Goal: Task Accomplishment & Management: Use online tool/utility

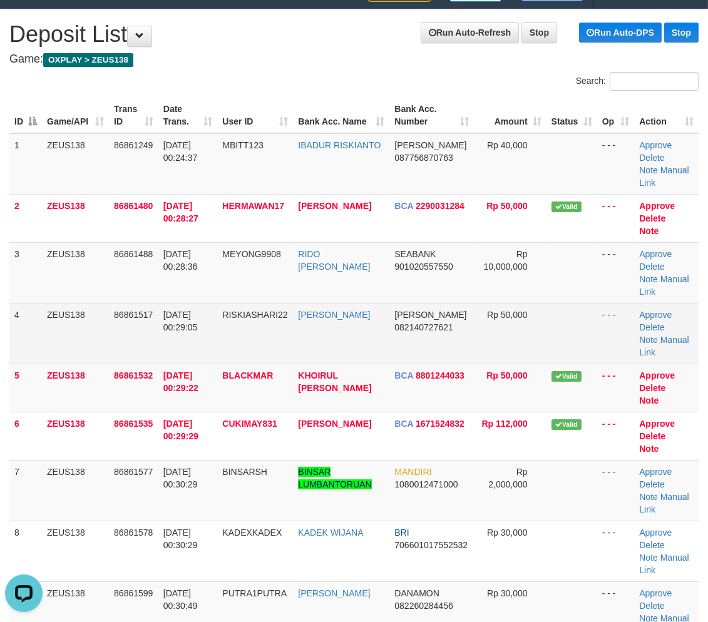
drag, startPoint x: 623, startPoint y: 349, endPoint x: 635, endPoint y: 353, distance: 12.5
click at [626, 350] on td "- - -" at bounding box center [616, 333] width 38 height 61
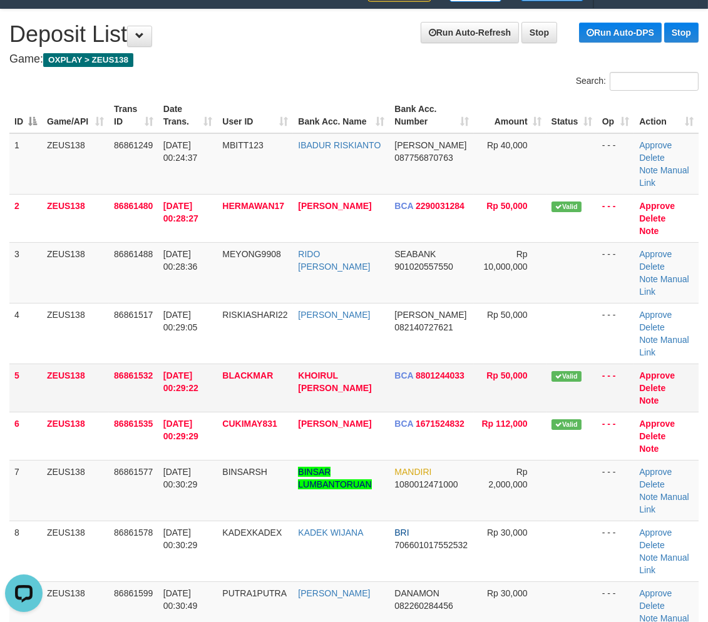
click at [534, 363] on td "Rp 50,000" at bounding box center [510, 387] width 73 height 48
drag, startPoint x: 641, startPoint y: 355, endPoint x: 671, endPoint y: 385, distance: 42.5
click at [645, 355] on tr "4 ZEUS138 86861517 01/09/2025 00:29:05 RISKIASHARI22 RIZKY ASHARI DANA 08214072…" at bounding box center [353, 333] width 689 height 61
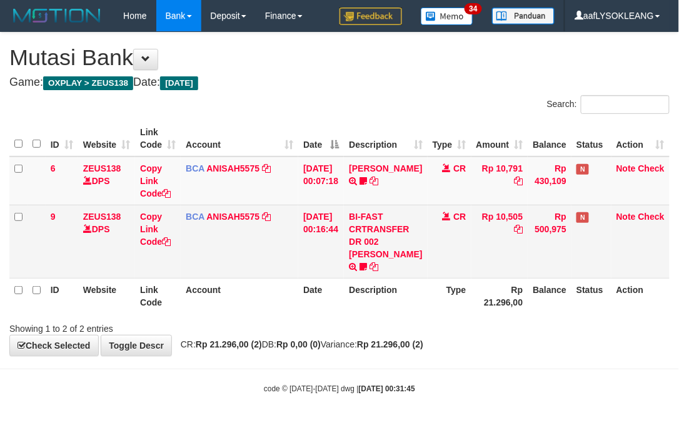
drag, startPoint x: 474, startPoint y: 315, endPoint x: 13, endPoint y: 203, distance: 474.5
click at [439, 312] on div "ID Website Link Code Account Date Description Type Amount Balance Status Action…" at bounding box center [339, 217] width 679 height 200
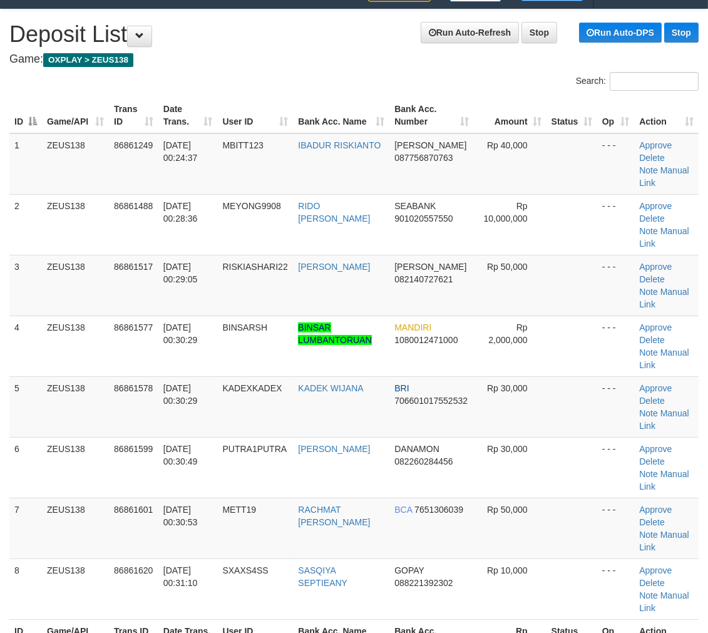
scroll to position [46, 0]
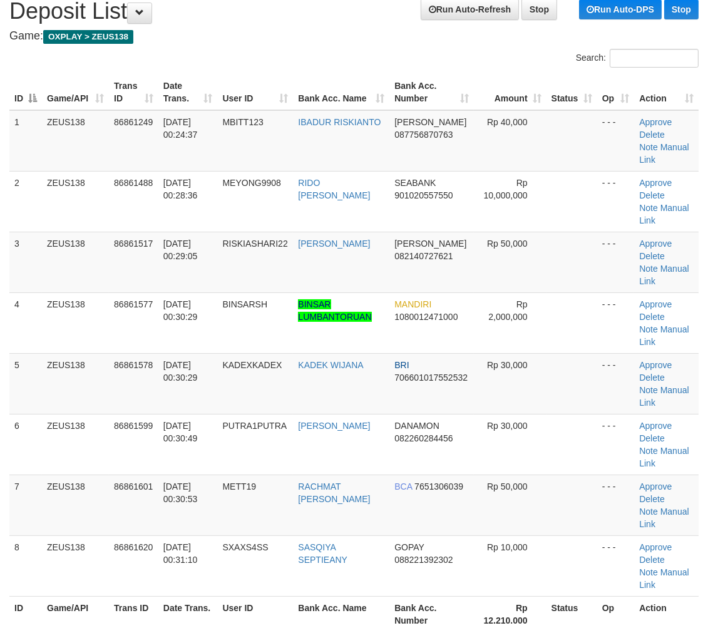
drag, startPoint x: 553, startPoint y: 437, endPoint x: 702, endPoint y: 447, distance: 149.3
click at [576, 440] on td at bounding box center [571, 444] width 51 height 61
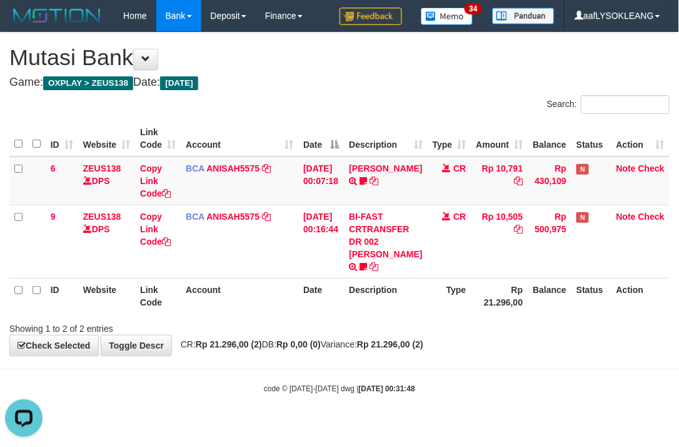
drag, startPoint x: 425, startPoint y: 328, endPoint x: 289, endPoint y: 283, distance: 143.6
click at [407, 322] on div "Showing 1 to 2 of 2 entries" at bounding box center [339, 326] width 679 height 18
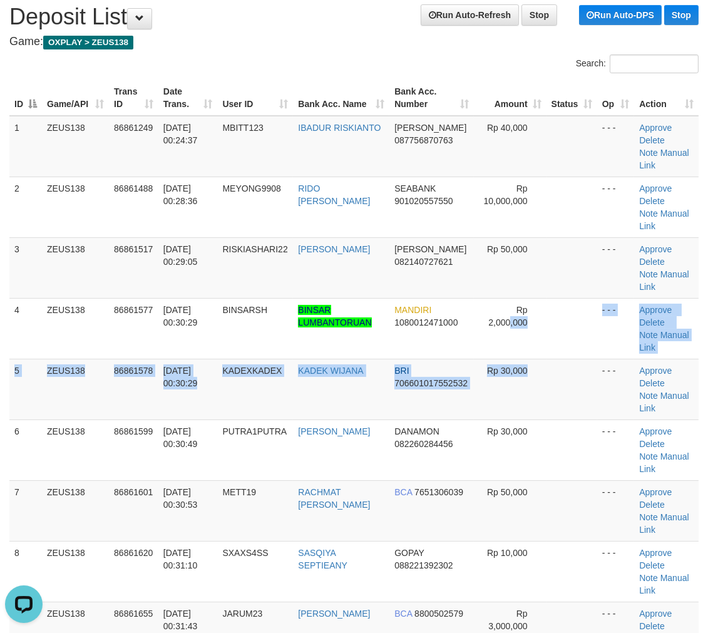
drag, startPoint x: 511, startPoint y: 351, endPoint x: 709, endPoint y: 385, distance: 200.6
click at [586, 368] on tbody "1 ZEUS138 86861249 01/09/2025 00:24:37 MBITT123 IBADUR RISKIANTO DANA 087756870…" at bounding box center [353, 419] width 689 height 607
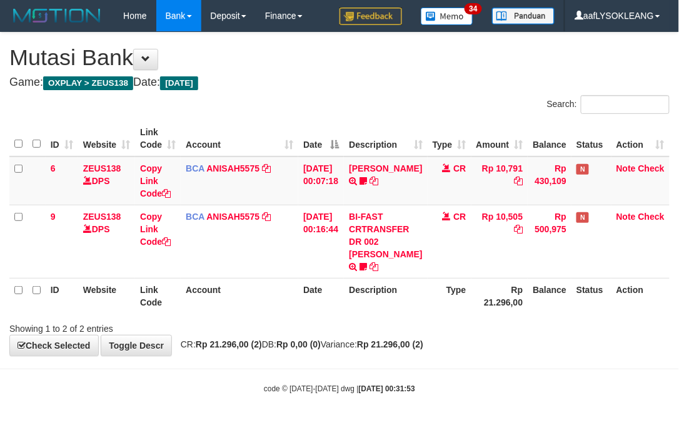
click at [323, 290] on th "Date" at bounding box center [321, 296] width 46 height 36
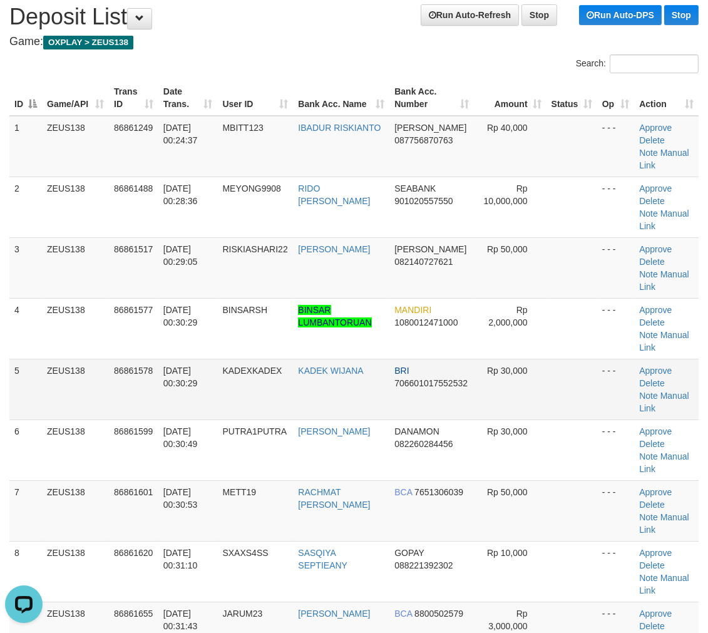
drag, startPoint x: 396, startPoint y: 404, endPoint x: 404, endPoint y: 403, distance: 7.6
click at [398, 404] on td "BRI 706601017552532" at bounding box center [431, 388] width 84 height 61
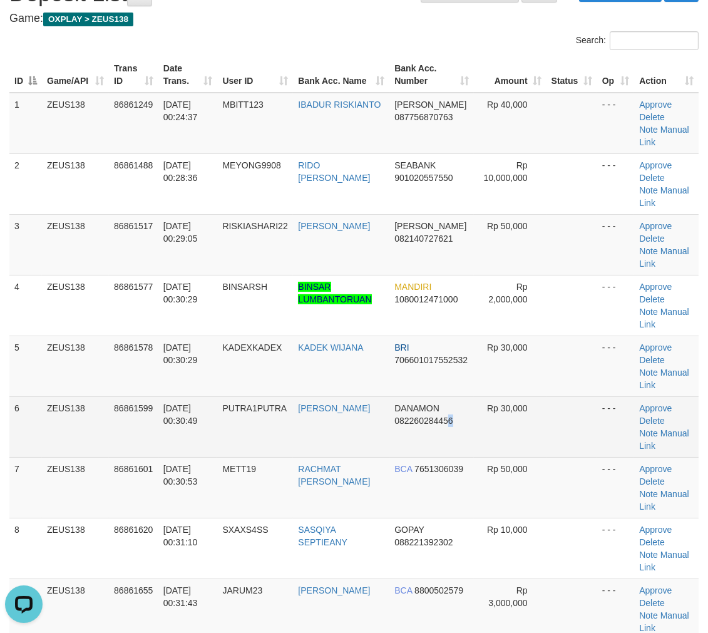
drag, startPoint x: 449, startPoint y: 415, endPoint x: 526, endPoint y: 426, distance: 77.7
click at [462, 422] on td "DANAMON 082260284456" at bounding box center [431, 426] width 84 height 61
drag, startPoint x: 391, startPoint y: 411, endPoint x: 494, endPoint y: 415, distance: 103.3
click at [409, 415] on td "DANAMON 082260284456" at bounding box center [431, 426] width 84 height 61
drag, startPoint x: 429, startPoint y: 440, endPoint x: 428, endPoint y: 432, distance: 8.8
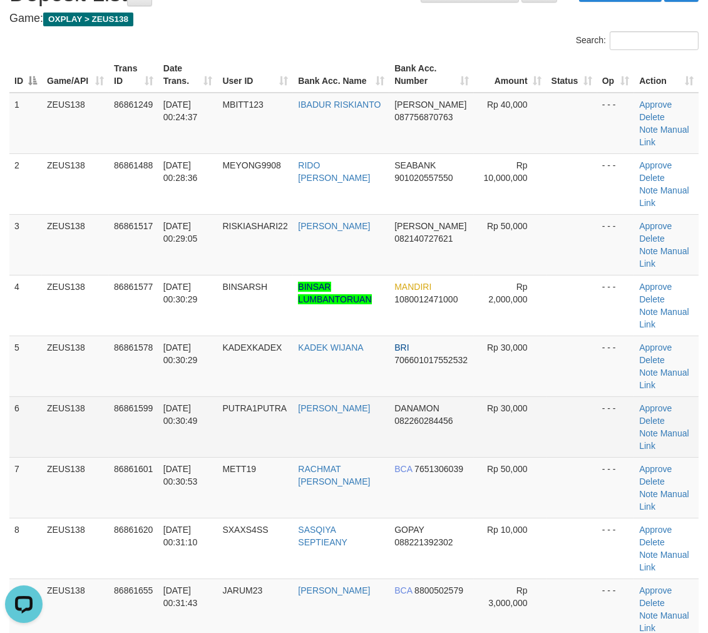
click at [429, 439] on td "DANAMON 082260284456" at bounding box center [431, 426] width 84 height 61
drag, startPoint x: 428, startPoint y: 432, endPoint x: 430, endPoint y: 438, distance: 6.7
click at [432, 438] on td "DANAMON 082260284456" at bounding box center [431, 426] width 84 height 61
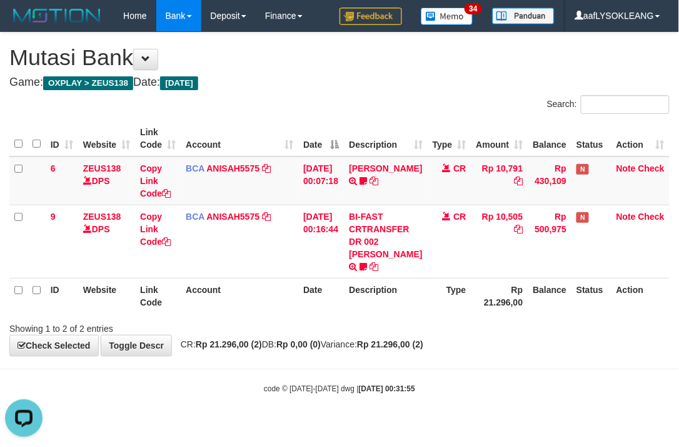
drag, startPoint x: 240, startPoint y: 296, endPoint x: 1, endPoint y: 240, distance: 245.4
click at [206, 291] on th "Account" at bounding box center [240, 296] width 118 height 36
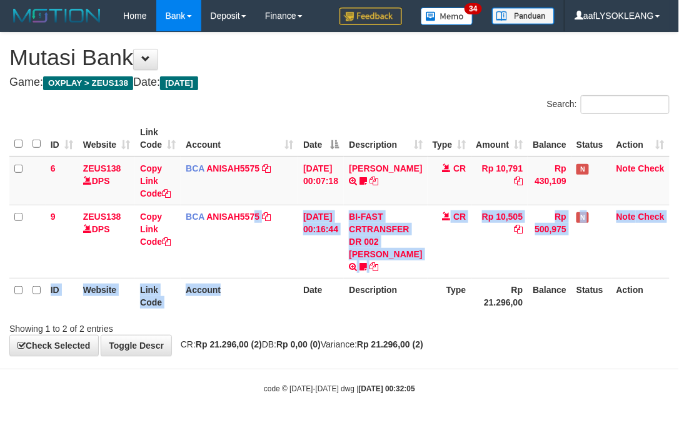
click at [250, 278] on table "ID Website Link Code Account Date Description Type Amount Balance Status Action…" at bounding box center [339, 217] width 661 height 193
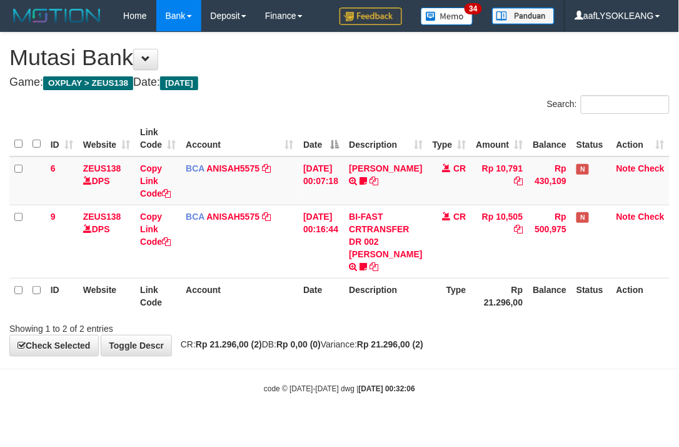
click at [155, 313] on div "Search: ID Website Link Code Account Date Description Type Amount Balance Statu…" at bounding box center [339, 215] width 661 height 240
click at [280, 308] on tr "ID Website Link Code Account Date Description Type Rp 21.296,00 Balance Status …" at bounding box center [339, 296] width 661 height 36
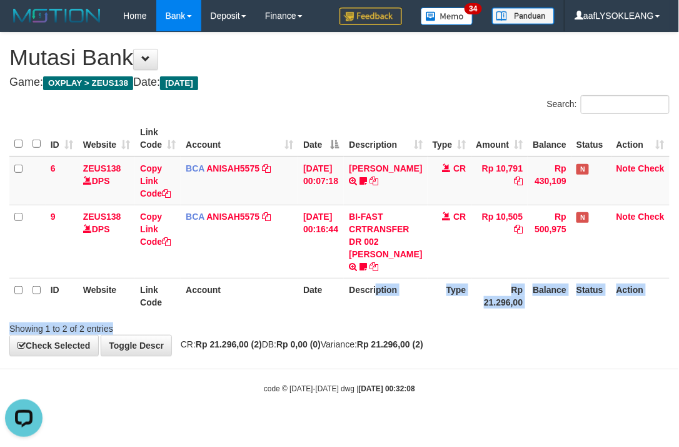
drag, startPoint x: 389, startPoint y: 313, endPoint x: 0, endPoint y: 246, distance: 394.9
click at [385, 314] on div "Search: ID Website Link Code Account Date Description Type Amount Balance Statu…" at bounding box center [339, 215] width 661 height 240
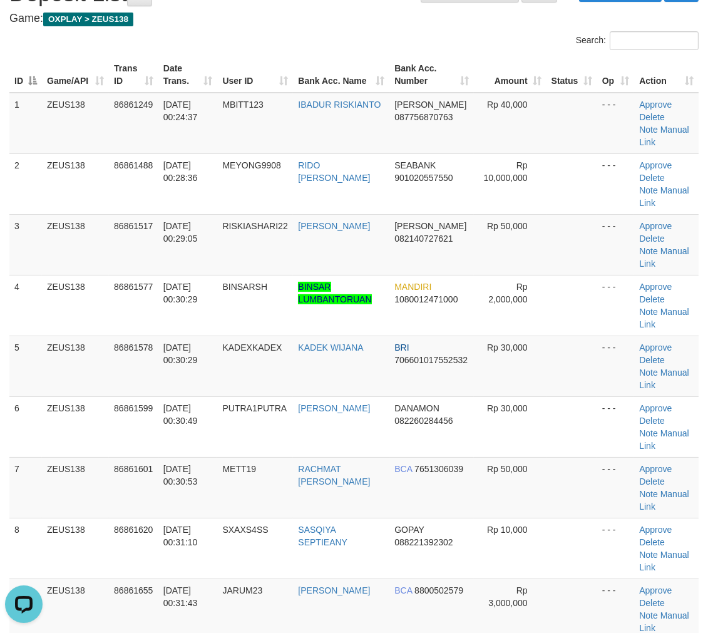
scroll to position [86, 0]
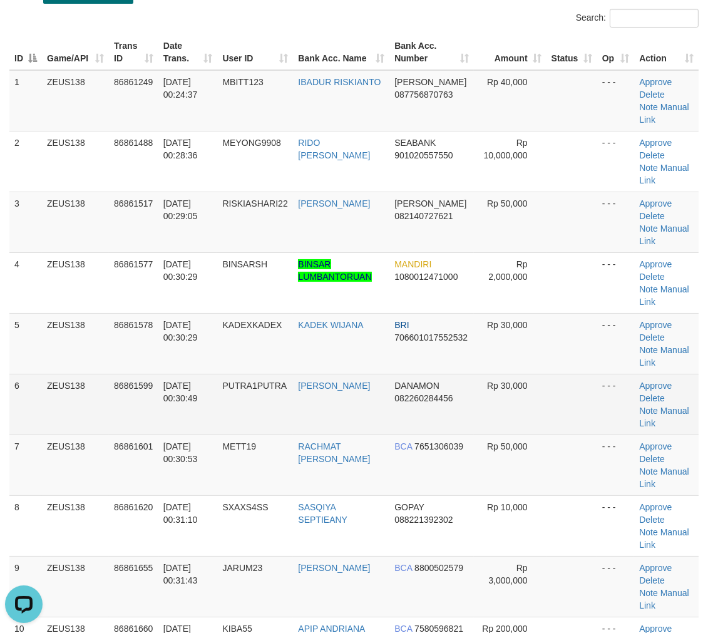
drag, startPoint x: 615, startPoint y: 429, endPoint x: 520, endPoint y: 420, distance: 95.4
click at [584, 420] on tr "6 ZEUS138 86861599 01/09/2025 00:30:49 PUTRA1PUTRA MARETI LAIA DANAMON 08226028…" at bounding box center [353, 403] width 689 height 61
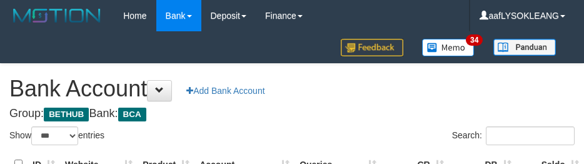
select select "***"
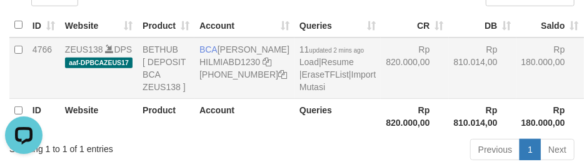
click at [454, 92] on tr "4766 ZEUS138 DPS aaf-DPBCAZEUS17 BETHUB [ DEPOSIT BCA ZEUS138 ] BCA HILMI ABDIL…" at bounding box center [333, 68] width 649 height 61
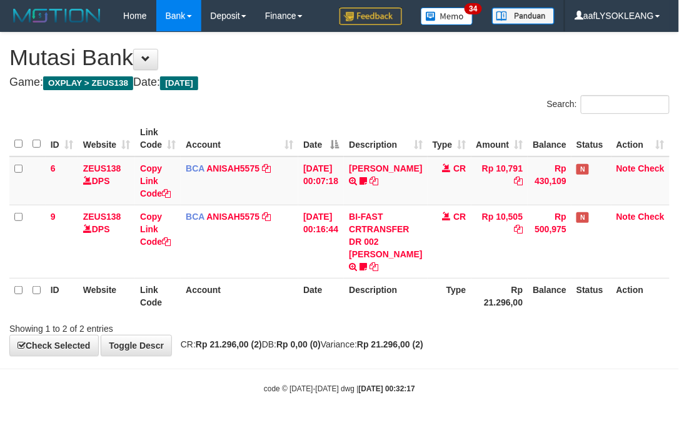
drag, startPoint x: 121, startPoint y: 272, endPoint x: 1, endPoint y: 255, distance: 120.6
click at [126, 270] on td "ZEUS138 DPS" at bounding box center [106, 241] width 57 height 73
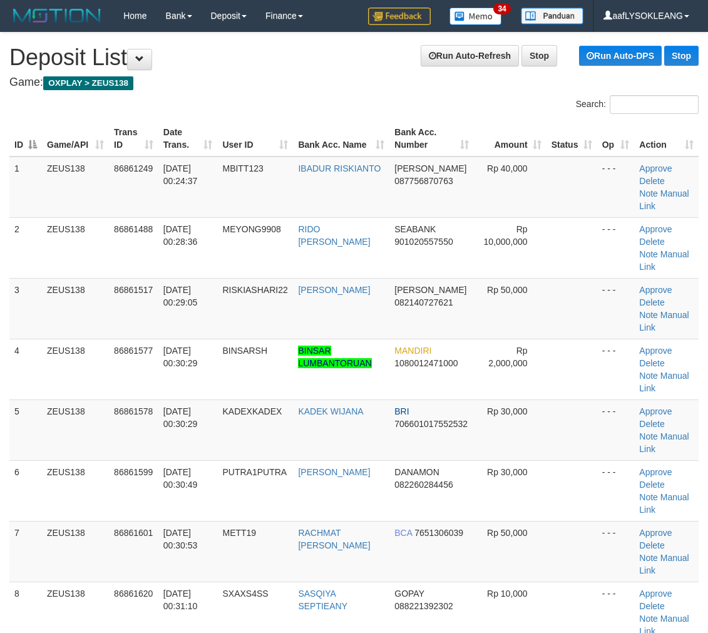
scroll to position [88, 0]
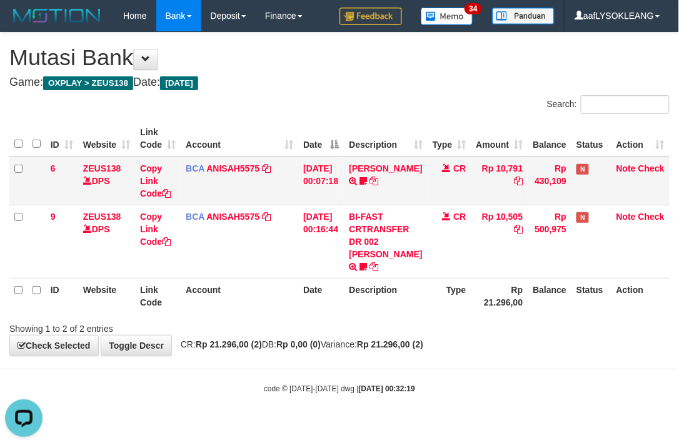
drag, startPoint x: 482, startPoint y: 257, endPoint x: 118, endPoint y: 186, distance: 370.9
click at [390, 236] on tr "9 ZEUS138 DPS Copy Link Code BCA ANISAH5575 DPS [PERSON_NAME] mutasi_20250901_3…" at bounding box center [339, 241] width 661 height 73
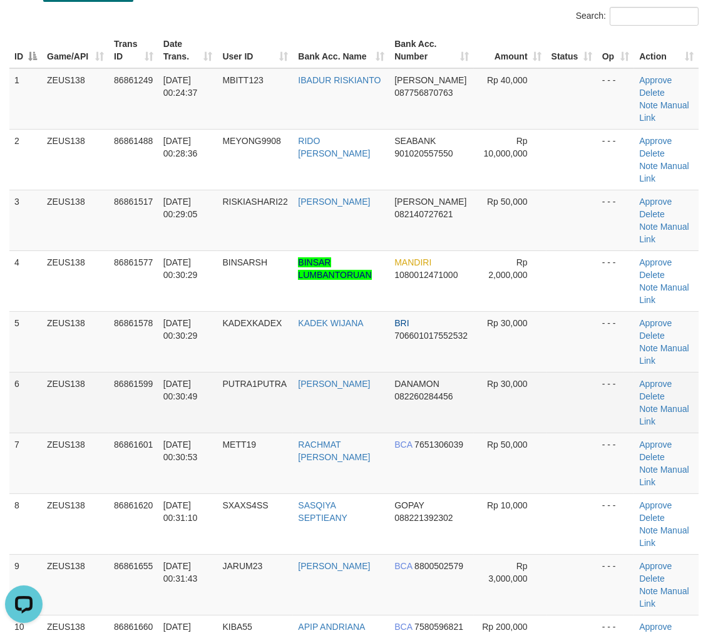
click at [482, 377] on td "Rp 30,000" at bounding box center [510, 402] width 73 height 61
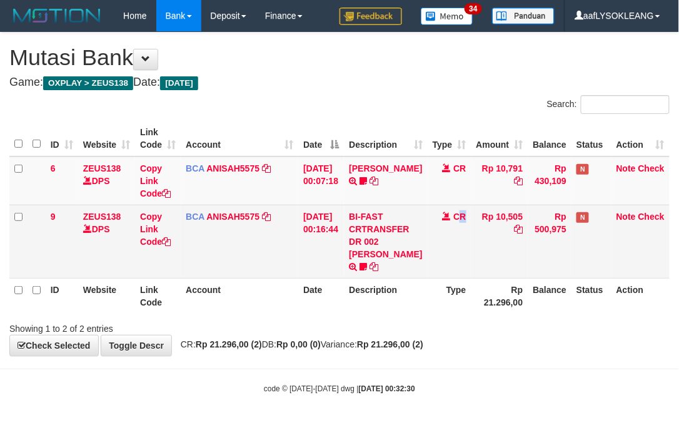
click at [461, 248] on td "CR" at bounding box center [450, 241] width 44 height 73
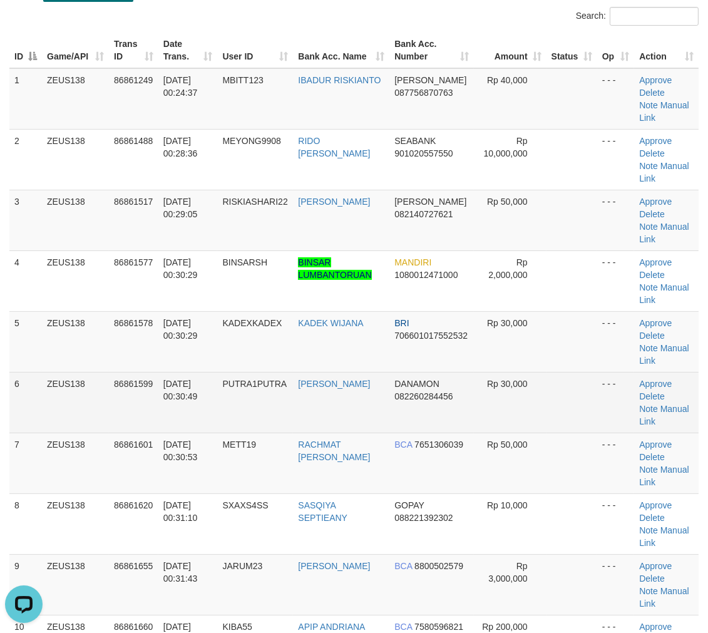
click at [564, 384] on td at bounding box center [571, 402] width 51 height 61
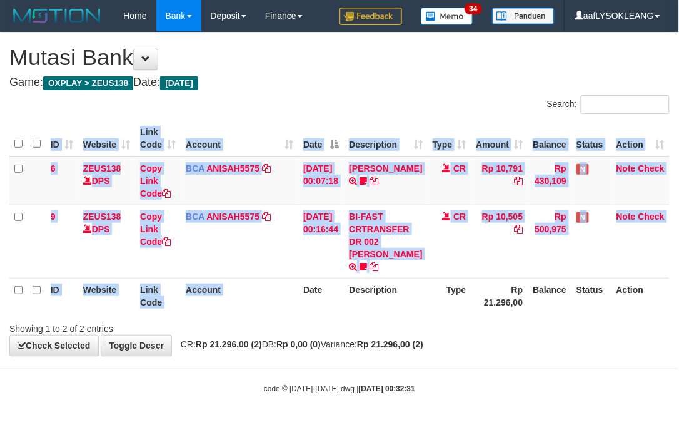
drag, startPoint x: 302, startPoint y: 305, endPoint x: 2, endPoint y: 225, distance: 310.0
click at [292, 301] on div "ID Website Link Code Account Date Description Type Amount Balance Status Action…" at bounding box center [339, 217] width 679 height 200
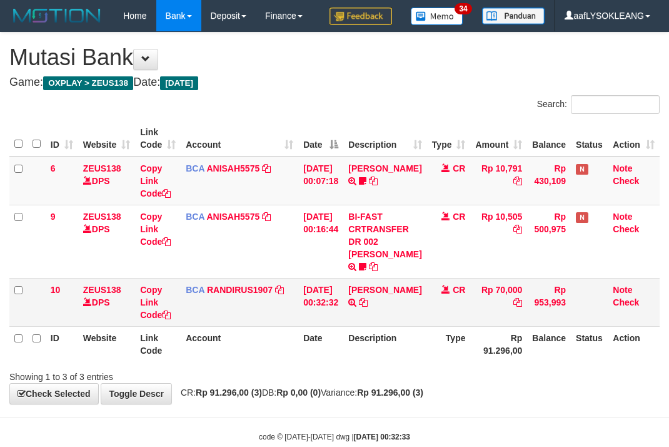
scroll to position [26, 0]
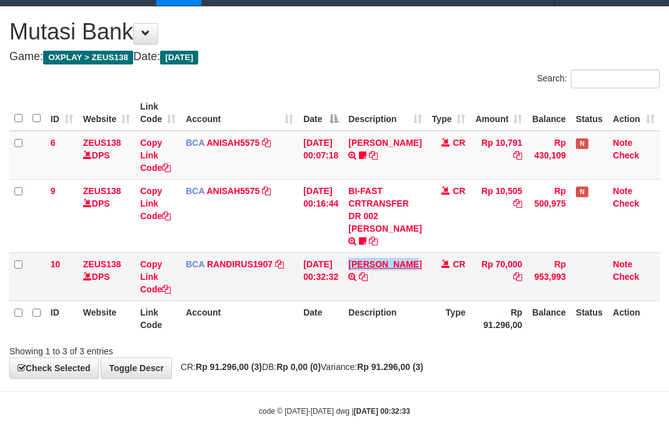
copy link "[PERSON_NAME]"
drag, startPoint x: 357, startPoint y: 254, endPoint x: 395, endPoint y: 273, distance: 42.5
click at [395, 273] on td "[PERSON_NAME] TRSF E-BANKING CR 0109/FTSCY/WS95271 70000.00[PERSON_NAME]" at bounding box center [384, 276] width 83 height 48
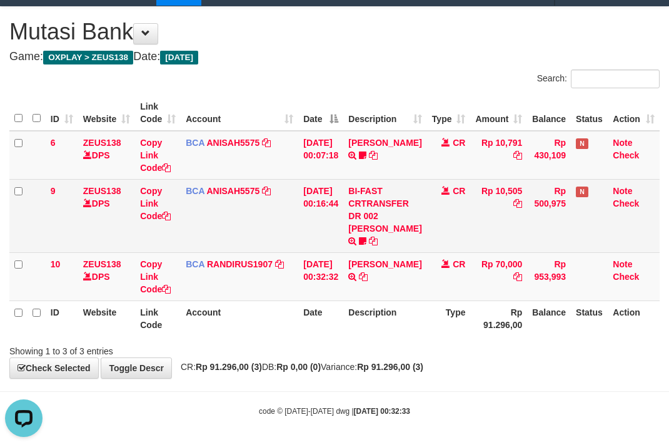
drag, startPoint x: 447, startPoint y: 234, endPoint x: 277, endPoint y: 230, distance: 170.2
click at [428, 234] on td "CR" at bounding box center [449, 215] width 44 height 73
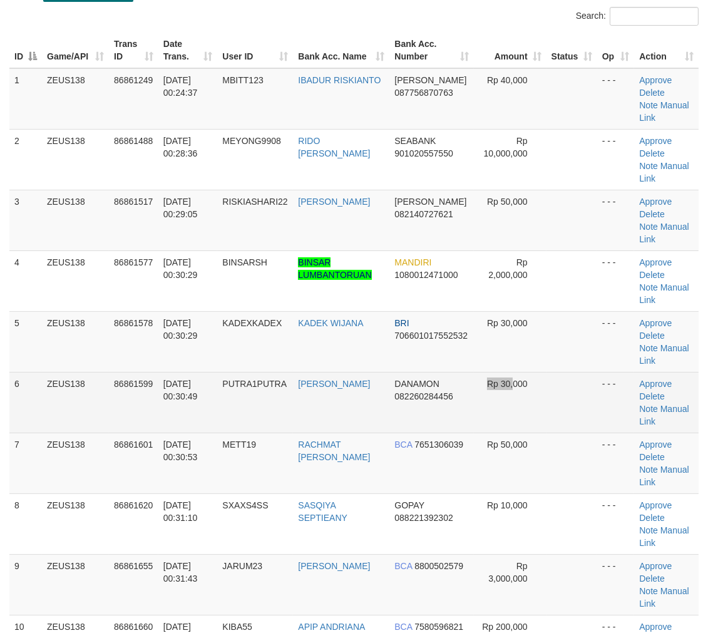
drag, startPoint x: 515, startPoint y: 424, endPoint x: 465, endPoint y: 418, distance: 49.8
click at [465, 418] on tr "6 ZEUS138 86861599 01/09/2025 00:30:49 PUTRA1PUTRA MARETI LAIA DANAMON 08226028…" at bounding box center [353, 402] width 689 height 61
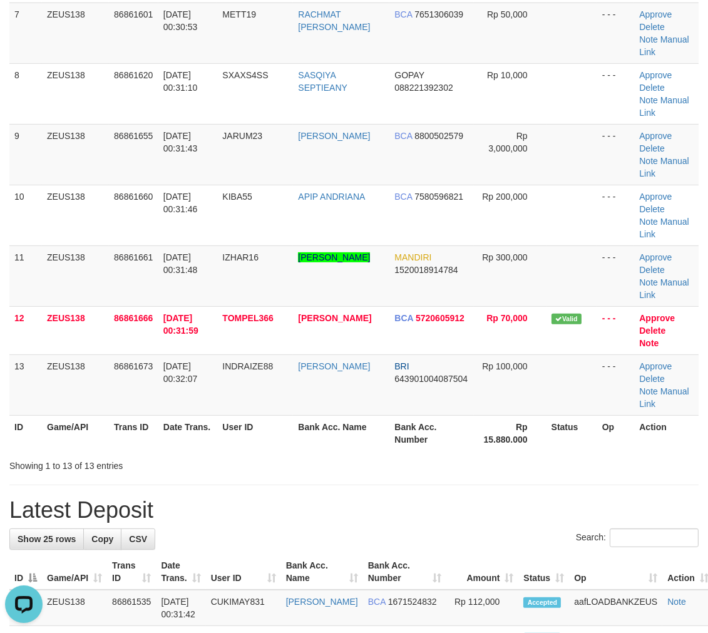
drag, startPoint x: 579, startPoint y: 390, endPoint x: 714, endPoint y: 402, distance: 135.6
click at [590, 390] on td at bounding box center [571, 384] width 51 height 61
drag, startPoint x: 465, startPoint y: 402, endPoint x: 482, endPoint y: 403, distance: 16.9
click at [466, 402] on td "BRI 643901004087504" at bounding box center [431, 384] width 84 height 61
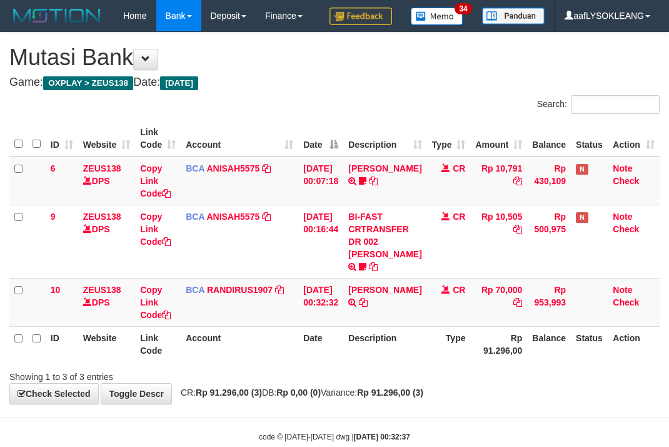
scroll to position [26, 0]
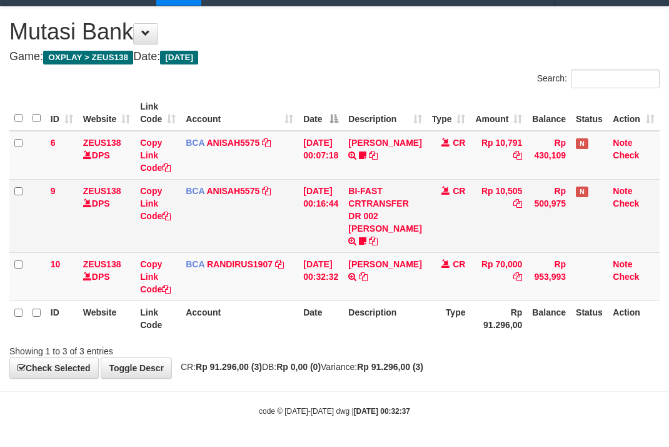
click at [443, 208] on td "CR" at bounding box center [449, 215] width 44 height 73
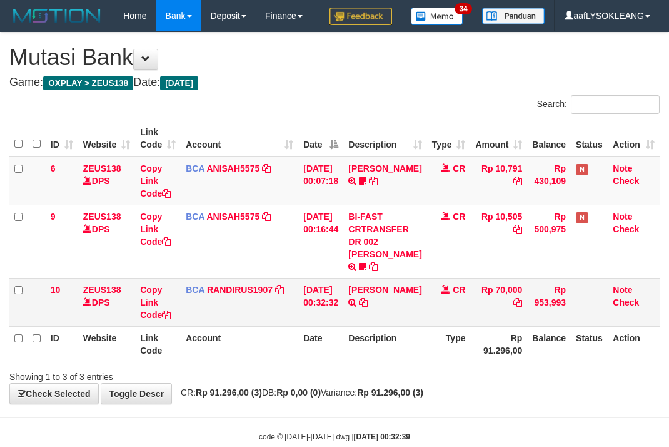
scroll to position [26, 0]
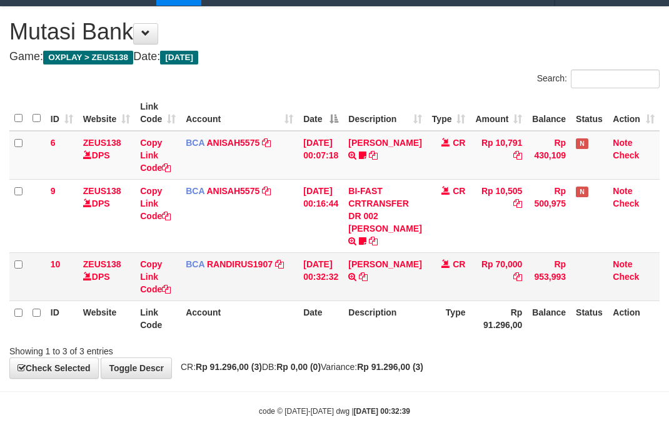
click at [410, 260] on td "[PERSON_NAME] TRSF E-BANKING CR 0109/FTSCY/WS95271 70000.00[PERSON_NAME]" at bounding box center [384, 276] width 83 height 48
click at [410, 260] on td "ANTON SUGANDA SEMB TRSF E-BANKING CR 0109/FTSCY/WS95271 70000.00ANTON SUGANDA S…" at bounding box center [384, 276] width 83 height 48
copy link "ANTON"
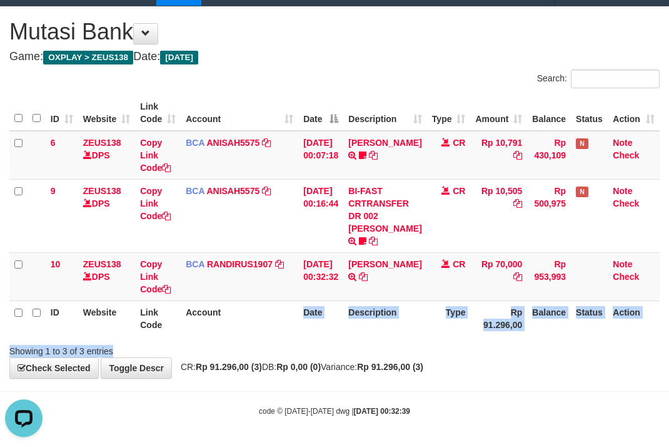
drag, startPoint x: 269, startPoint y: 338, endPoint x: 16, endPoint y: 278, distance: 260.3
click at [261, 330] on div "Search: ID Website Link Code Account Date Description Type Amount Balance Statu…" at bounding box center [334, 213] width 651 height 288
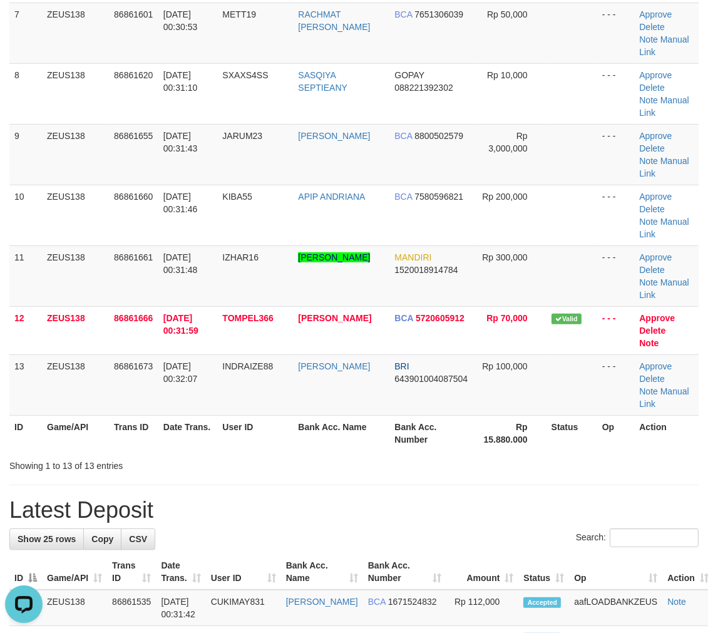
click at [476, 465] on div "Showing 1 to 13 of 13 entries" at bounding box center [354, 463] width 708 height 18
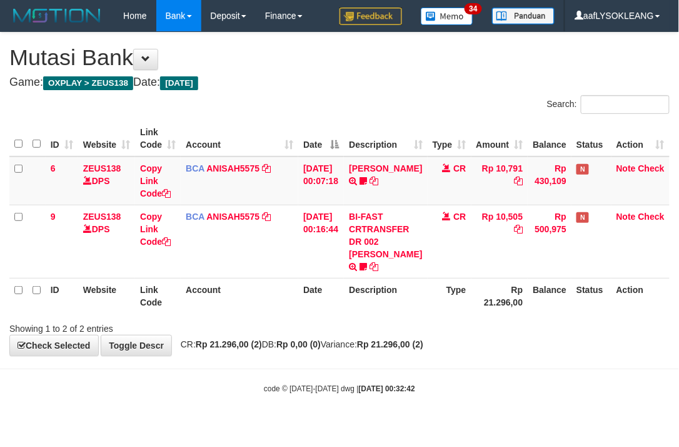
drag, startPoint x: 287, startPoint y: 292, endPoint x: 199, endPoint y: 286, distance: 87.8
click at [286, 292] on th "Account" at bounding box center [240, 296] width 118 height 36
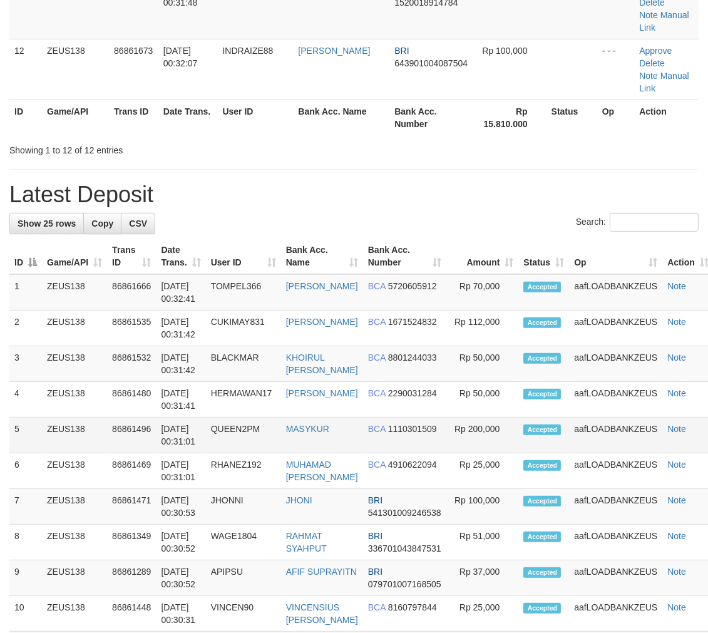
scroll to position [588, 0]
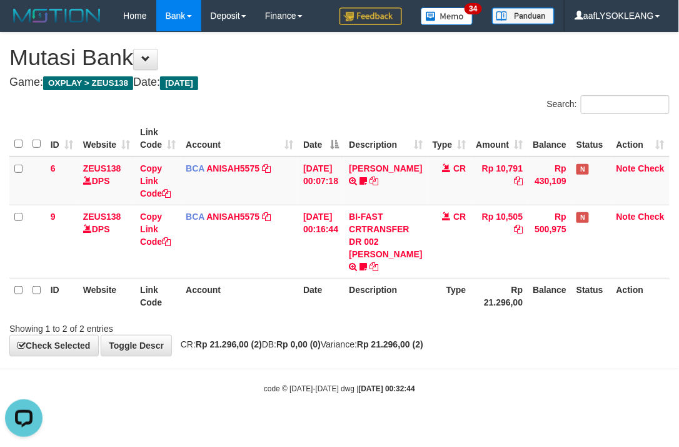
drag, startPoint x: 284, startPoint y: 283, endPoint x: 1, endPoint y: 248, distance: 285.5
click at [255, 282] on tr "ID Website Link Code Account Date Description Type Rp 21.296,00 Balance Status …" at bounding box center [339, 296] width 661 height 36
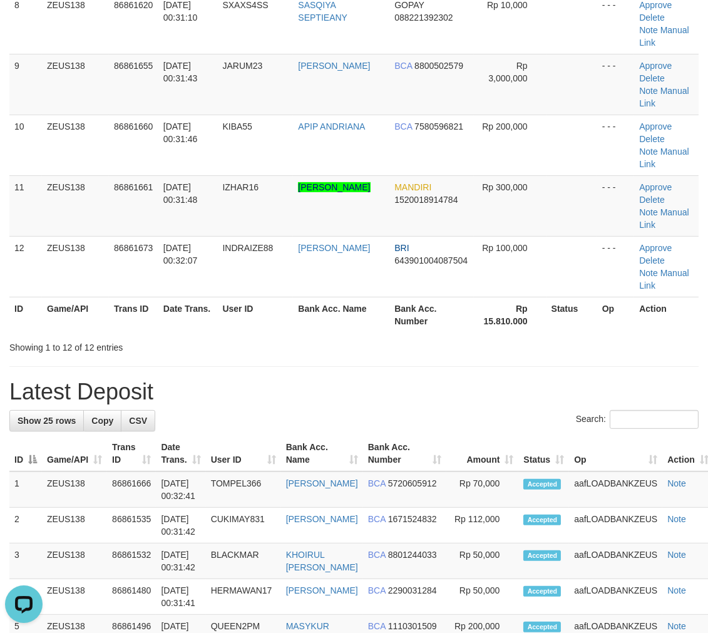
click at [395, 419] on div "Search:" at bounding box center [353, 421] width 689 height 22
drag, startPoint x: 395, startPoint y: 418, endPoint x: 420, endPoint y: 417, distance: 24.4
click at [414, 417] on div "Search:" at bounding box center [353, 421] width 689 height 22
drag, startPoint x: 387, startPoint y: 395, endPoint x: 526, endPoint y: 398, distance: 139.5
click at [421, 390] on h1 "Latest Deposit" at bounding box center [353, 391] width 689 height 25
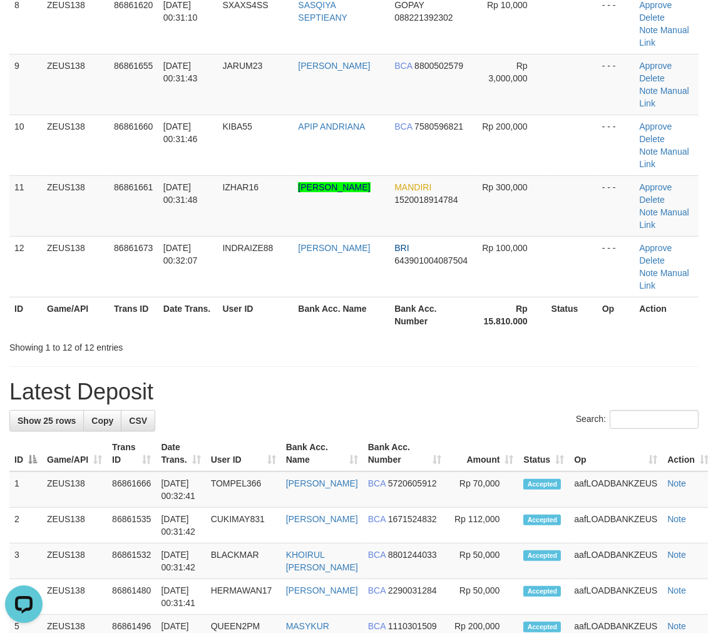
drag, startPoint x: 459, startPoint y: 362, endPoint x: 469, endPoint y: 362, distance: 10.0
click at [464, 361] on div "**********" at bounding box center [354, 445] width 708 height 2002
drag, startPoint x: 506, startPoint y: 308, endPoint x: 524, endPoint y: 311, distance: 19.0
click at [509, 309] on th "Rp 15.810.000" at bounding box center [510, 315] width 73 height 36
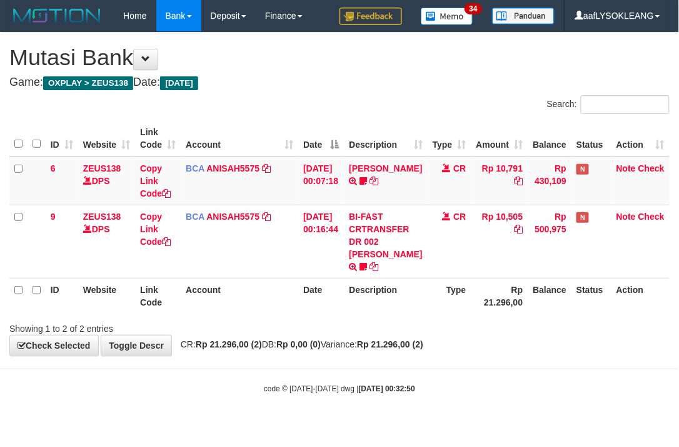
drag, startPoint x: 292, startPoint y: 328, endPoint x: 0, endPoint y: 249, distance: 302.6
click at [275, 319] on div "Showing 1 to 2 of 2 entries" at bounding box center [339, 326] width 679 height 18
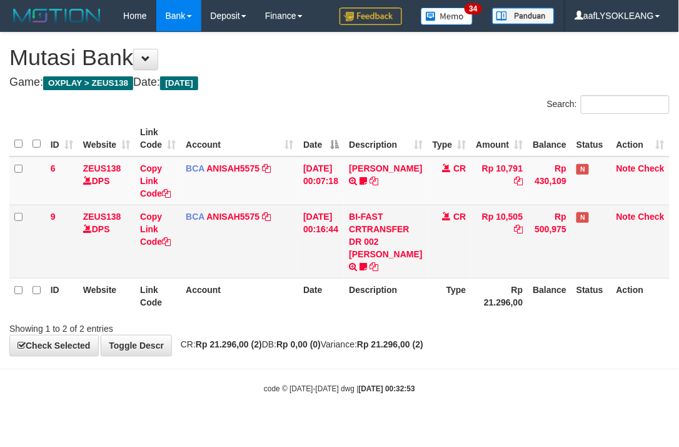
drag, startPoint x: 279, startPoint y: 279, endPoint x: 48, endPoint y: 230, distance: 236.1
click at [276, 279] on th "Account" at bounding box center [240, 296] width 118 height 36
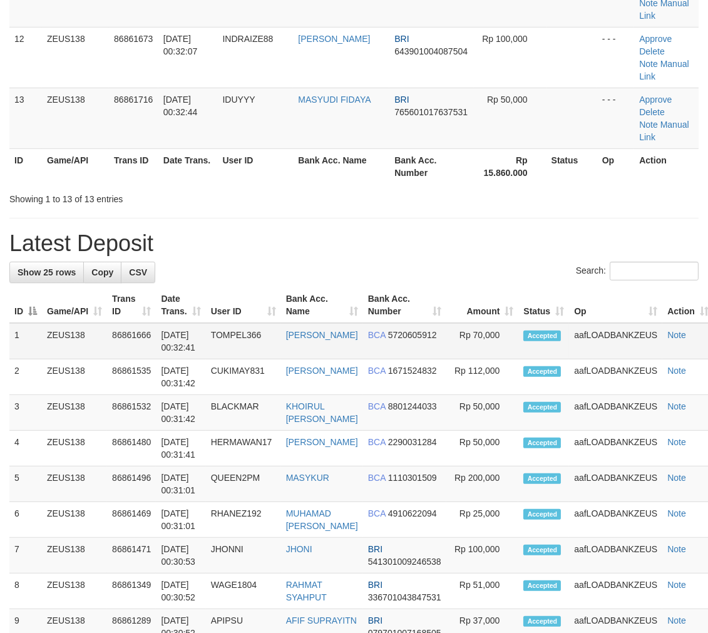
click at [423, 359] on td "BCA 5720605912" at bounding box center [404, 341] width 83 height 36
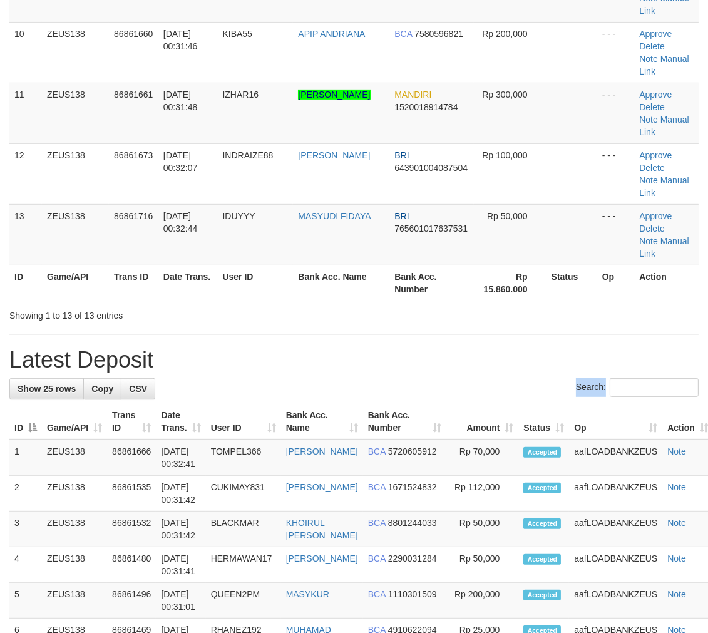
drag, startPoint x: 429, startPoint y: 385, endPoint x: 713, endPoint y: 412, distance: 285.9
drag, startPoint x: 476, startPoint y: 347, endPoint x: 716, endPoint y: 419, distance: 250.8
click at [467, 345] on div "**********" at bounding box center [354, 383] width 708 height 2063
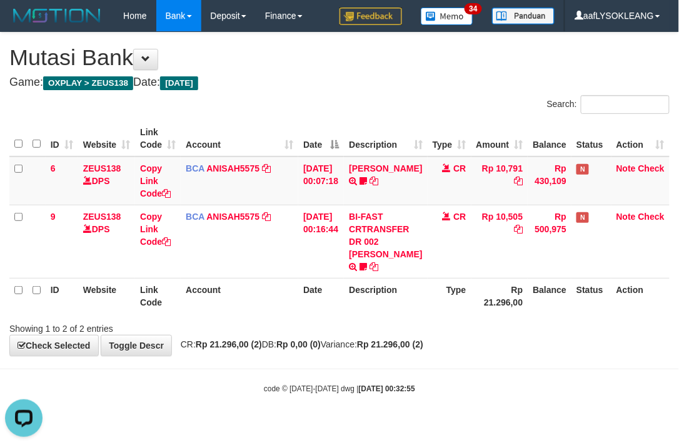
drag, startPoint x: 283, startPoint y: 284, endPoint x: 277, endPoint y: 282, distance: 6.7
click at [277, 282] on th "Account" at bounding box center [240, 296] width 118 height 36
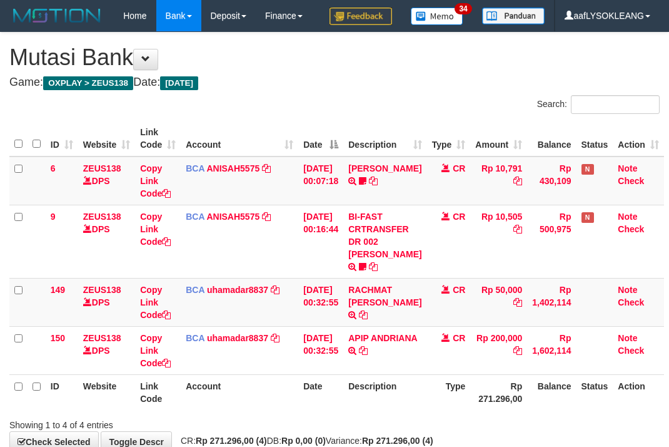
scroll to position [74, 0]
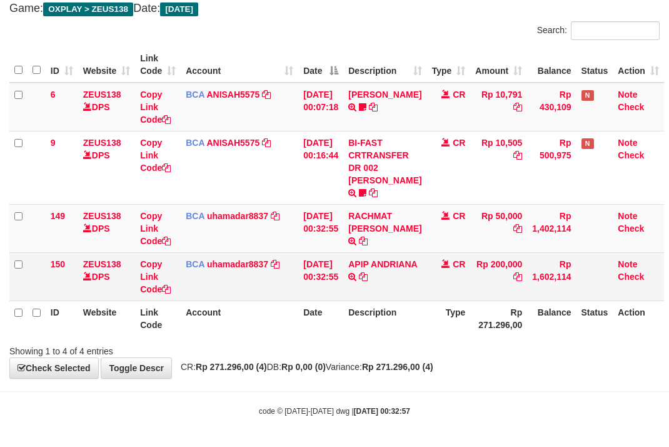
click at [398, 257] on td "APIP [PERSON_NAME] TRSF E-BANKING CR 0109/FTSCY/WS95031 200000.00APIP [PERSON_N…" at bounding box center [384, 276] width 83 height 48
click at [398, 257] on td "APIP ANDRIANA TRSF E-BANKING CR 0109/FTSCY/WS95031 200000.00APIP ANDRIANA" at bounding box center [384, 276] width 83 height 48
copy link "APIP"
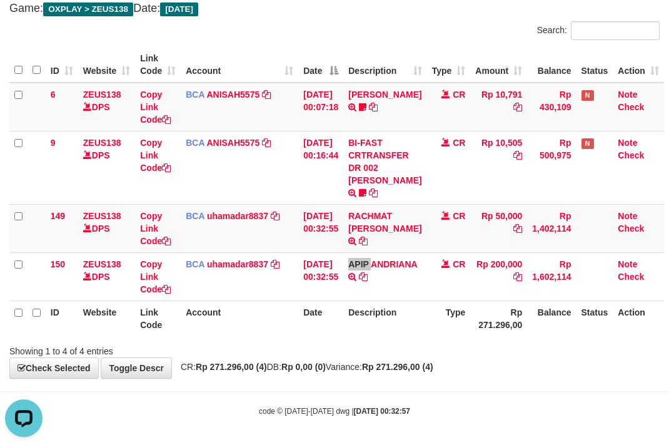
scroll to position [0, 0]
click at [414, 205] on td "RACHMAT AGUS SAPUT TRSF E-BANKING CR 0109/FTSCY/WS95031 50000.00RACHMAT AGUS SA…" at bounding box center [384, 228] width 83 height 48
copy link "RACHMAT"
drag, startPoint x: 423, startPoint y: 195, endPoint x: 358, endPoint y: 217, distance: 68.1
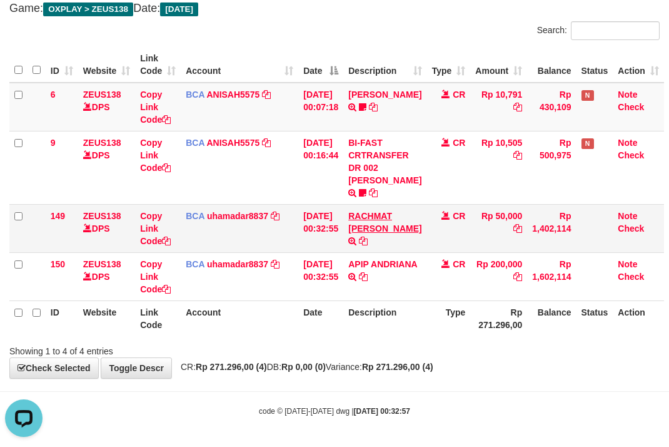
click at [417, 195] on tr "9 ZEUS138 DPS Copy Link Code BCA ANISAH5575 DPS ANISAH mutasi_20250901_3827 | 9…" at bounding box center [336, 167] width 655 height 73
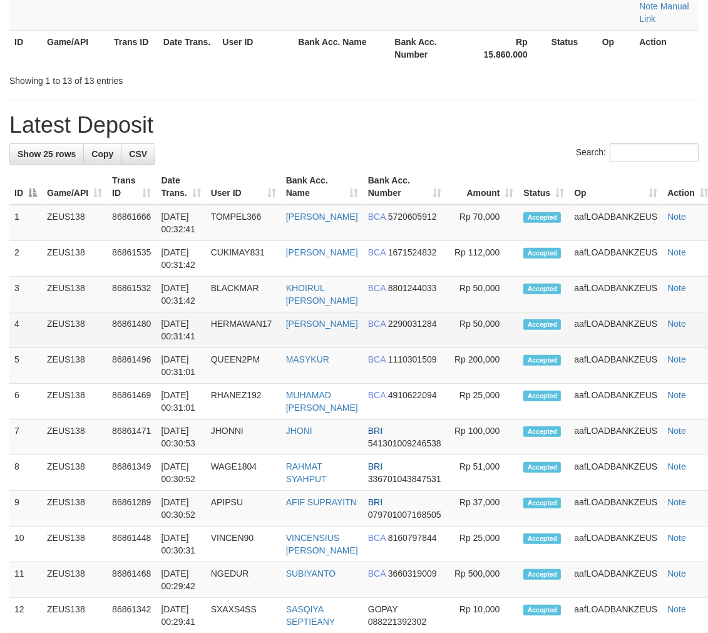
drag, startPoint x: 418, startPoint y: 368, endPoint x: 425, endPoint y: 369, distance: 7.6
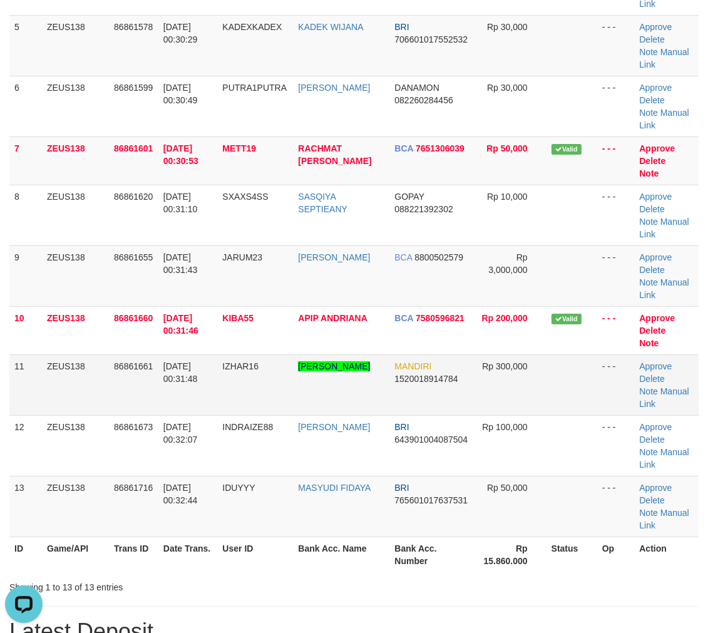
click at [459, 392] on tr "11 ZEUS138 86861661 01/09/2025 00:31:48 IZHAR16 FEIZAR MUHAMMAD ZULQ MANDIRI 15…" at bounding box center [353, 384] width 689 height 61
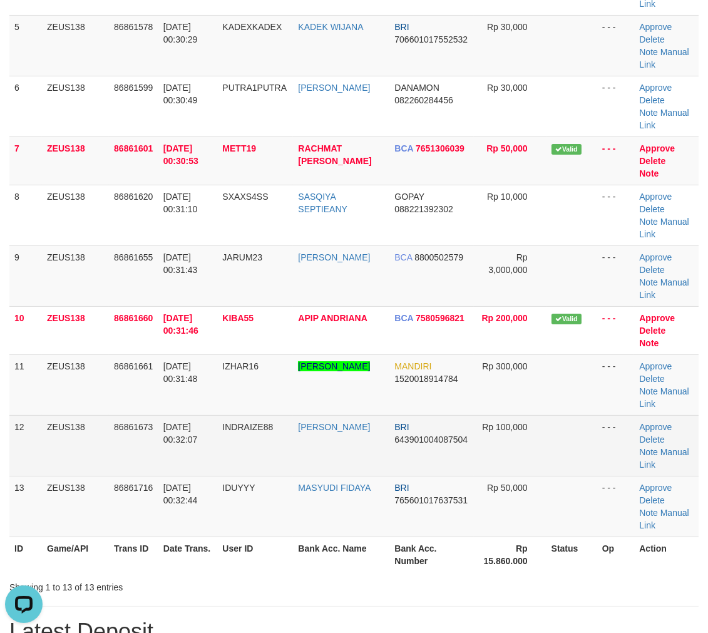
click at [400, 454] on td "BRI 643901004087504" at bounding box center [431, 445] width 84 height 61
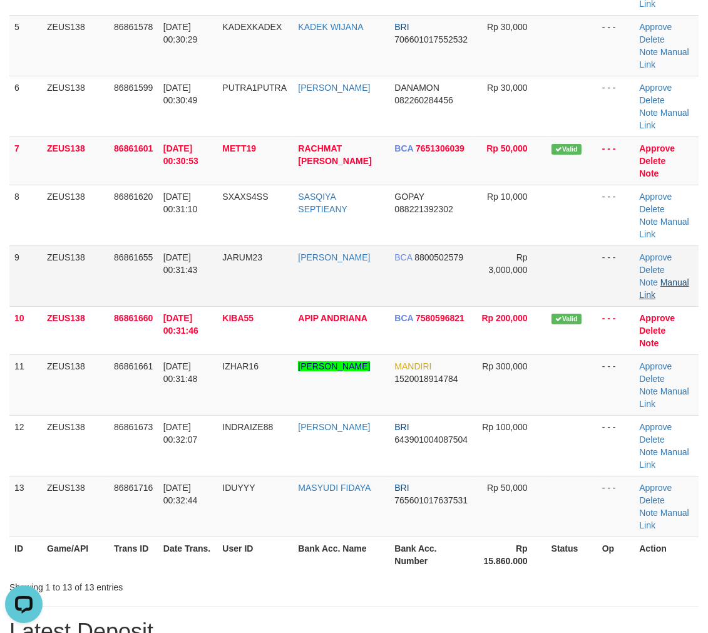
scroll to position [39, 0]
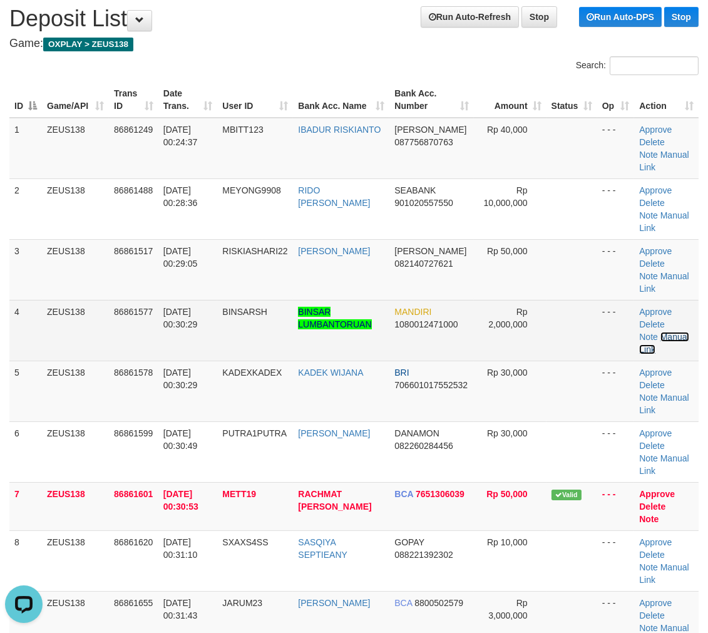
click at [679, 335] on link "Manual Link" at bounding box center [663, 343] width 49 height 23
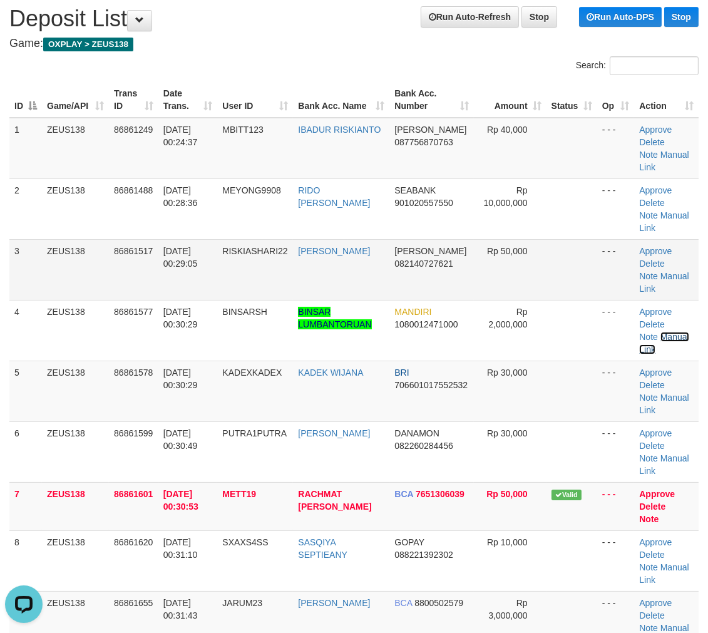
click at [639, 332] on link "Manual Link" at bounding box center [663, 343] width 49 height 23
drag, startPoint x: 382, startPoint y: 262, endPoint x: 717, endPoint y: 321, distance: 340.6
click at [522, 285] on tr "3 ZEUS138 86861517 01/09/2025 00:29:05 RISKIASHARI22 RIZKY ASHARI DANA 08214072…" at bounding box center [353, 269] width 689 height 61
drag, startPoint x: 493, startPoint y: 338, endPoint x: 711, endPoint y: 360, distance: 219.4
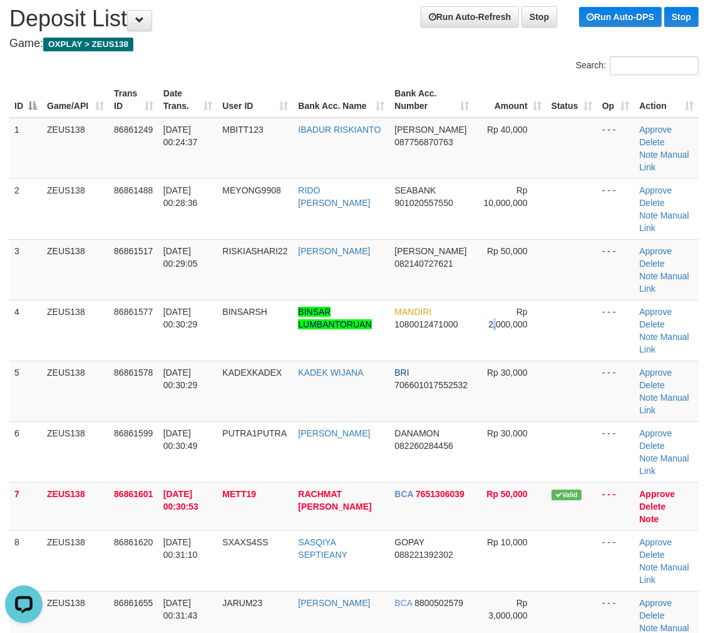
click at [514, 340] on td "Rp 2,000,000" at bounding box center [510, 330] width 73 height 61
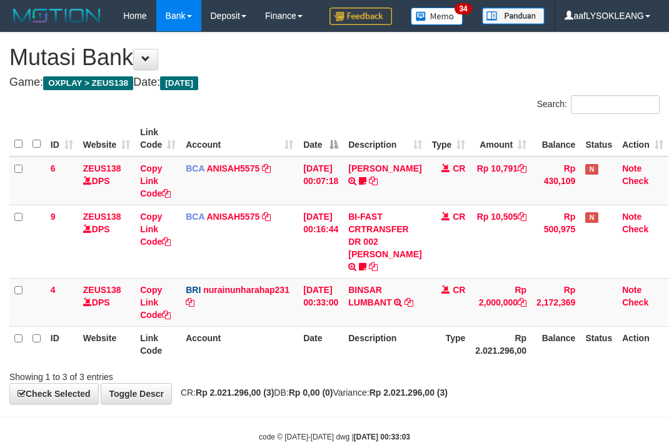
scroll to position [26, 0]
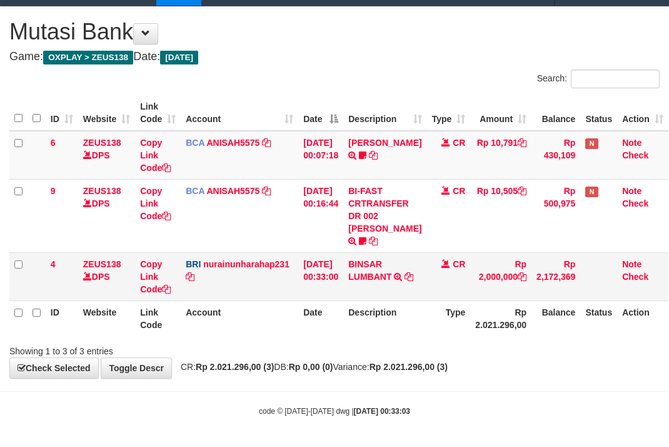
click at [416, 257] on td "BINSAR LUMBANT TRANSFER NBMB BINSAR LUMBANT TO [PERSON_NAME]" at bounding box center [384, 276] width 83 height 48
copy td "BINSAR LUMBANT"
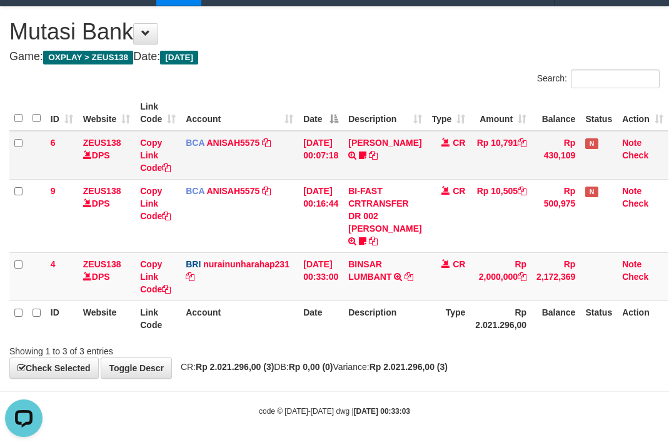
drag, startPoint x: 269, startPoint y: 161, endPoint x: 267, endPoint y: 168, distance: 7.3
click at [270, 168] on td "BCA ANISAH5575 DPS ANISAH mutasi_20250901_3827 | 6 mutasi_20250901_3827 | 6" at bounding box center [240, 155] width 118 height 49
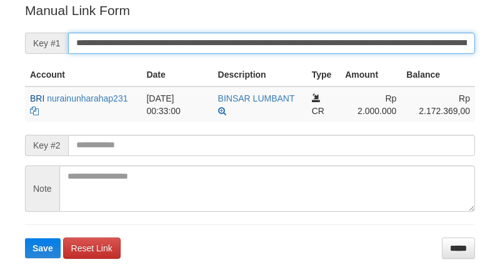
click at [25, 238] on button "Save" at bounding box center [43, 248] width 36 height 20
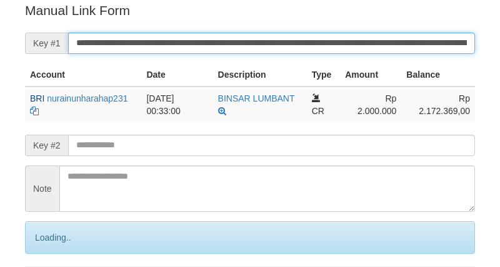
scroll to position [253, 0]
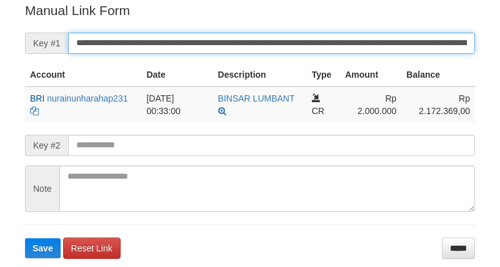
click at [25, 238] on button "Save" at bounding box center [43, 248] width 36 height 20
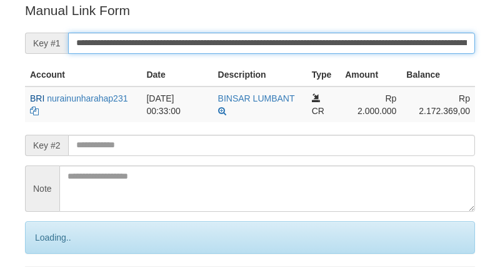
scroll to position [253, 0]
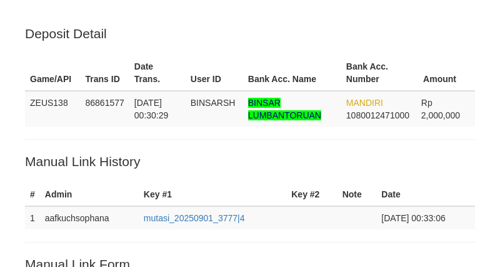
scroll to position [253, 0]
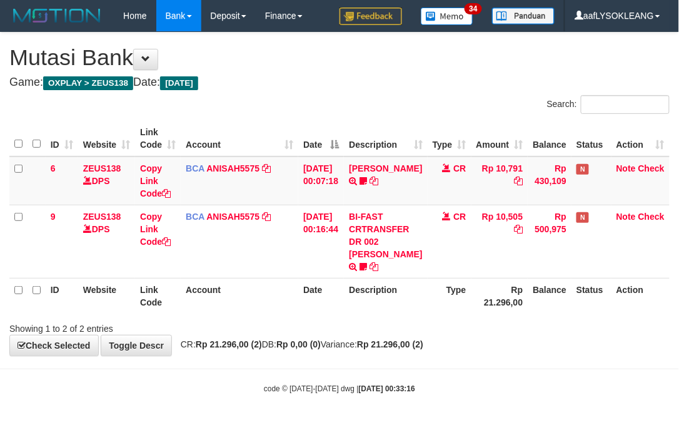
drag, startPoint x: 293, startPoint y: 192, endPoint x: 4, endPoint y: 166, distance: 289.5
click at [278, 190] on tr "6 ZEUS138 DPS Copy Link Code BCA ANISAH5575 DPS [PERSON_NAME] mutasi_20250901_3…" at bounding box center [339, 180] width 661 height 49
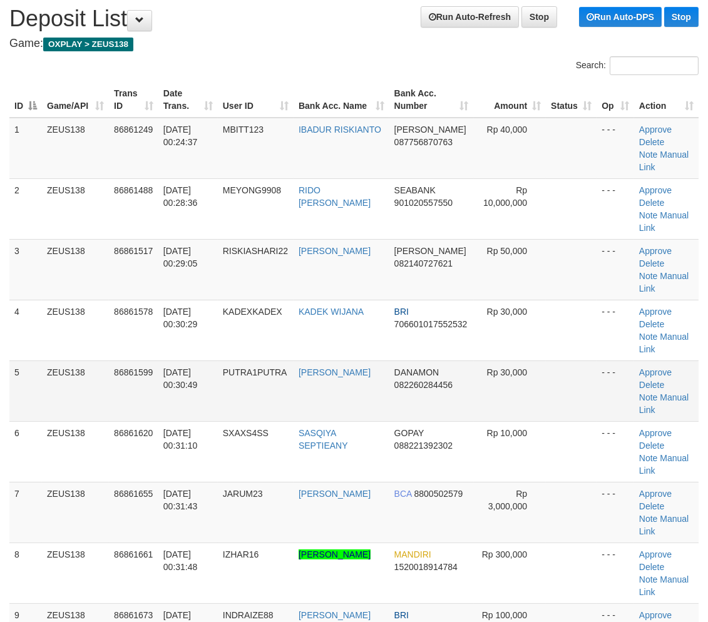
click at [436, 360] on td "DANAMON 082260284456" at bounding box center [431, 390] width 84 height 61
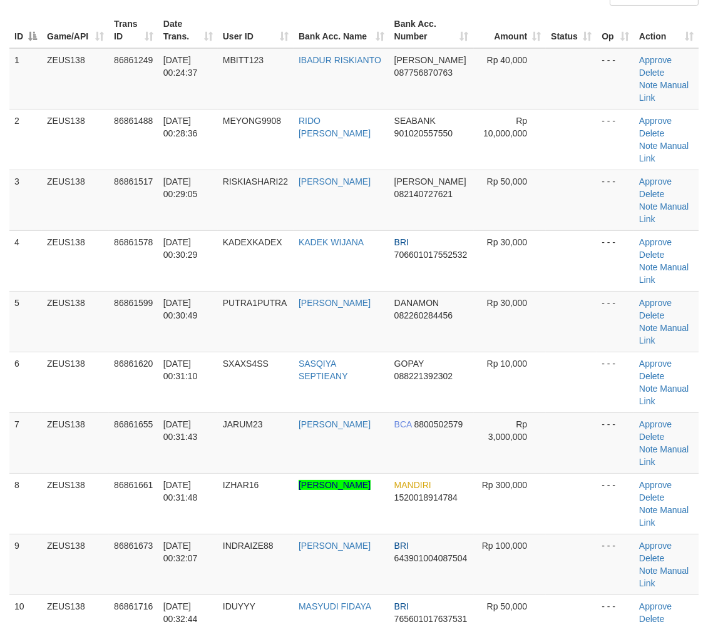
scroll to position [178, 0]
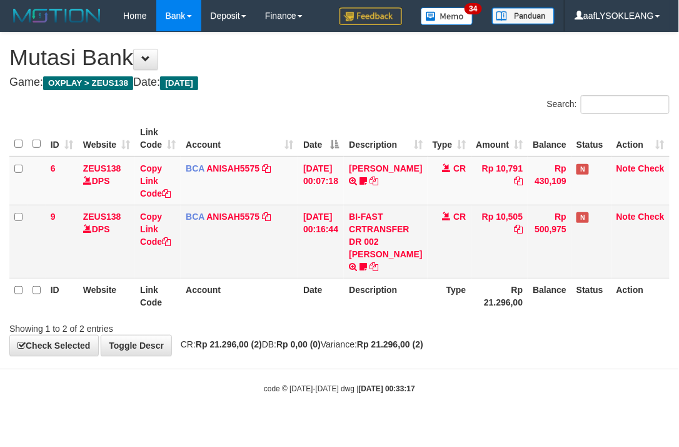
click at [208, 238] on td "BCA ANISAH5575 DPS ANISAH mutasi_20250901_3827 | 9 mutasi_20250901_3827 | 9" at bounding box center [240, 241] width 118 height 73
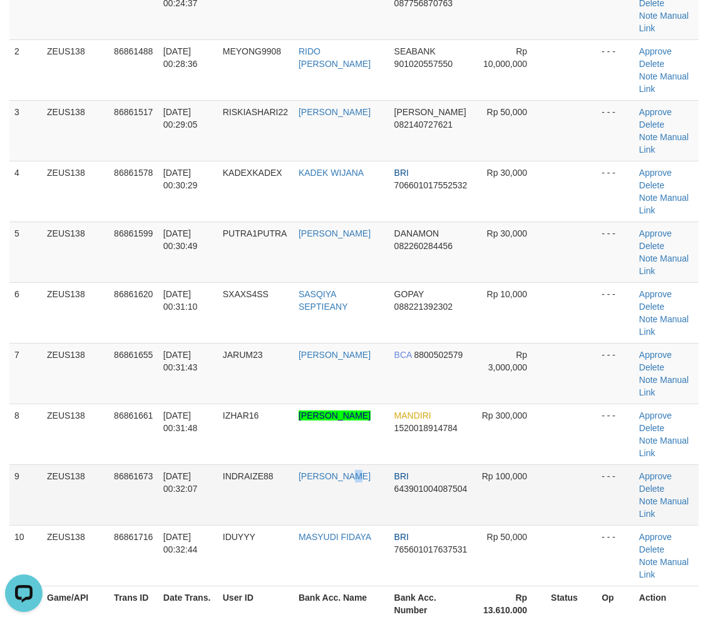
drag, startPoint x: 359, startPoint y: 363, endPoint x: 367, endPoint y: 365, distance: 8.3
click at [363, 464] on td "YOHANES INDRA" at bounding box center [341, 494] width 96 height 61
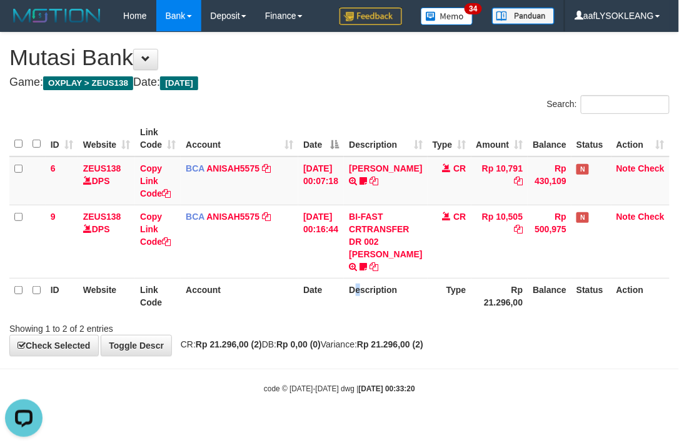
drag, startPoint x: 363, startPoint y: 283, endPoint x: 1, endPoint y: 223, distance: 366.6
click at [345, 282] on tr "ID Website Link Code Account Date Description Type Rp 21.296,00 Balance Status …" at bounding box center [339, 296] width 661 height 36
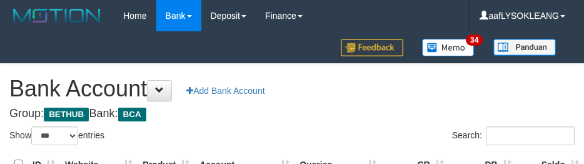
select select "***"
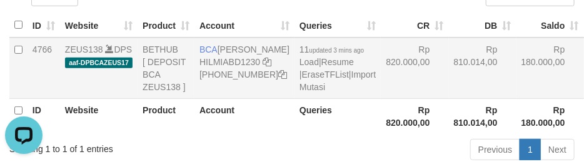
click at [382, 99] on td "Rp 820.000,00" at bounding box center [415, 68] width 68 height 61
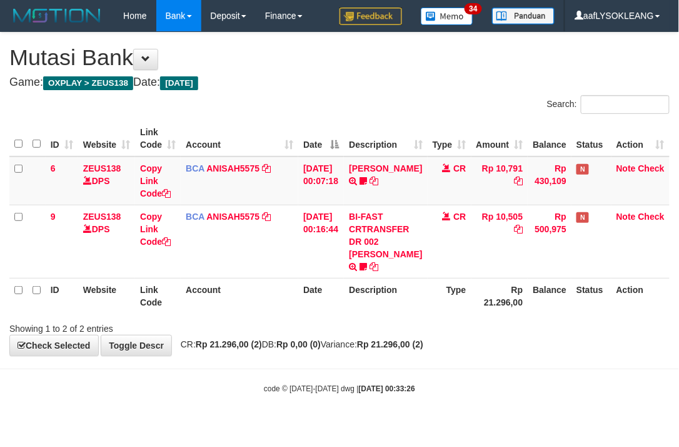
click at [308, 308] on th "Date" at bounding box center [321, 296] width 46 height 36
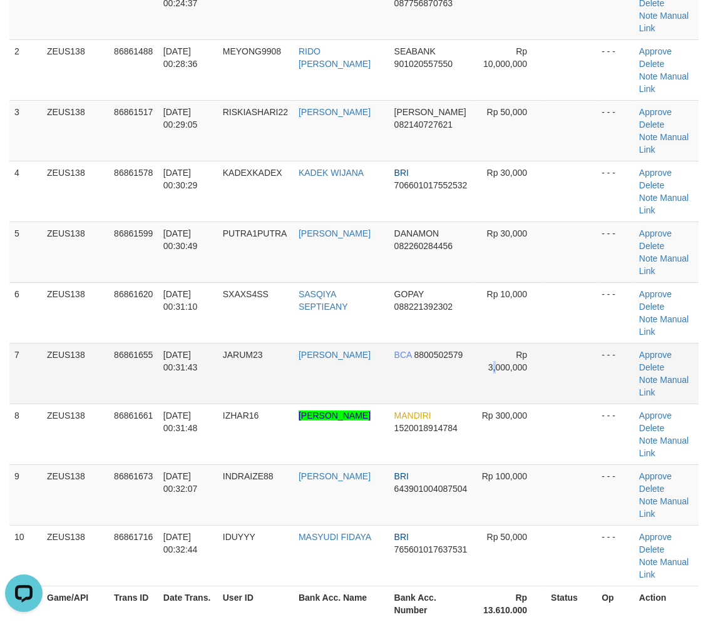
click at [490, 343] on td "Rp 3,000,000" at bounding box center [510, 373] width 73 height 61
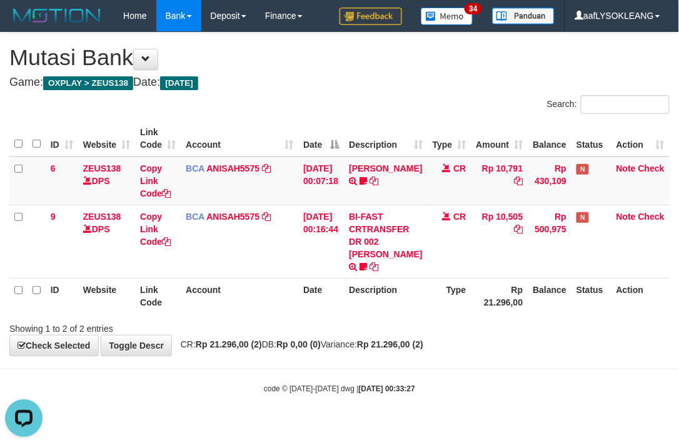
drag, startPoint x: 299, startPoint y: 253, endPoint x: 2, endPoint y: 208, distance: 300.5
click at [277, 252] on tr "9 ZEUS138 DPS Copy Link Code BCA ANISAH5575 DPS [PERSON_NAME] mutasi_20250901_3…" at bounding box center [339, 241] width 661 height 73
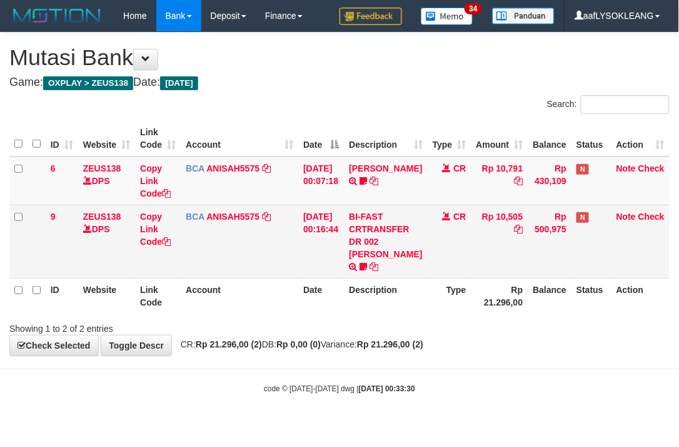
drag, startPoint x: 302, startPoint y: 257, endPoint x: 228, endPoint y: 228, distance: 80.0
click at [301, 257] on td "[DATE] 00:16:44" at bounding box center [321, 241] width 46 height 73
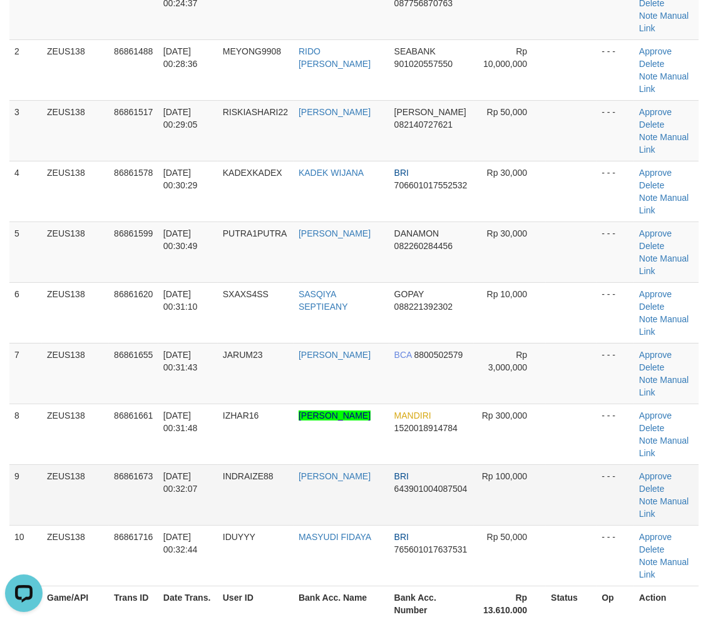
click at [576, 464] on td at bounding box center [571, 494] width 51 height 61
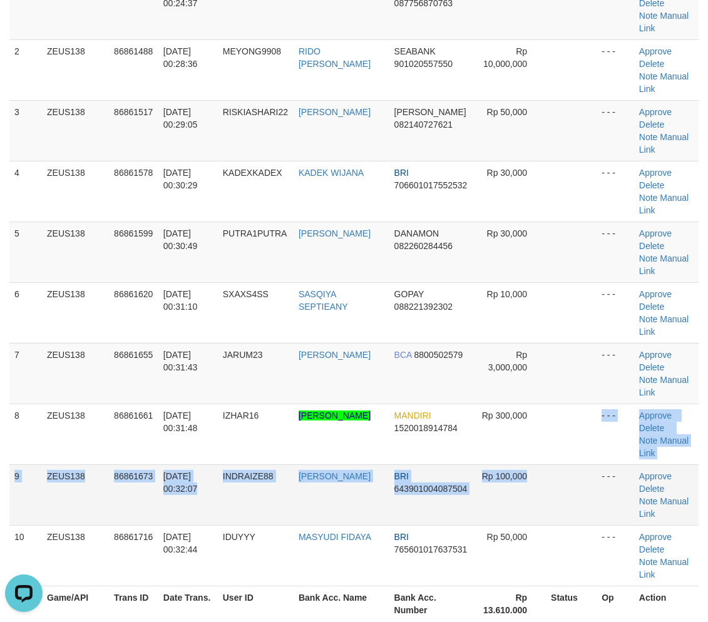
drag, startPoint x: 569, startPoint y: 363, endPoint x: 590, endPoint y: 364, distance: 20.7
click at [577, 362] on tbody "1 ZEUS138 86861249 01/09/2025 00:24:37 MBITT123 IBADUR RISKIANTO DANA 087756870…" at bounding box center [353, 282] width 689 height 607
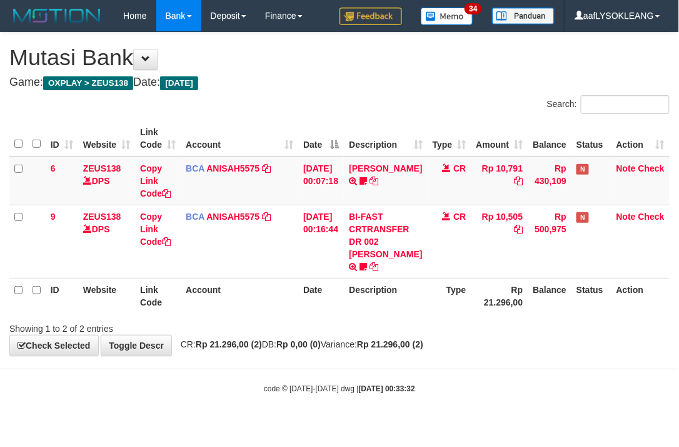
drag, startPoint x: 327, startPoint y: 321, endPoint x: 321, endPoint y: 318, distance: 6.4
click at [325, 320] on div "Showing 1 to 2 of 2 entries" at bounding box center [339, 326] width 679 height 18
click at [242, 285] on th "Account" at bounding box center [240, 296] width 118 height 36
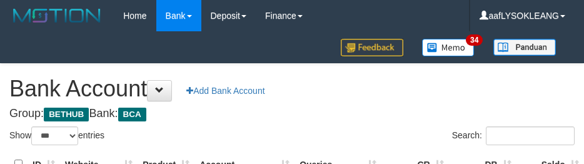
select select "***"
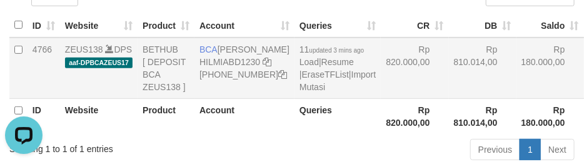
click at [517, 99] on td "Rp 180.000,00" at bounding box center [551, 68] width 68 height 61
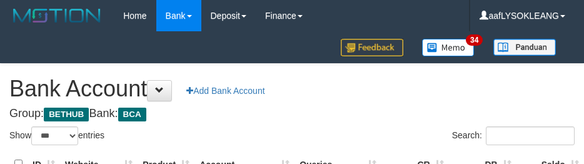
select select "***"
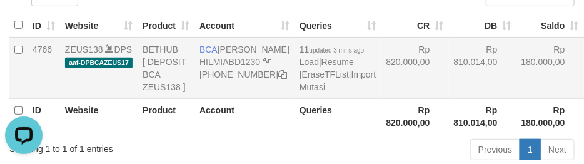
click at [452, 71] on td "Rp 810.014,00" at bounding box center [483, 68] width 68 height 61
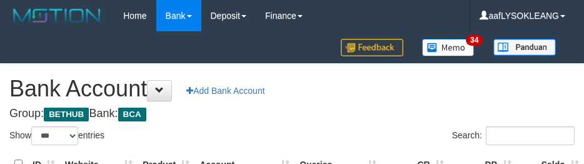
select select "***"
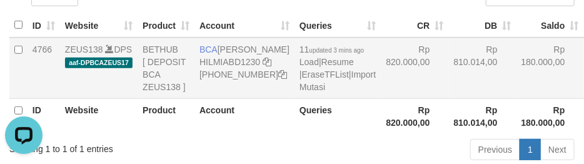
click at [389, 82] on td "Rp 820.000,00" at bounding box center [415, 68] width 68 height 61
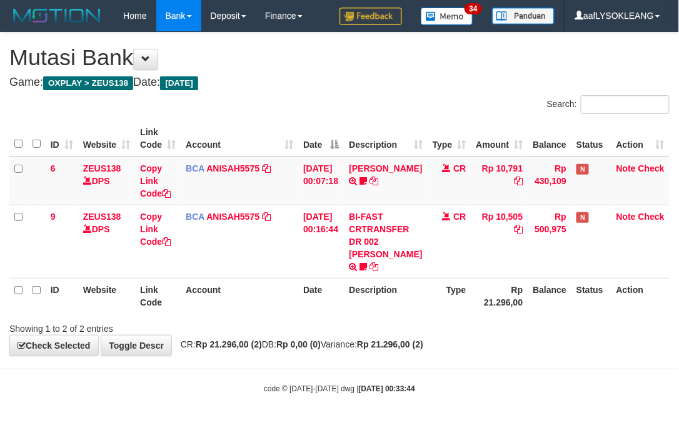
click at [270, 298] on th "Account" at bounding box center [240, 296] width 118 height 36
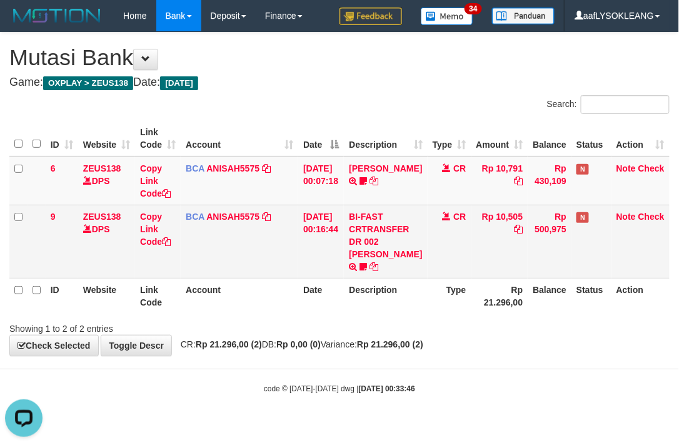
drag, startPoint x: 208, startPoint y: 265, endPoint x: 154, endPoint y: 246, distance: 57.6
click at [210, 266] on td "BCA ANISAH5575 DPS ANISAH mutasi_20250901_3827 | 9 mutasi_20250901_3827 | 9" at bounding box center [240, 241] width 118 height 73
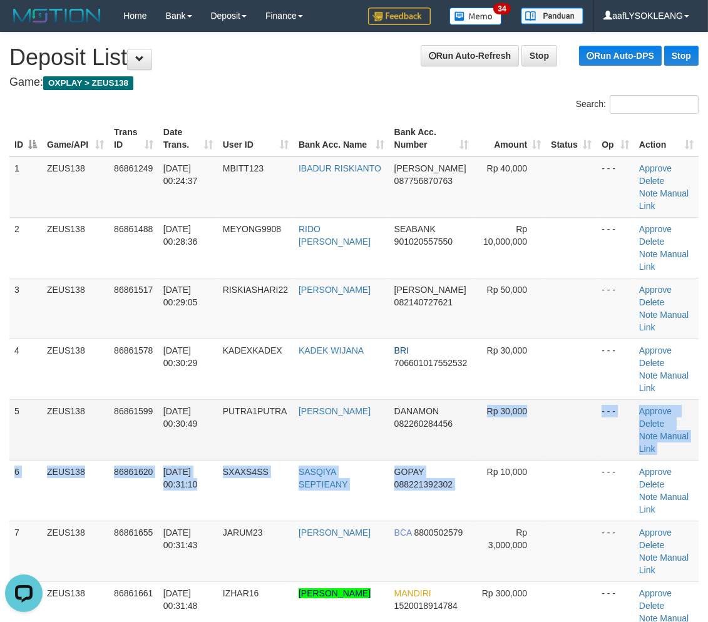
click at [460, 394] on tbody "1 ZEUS138 86861249 01/09/2025 00:24:37 MBITT123 IBADUR RISKIANTO DANA 087756870…" at bounding box center [353, 551] width 689 height 790
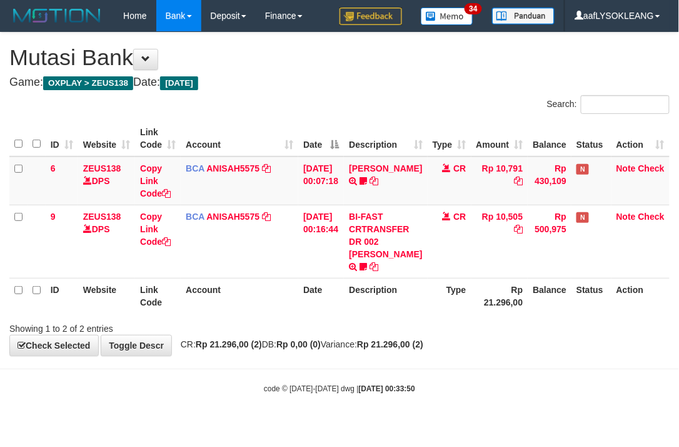
click at [270, 312] on div "ID Website Link Code Account Date Description Type Amount Balance Status Action…" at bounding box center [339, 217] width 679 height 200
drag, startPoint x: 477, startPoint y: 179, endPoint x: 435, endPoint y: 190, distance: 43.2
click at [464, 177] on tr "6 ZEUS138 DPS Copy Link Code BCA ANISAH5575 DPS [PERSON_NAME] mutasi_20250901_3…" at bounding box center [339, 180] width 661 height 49
click at [310, 305] on th "Date" at bounding box center [321, 296] width 46 height 36
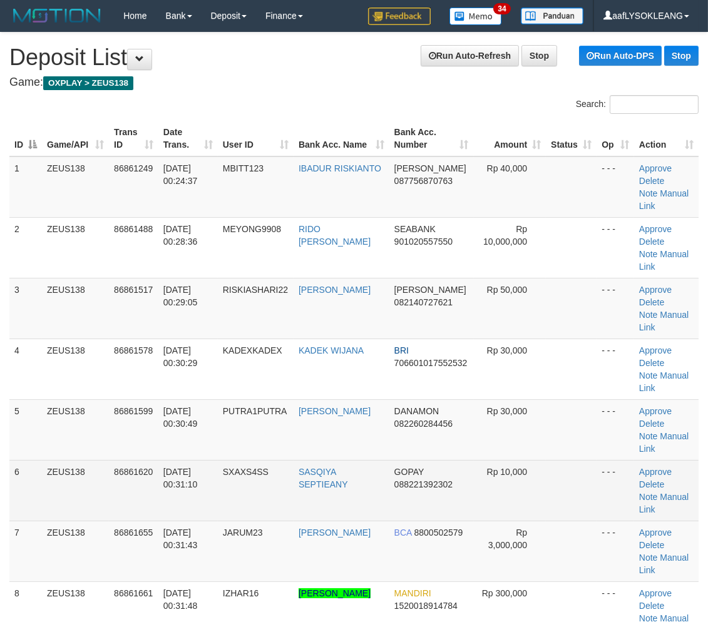
click at [559, 460] on td at bounding box center [571, 490] width 51 height 61
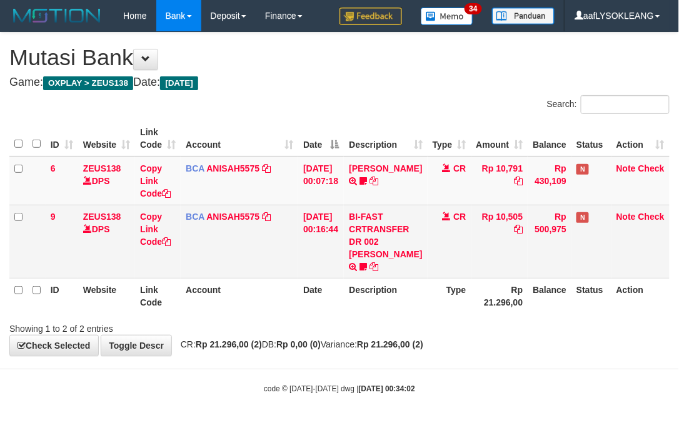
drag, startPoint x: 241, startPoint y: 254, endPoint x: 258, endPoint y: 240, distance: 21.8
click at [247, 248] on td "BCA ANISAH5575 DPS ANISAH mutasi_20250901_3827 | 9 mutasi_20250901_3827 | 9" at bounding box center [240, 241] width 118 height 73
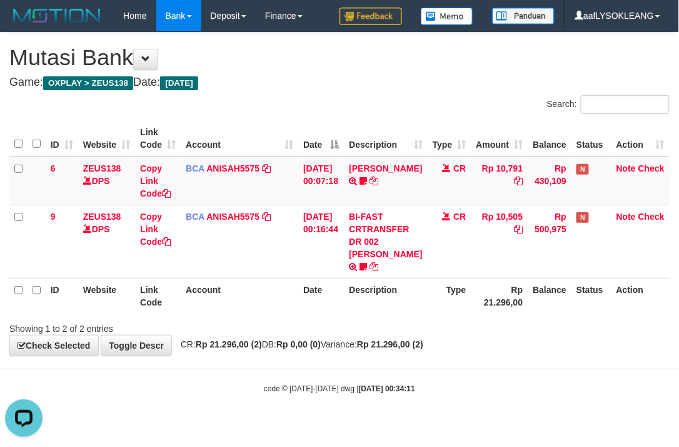
drag, startPoint x: 336, startPoint y: 300, endPoint x: 1, endPoint y: 240, distance: 340.1
click at [312, 305] on th "Date" at bounding box center [321, 296] width 46 height 36
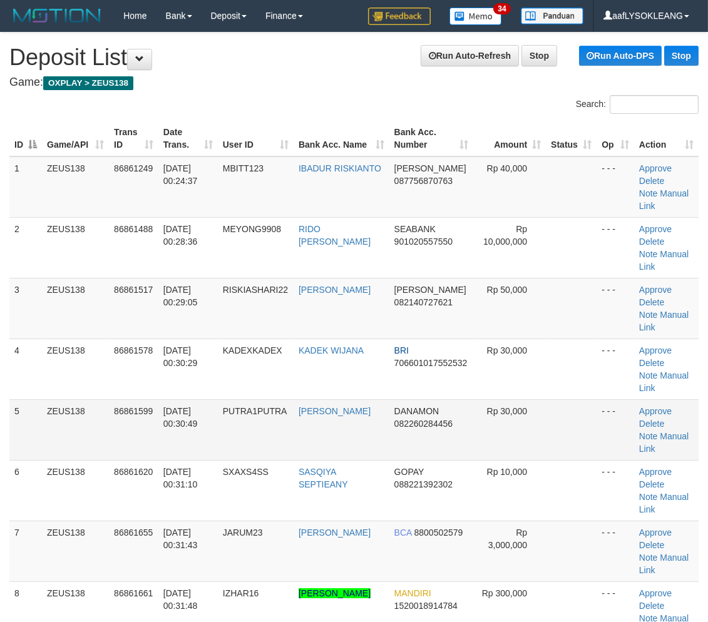
click at [507, 399] on td "Rp 30,000" at bounding box center [510, 429] width 73 height 61
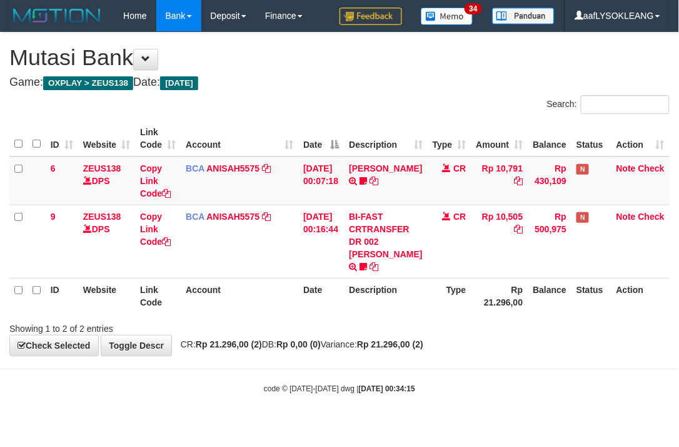
click at [267, 347] on span "CR: Rp 21.296,00 (2) DB: Rp 0,00 (0) Variance: Rp 21.296,00 (2)" at bounding box center [299, 344] width 249 height 10
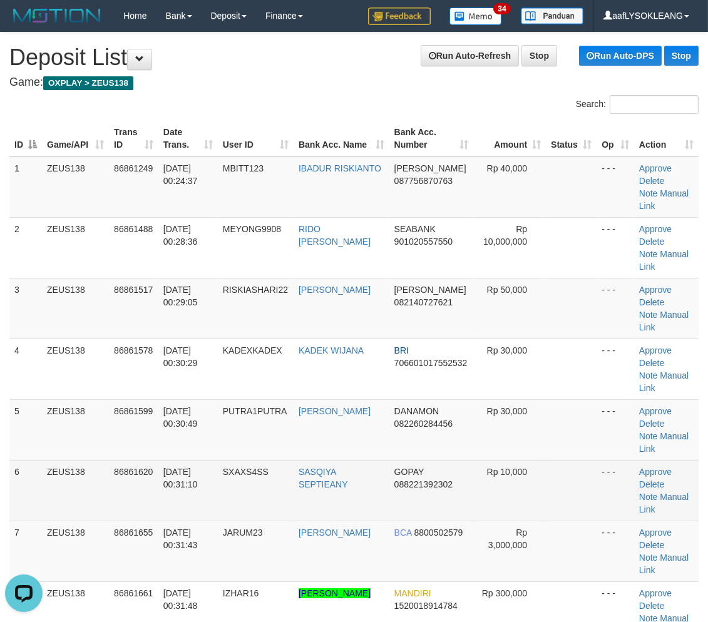
drag, startPoint x: 302, startPoint y: 384, endPoint x: 287, endPoint y: 403, distance: 24.4
click at [302, 399] on td "MARETI LAIA" at bounding box center [341, 429] width 96 height 61
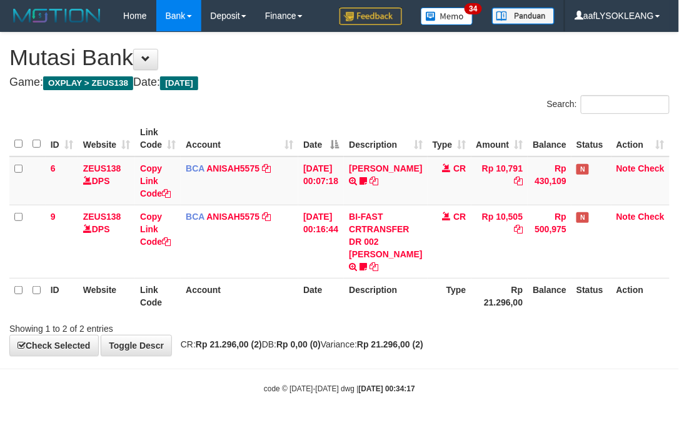
click at [260, 318] on div "Showing 1 to 2 of 2 entries" at bounding box center [141, 326] width 265 height 18
click at [252, 320] on div "Showing 1 to 2 of 2 entries" at bounding box center [141, 326] width 265 height 18
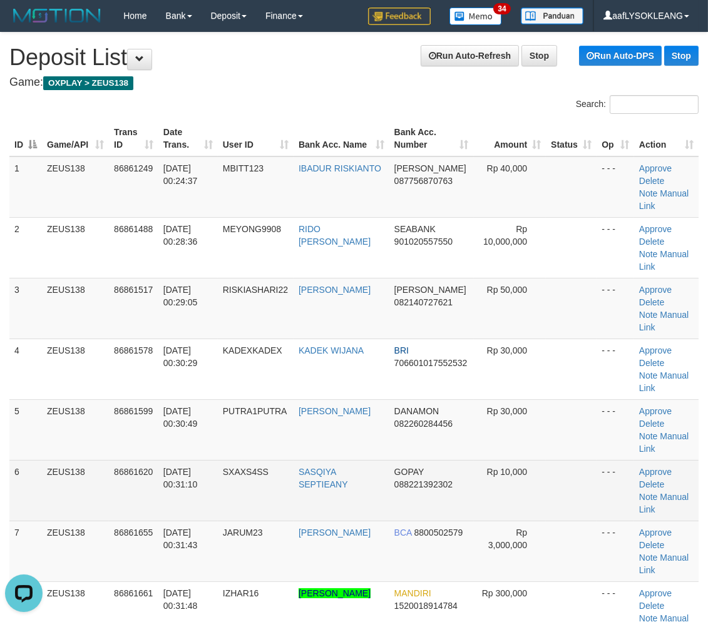
click at [523, 460] on td "Rp 10,000" at bounding box center [510, 490] width 73 height 61
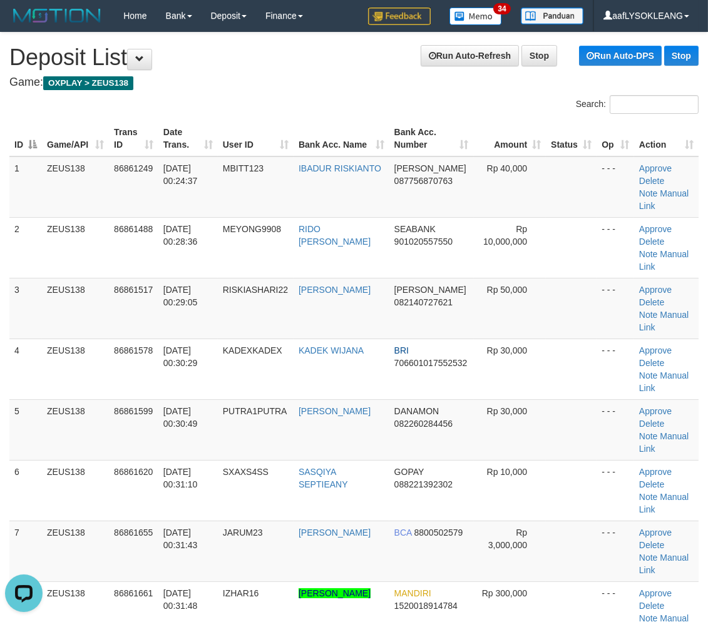
drag, startPoint x: 574, startPoint y: 470, endPoint x: 714, endPoint y: 499, distance: 142.5
click at [668, 521] on tr "7 ZEUS138 86861655 01/09/2025 00:31:43 JARUM23 MAMAN SUHERMAN BCA 8800502579 Rp…" at bounding box center [353, 551] width 689 height 61
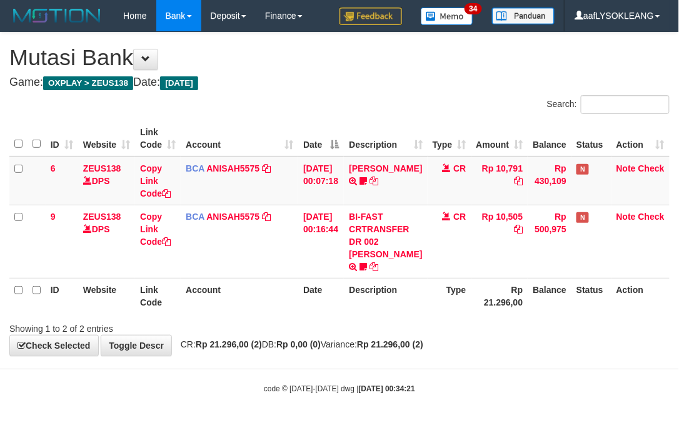
click at [436, 329] on div "Showing 1 to 2 of 2 entries" at bounding box center [339, 326] width 679 height 18
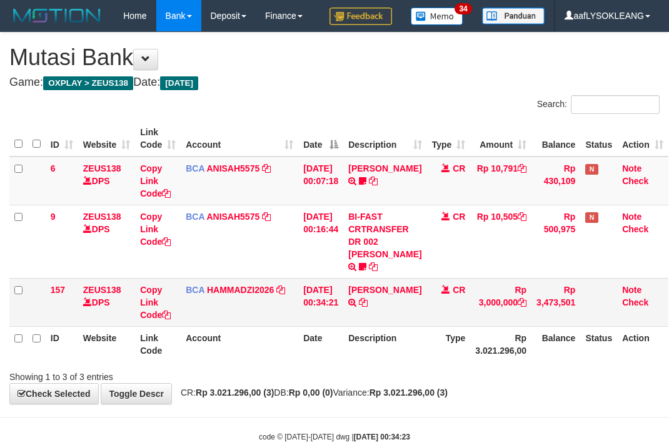
click at [401, 284] on td "MAMAN SUHERMAN TRSF E-BANKING CR 0109/FTSCY/WS95031 3000000.00MAMAN SUHERMAN" at bounding box center [384, 302] width 83 height 48
copy td "[PERSON_NAME]"
drag, startPoint x: 498, startPoint y: 370, endPoint x: 466, endPoint y: 367, distance: 32.1
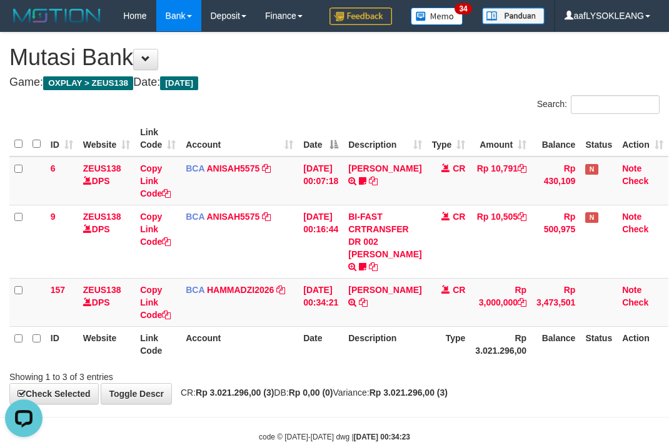
click at [492, 369] on div "Showing 1 to 3 of 3 entries" at bounding box center [334, 374] width 669 height 18
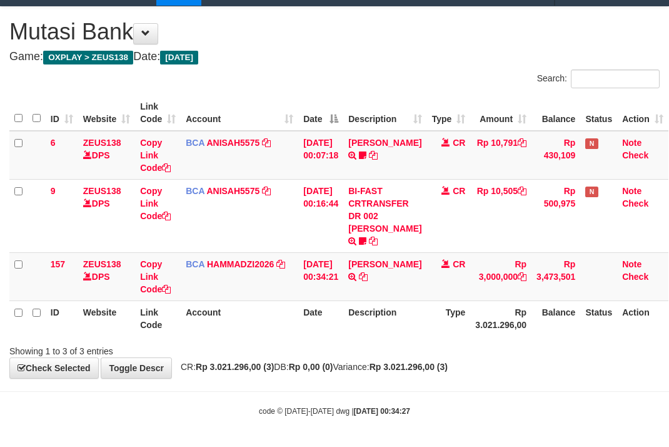
drag, startPoint x: 440, startPoint y: 324, endPoint x: 385, endPoint y: 305, distance: 58.2
click at [440, 323] on th "Type" at bounding box center [449, 318] width 44 height 36
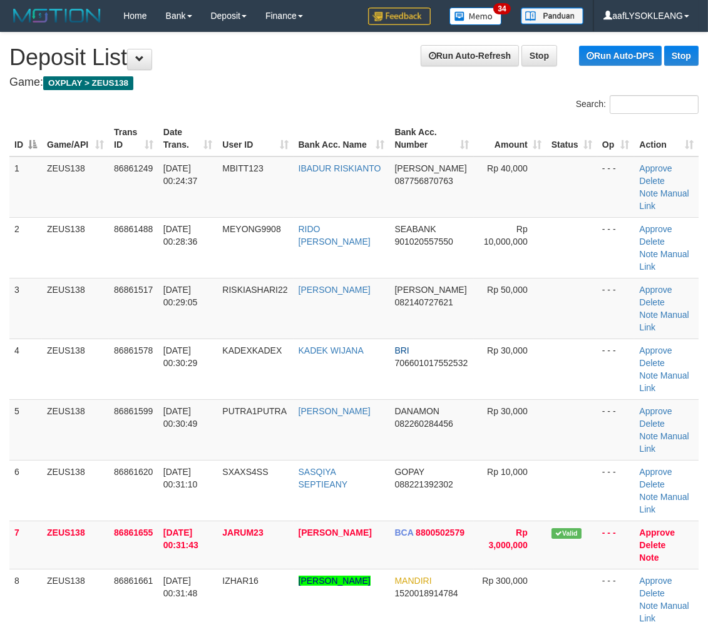
scroll to position [161, 0]
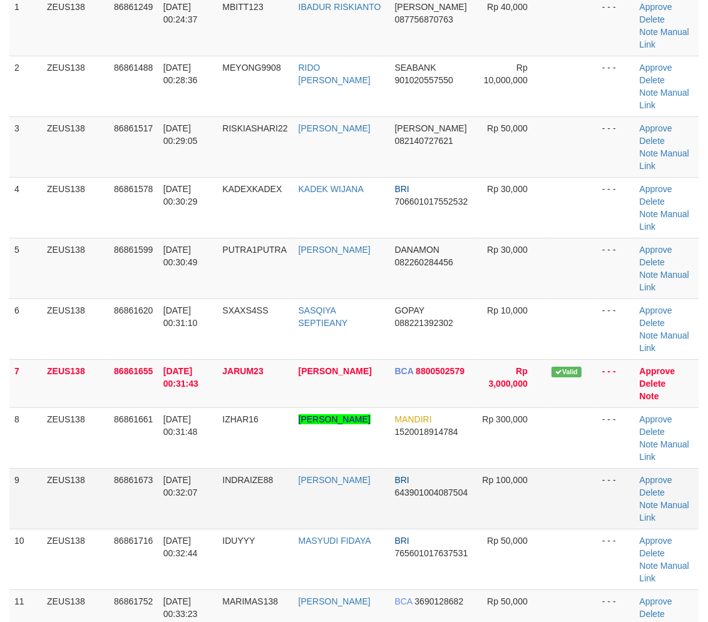
click at [551, 468] on td at bounding box center [571, 498] width 51 height 61
click at [554, 468] on td at bounding box center [571, 498] width 51 height 61
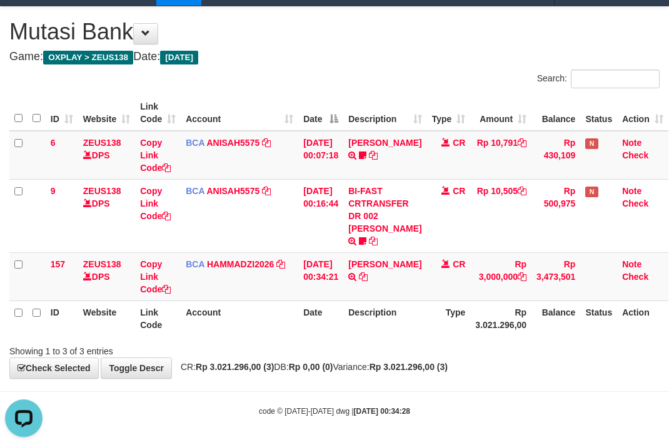
click at [329, 313] on th "Date" at bounding box center [320, 318] width 45 height 36
click at [322, 310] on th "Date" at bounding box center [320, 318] width 45 height 36
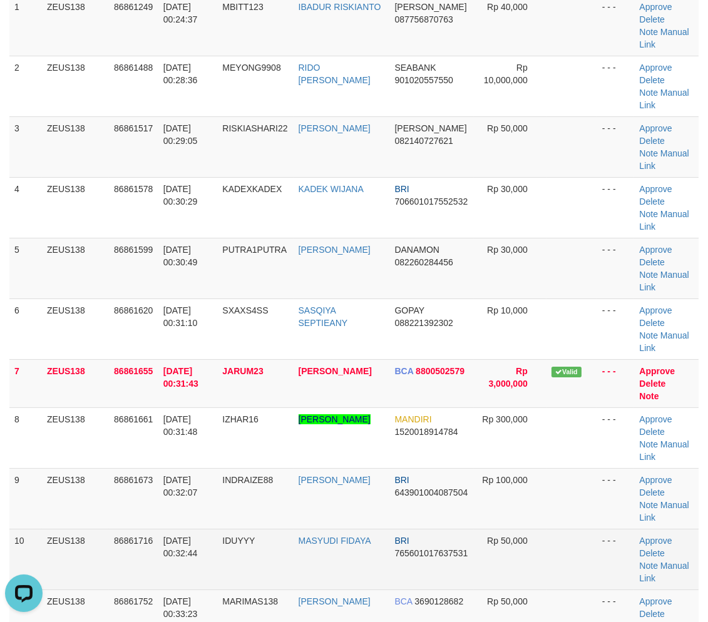
scroll to position [323, 0]
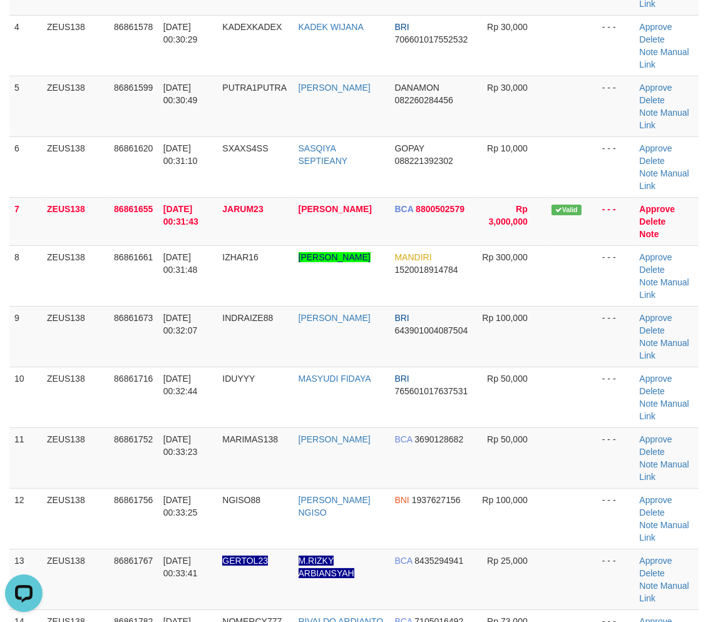
drag, startPoint x: 403, startPoint y: 302, endPoint x: 714, endPoint y: 399, distance: 326.5
click at [429, 367] on td "BRI 765601017637531" at bounding box center [431, 397] width 84 height 61
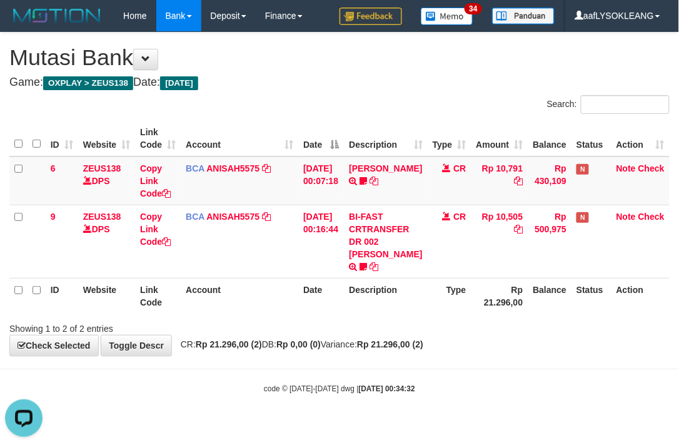
drag, startPoint x: 405, startPoint y: 328, endPoint x: 402, endPoint y: 323, distance: 6.8
click at [404, 324] on div "Showing 1 to 2 of 2 entries" at bounding box center [339, 326] width 679 height 18
click at [330, 308] on th "Date" at bounding box center [321, 296] width 46 height 36
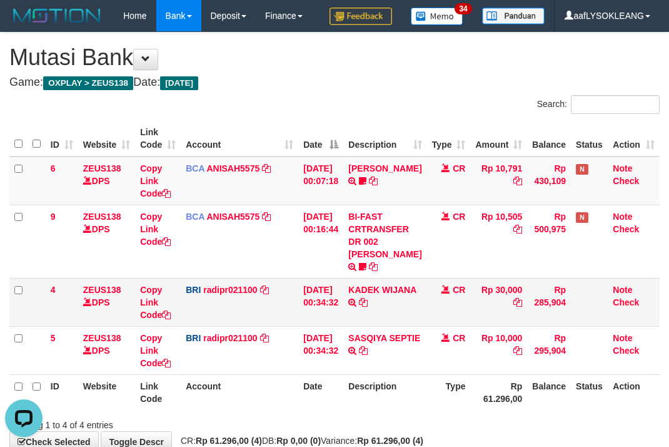
drag, startPoint x: 328, startPoint y: 274, endPoint x: 312, endPoint y: 277, distance: 17.2
click at [328, 275] on td "01/09/2025 00:16:44" at bounding box center [320, 241] width 45 height 73
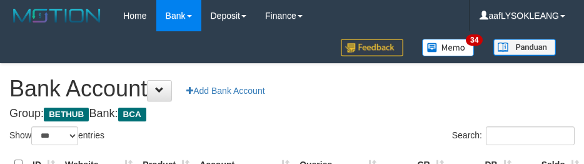
select select "***"
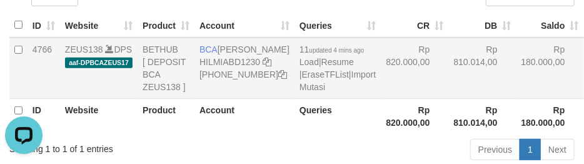
click at [452, 99] on td "Rp 810.014,00" at bounding box center [483, 68] width 68 height 61
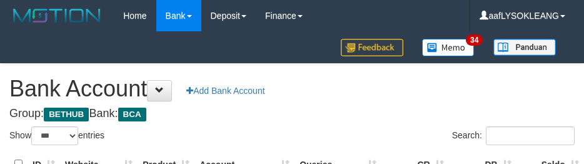
select select "***"
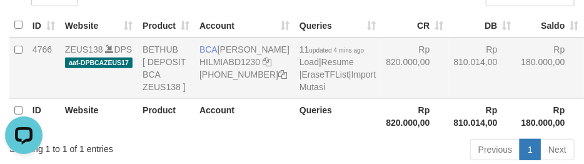
click at [449, 99] on td "Rp 810.014,00" at bounding box center [483, 68] width 68 height 61
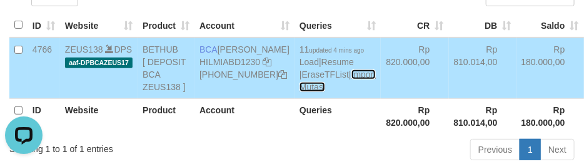
click at [300, 92] on link "Import Mutasi" at bounding box center [338, 80] width 76 height 23
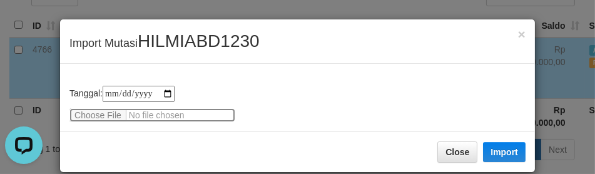
click at [94, 114] on input "file" at bounding box center [152, 115] width 166 height 14
type input "**********"
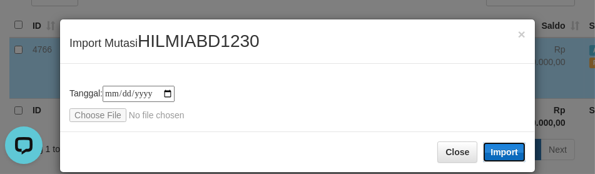
click at [504, 145] on button "Import" at bounding box center [504, 152] width 43 height 20
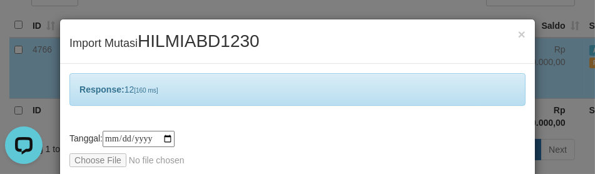
scroll to position [60, 0]
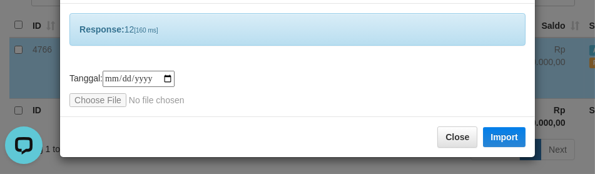
click at [276, 110] on div "**********" at bounding box center [297, 60] width 475 height 113
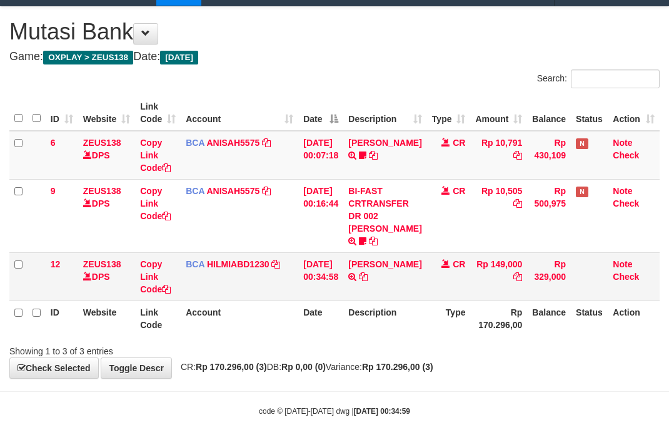
scroll to position [26, 0]
click at [379, 279] on td "SURYADI TRSF E-BANKING CR 0109/FTSCY/WS95051 149000.002025090192877820 TRFDN-[P…" at bounding box center [384, 276] width 83 height 48
click at [370, 279] on td "SURYADI TRSF E-BANKING CR 0109/FTSCY/WS95051 149000.002025090192877820 TRFDN-[P…" at bounding box center [384, 276] width 83 height 48
drag, startPoint x: 367, startPoint y: 278, endPoint x: 176, endPoint y: 265, distance: 191.9
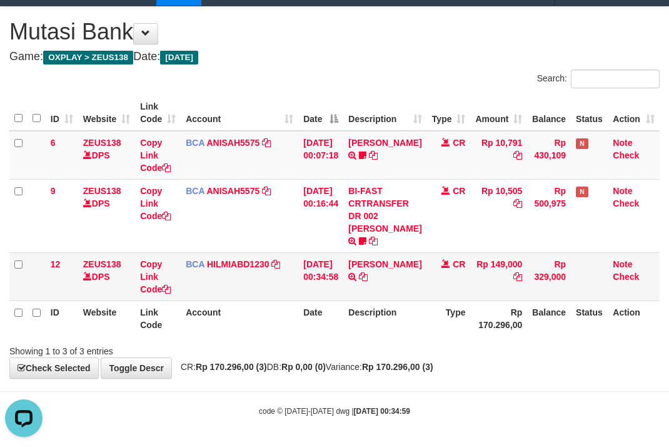
click at [358, 279] on td "SURYADI TRSF E-BANKING CR 0109/FTSCY/WS95051 149000.002025090192877820 TRFDN-[P…" at bounding box center [384, 276] width 83 height 48
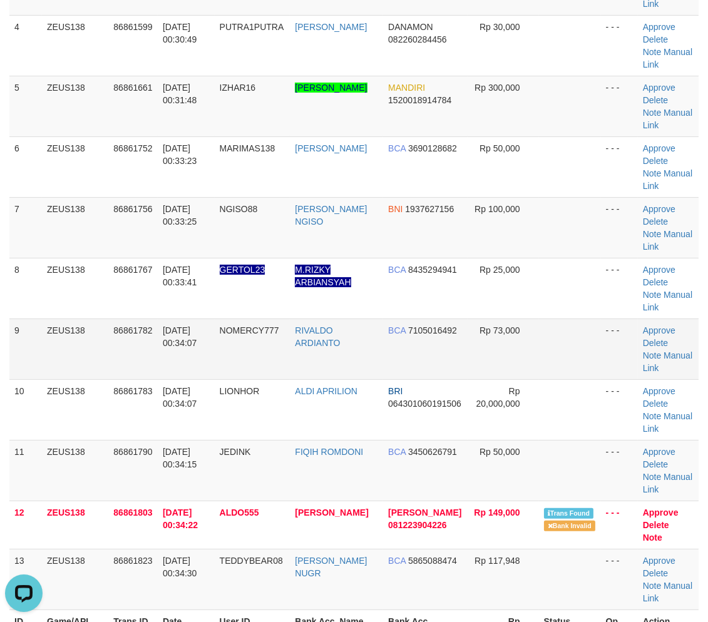
click at [549, 375] on td at bounding box center [570, 348] width 62 height 61
drag, startPoint x: 549, startPoint y: 375, endPoint x: 571, endPoint y: 375, distance: 21.9
click at [557, 375] on td at bounding box center [570, 348] width 62 height 61
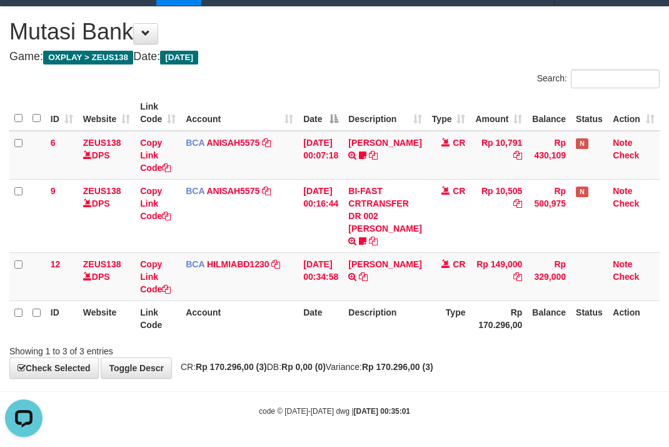
drag, startPoint x: 360, startPoint y: 297, endPoint x: 3, endPoint y: 210, distance: 368.3
click at [355, 295] on td "SURYADI TRSF E-BANKING CR 0109/FTSCY/WS95051 149000.002025090192877820 TRFDN-SU…" at bounding box center [384, 276] width 83 height 48
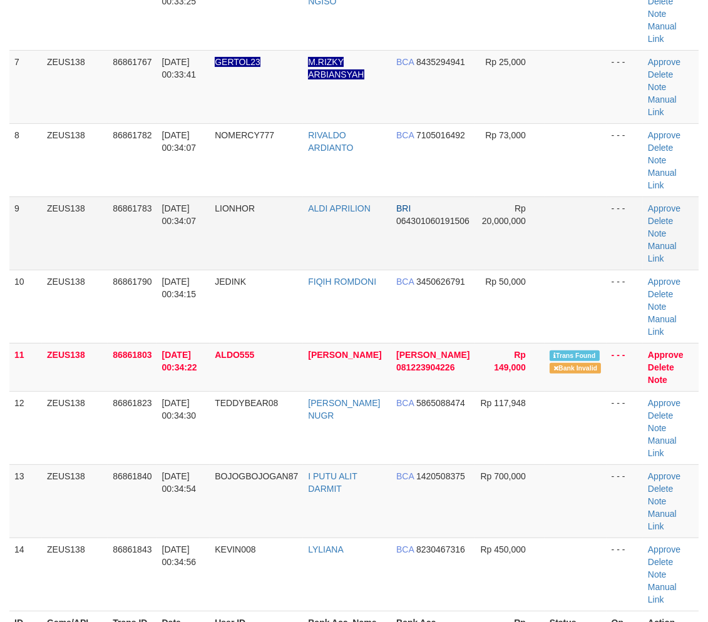
scroll to position [323, 0]
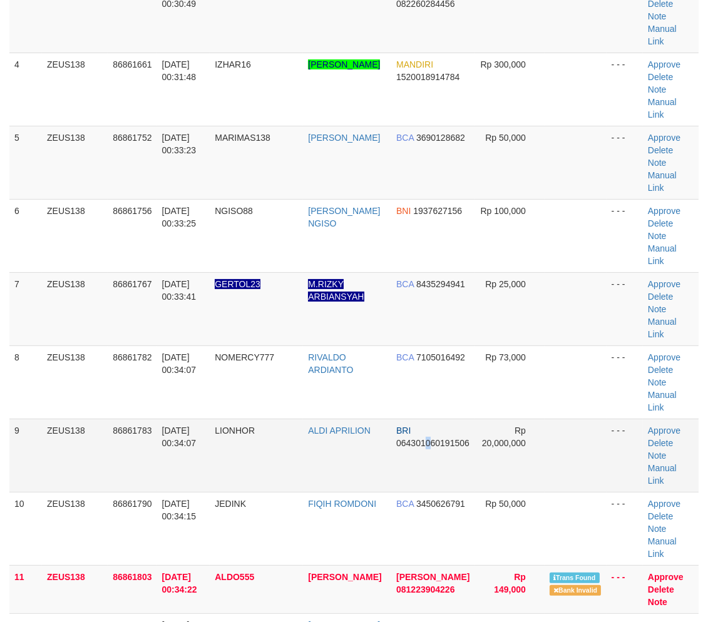
drag, startPoint x: 426, startPoint y: 346, endPoint x: 418, endPoint y: 342, distance: 9.2
click at [418, 419] on td "BRI 064301060191506" at bounding box center [433, 455] width 84 height 73
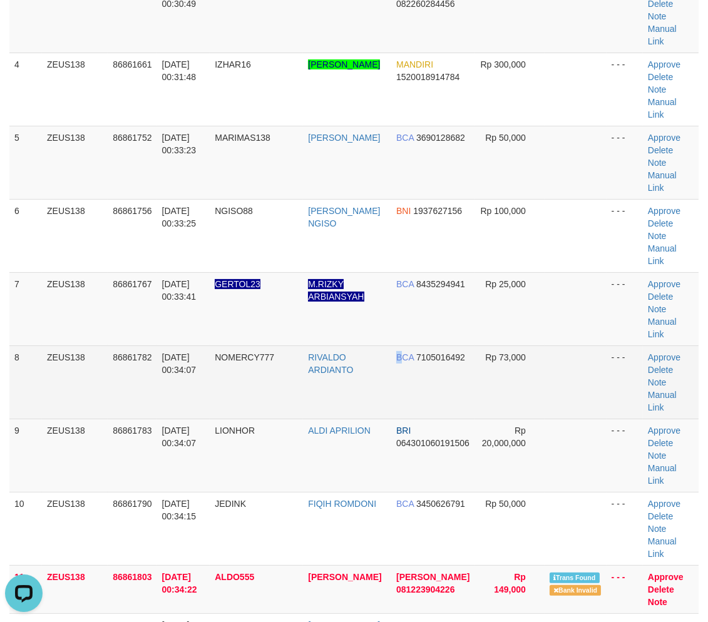
drag, startPoint x: 386, startPoint y: 262, endPoint x: 429, endPoint y: 280, distance: 47.1
click at [401, 345] on td "BCA 7105016492" at bounding box center [433, 381] width 84 height 73
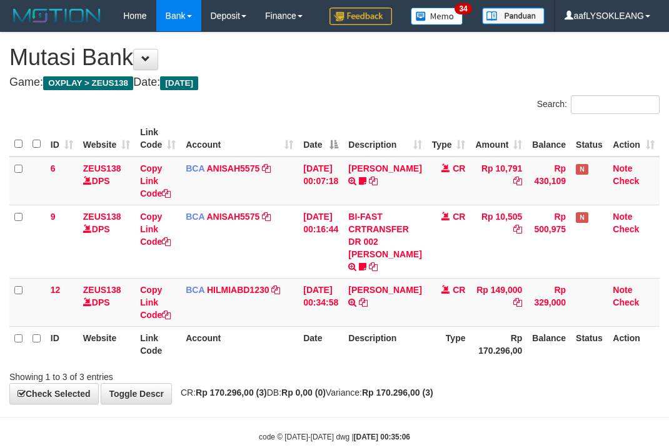
scroll to position [26, 0]
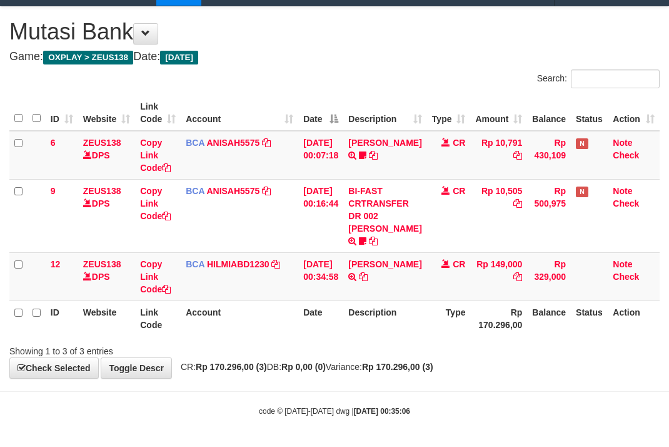
drag, startPoint x: 415, startPoint y: 317, endPoint x: 373, endPoint y: 310, distance: 42.6
click at [414, 317] on th "Description" at bounding box center [384, 318] width 83 height 36
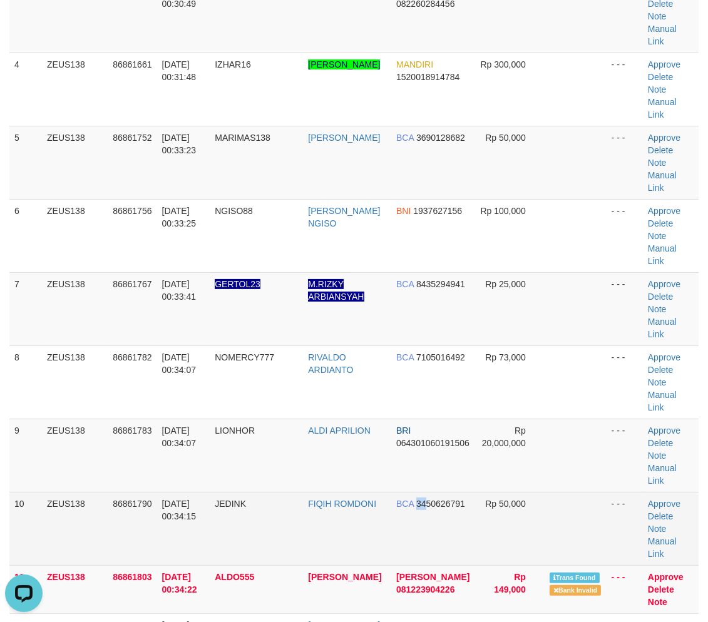
click at [410, 492] on td "BCA 3450626791" at bounding box center [433, 528] width 84 height 73
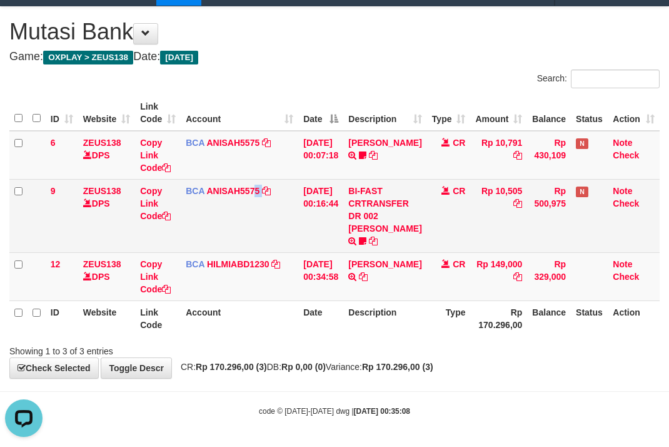
drag, startPoint x: 257, startPoint y: 199, endPoint x: 221, endPoint y: 205, distance: 36.1
click at [243, 203] on td "BCA ANISAH5575 DPS ANISAH mutasi_20250901_3827 | 9 mutasi_20250901_3827 | 9" at bounding box center [240, 215] width 118 height 73
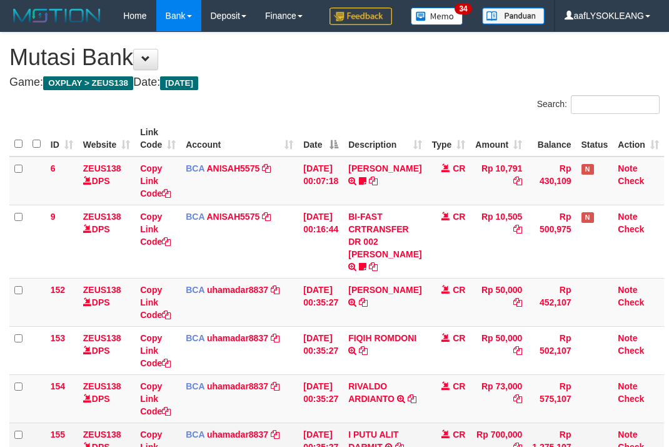
scroll to position [170, 0]
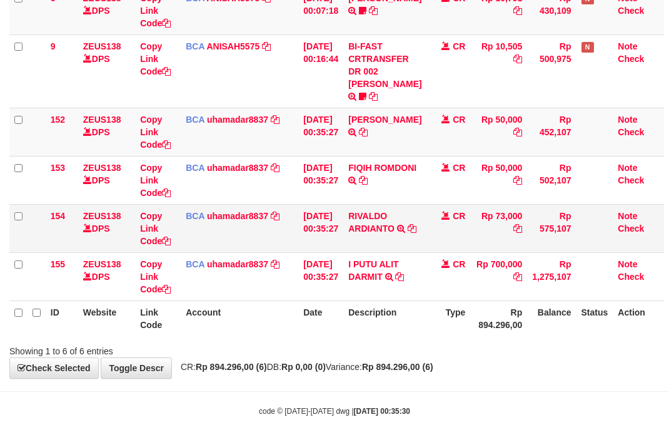
click at [367, 204] on td "RIVALDO ARDIANTO TRSF E-BANKING CR 0109/FTSCY/WS95271 73000.00RIVALDO ARDIANTO" at bounding box center [384, 228] width 83 height 48
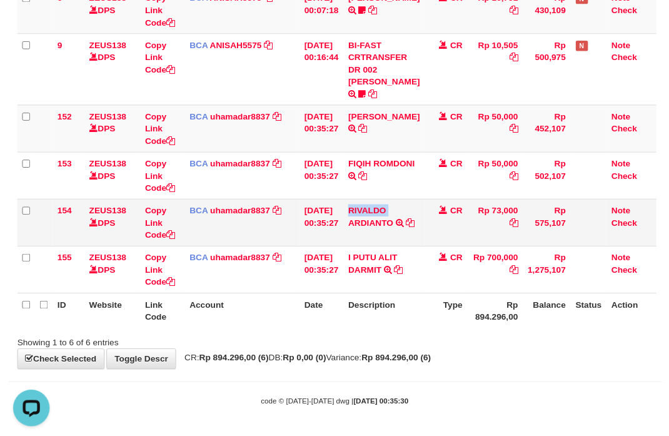
scroll to position [0, 0]
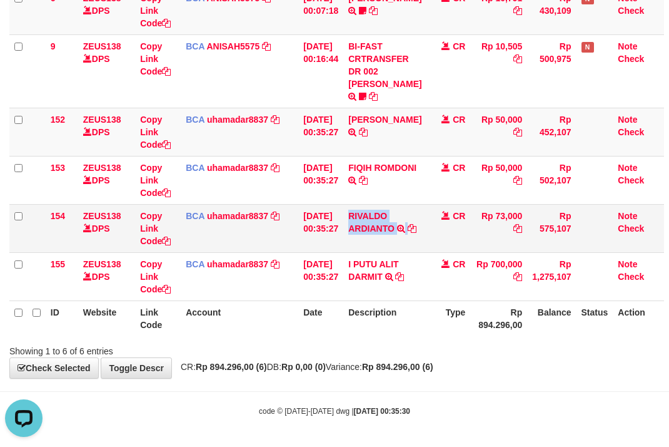
click at [367, 204] on td "RIVALDO ARDIANTO TRSF E-BANKING CR 0109/FTSCY/WS95271 73000.00RIVALDO ARDIANTO" at bounding box center [384, 228] width 83 height 48
copy td "RIVALDO ARDIANTO"
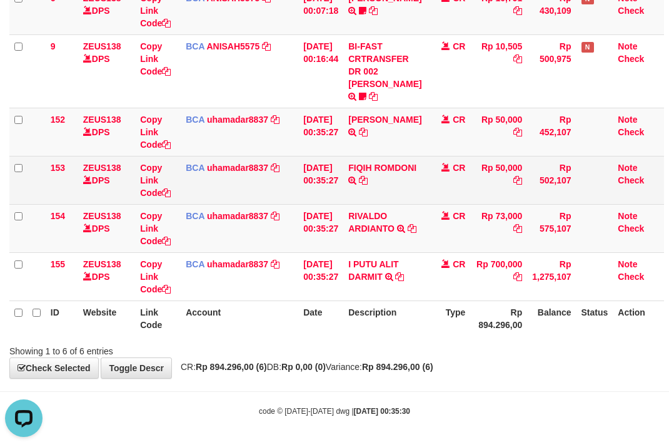
click at [390, 164] on td "FIQIH ROMDONI TRSF E-BANKING CR 0109/FTSCY/WS95031 50000.00FIQIH ROMDONI" at bounding box center [384, 180] width 83 height 48
copy td "FIQIH ROMDONI"
click at [390, 164] on td "FIQIH ROMDONI TRSF E-BANKING CR 0109/FTSCY/WS95031 50000.00FIQIH ROMDONI" at bounding box center [384, 180] width 83 height 48
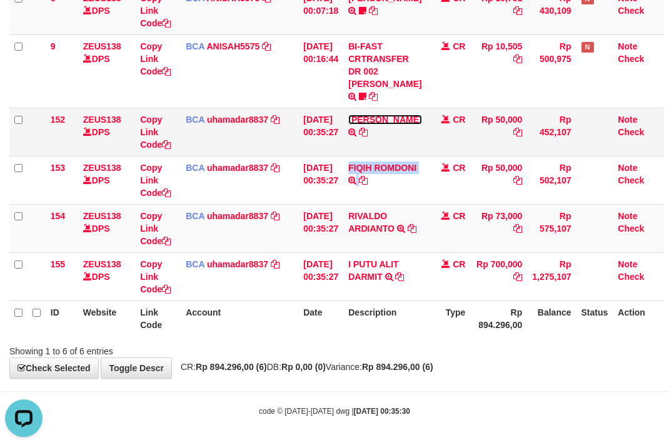
click at [368, 114] on link "DINA DAMAYANTI" at bounding box center [384, 119] width 73 height 10
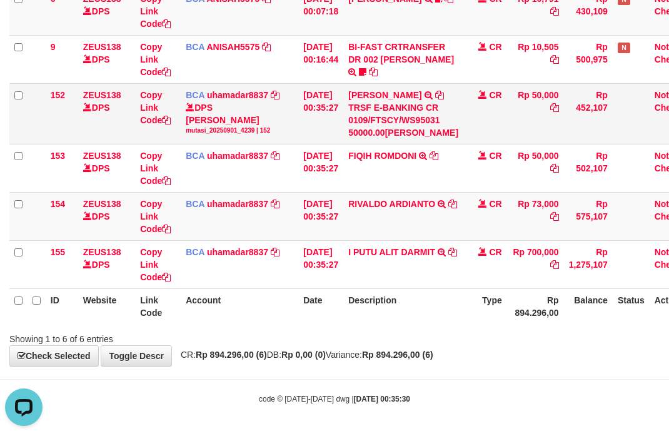
click at [370, 113] on td "DINA DAMAYANTI TRSF E-BANKING CR 0109/FTSCY/WS95031 50000.00DINA DAMAYANTI" at bounding box center [403, 113] width 120 height 61
click at [363, 96] on td "DINA DAMAYANTI TRSF E-BANKING CR 0109/FTSCY/WS95031 50000.00DINA DAMAYANTI" at bounding box center [403, 113] width 120 height 61
click at [366, 99] on td "DINA DAMAYANTI TRSF E-BANKING CR 0109/FTSCY/WS95031 50000.00DINA DAMAYANTI" at bounding box center [403, 113] width 120 height 61
copy td "DINA DAMAYANTI"
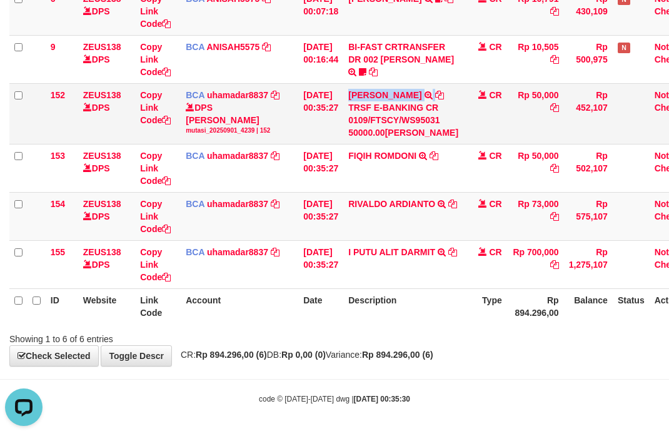
click at [366, 99] on td "DINA DAMAYANTI TRSF E-BANKING CR 0109/FTSCY/WS95031 50000.00DINA DAMAYANTI" at bounding box center [403, 113] width 120 height 61
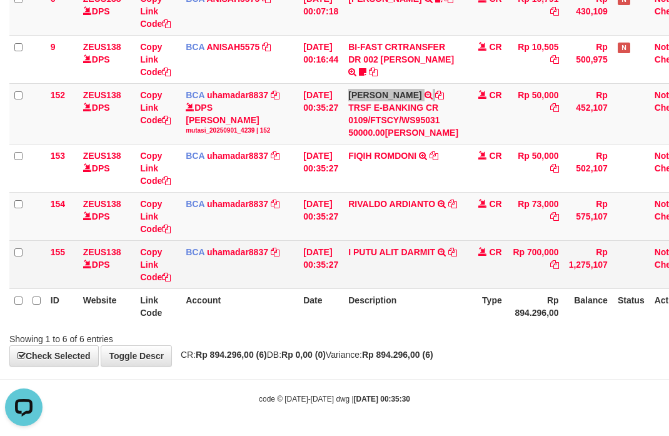
scroll to position [205, 0]
click at [370, 242] on td "I PUTU ALIT DARMIT TRSF E-BANKING CR 0109/FTSCY/WS95031 700000.00I PUTU ALIT DA…" at bounding box center [403, 264] width 120 height 48
copy td "I PUTU ALIT DARMIT"
click at [370, 242] on td "I PUTU ALIT DARMIT TRSF E-BANKING CR 0109/FTSCY/WS95031 700000.00I PUTU ALIT DA…" at bounding box center [403, 264] width 120 height 48
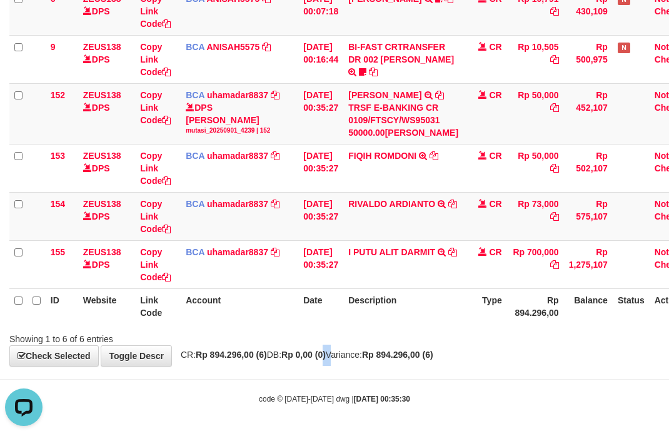
drag, startPoint x: 347, startPoint y: 360, endPoint x: 128, endPoint y: 309, distance: 224.9
click at [309, 348] on div "**********" at bounding box center [334, 114] width 669 height 503
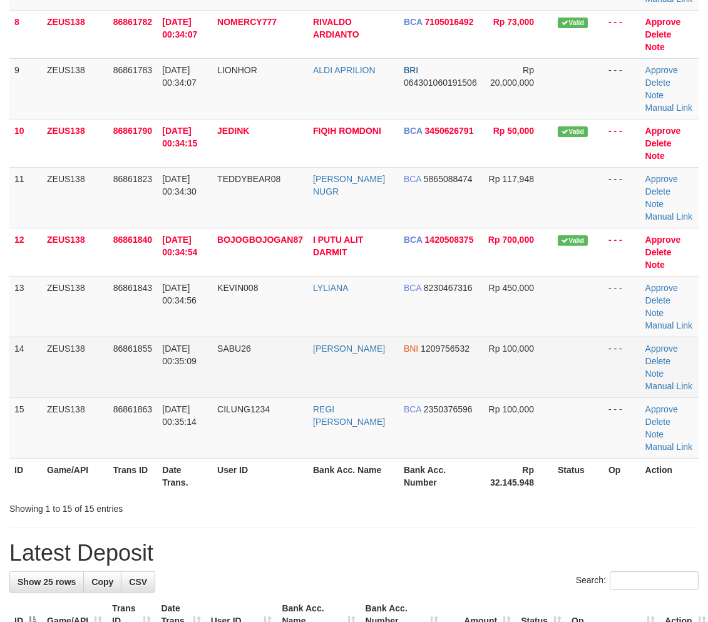
scroll to position [323, 0]
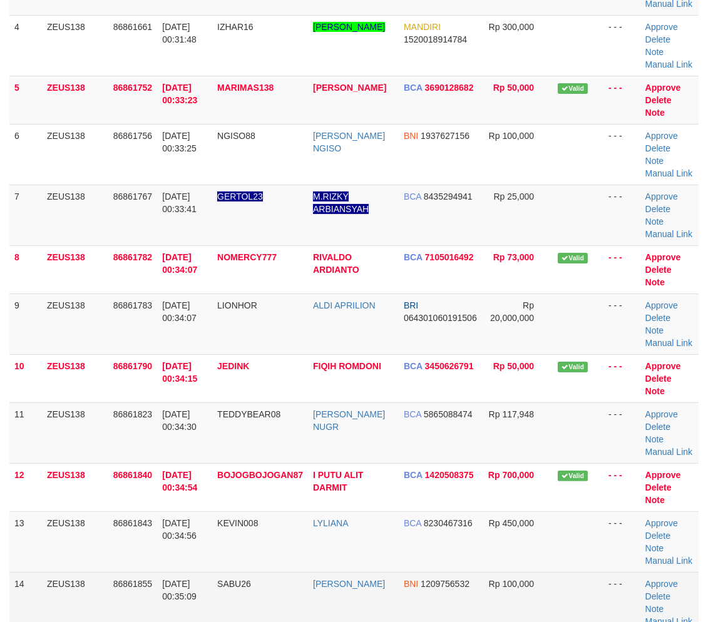
click at [577, 389] on tbody "1 ZEUS138 86861488 01/09/2025 00:28:36 MEYONG9908 RIDO AGUS ALVARIS SEABANK 901…" at bounding box center [353, 263] width 689 height 861
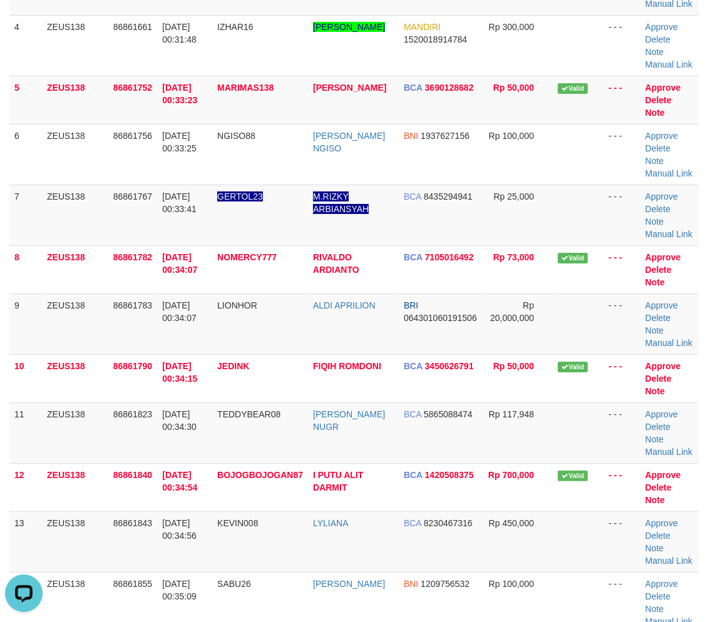
scroll to position [0, 0]
click at [428, 308] on td "BRI 064301060191506" at bounding box center [441, 323] width 84 height 61
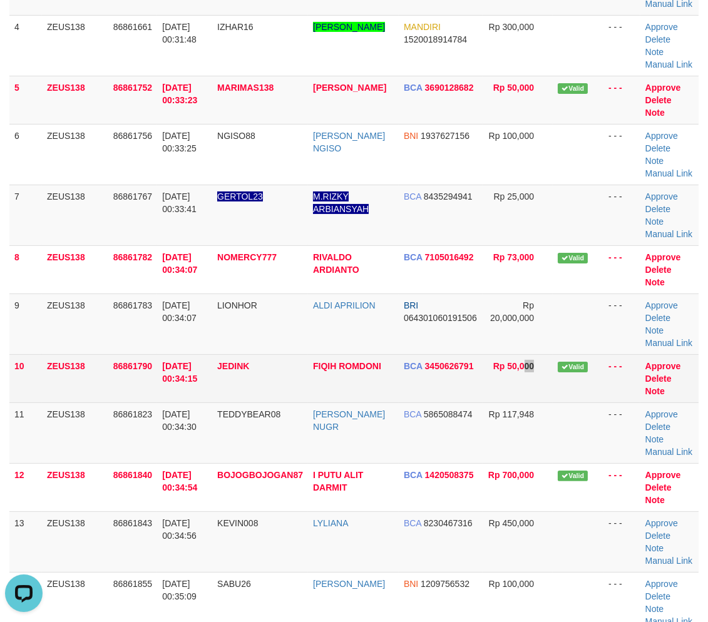
click at [534, 397] on td "Rp 50,000" at bounding box center [517, 378] width 70 height 48
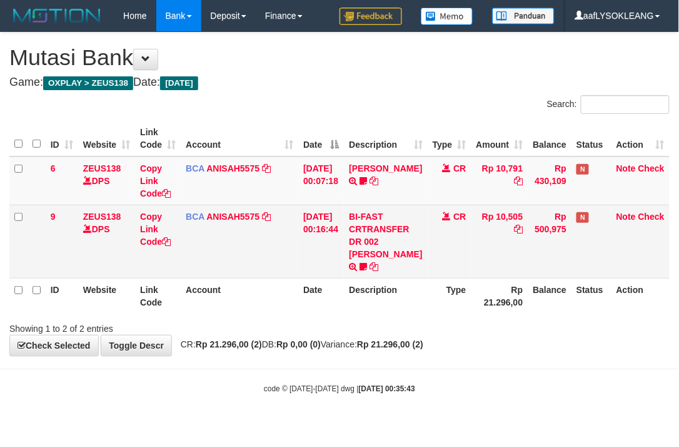
drag, startPoint x: 424, startPoint y: 305, endPoint x: 295, endPoint y: 266, distance: 134.8
click at [422, 305] on tr "ID Website Link Code Account Date Description Type Rp 21.296,00 Balance Status …" at bounding box center [339, 296] width 661 height 36
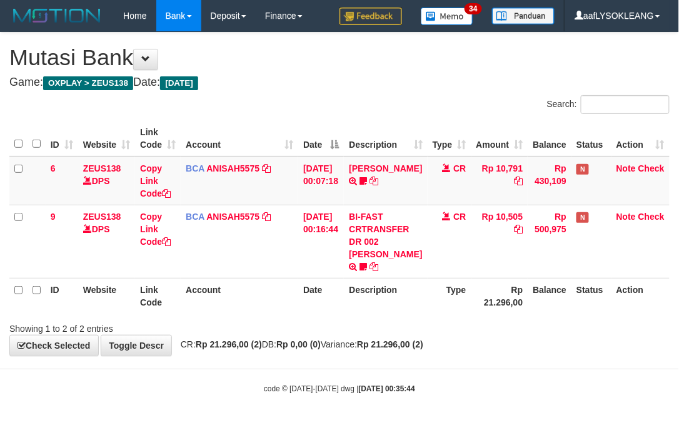
drag, startPoint x: 297, startPoint y: 296, endPoint x: 213, endPoint y: 278, distance: 85.6
click at [297, 296] on th "Account" at bounding box center [240, 296] width 118 height 36
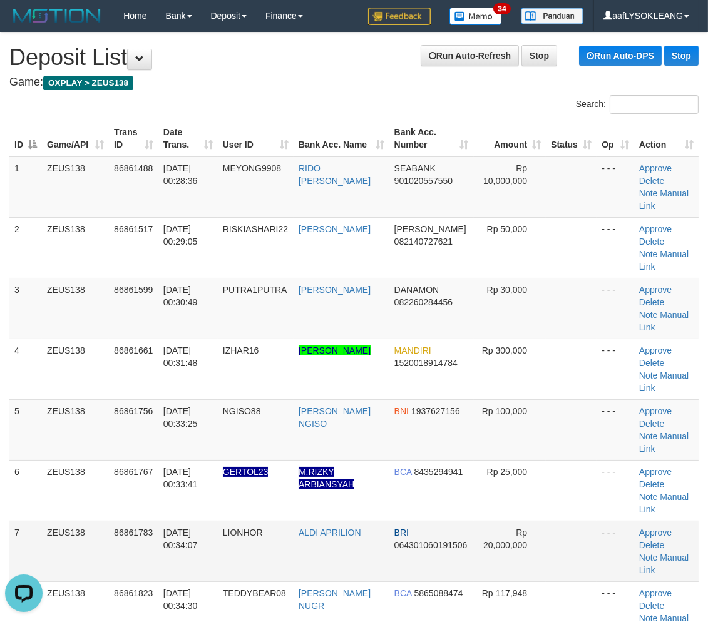
click at [541, 521] on td "Rp 20,000,000" at bounding box center [510, 551] width 73 height 61
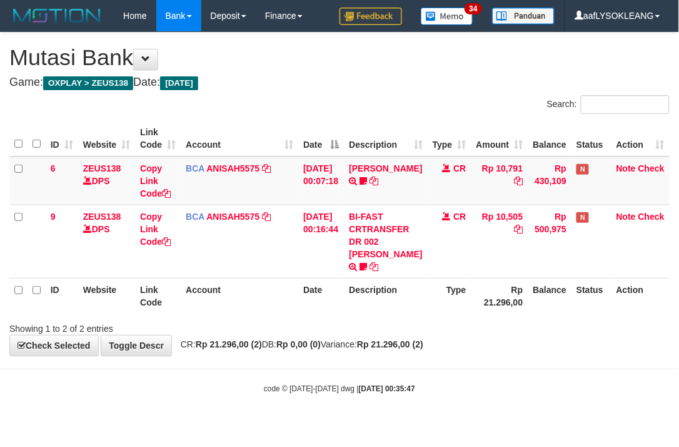
click at [262, 302] on th "Account" at bounding box center [240, 296] width 118 height 36
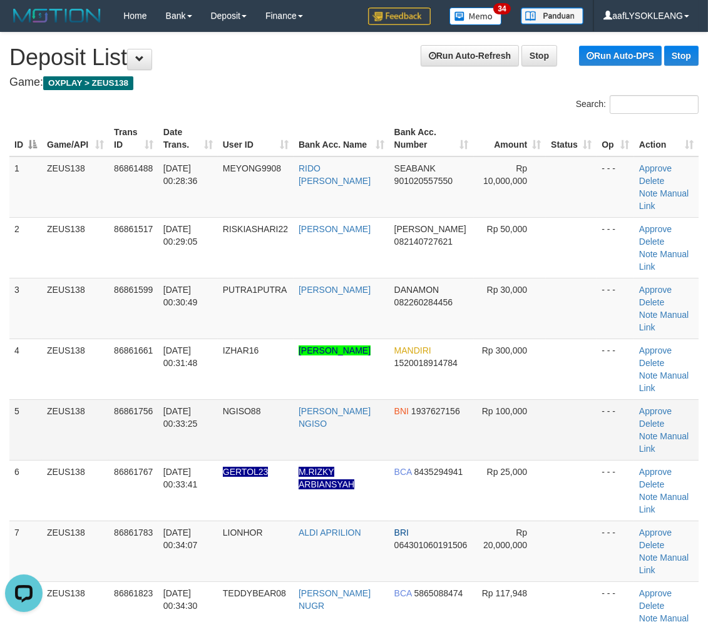
drag, startPoint x: 559, startPoint y: 361, endPoint x: 566, endPoint y: 362, distance: 6.3
click at [561, 399] on td at bounding box center [571, 429] width 51 height 61
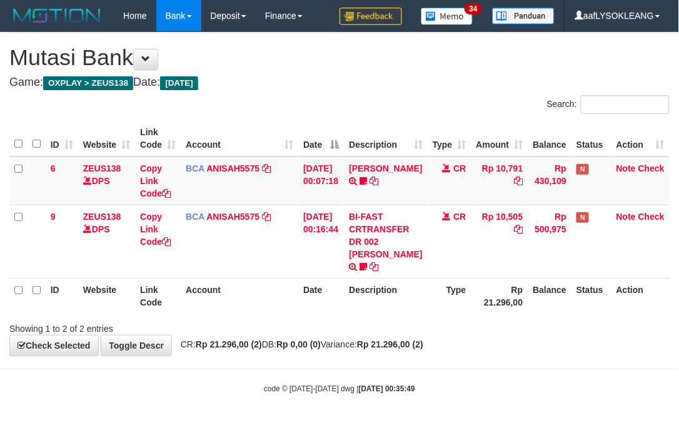
click at [301, 310] on th "Date" at bounding box center [321, 296] width 46 height 36
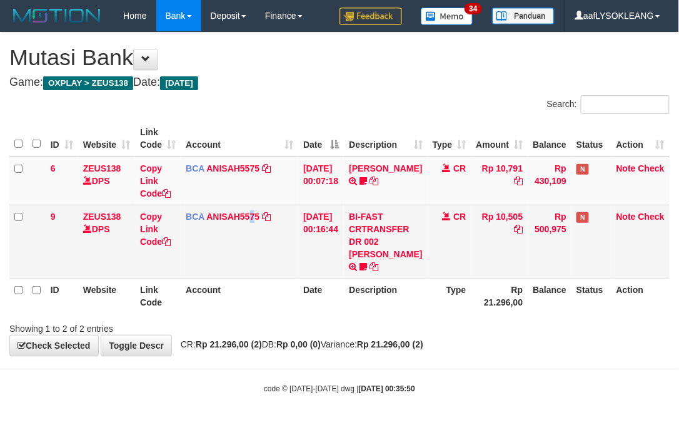
click at [251, 255] on td "BCA ANISAH5575 DPS ANISAH mutasi_20250901_3827 | 9 mutasi_20250901_3827 | 9" at bounding box center [240, 241] width 118 height 73
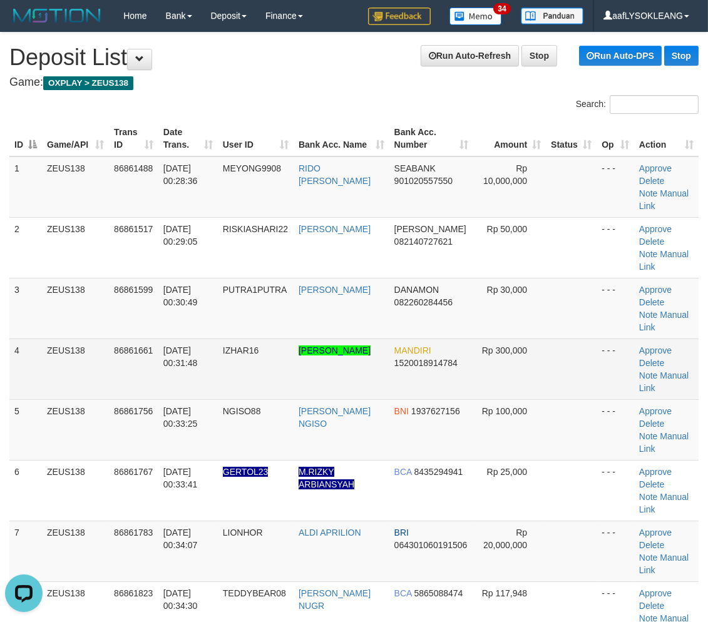
click at [539, 338] on td "Rp 300,000" at bounding box center [510, 368] width 73 height 61
drag, startPoint x: 539, startPoint y: 328, endPoint x: 546, endPoint y: 330, distance: 7.1
click at [543, 338] on tr "4 ZEUS138 86861661 01/09/2025 00:31:48 IZHAR16 FEIZAR MUHAMMAD ZULQ MANDIRI 152…" at bounding box center [353, 368] width 689 height 61
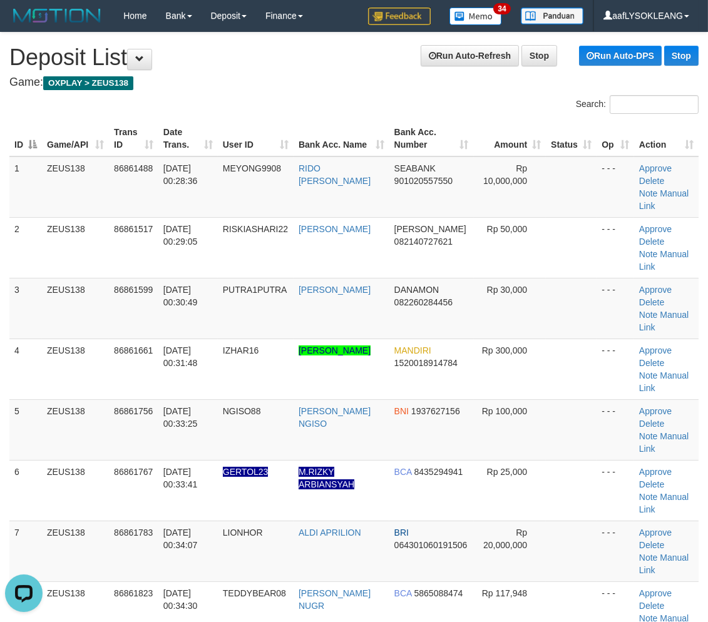
scroll to position [23, 0]
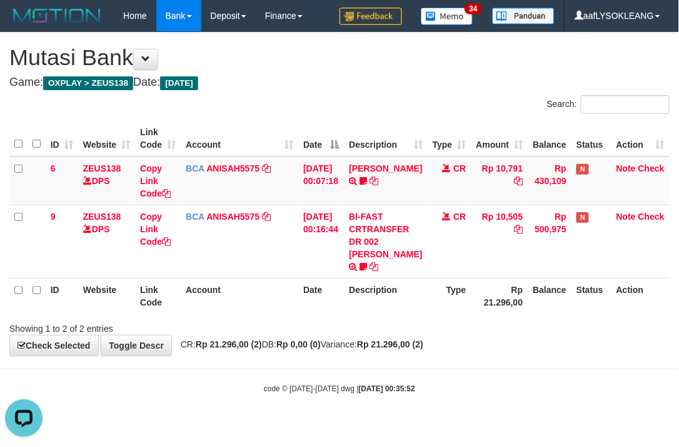
drag, startPoint x: 277, startPoint y: 292, endPoint x: 263, endPoint y: 284, distance: 16.0
click at [275, 291] on th "Account" at bounding box center [240, 296] width 118 height 36
drag, startPoint x: 297, startPoint y: 310, endPoint x: 290, endPoint y: 302, distance: 10.3
click at [292, 303] on th "Account" at bounding box center [240, 296] width 118 height 36
click at [288, 296] on th "Account" at bounding box center [240, 296] width 118 height 36
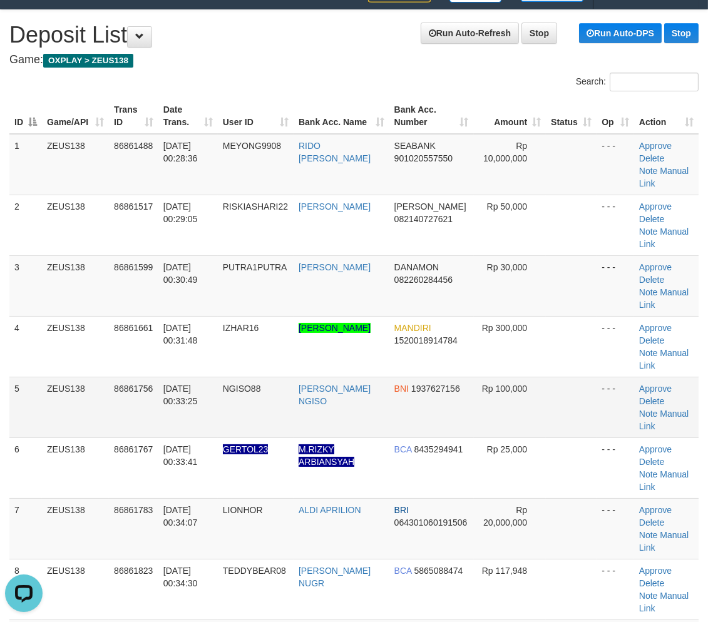
click at [540, 377] on td "Rp 100,000" at bounding box center [510, 407] width 73 height 61
drag, startPoint x: 540, startPoint y: 365, endPoint x: 549, endPoint y: 370, distance: 10.4
click at [549, 377] on tr "5 ZEUS138 86861756 01/09/2025 00:33:25 NGISO88 HERONIMUS NGISO BNI 1937627156 R…" at bounding box center [353, 407] width 689 height 61
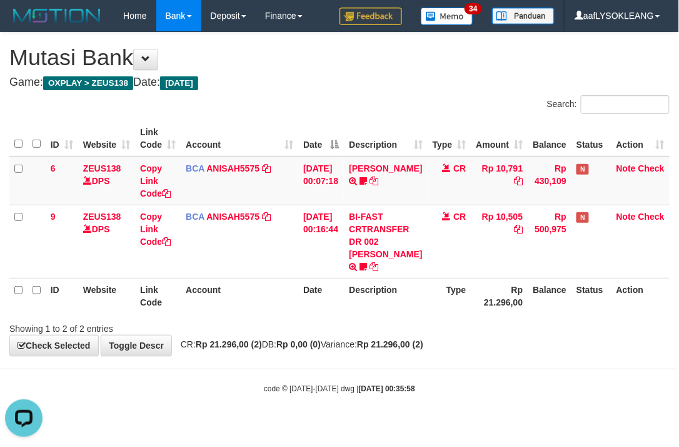
click at [288, 300] on th "Account" at bounding box center [240, 296] width 118 height 36
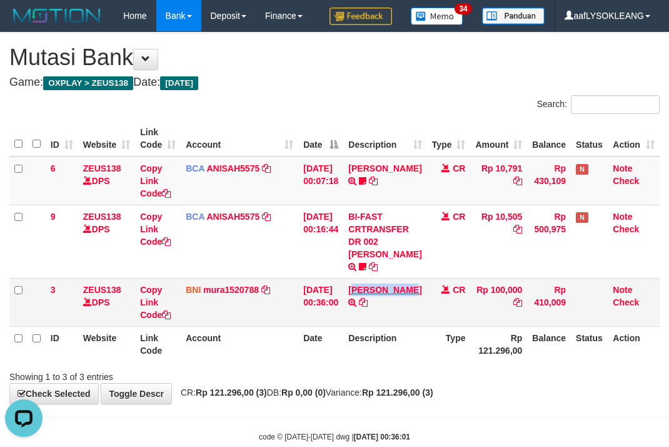
copy link "CHMAD RIYAN"
copy link "CHMAD RIYANT"
drag, startPoint x: 364, startPoint y: 279, endPoint x: 390, endPoint y: 308, distance: 38.6
click at [390, 308] on td "ACHMAD RIYANTO TRANSFER DARI ACHMAD RIYANTO" at bounding box center [384, 302] width 83 height 48
drag, startPoint x: 360, startPoint y: 350, endPoint x: 163, endPoint y: 305, distance: 202.8
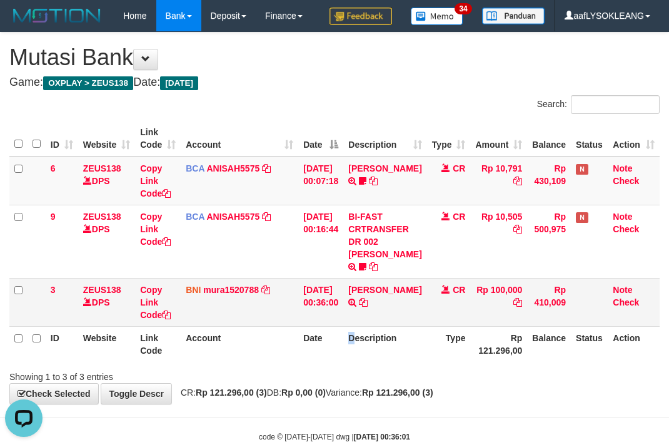
click at [328, 340] on tr "ID Website Link Code Account Date Description Type Rp 121.296,00 Balance Status…" at bounding box center [334, 344] width 651 height 36
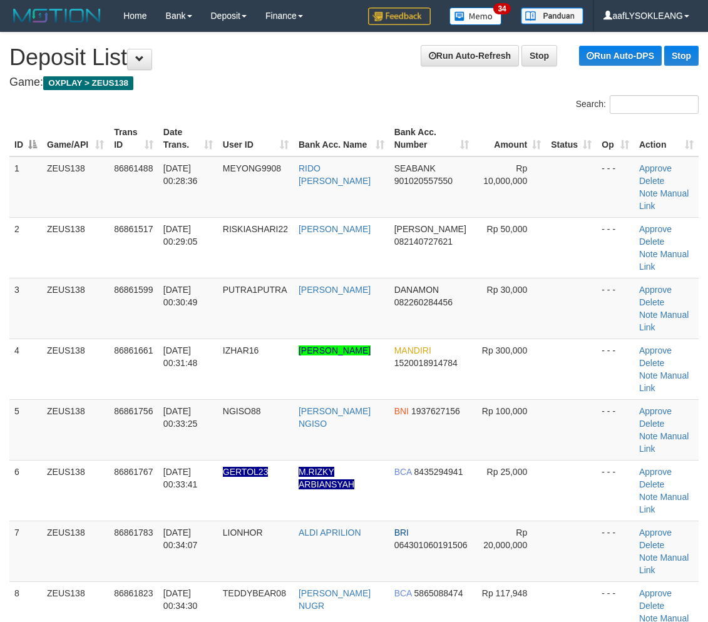
scroll to position [23, 0]
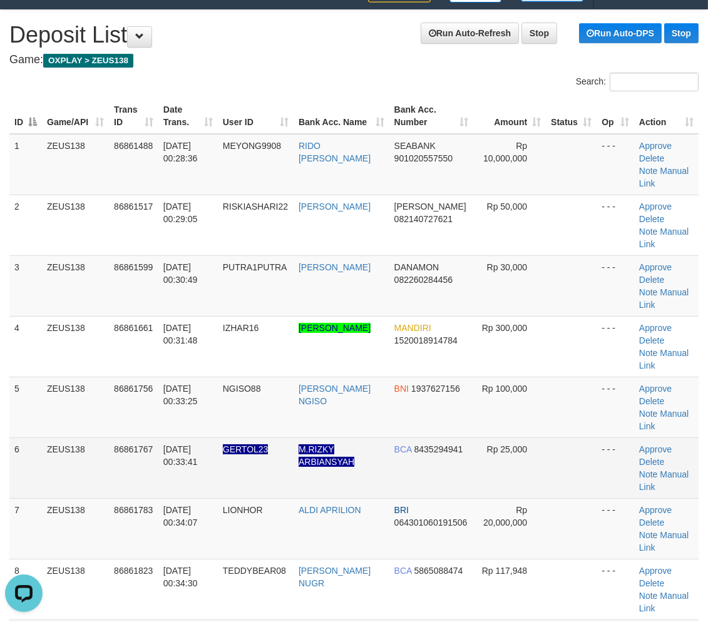
click at [587, 437] on td at bounding box center [571, 467] width 51 height 61
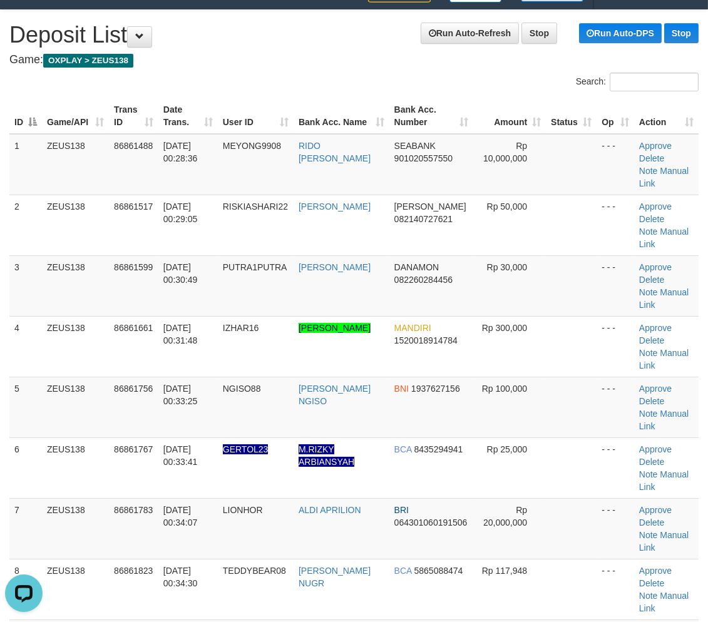
drag, startPoint x: 561, startPoint y: 440, endPoint x: 714, endPoint y: 465, distance: 154.7
click at [577, 498] on td at bounding box center [571, 528] width 51 height 61
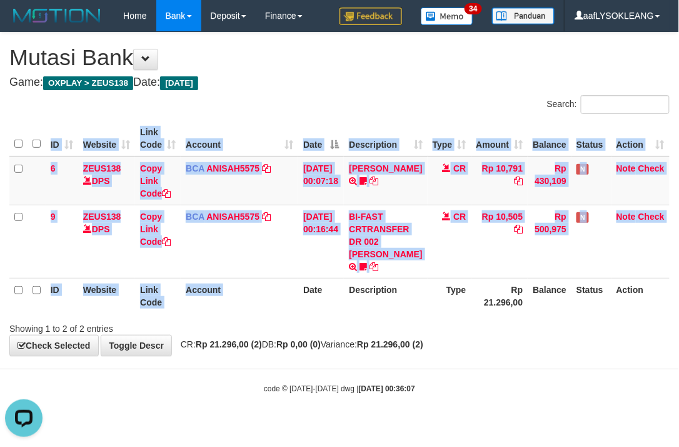
drag, startPoint x: 310, startPoint y: 313, endPoint x: 304, endPoint y: 309, distance: 7.1
click at [305, 310] on div "ID Website Link Code Account Date Description Type Amount Balance Status Action…" at bounding box center [339, 217] width 679 height 200
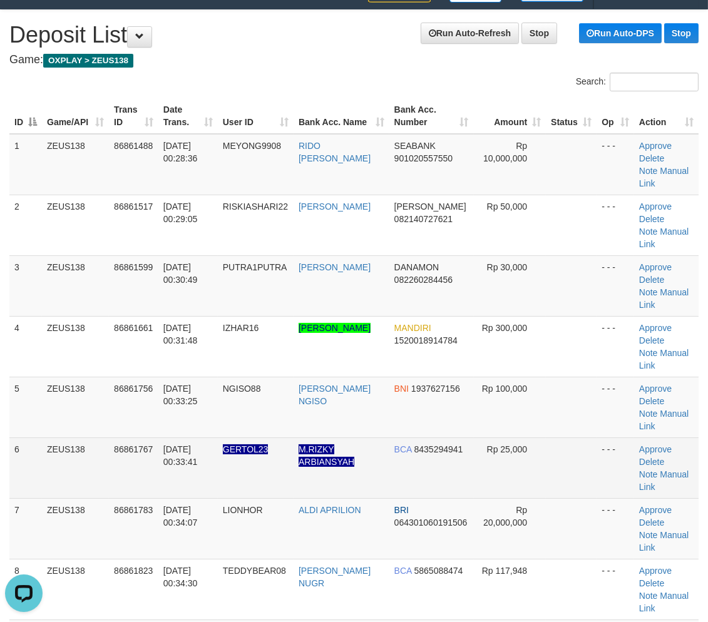
drag, startPoint x: 555, startPoint y: 404, endPoint x: 547, endPoint y: 390, distance: 15.7
click at [548, 437] on td at bounding box center [571, 467] width 51 height 61
click at [536, 437] on td "Rp 25,000" at bounding box center [510, 467] width 73 height 61
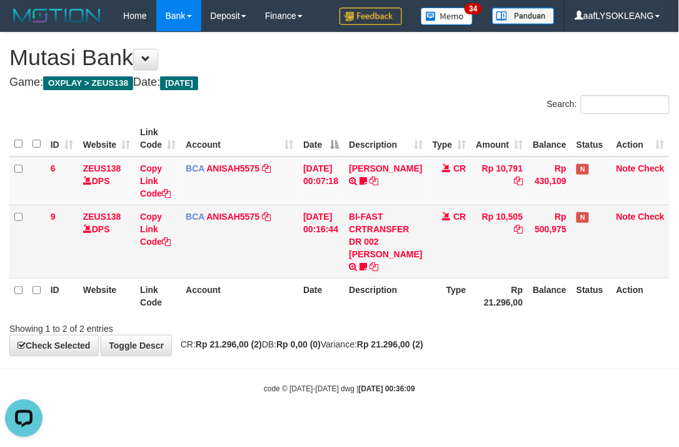
click at [260, 266] on td "BCA ANISAH5575 DPS ANISAH mutasi_20250901_3827 | 9 mutasi_20250901_3827 | 9" at bounding box center [240, 241] width 118 height 73
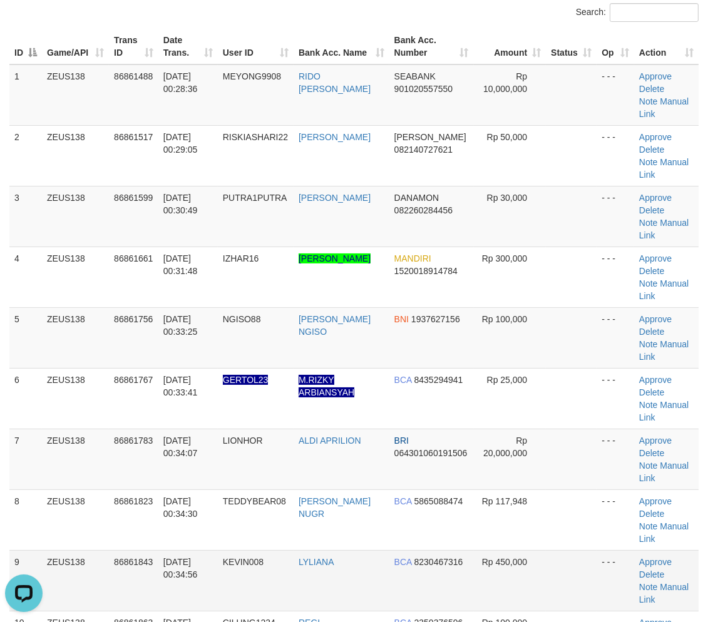
scroll to position [115, 0]
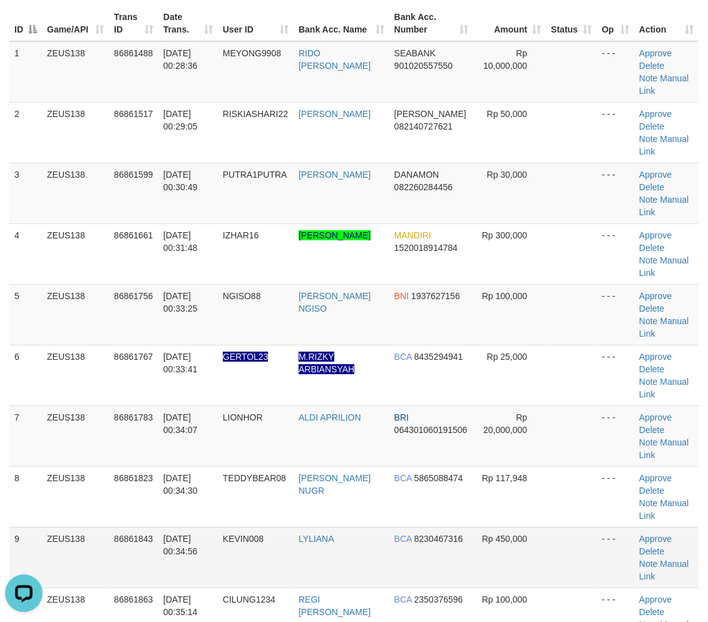
click at [529, 527] on td "Rp 450,000" at bounding box center [510, 557] width 73 height 61
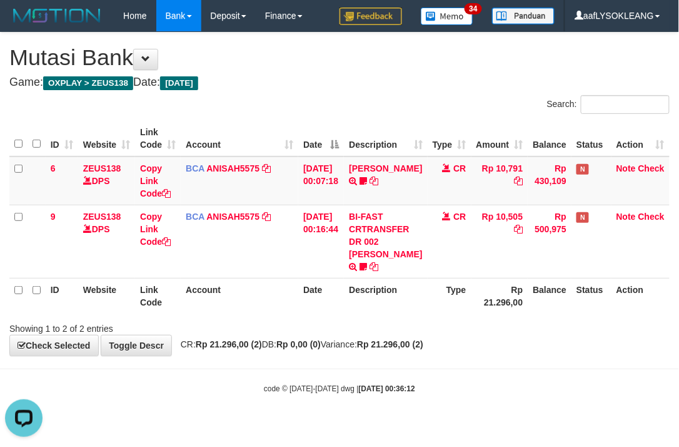
drag, startPoint x: 273, startPoint y: 301, endPoint x: 266, endPoint y: 301, distance: 7.5
click at [266, 301] on th "Account" at bounding box center [240, 296] width 118 height 36
click at [270, 297] on th "Account" at bounding box center [240, 296] width 118 height 36
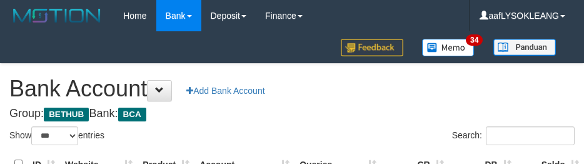
select select "***"
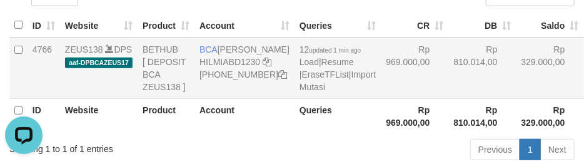
click at [449, 99] on td "Rp 810.014,00" at bounding box center [483, 68] width 68 height 61
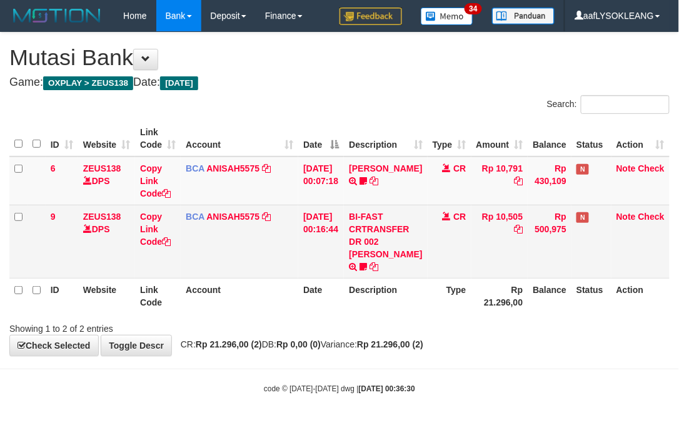
drag, startPoint x: 258, startPoint y: 275, endPoint x: 233, endPoint y: 266, distance: 26.1
click at [250, 272] on td "BCA ANISAH5575 DPS ANISAH mutasi_20250901_3827 | 9 mutasi_20250901_3827 | 9" at bounding box center [240, 241] width 118 height 73
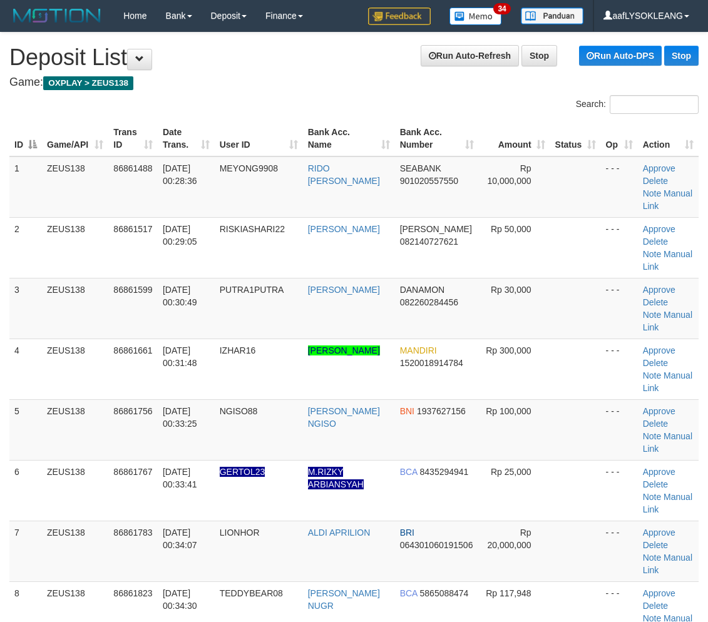
scroll to position [115, 0]
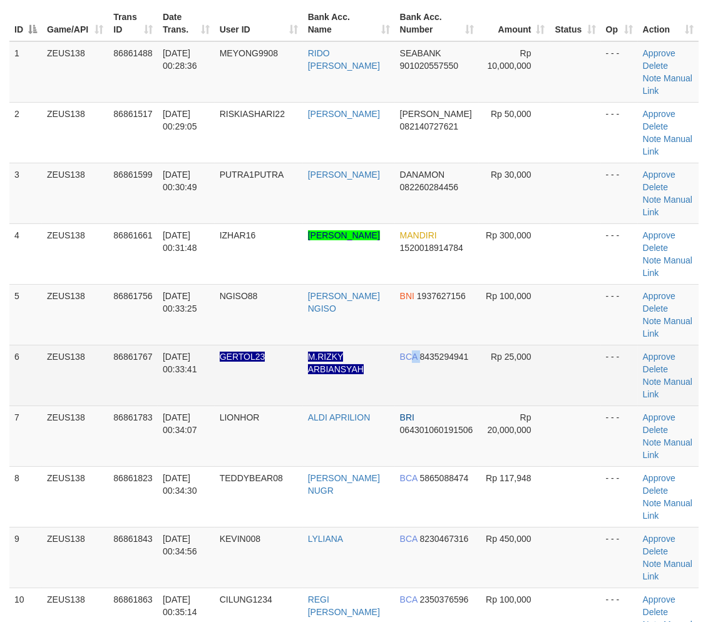
click at [414, 376] on td "BCA 8435294941" at bounding box center [437, 375] width 84 height 61
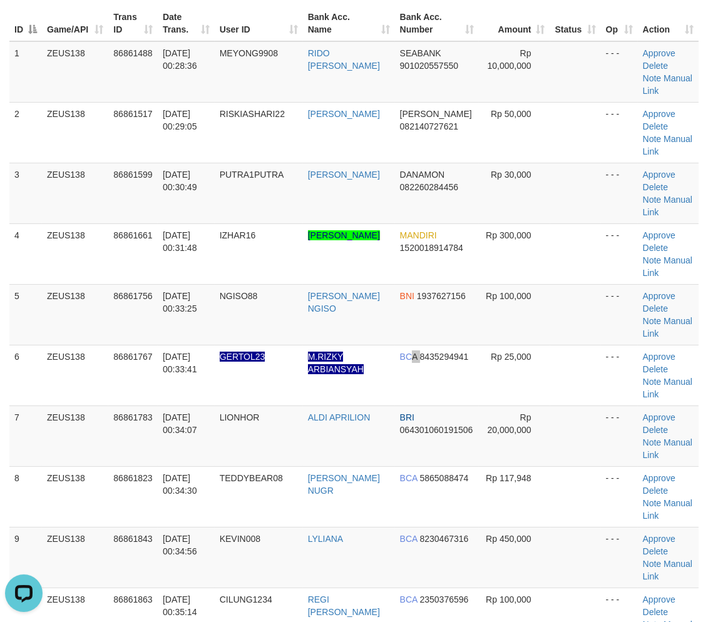
scroll to position [0, 0]
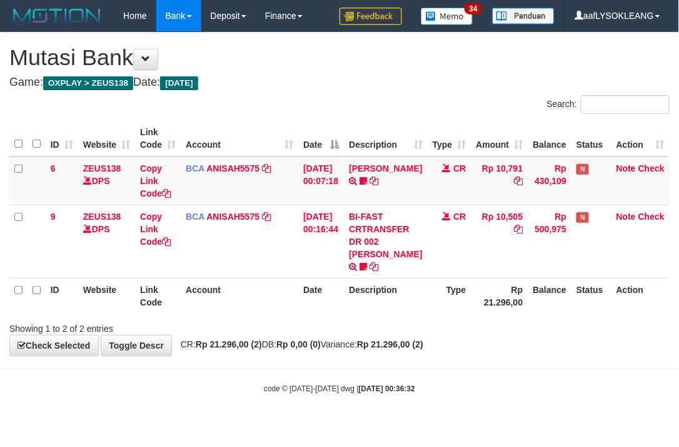
click at [254, 313] on div "ID Website Link Code Account Date Description Type Amount Balance Status Action…" at bounding box center [339, 217] width 679 height 200
click at [246, 278] on th "Account" at bounding box center [240, 296] width 118 height 36
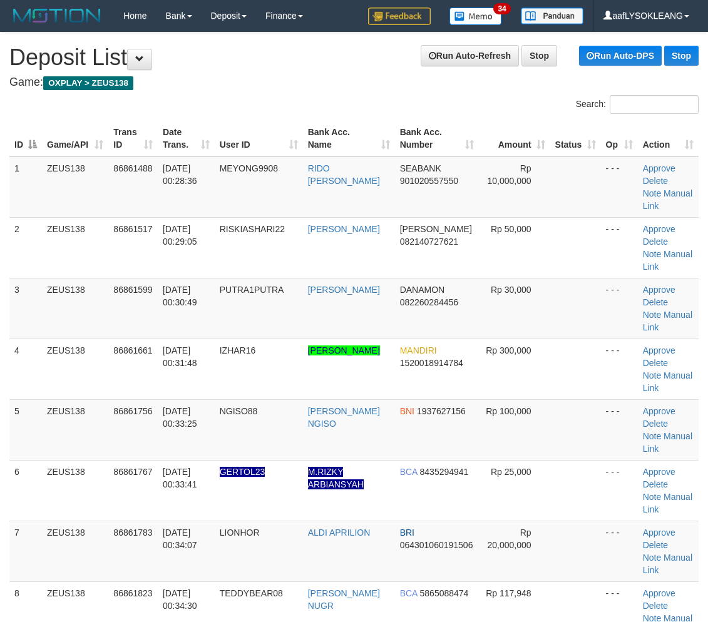
scroll to position [115, 0]
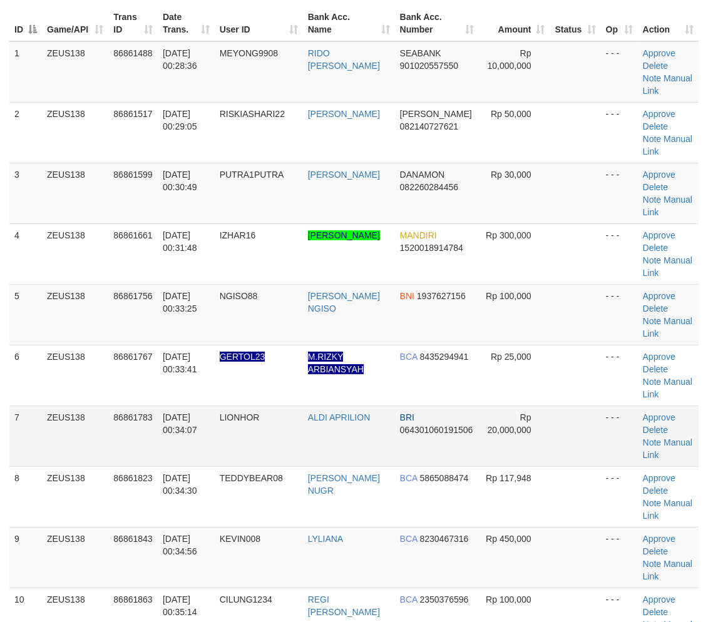
click at [566, 427] on td at bounding box center [575, 435] width 51 height 61
drag, startPoint x: 574, startPoint y: 409, endPoint x: 616, endPoint y: 420, distance: 43.4
click at [584, 413] on td at bounding box center [575, 435] width 51 height 61
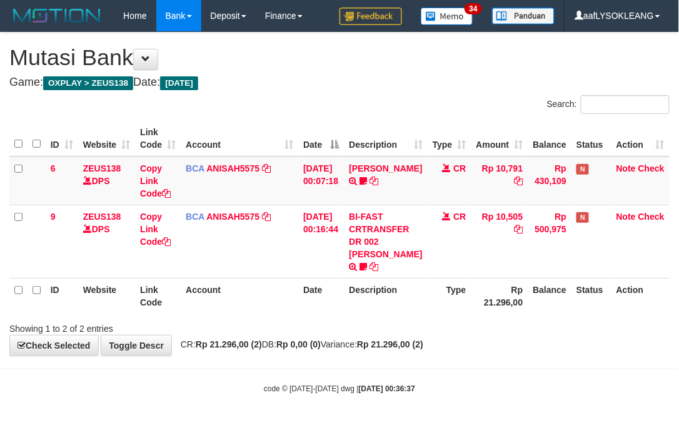
drag, startPoint x: 0, startPoint y: 0, endPoint x: 247, endPoint y: 277, distance: 371.3
click at [247, 278] on th "Account" at bounding box center [240, 296] width 118 height 36
click at [342, 84] on h4 "Game: OXPLAY > ZEUS138 Date: Today" at bounding box center [339, 82] width 661 height 13
click at [240, 283] on th "Account" at bounding box center [240, 296] width 118 height 36
click at [267, 305] on th "Account" at bounding box center [240, 296] width 118 height 36
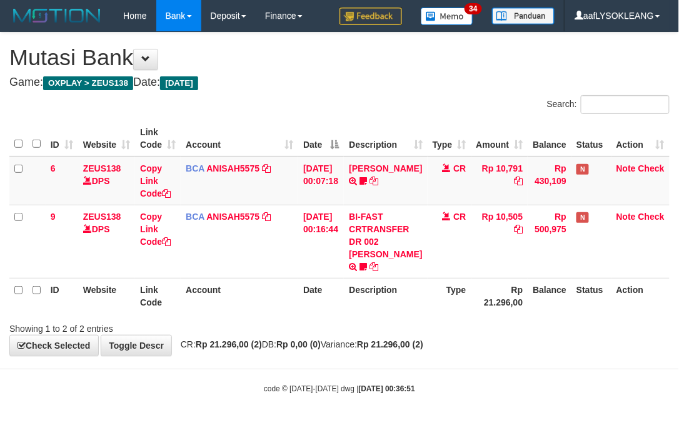
click at [248, 325] on div "Showing 1 to 2 of 2 entries" at bounding box center [141, 326] width 265 height 18
drag, startPoint x: 274, startPoint y: 287, endPoint x: 1, endPoint y: 285, distance: 272.8
click at [262, 293] on th "Account" at bounding box center [240, 296] width 118 height 36
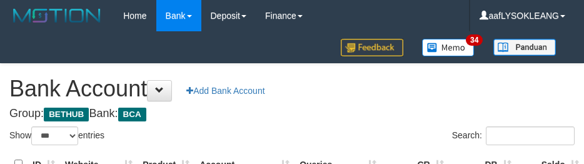
select select "***"
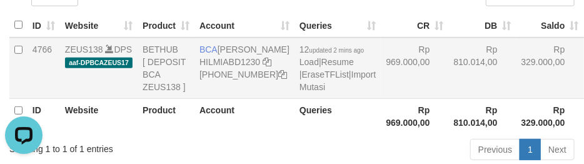
drag, startPoint x: 402, startPoint y: 89, endPoint x: 442, endPoint y: 135, distance: 60.3
click at [449, 95] on td "Rp 810.014,00" at bounding box center [483, 68] width 68 height 61
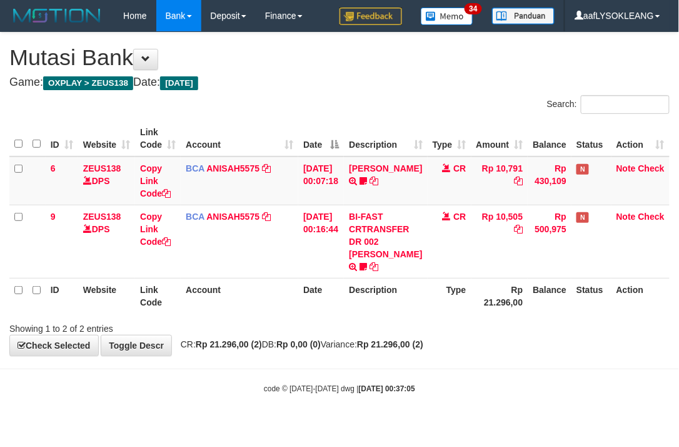
click at [280, 297] on th "Account" at bounding box center [240, 296] width 118 height 36
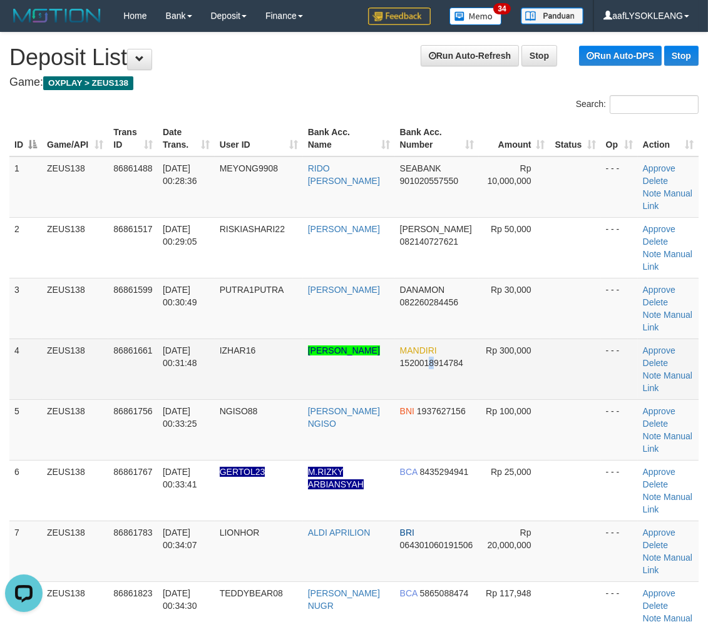
drag, startPoint x: 427, startPoint y: 378, endPoint x: 614, endPoint y: 379, distance: 187.1
click at [433, 378] on td "MANDIRI 1520018914784" at bounding box center [437, 368] width 84 height 61
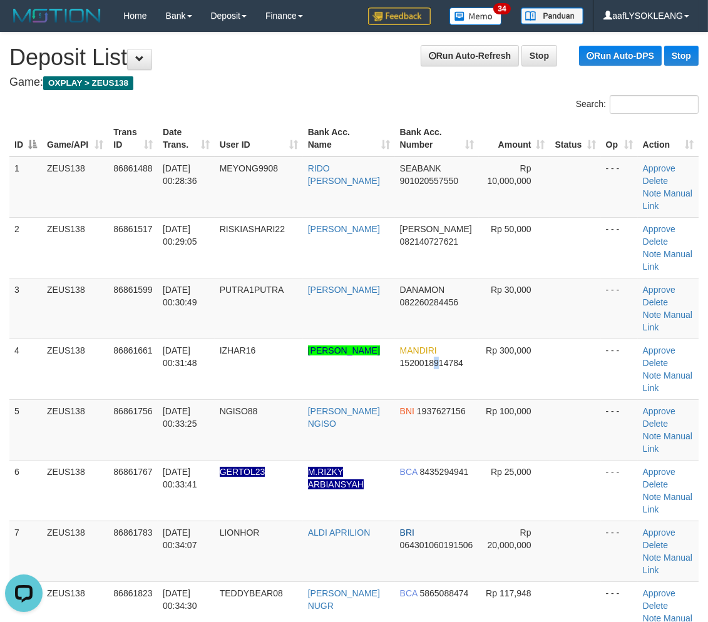
scroll to position [23, 0]
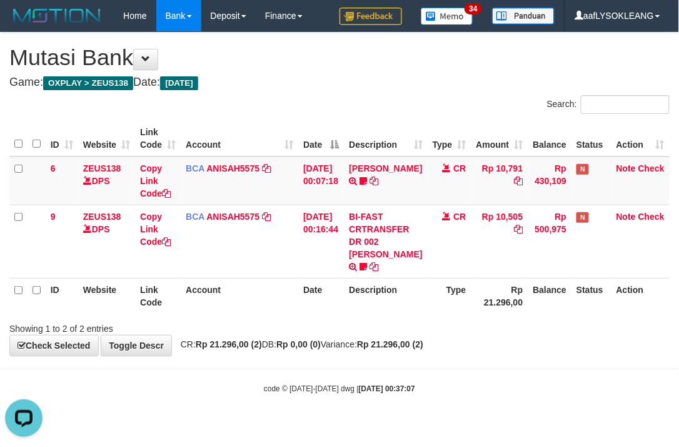
drag, startPoint x: 444, startPoint y: 65, endPoint x: 358, endPoint y: 79, distance: 87.5
click at [433, 66] on h1 "Mutasi Bank" at bounding box center [339, 57] width 661 height 25
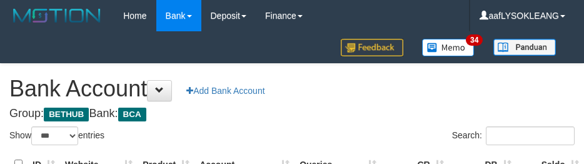
select select "***"
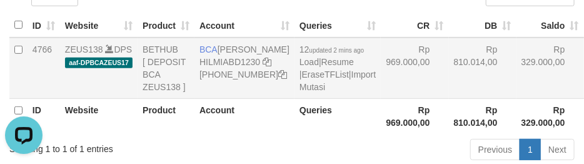
copy td "HILMI ABDILLAH"
drag, startPoint x: 216, startPoint y: 43, endPoint x: 258, endPoint y: 63, distance: 46.7
click at [251, 59] on td "BCA HILMI ABDILLAH HILMIABD1230 749-521-4257" at bounding box center [245, 68] width 100 height 61
drag, startPoint x: 429, startPoint y: 91, endPoint x: 430, endPoint y: 122, distance: 30.7
click at [449, 92] on td "Rp 810.014,00" at bounding box center [483, 68] width 68 height 61
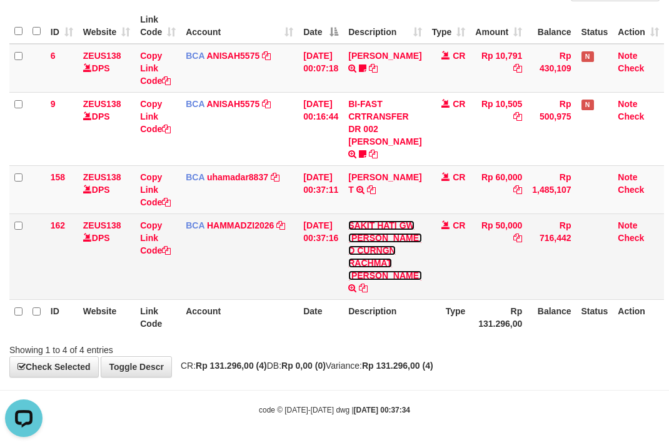
click at [384, 260] on link "SAKIT HATI GW GW BERASA D CURNGN RACHMAT AGUS SAPUT" at bounding box center [384, 250] width 73 height 60
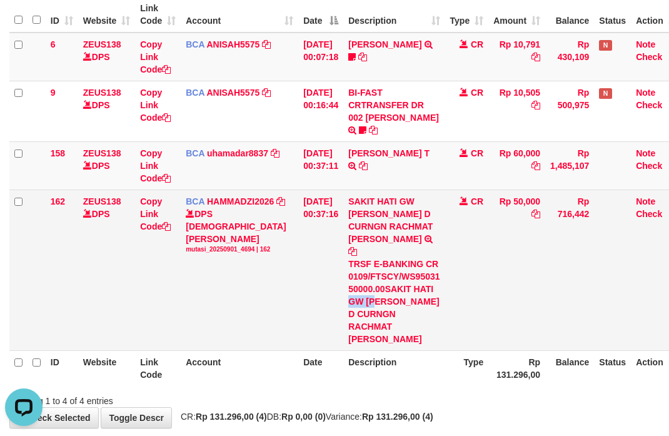
copy div "GW GW"
drag, startPoint x: 357, startPoint y: 287, endPoint x: 390, endPoint y: 292, distance: 32.9
click at [390, 292] on div "TRSF E-BANKING CR 0109/FTSCY/WS95031 50000.00SAKIT HATI GW GW BERASA D CURNGN R…" at bounding box center [393, 302] width 91 height 88
copy div "AKIT HA"
drag, startPoint x: 399, startPoint y: 273, endPoint x: 439, endPoint y: 276, distance: 40.1
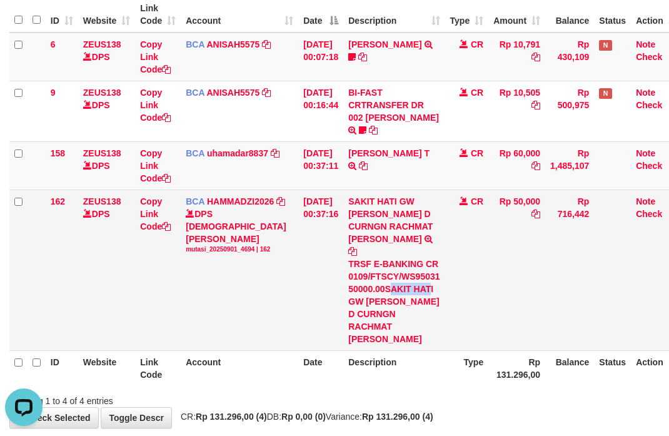
click at [439, 276] on div "TRSF E-BANKING CR 0109/FTSCY/WS95031 50000.00SAKIT HATI GW GW BERASA D CURNGN R…" at bounding box center [393, 302] width 91 height 88
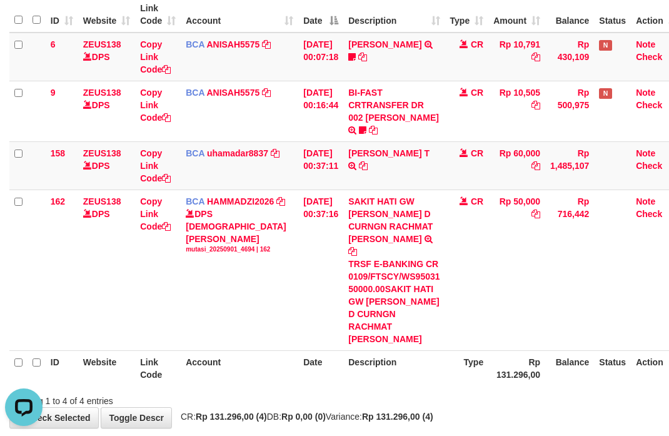
drag, startPoint x: 514, startPoint y: 274, endPoint x: 4, endPoint y: 210, distance: 513.9
click at [511, 277] on td "Rp 50,000" at bounding box center [517, 270] width 57 height 161
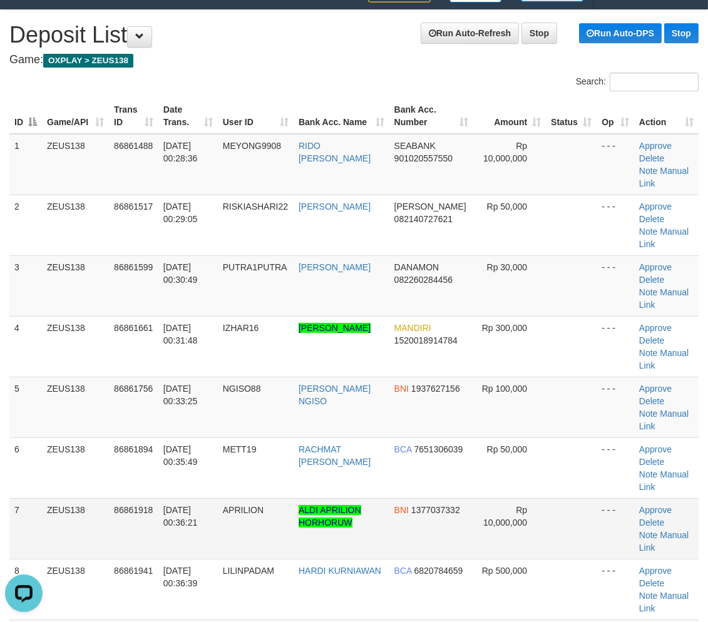
click at [602, 498] on td "- - -" at bounding box center [615, 528] width 38 height 61
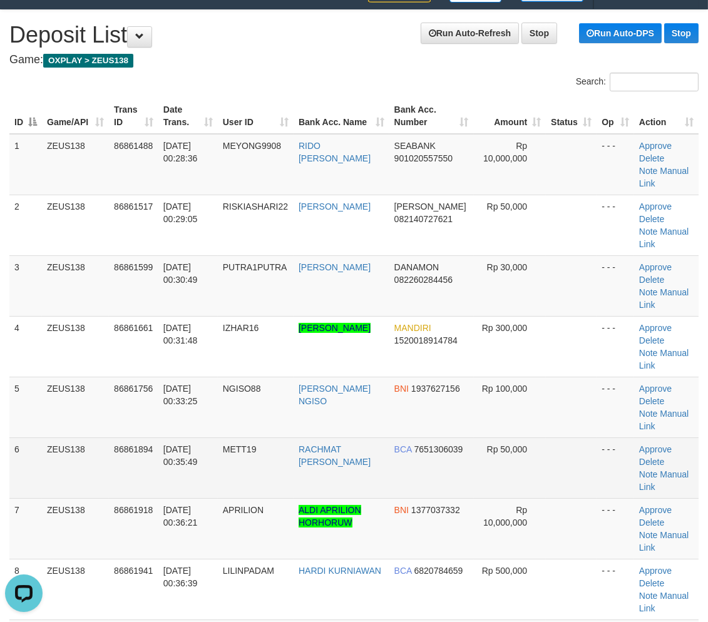
click at [534, 437] on td "Rp 50,000" at bounding box center [510, 467] width 73 height 61
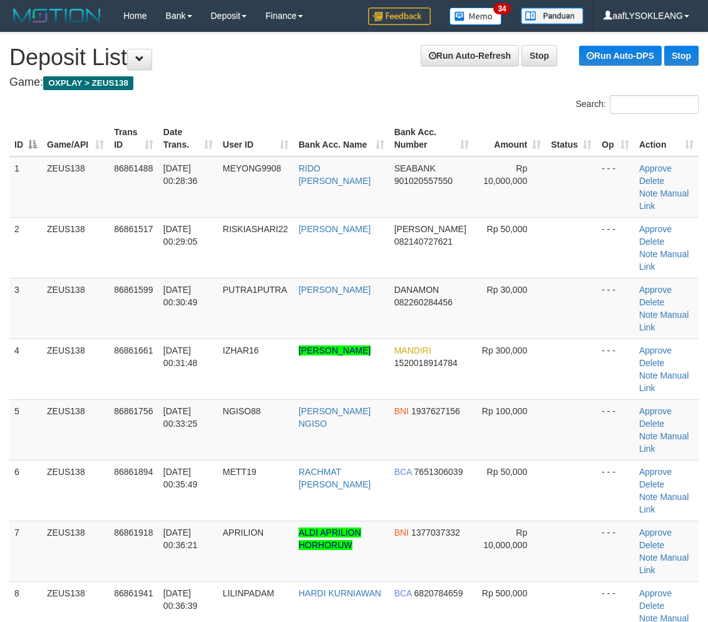
scroll to position [23, 0]
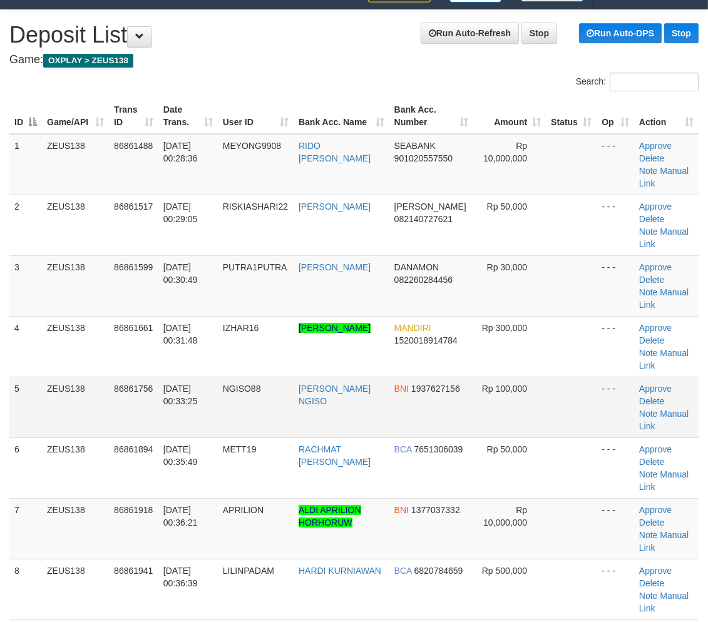
drag, startPoint x: 380, startPoint y: 345, endPoint x: 624, endPoint y: 373, distance: 245.6
click at [417, 377] on td "BNI 1937627156" at bounding box center [431, 407] width 84 height 61
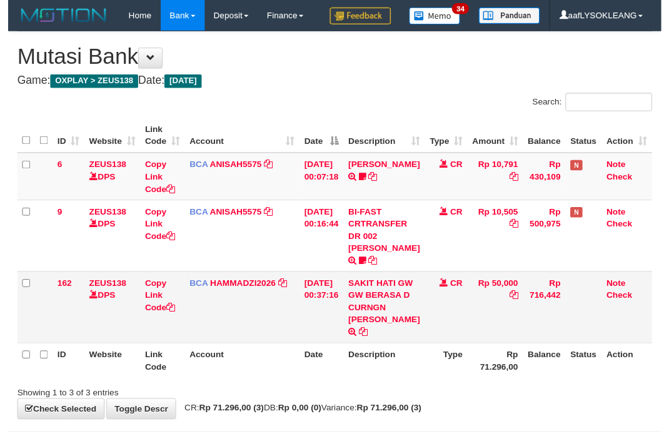
scroll to position [76, 0]
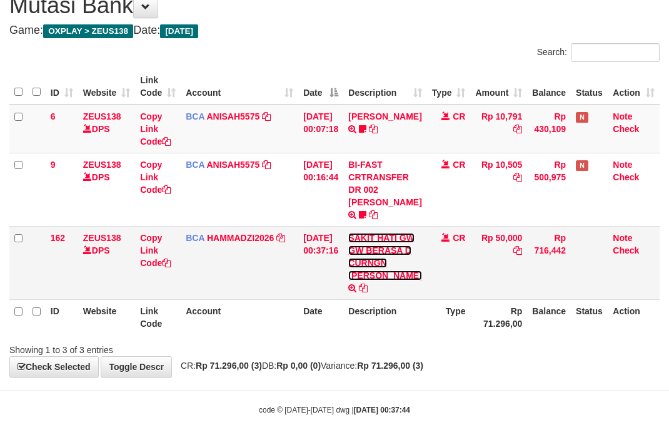
click at [379, 261] on link "SAKIT HATI GW GW BERASA D CURNGN RACHMAT AGUS SAPUT" at bounding box center [384, 257] width 73 height 48
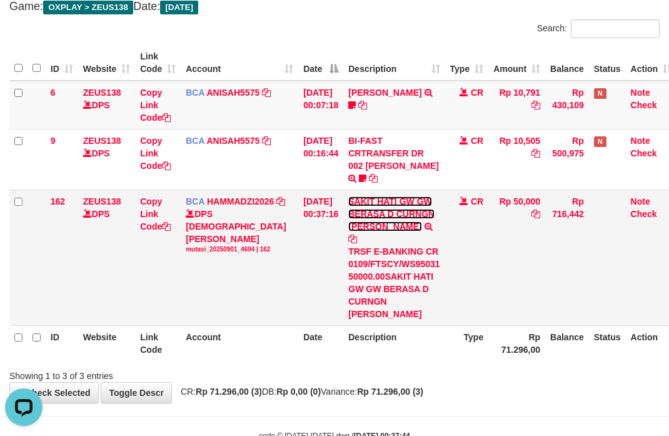
scroll to position [0, 0]
click at [361, 286] on div "TRSF E-BANKING CR 0109/FTSCY/WS95031 50000.00SAKIT HATI GW GW BERASA D CURNGN R…" at bounding box center [393, 282] width 91 height 75
click at [257, 287] on td "BCA HAMMADZI2026 DPS MUHAMMAD ZIDAN KURNIAWAN mutasi_20250901_4694 | 162 mutasi…" at bounding box center [240, 258] width 118 height 136
drag, startPoint x: 183, startPoint y: 240, endPoint x: 176, endPoint y: 245, distance: 8.5
click at [180, 240] on tr "162 ZEUS138 DPS Copy Link Code BCA HAMMADZI2026 DPS MUHAMMAD ZIDAN KURNIAWAN mu…" at bounding box center [343, 258] width 668 height 136
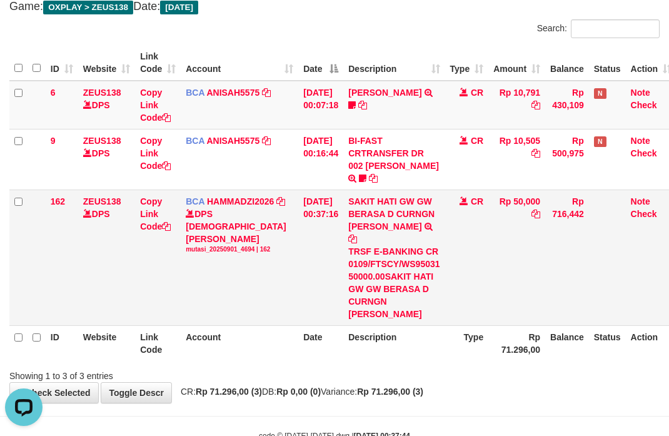
scroll to position [98, 0]
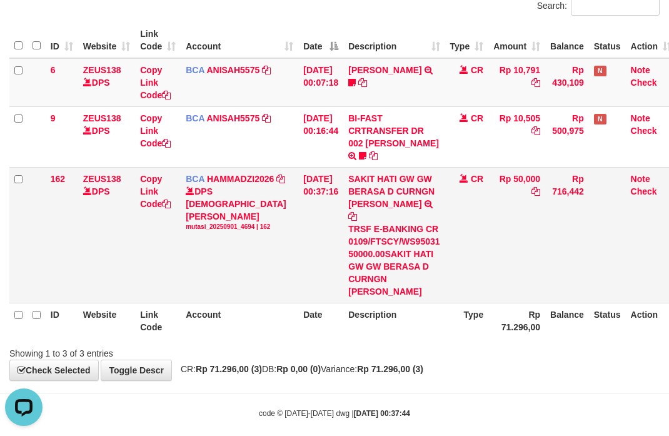
drag, startPoint x: 507, startPoint y: 275, endPoint x: 495, endPoint y: 268, distance: 14.1
click at [497, 269] on td "Rp 50,000" at bounding box center [517, 235] width 57 height 136
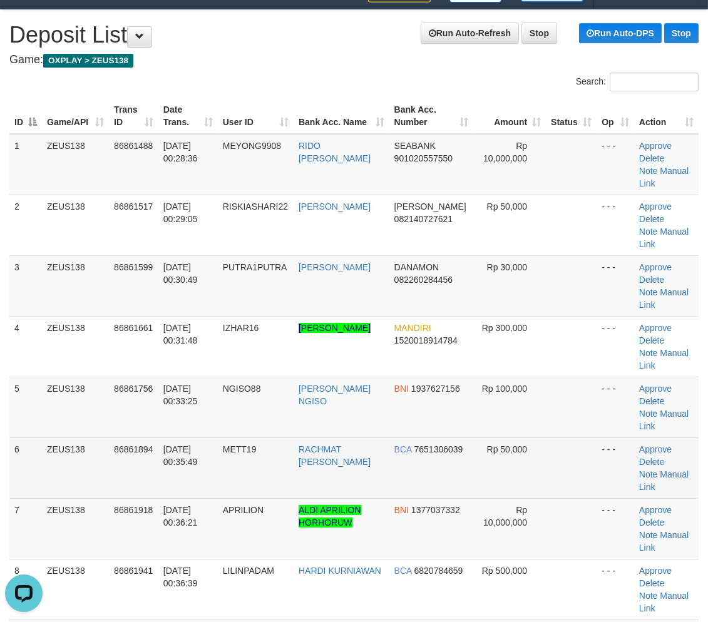
click at [318, 437] on td "RACHMAT [PERSON_NAME]" at bounding box center [341, 467] width 96 height 61
copy link "RACHMAT"
click at [318, 437] on td "RACHMAT [PERSON_NAME]" at bounding box center [341, 467] width 96 height 61
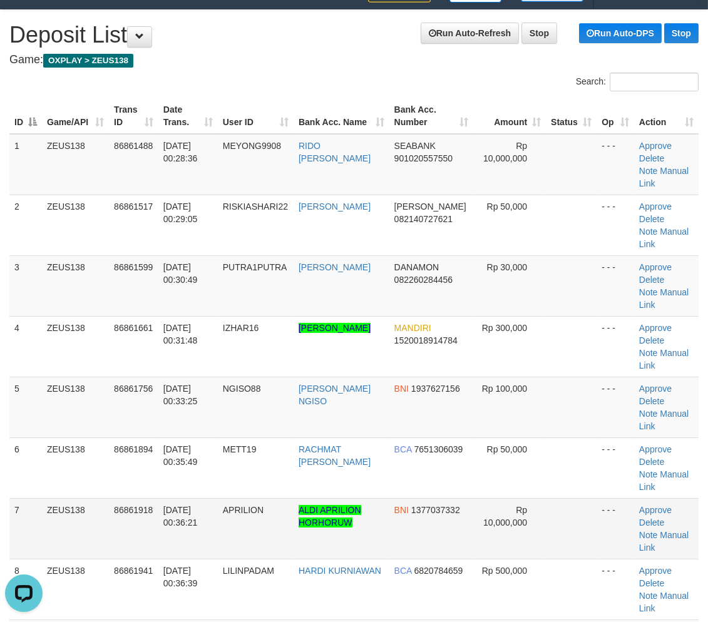
click at [678, 498] on td "Approve Delete Note Manual Link" at bounding box center [666, 528] width 64 height 61
click at [532, 498] on td "Rp 10,000,000" at bounding box center [510, 528] width 73 height 61
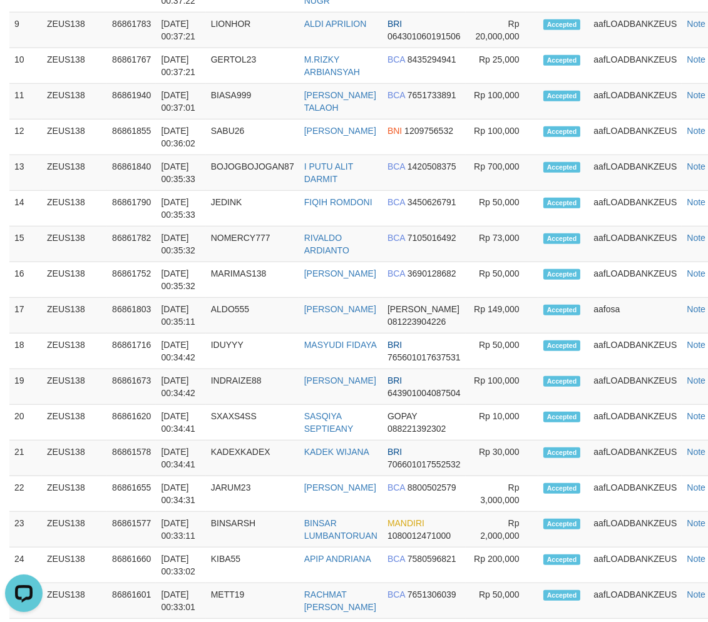
scroll to position [96, 0]
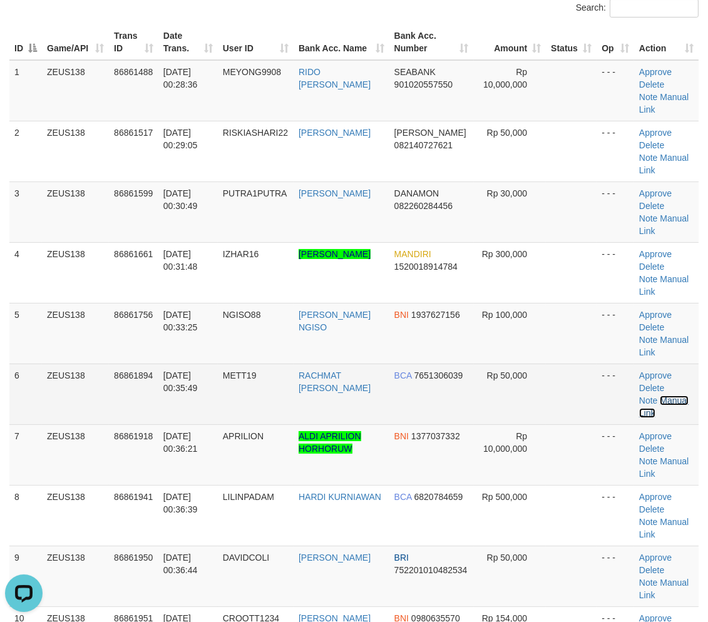
click at [661, 395] on link "Manual Link" at bounding box center [663, 406] width 49 height 23
click at [355, 363] on td "RACHMAT AGUS SAPUT" at bounding box center [341, 393] width 96 height 61
copy tr "RACHMAT AGUS SAPUT"
click at [355, 363] on td "RACHMAT AGUS SAPUT" at bounding box center [341, 393] width 96 height 61
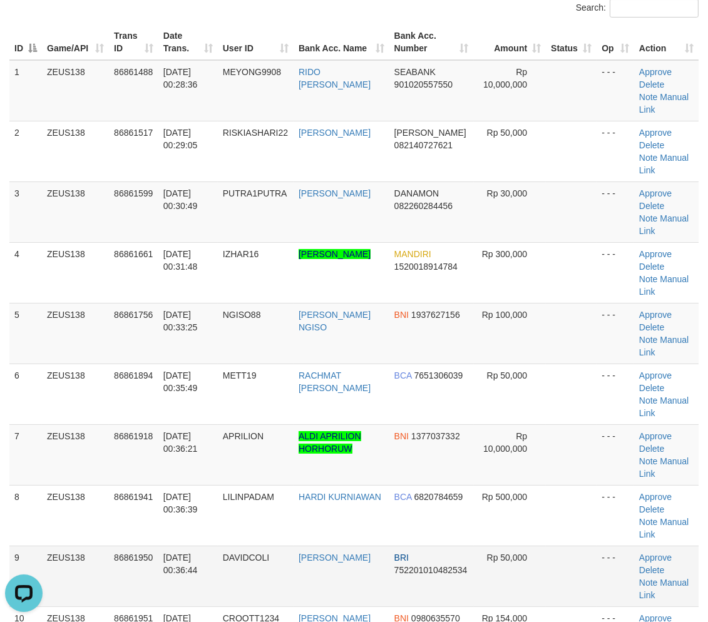
click at [468, 546] on td "BRI 752201010482534" at bounding box center [431, 576] width 84 height 61
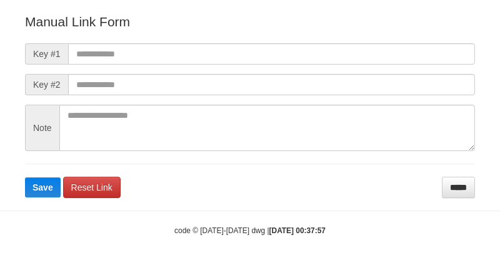
scroll to position [139, 0]
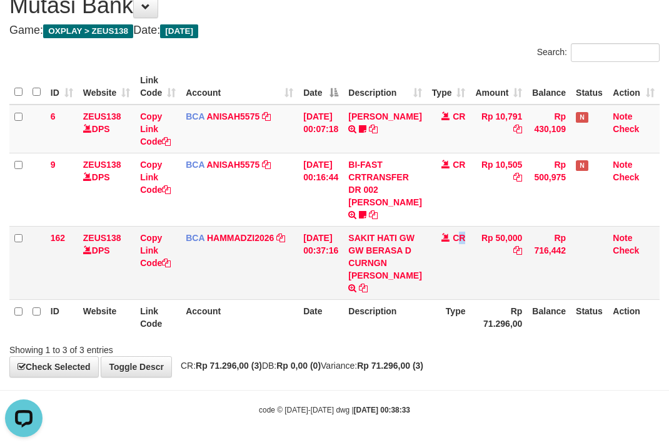
drag, startPoint x: 463, startPoint y: 270, endPoint x: 454, endPoint y: 267, distance: 9.9
click at [454, 267] on td "CR" at bounding box center [449, 262] width 44 height 73
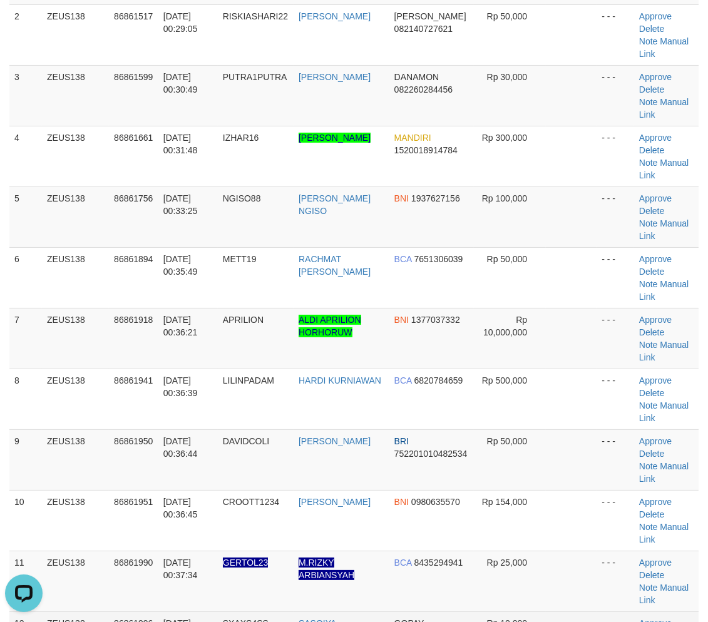
scroll to position [235, 0]
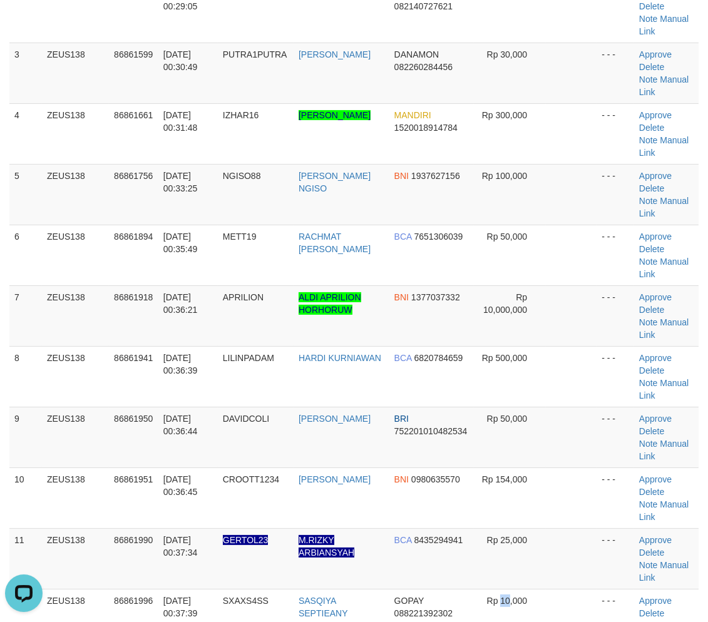
drag, startPoint x: 501, startPoint y: 459, endPoint x: 714, endPoint y: 471, distance: 213.7
click at [534, 589] on td "Rp 10,000" at bounding box center [510, 619] width 73 height 61
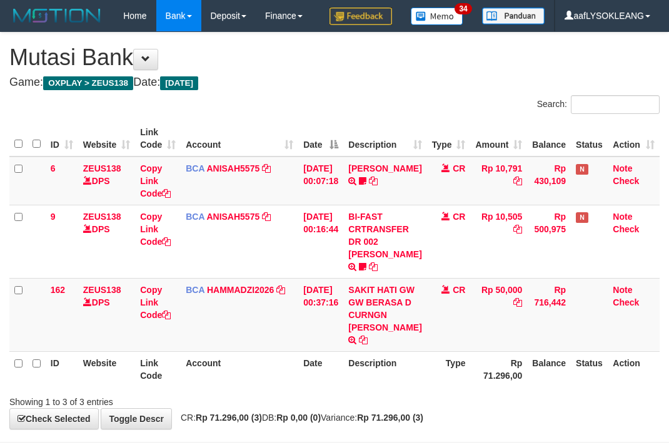
scroll to position [76, 0]
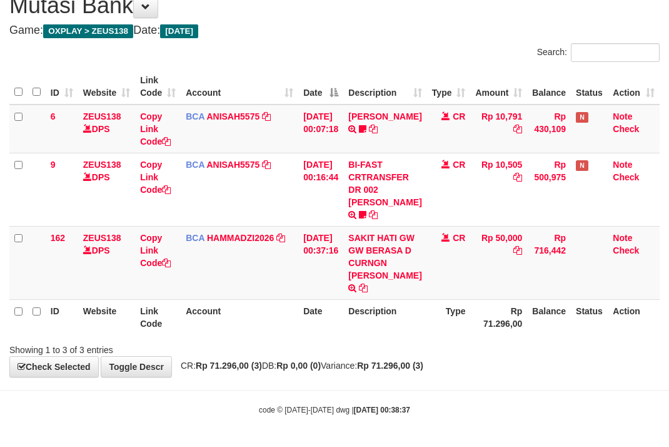
drag, startPoint x: 208, startPoint y: 311, endPoint x: 363, endPoint y: 315, distance: 154.6
click at [238, 310] on th "Account" at bounding box center [240, 317] width 118 height 36
drag, startPoint x: 464, startPoint y: 253, endPoint x: 437, endPoint y: 257, distance: 27.2
click at [452, 251] on td "CR" at bounding box center [449, 262] width 44 height 73
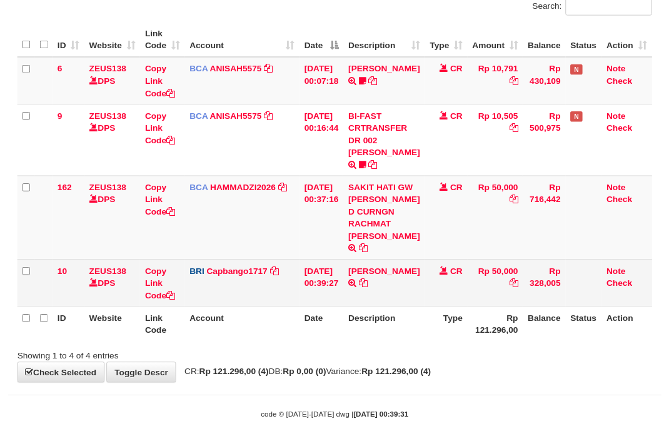
scroll to position [124, 0]
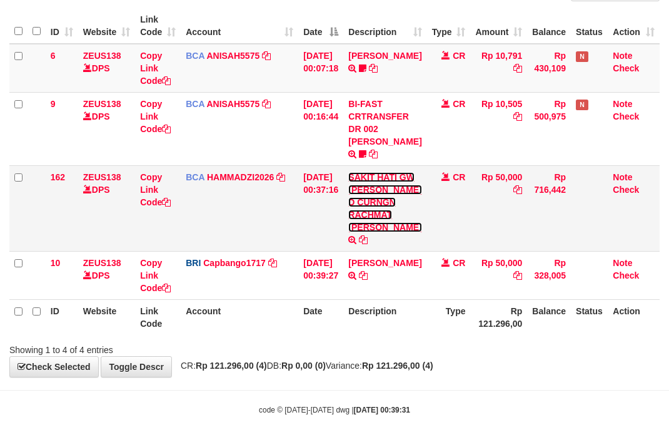
click at [368, 202] on link "SAKIT HATI GW [PERSON_NAME] D CURNGN RACHMAT [PERSON_NAME]" at bounding box center [384, 202] width 73 height 60
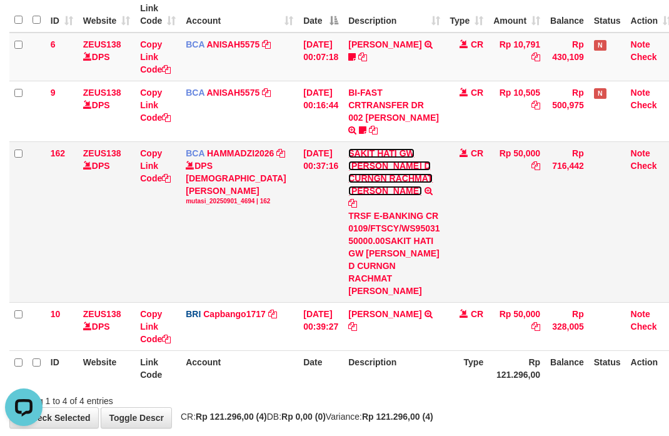
scroll to position [0, 0]
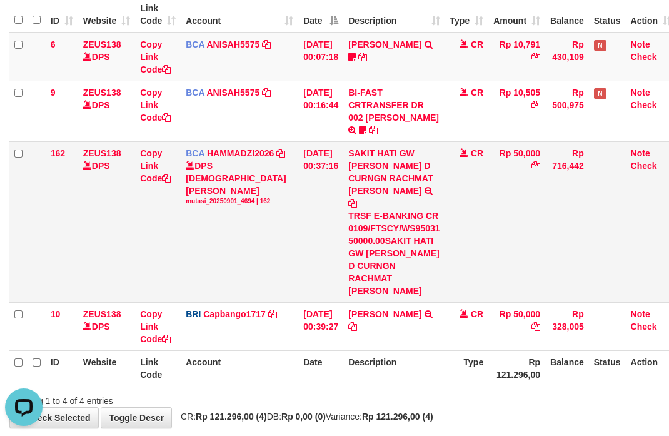
drag, startPoint x: 489, startPoint y: 238, endPoint x: 397, endPoint y: 232, distance: 91.6
click at [484, 242] on td "CR" at bounding box center [467, 221] width 44 height 161
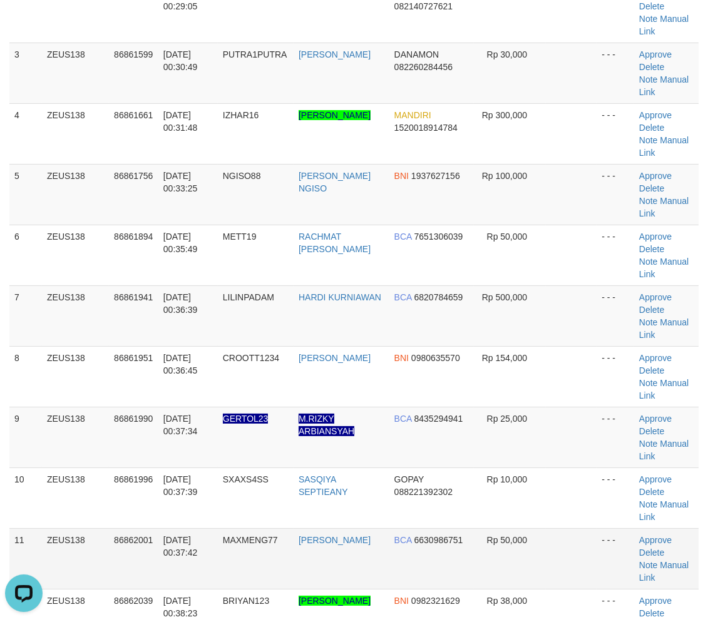
click at [551, 528] on td at bounding box center [571, 558] width 51 height 61
drag, startPoint x: 549, startPoint y: 405, endPoint x: 709, endPoint y: 412, distance: 160.3
click at [566, 528] on td at bounding box center [571, 558] width 51 height 61
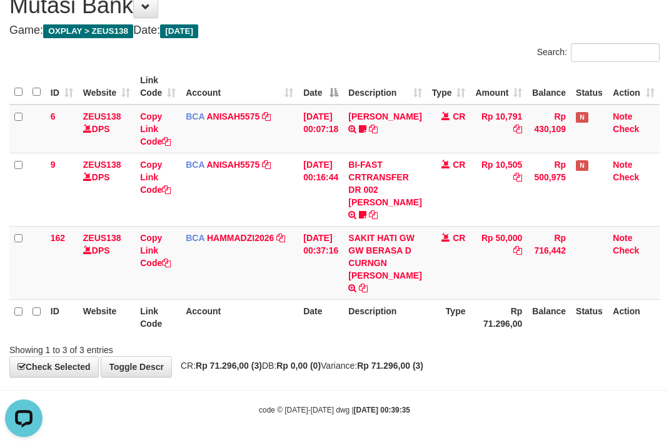
drag, startPoint x: 282, startPoint y: 317, endPoint x: 269, endPoint y: 310, distance: 15.1
click at [271, 312] on th "Account" at bounding box center [240, 317] width 118 height 36
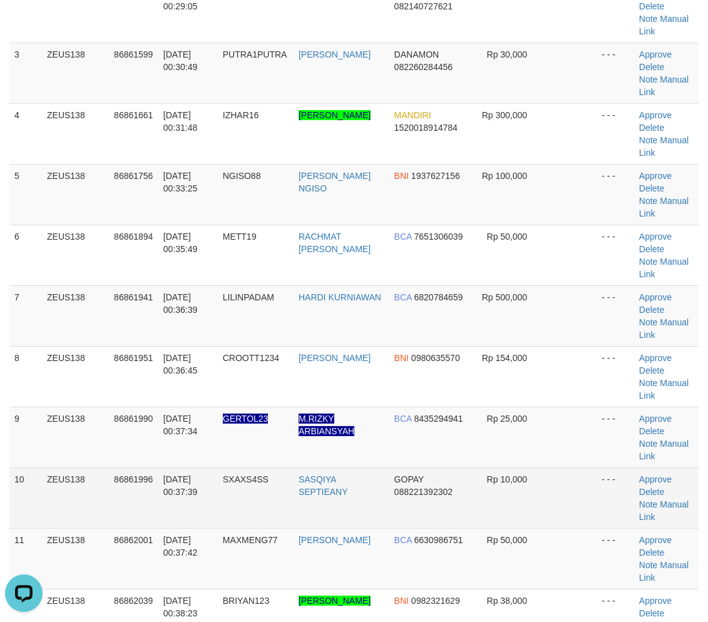
drag, startPoint x: 422, startPoint y: 389, endPoint x: 432, endPoint y: 385, distance: 10.5
click at [430, 467] on td "GOPAY 088221392302" at bounding box center [431, 497] width 84 height 61
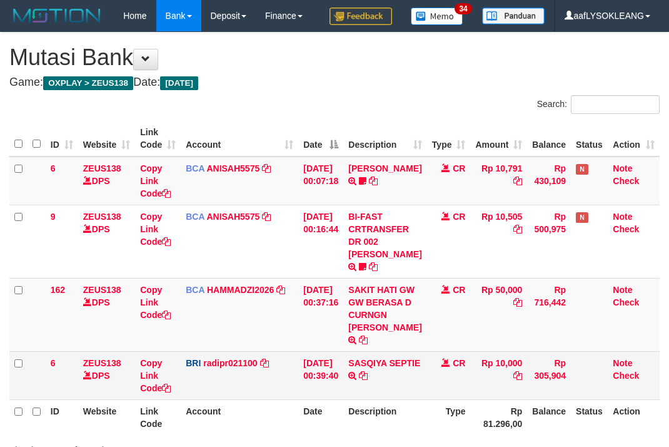
scroll to position [124, 0]
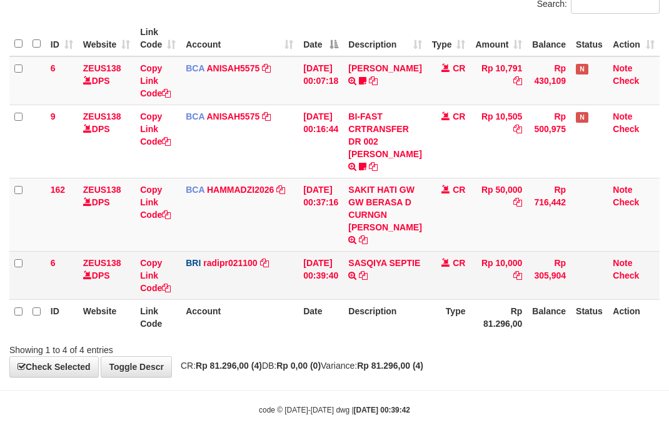
drag, startPoint x: 252, startPoint y: 294, endPoint x: 251, endPoint y: 280, distance: 13.8
click at [252, 293] on td "BRI radipr021100 DPS [PERSON_NAME] mutasi_20250901_3774 | 6 mutasi_20250901_377…" at bounding box center [240, 275] width 118 height 48
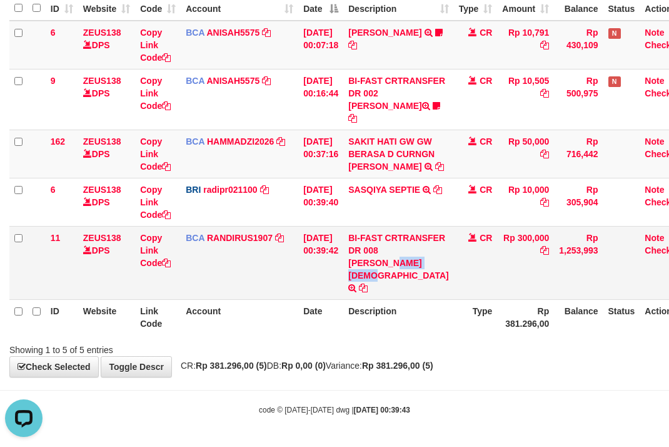
copy td "ZAR MUHAM"
drag, startPoint x: 371, startPoint y: 262, endPoint x: 390, endPoint y: 280, distance: 26.5
click at [390, 280] on td "BI-FAST CRTRANSFER DR 008 FEIZAR MUHAMMAD ZU" at bounding box center [398, 262] width 110 height 73
click at [150, 248] on link "Copy Link Code" at bounding box center [155, 250] width 31 height 35
copy td "ZAR MUHAM"
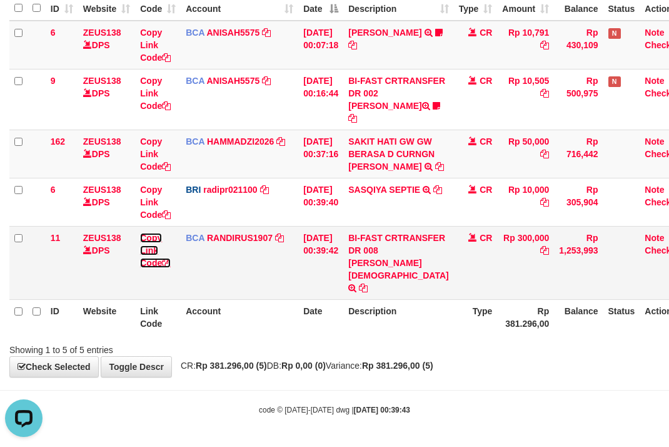
click at [150, 248] on link "Copy Link Code" at bounding box center [155, 250] width 31 height 35
drag, startPoint x: 449, startPoint y: 264, endPoint x: 414, endPoint y: 265, distance: 34.4
click at [454, 265] on td "CR" at bounding box center [476, 262] width 44 height 73
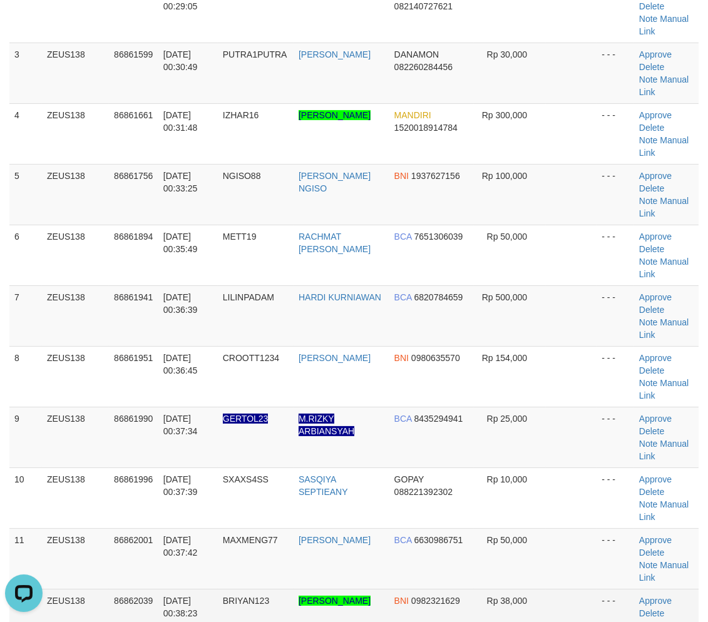
click at [498, 589] on td "Rp 38,000" at bounding box center [510, 619] width 73 height 61
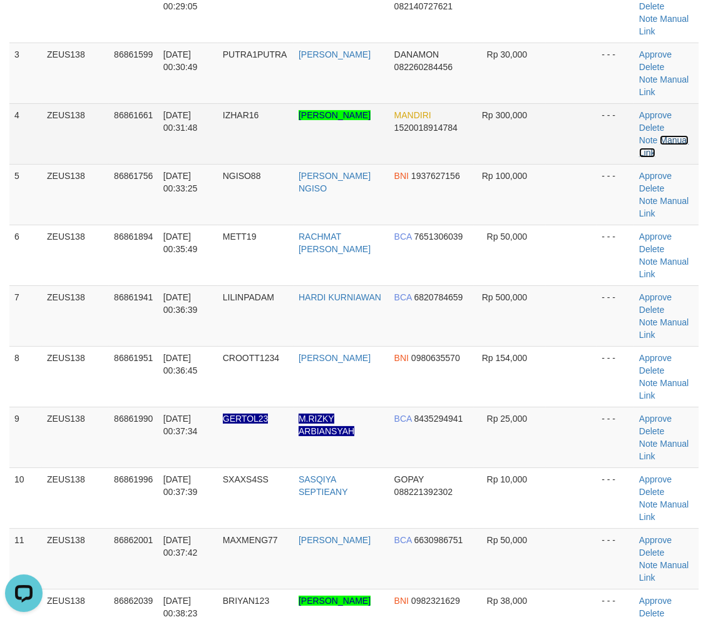
click at [656, 135] on link "Manual Link" at bounding box center [663, 146] width 49 height 23
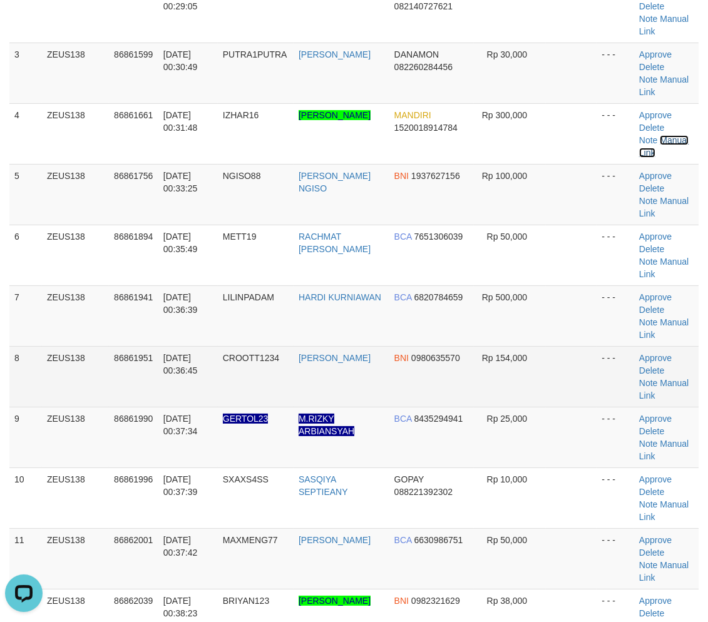
click at [639, 135] on link "Manual Link" at bounding box center [663, 146] width 49 height 23
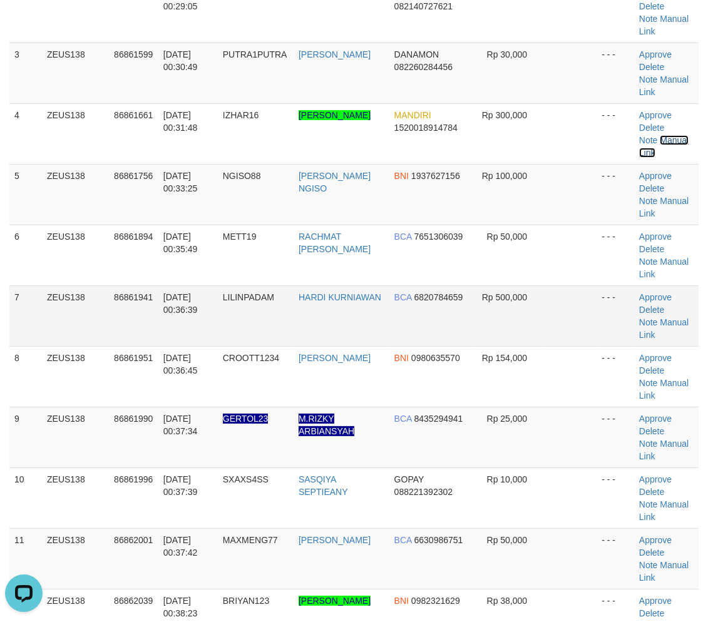
click at [639, 135] on link "Manual Link" at bounding box center [663, 146] width 49 height 23
drag, startPoint x: 563, startPoint y: 316, endPoint x: 712, endPoint y: 379, distance: 161.5
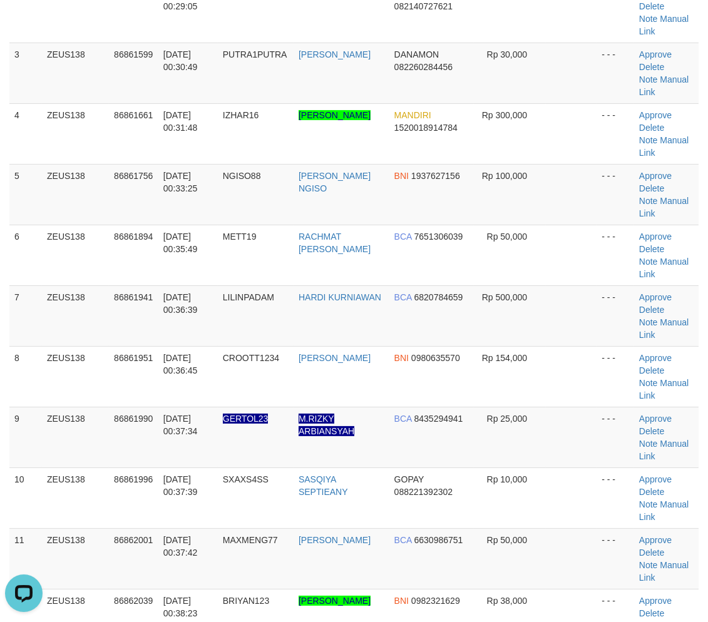
click at [566, 407] on td at bounding box center [571, 437] width 51 height 61
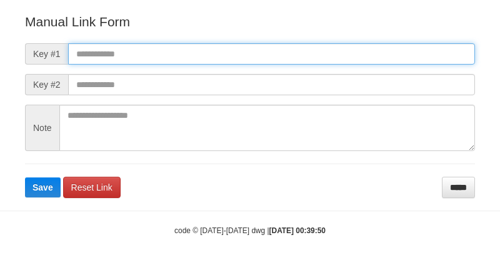
click at [338, 55] on input "text" at bounding box center [271, 53] width 407 height 21
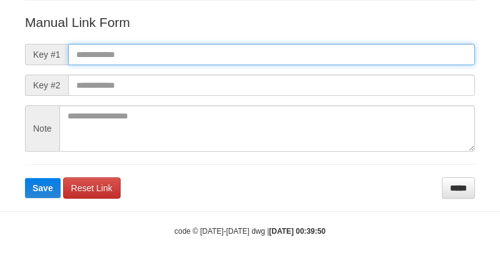
paste input "**********"
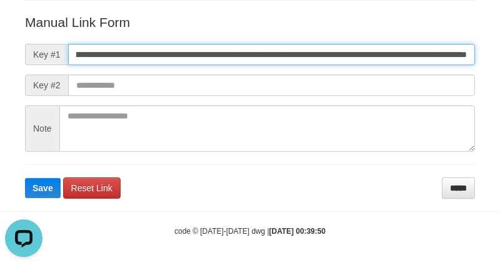
scroll to position [0, 0]
type input "**********"
click at [25, 178] on button "Save" at bounding box center [43, 188] width 36 height 20
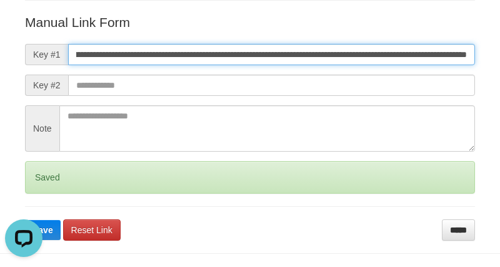
click at [25, 220] on button "Save" at bounding box center [43, 230] width 36 height 20
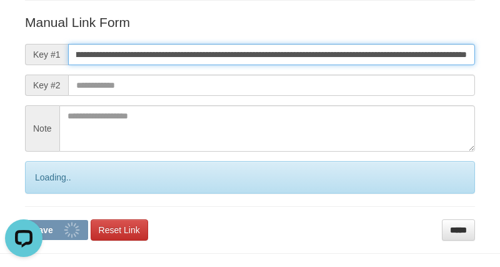
click at [25, 220] on button "Save" at bounding box center [56, 230] width 63 height 20
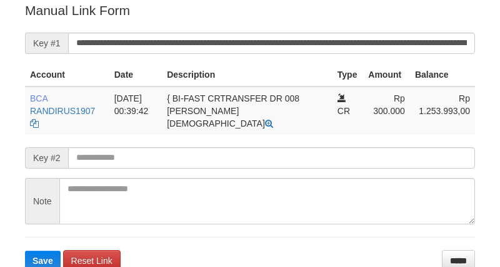
click at [25, 250] on button "Save" at bounding box center [43, 260] width 36 height 20
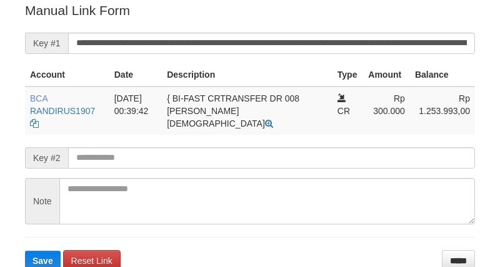
click at [25, 250] on button "Save" at bounding box center [43, 260] width 36 height 20
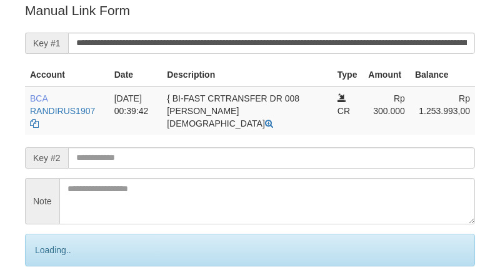
scroll to position [253, 0]
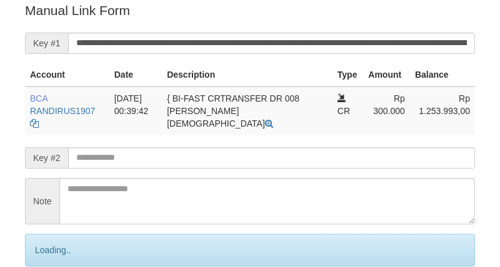
click at [333, 45] on input "**********" at bounding box center [271, 43] width 407 height 21
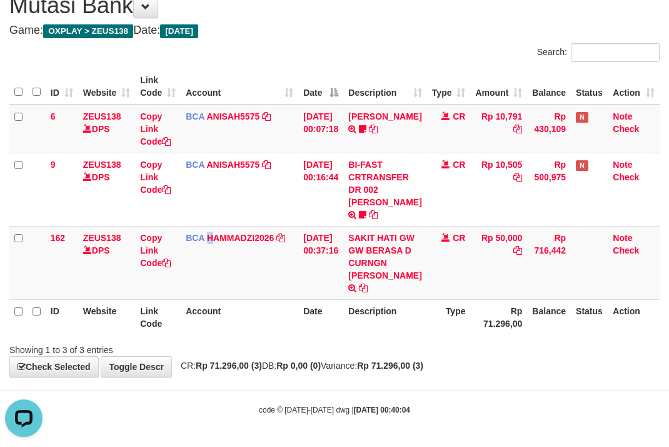
drag, startPoint x: 209, startPoint y: 260, endPoint x: 3, endPoint y: 208, distance: 212.9
click at [206, 258] on td "BCA HAMMADZI2026 DPS MUHAMMAD ZIDAN KURNIAWAN mutasi_20250901_4694 | 162 mutasi…" at bounding box center [240, 262] width 118 height 73
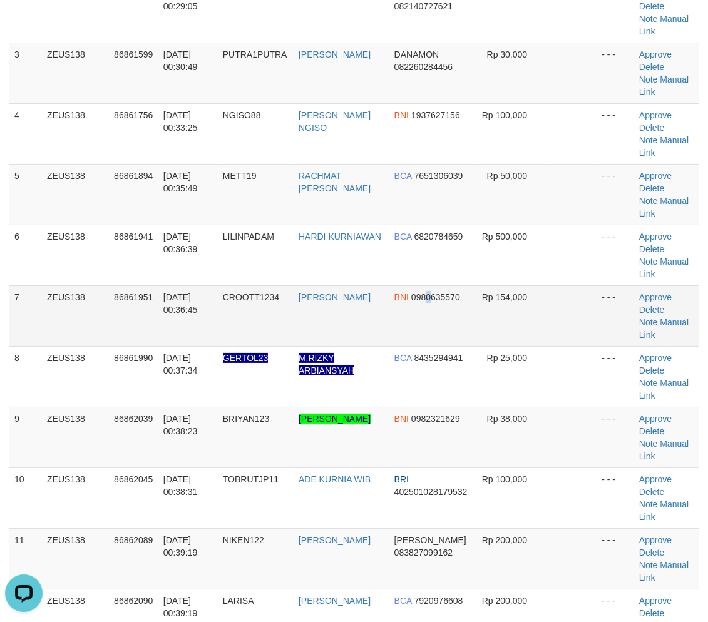
drag, startPoint x: 422, startPoint y: 210, endPoint x: 508, endPoint y: 245, distance: 93.2
click at [428, 285] on td "BNI 0980635570" at bounding box center [431, 315] width 84 height 61
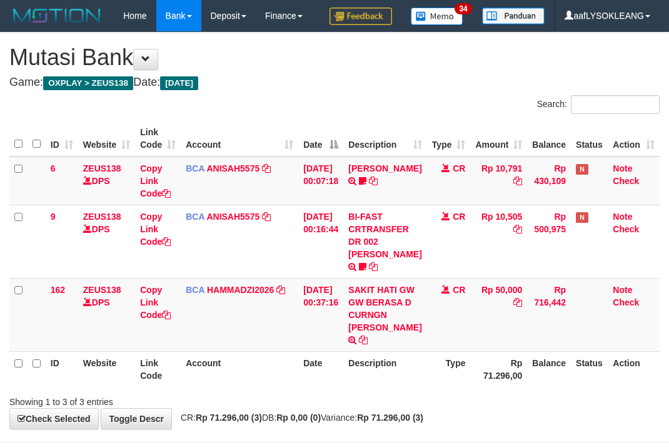
scroll to position [76, 0]
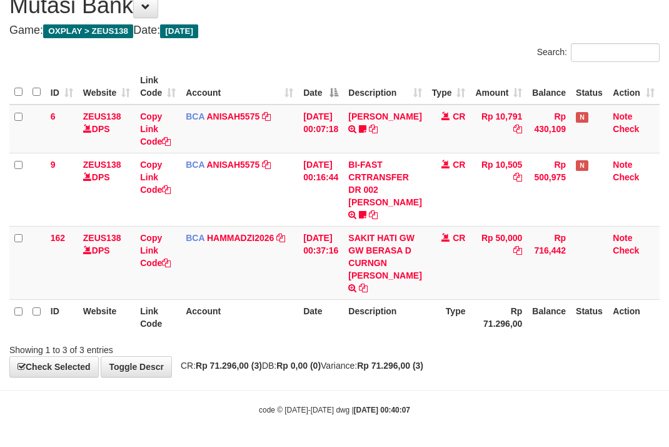
click at [438, 307] on th "Type" at bounding box center [449, 317] width 44 height 36
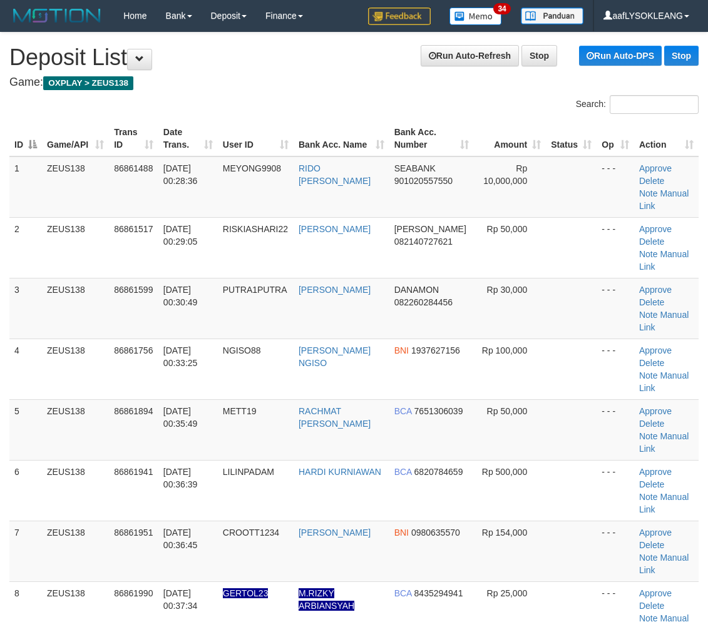
scroll to position [235, 0]
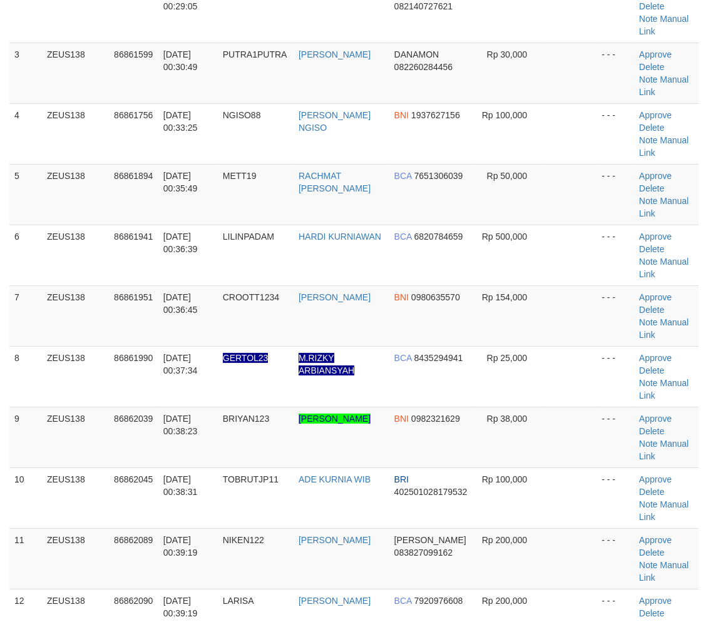
click at [536, 407] on td "Rp 38,000" at bounding box center [510, 437] width 73 height 61
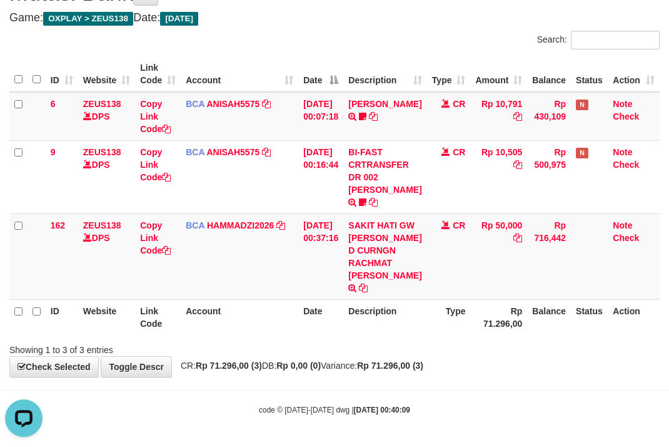
drag, startPoint x: 396, startPoint y: 337, endPoint x: 264, endPoint y: 305, distance: 135.7
click at [384, 333] on div "ID Website Link Code Account Date Description Type Amount Balance Status Action…" at bounding box center [334, 196] width 669 height 286
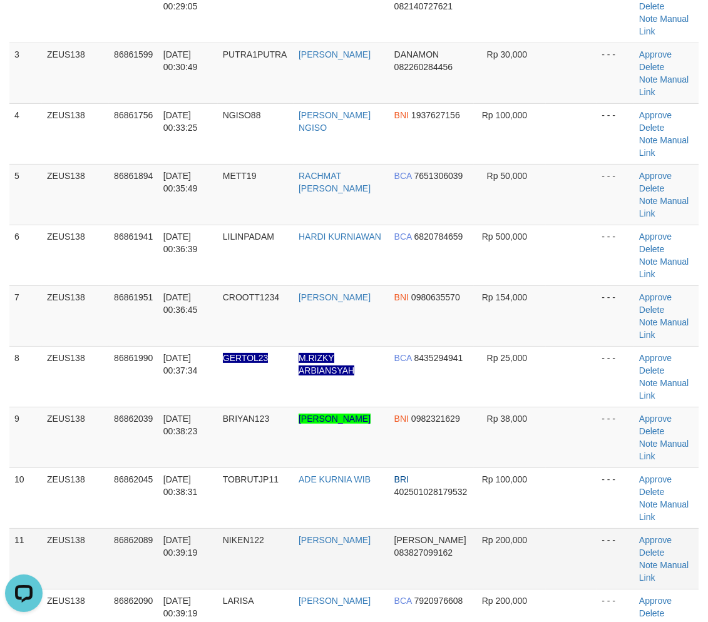
click at [541, 528] on td "Rp 200,000" at bounding box center [510, 558] width 73 height 61
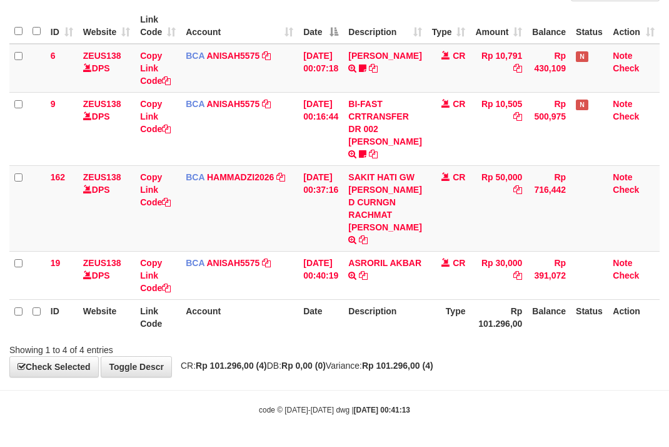
scroll to position [124, 0]
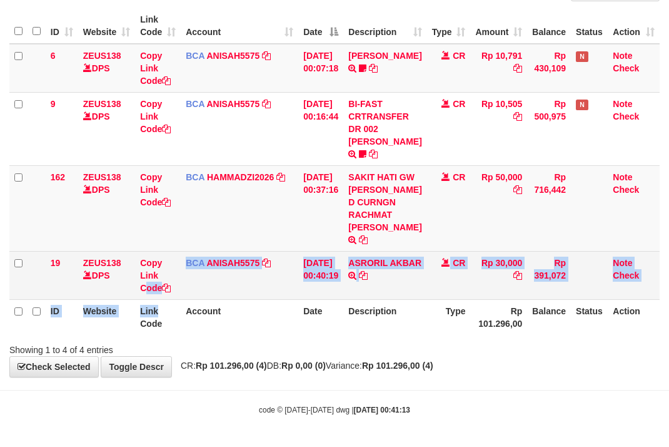
click at [145, 293] on table "ID Website Link Code Account Date Description Type Amount Balance Status Action…" at bounding box center [334, 171] width 651 height 327
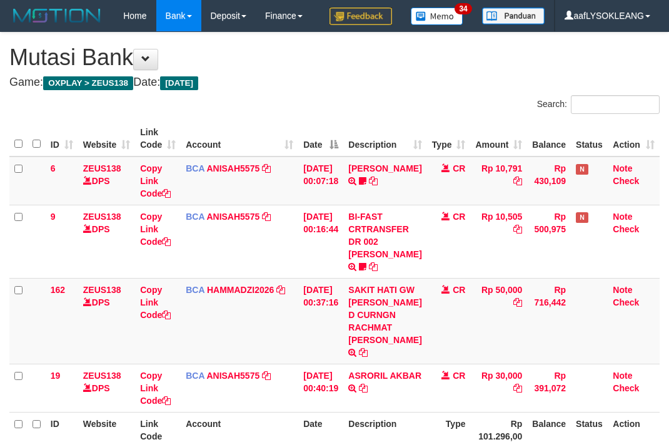
click at [151, 363] on tr "19 ZEUS138 DPS Copy Link Code BCA ANISAH5575 DPS ANISAH mutasi_20250901_3827 | …" at bounding box center [334, 387] width 651 height 48
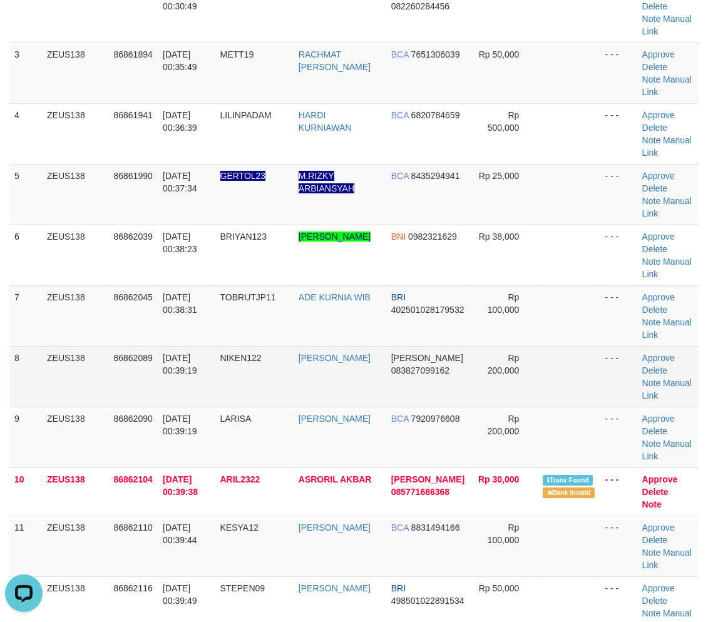
click at [557, 382] on td at bounding box center [568, 376] width 62 height 61
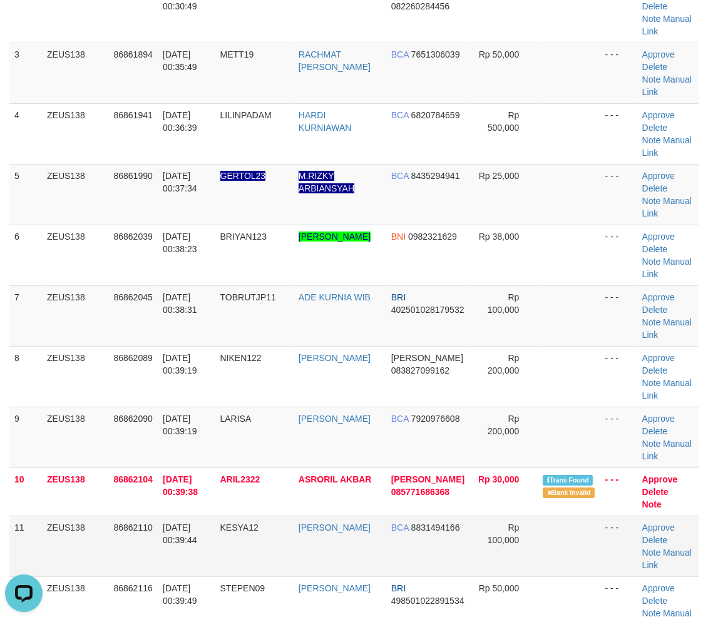
scroll to position [421, 0]
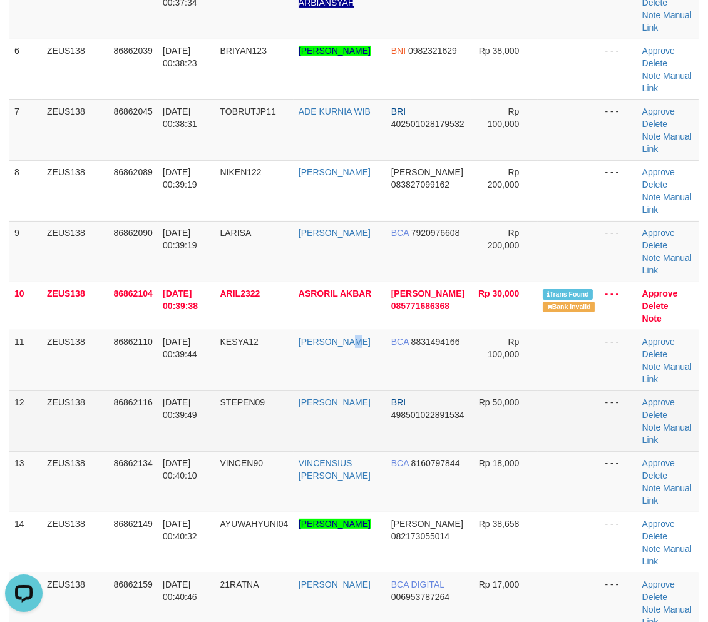
drag, startPoint x: 358, startPoint y: 365, endPoint x: 440, endPoint y: 400, distance: 90.0
click at [385, 377] on tr "11 ZEUS138 86862110 01/09/2025 00:39:44 KESYA12 ARI KURNIAWAN BCA 8831494166 Rp…" at bounding box center [353, 360] width 689 height 61
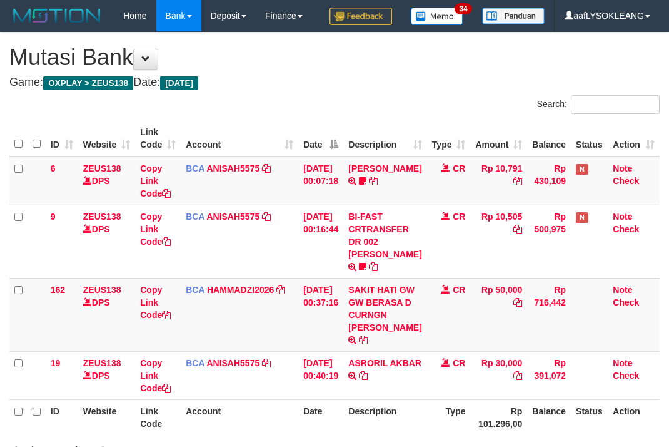
scroll to position [124, 0]
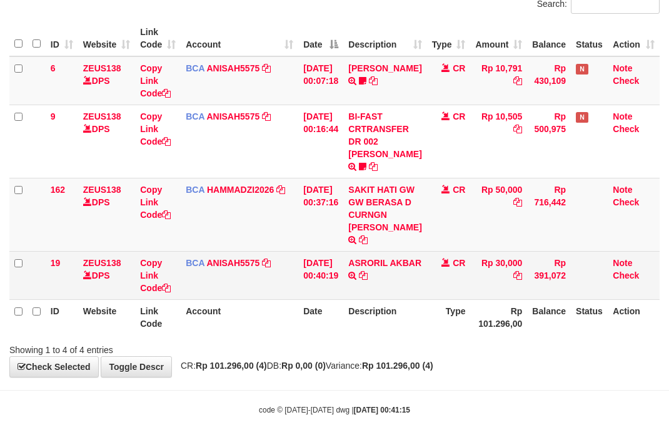
click at [404, 255] on td "ASRORIL AKBAR TRSF E-BANKING CR 0109/FTSCY/WS95271 30000.00ASRORIL AKBAR" at bounding box center [384, 275] width 83 height 48
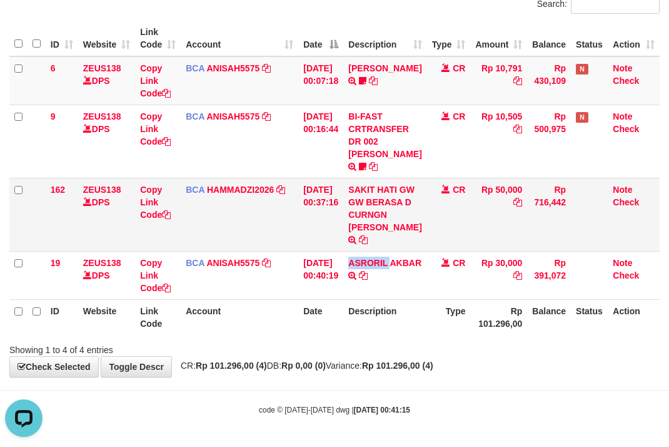
copy link "ASRORIL"
drag, startPoint x: 326, startPoint y: 345, endPoint x: 308, endPoint y: 343, distance: 18.3
click at [322, 346] on div "Showing 1 to 4 of 4 entries" at bounding box center [334, 347] width 669 height 18
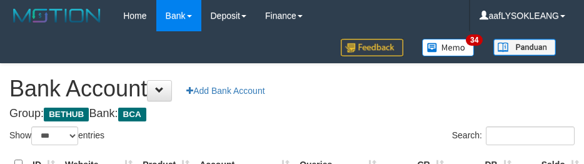
select select "***"
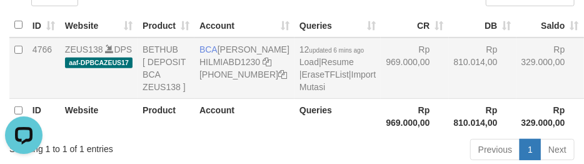
click at [384, 94] on td "Rp 969.000,00" at bounding box center [415, 68] width 68 height 61
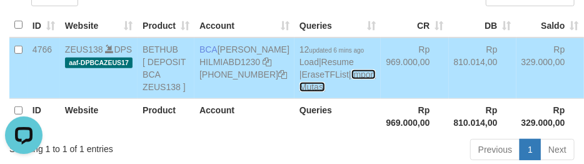
click at [300, 92] on link "Import Mutasi" at bounding box center [338, 80] width 76 height 23
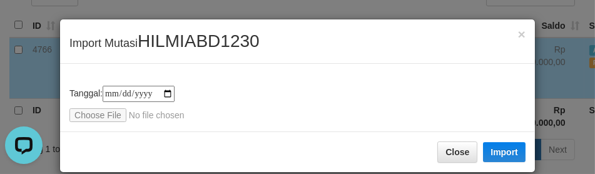
click at [110, 102] on div "**********" at bounding box center [297, 104] width 456 height 36
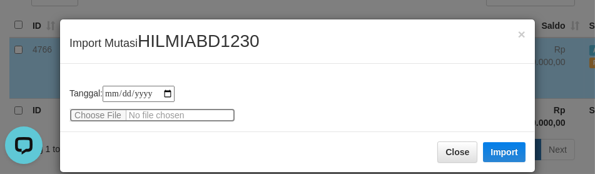
click at [103, 113] on input "file" at bounding box center [152, 115] width 166 height 14
type input "**********"
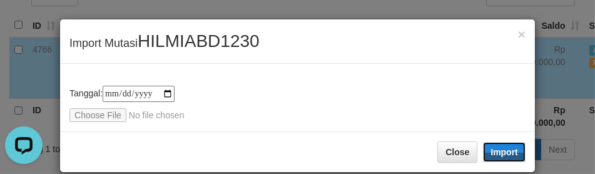
click at [494, 150] on button "Import" at bounding box center [504, 152] width 43 height 20
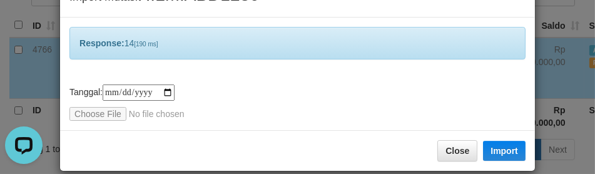
scroll to position [60, 0]
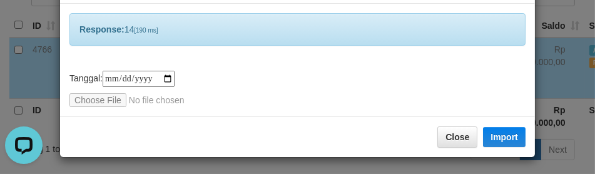
drag, startPoint x: 285, startPoint y: 73, endPoint x: 258, endPoint y: 173, distance: 104.4
click at [286, 76] on div "**********" at bounding box center [297, 89] width 456 height 36
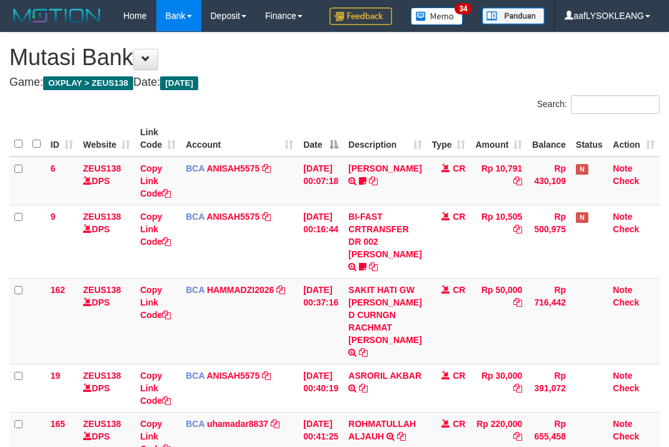
scroll to position [257, 0]
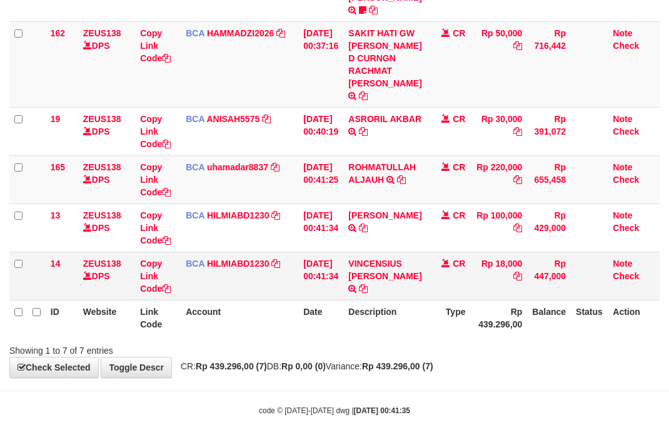
click at [378, 255] on td "VINCENSIUS [PERSON_NAME] F TRSF E-BANKING CR 0109/FTSCY/WS95031 18000.00VINCENS…" at bounding box center [384, 275] width 83 height 48
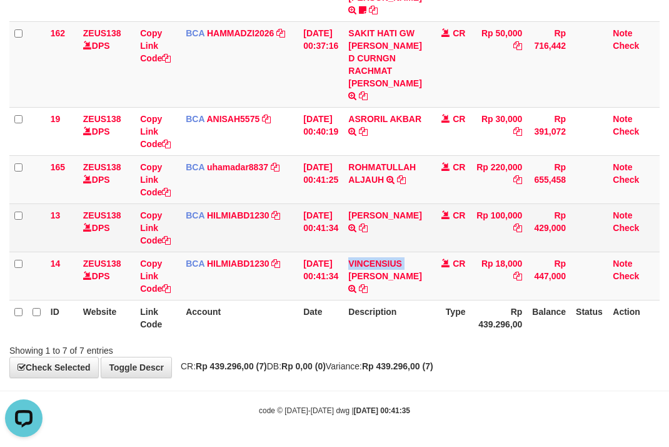
scroll to position [0, 0]
click at [390, 220] on td "[PERSON_NAME] TRSF E-BANKING CR 0109/FTSCY/WS95031 100000.00[PERSON_NAME]" at bounding box center [384, 227] width 83 height 48
copy link "ARI"
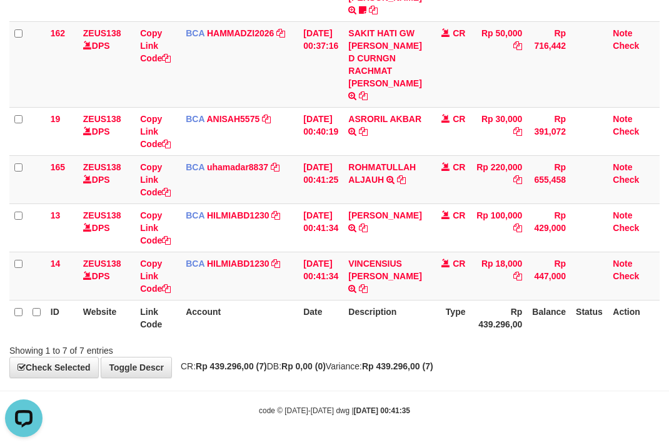
drag, startPoint x: 410, startPoint y: 196, endPoint x: 2, endPoint y: 160, distance: 409.5
click at [412, 193] on td "ROHMATULLAH ALJAUH TRSF E-BANKING CR 09/01 Z5ZU1 ROHMATULLAH ALJAUH" at bounding box center [384, 179] width 83 height 48
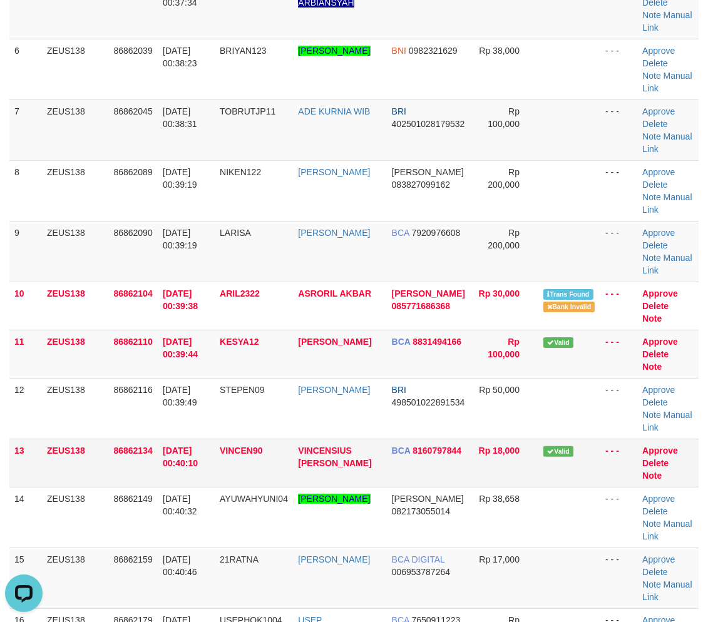
click at [600, 445] on td "- - -" at bounding box center [618, 463] width 37 height 48
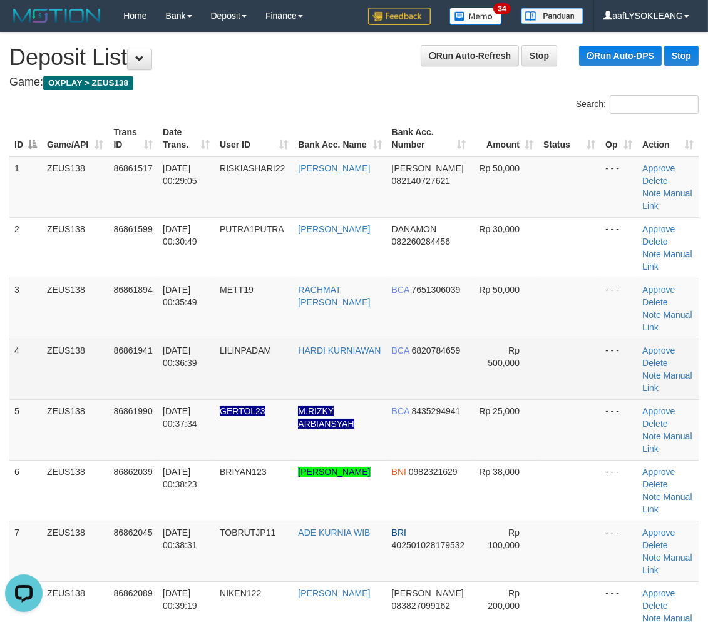
scroll to position [341, 0]
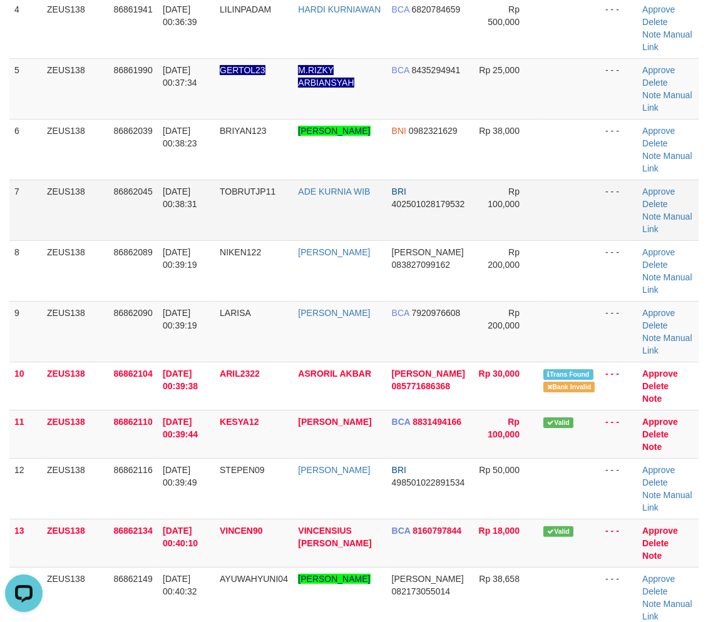
drag, startPoint x: 477, startPoint y: 236, endPoint x: 505, endPoint y: 235, distance: 27.6
click at [484, 236] on td "Rp 100,000" at bounding box center [504, 210] width 67 height 61
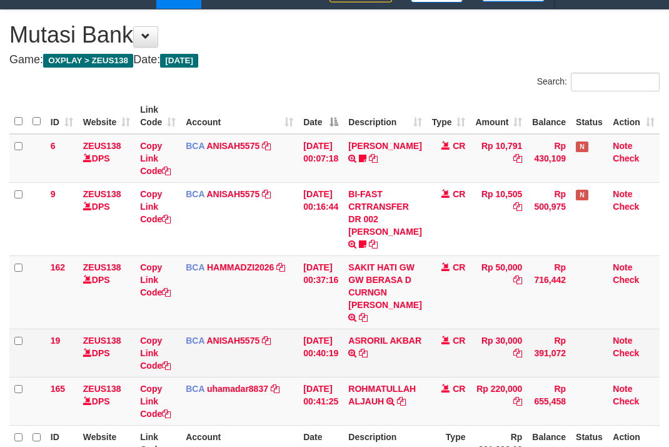
scroll to position [160, 0]
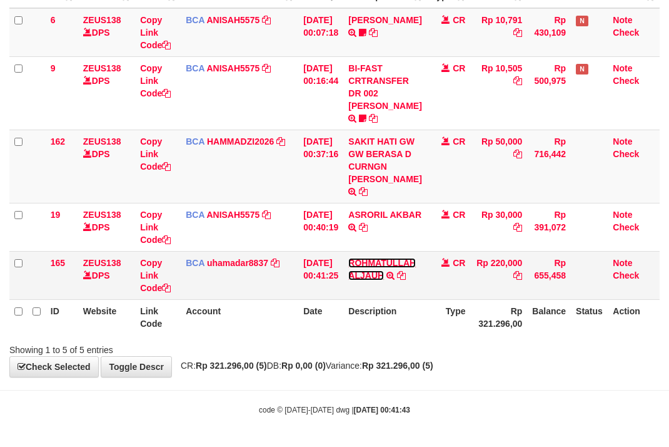
click at [365, 258] on link "ROHMATULLAH ALJAUH" at bounding box center [382, 269] width 68 height 23
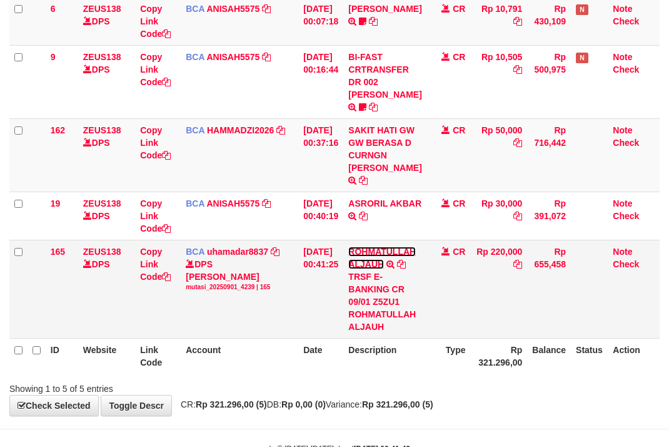
click at [365, 257] on link "ROHMATULLAH ALJAUH" at bounding box center [382, 257] width 68 height 23
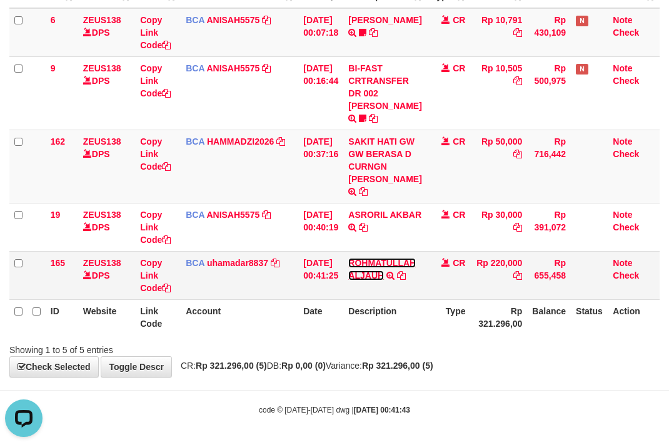
scroll to position [0, 0]
click at [377, 253] on td "ROHMATULLAH ALJAUH TRSF E-BANKING CR 09/01 Z5ZU1 ROHMATULLAH ALJAUH" at bounding box center [384, 275] width 83 height 48
copy link "ROHMATULLAH"
click at [516, 258] on td "Rp 220,000" at bounding box center [498, 275] width 57 height 48
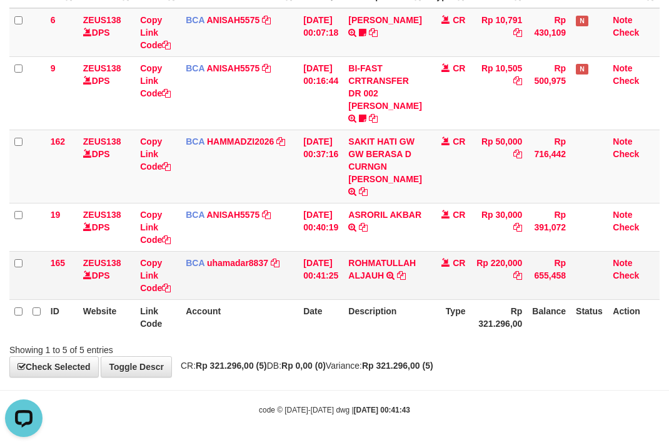
click at [515, 258] on td "Rp 220,000" at bounding box center [498, 275] width 57 height 48
copy td "220,000"
drag, startPoint x: 360, startPoint y: 303, endPoint x: 355, endPoint y: 297, distance: 7.5
click at [359, 303] on th "Description" at bounding box center [384, 317] width 83 height 36
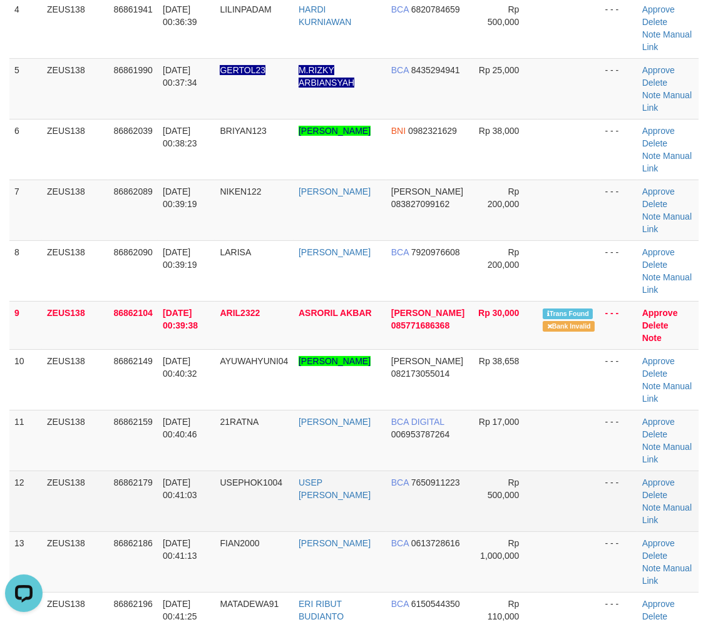
click at [600, 470] on td "- - -" at bounding box center [618, 500] width 37 height 61
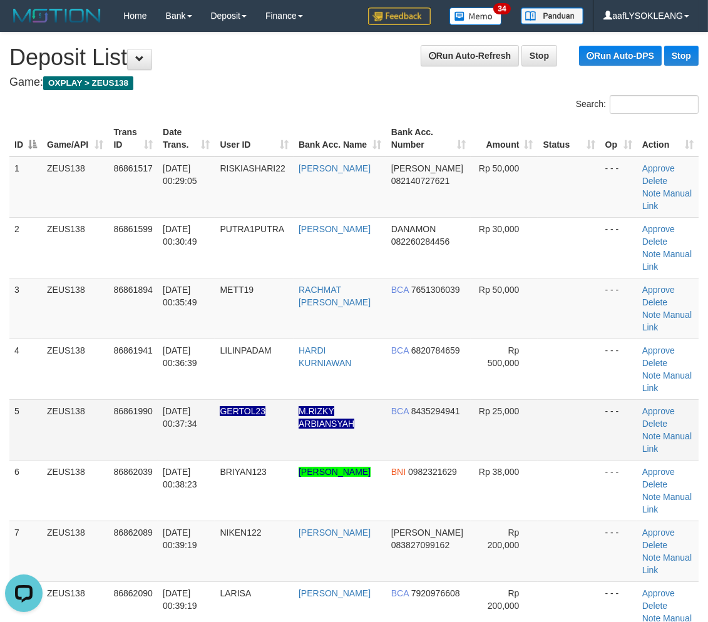
scroll to position [92, 0]
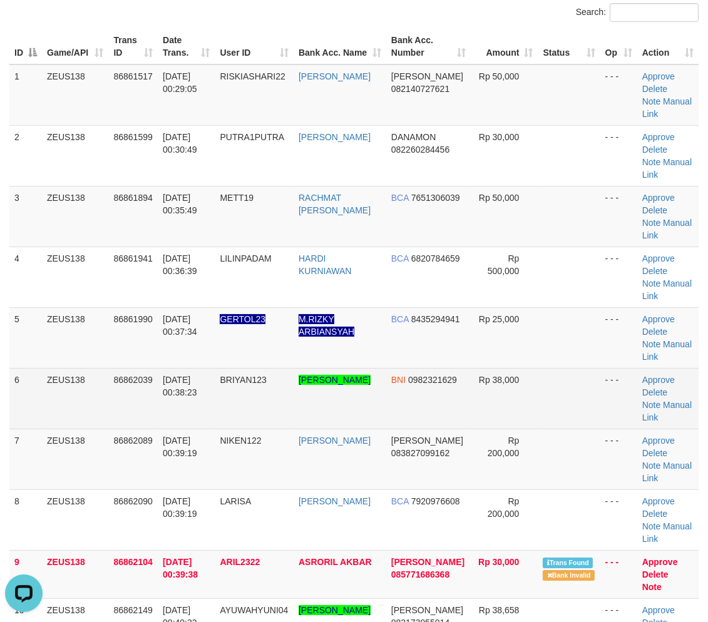
click at [521, 368] on td "Rp 38,000" at bounding box center [504, 398] width 68 height 61
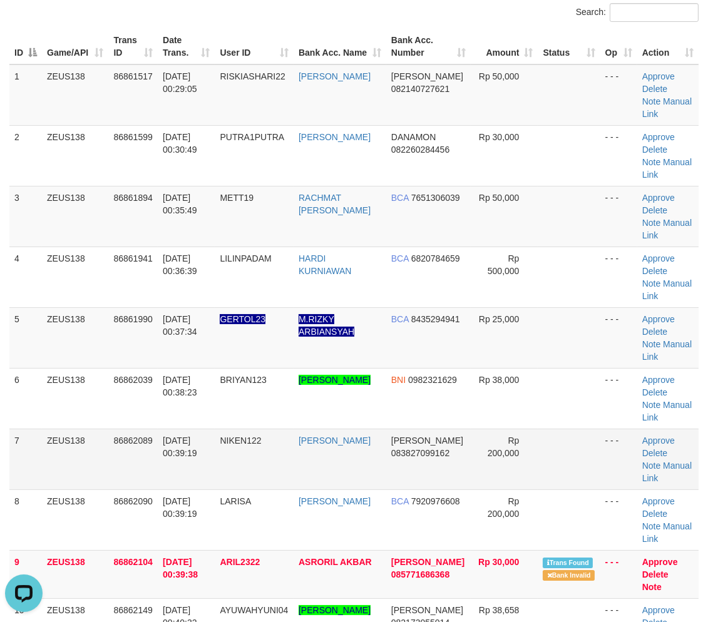
drag, startPoint x: 555, startPoint y: 373, endPoint x: 611, endPoint y: 392, distance: 59.4
click at [598, 429] on tr "7 ZEUS138 86862089 01/09/2025 00:39:19 NIKEN122 DENI PERMANA DANA 083827099162 …" at bounding box center [353, 459] width 689 height 61
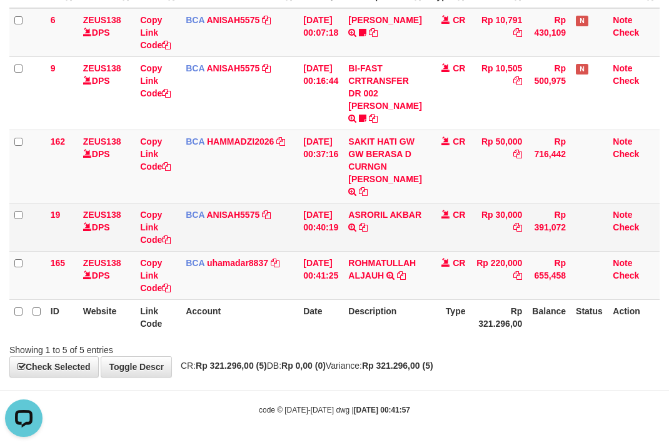
click at [420, 210] on td "ASRORIL AKBAR TRSF E-BANKING CR 0109/FTSCY/WS95271 30000.00ASRORIL AKBAR" at bounding box center [384, 227] width 83 height 48
copy link "ASRORIL"
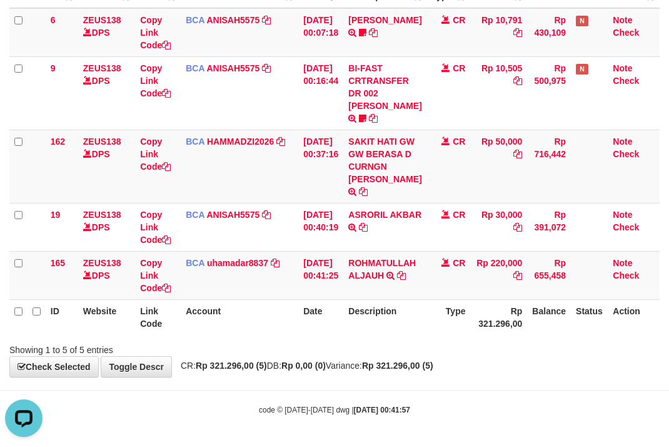
drag, startPoint x: 434, startPoint y: 303, endPoint x: 397, endPoint y: 299, distance: 37.7
click at [404, 301] on tr "ID Website Link Code Account Date Description Type Rp 321.296,00 Balance Status…" at bounding box center [334, 317] width 651 height 36
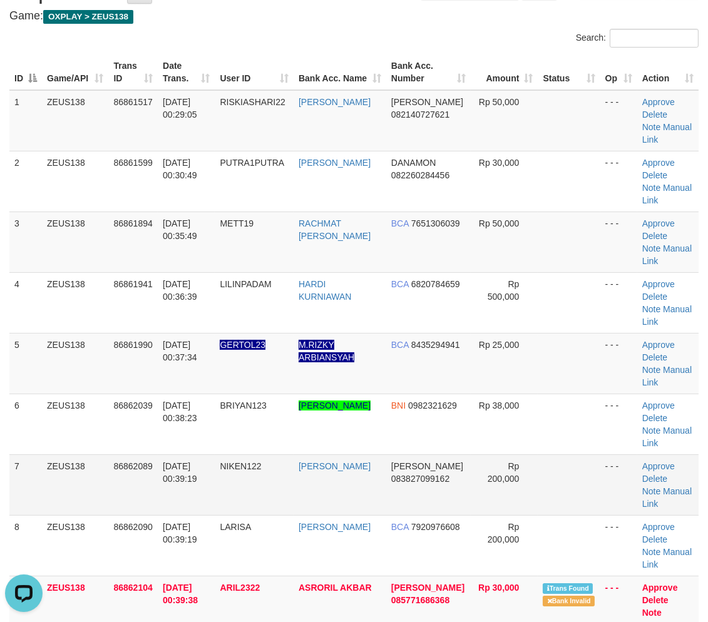
drag, startPoint x: 569, startPoint y: 384, endPoint x: 576, endPoint y: 382, distance: 7.0
click at [574, 454] on td at bounding box center [568, 484] width 62 height 61
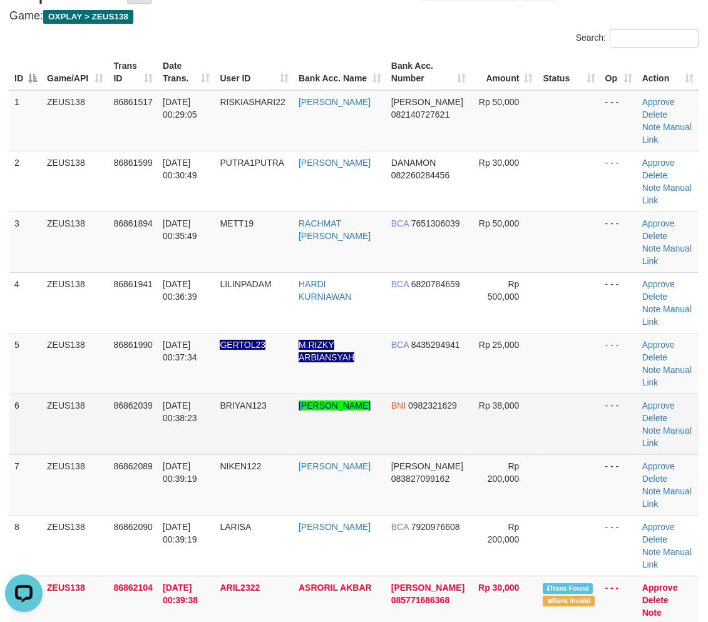
drag, startPoint x: 586, startPoint y: 380, endPoint x: 571, endPoint y: 377, distance: 14.7
click at [572, 454] on td at bounding box center [568, 484] width 62 height 61
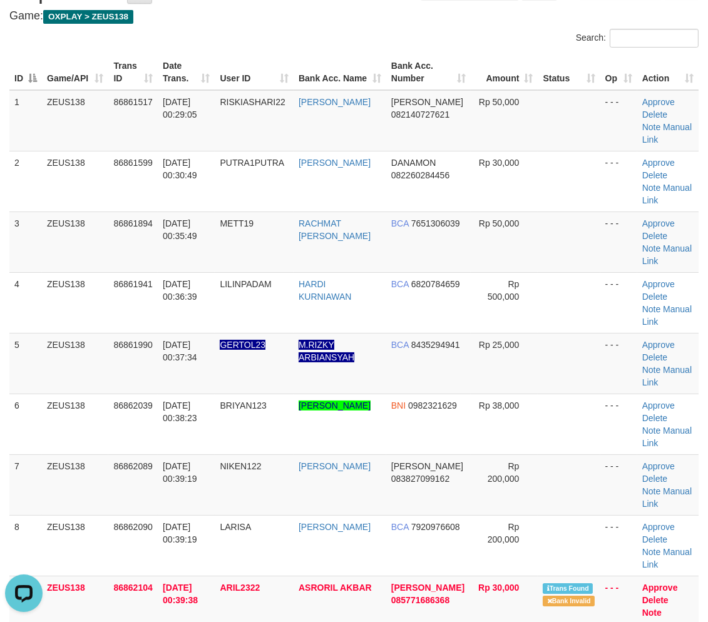
drag, startPoint x: 559, startPoint y: 363, endPoint x: 714, endPoint y: 395, distance: 158.4
click at [564, 394] on td at bounding box center [568, 424] width 62 height 61
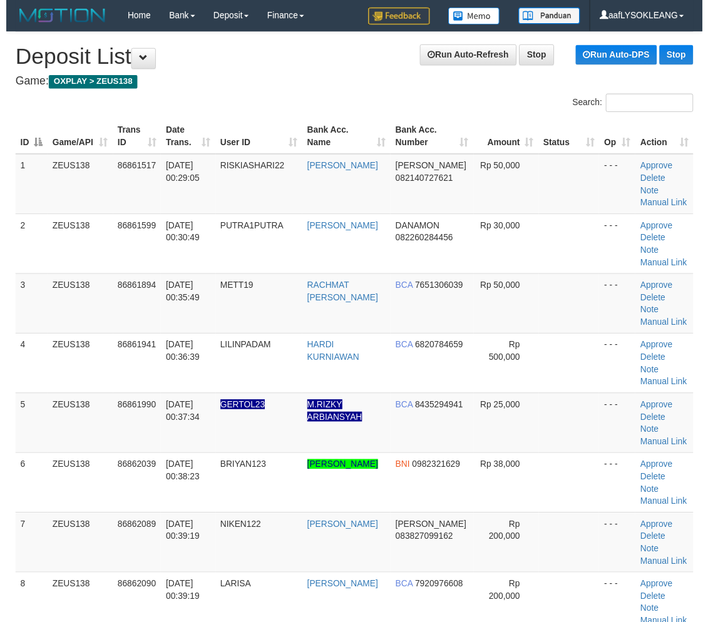
scroll to position [67, 0]
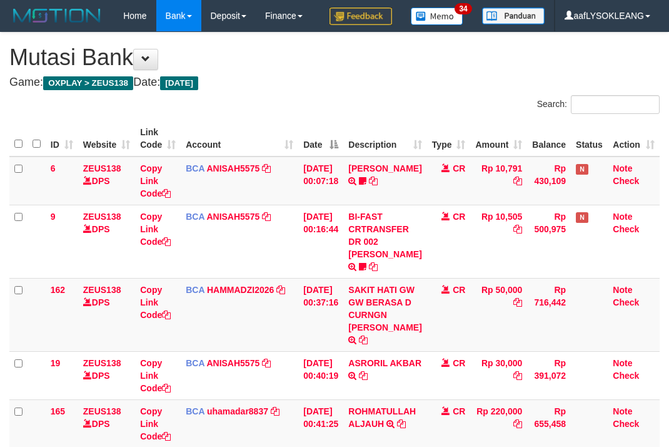
scroll to position [160, 0]
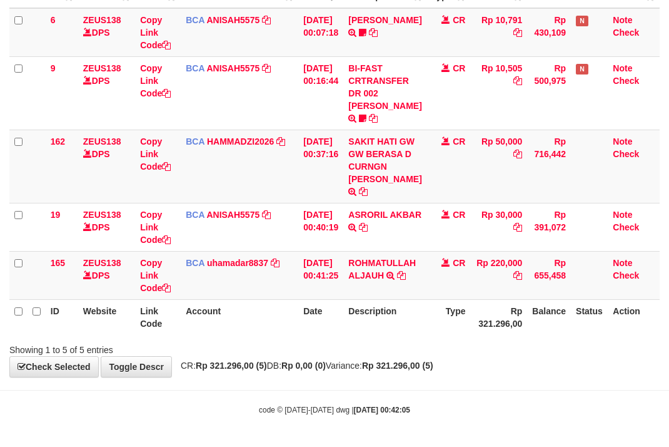
click at [357, 323] on th "Description" at bounding box center [384, 317] width 83 height 36
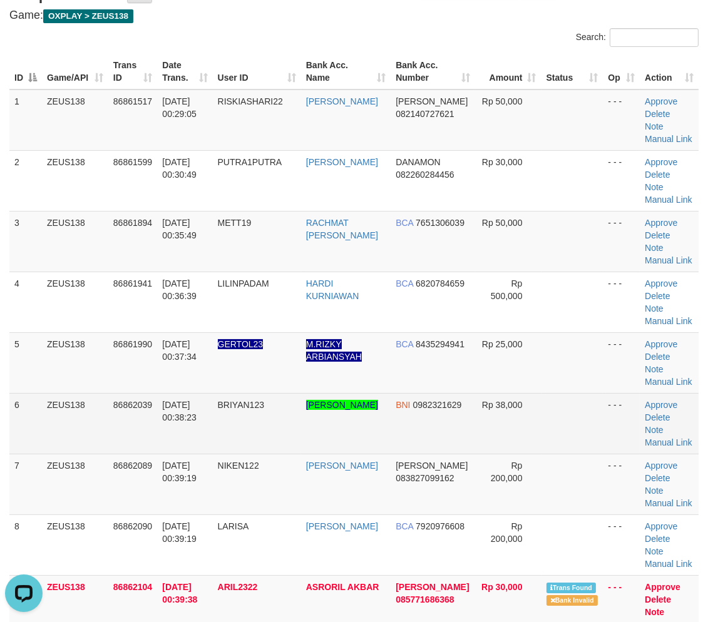
drag, startPoint x: 572, startPoint y: 402, endPoint x: 579, endPoint y: 402, distance: 6.3
click at [579, 402] on td at bounding box center [572, 423] width 62 height 61
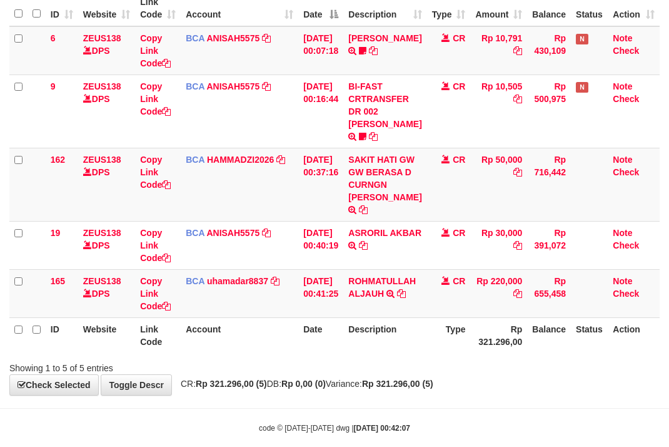
scroll to position [160, 0]
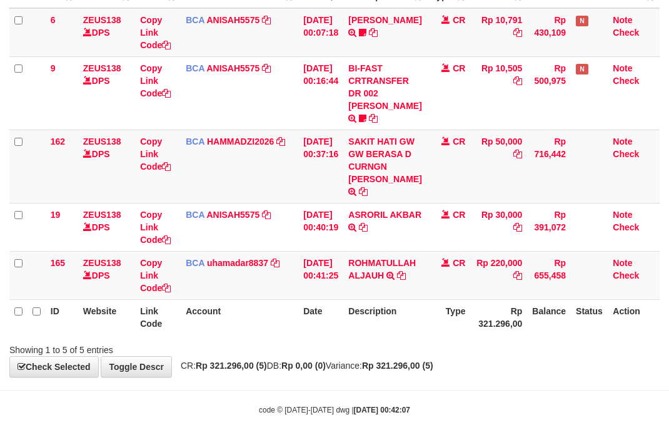
click at [253, 319] on th "Account" at bounding box center [240, 317] width 118 height 36
click at [231, 307] on th "Account" at bounding box center [240, 317] width 118 height 36
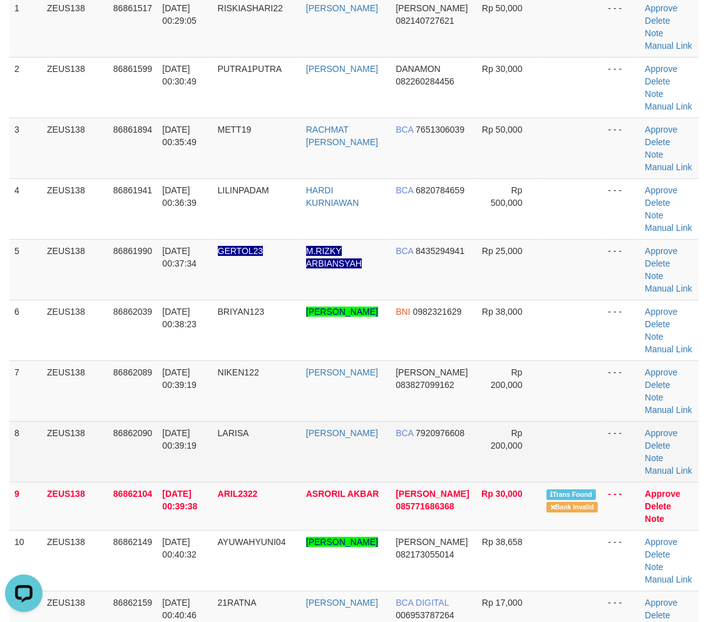
click at [484, 464] on td "Rp 200,000" at bounding box center [508, 451] width 66 height 61
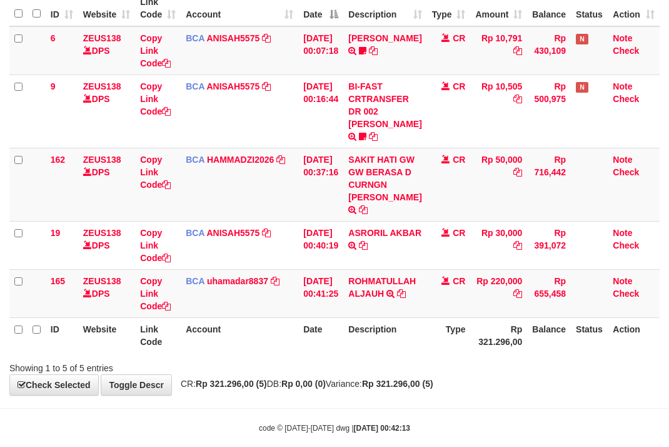
scroll to position [160, 0]
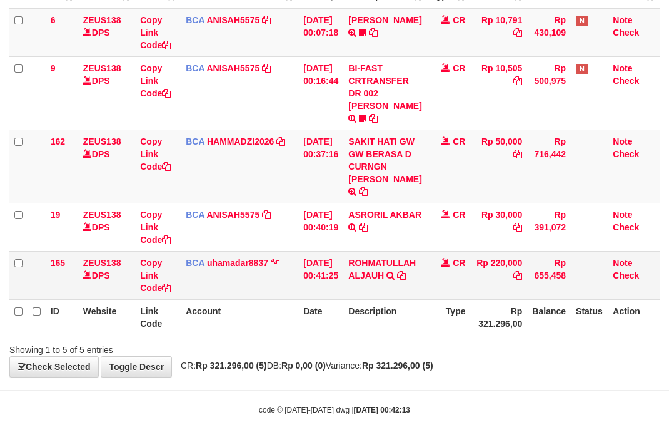
click at [373, 255] on td "ROHMATULLAH ALJAUH TRSF E-BANKING CR 09/01 Z5ZU1 ROHMATULLAH ALJAUH" at bounding box center [384, 275] width 83 height 48
copy link "ROHMATULLAH"
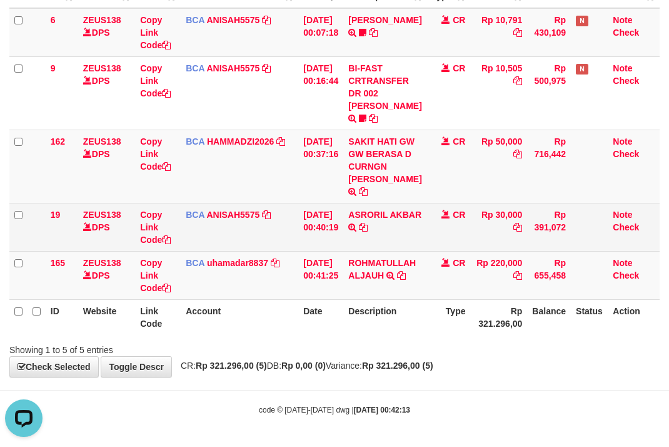
drag, startPoint x: 432, startPoint y: 320, endPoint x: 101, endPoint y: 246, distance: 338.3
click at [424, 317] on tr "ID Website Link Code Account Date Description Type Rp 321.296,00 Balance Status…" at bounding box center [334, 317] width 651 height 36
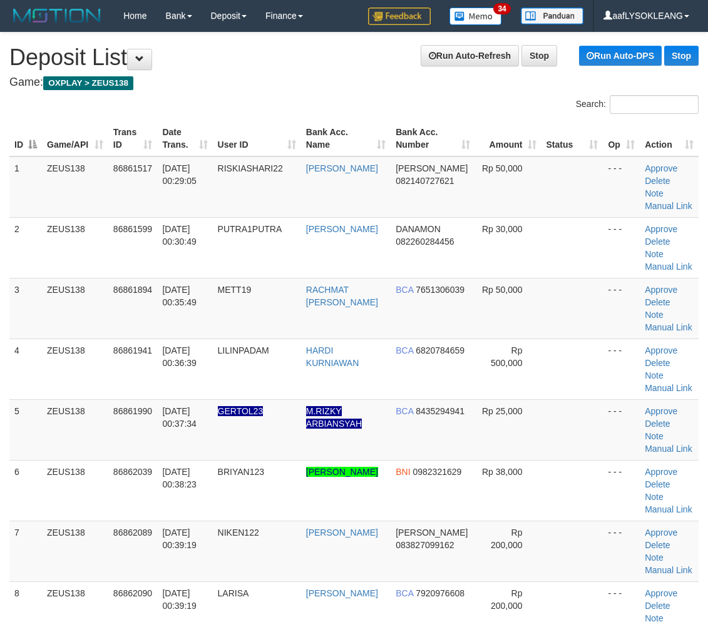
scroll to position [160, 0]
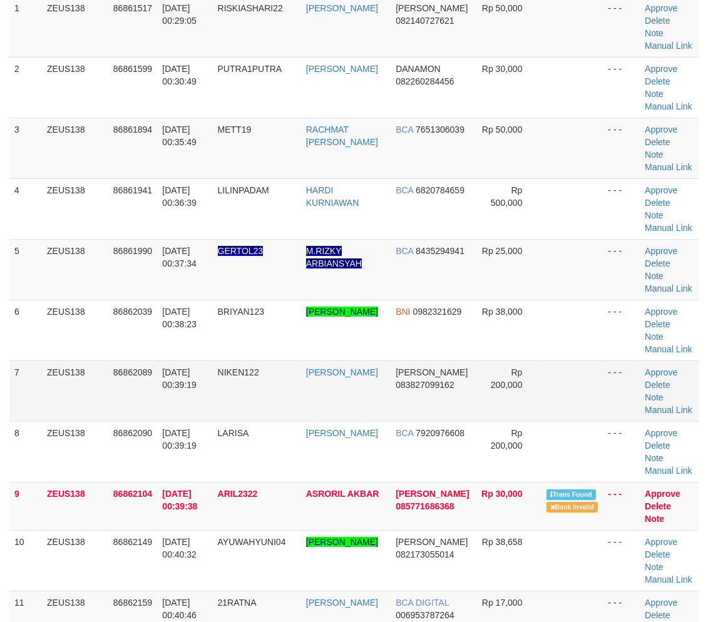
drag, startPoint x: 569, startPoint y: 399, endPoint x: 577, endPoint y: 405, distance: 10.3
click at [577, 405] on td at bounding box center [572, 390] width 62 height 61
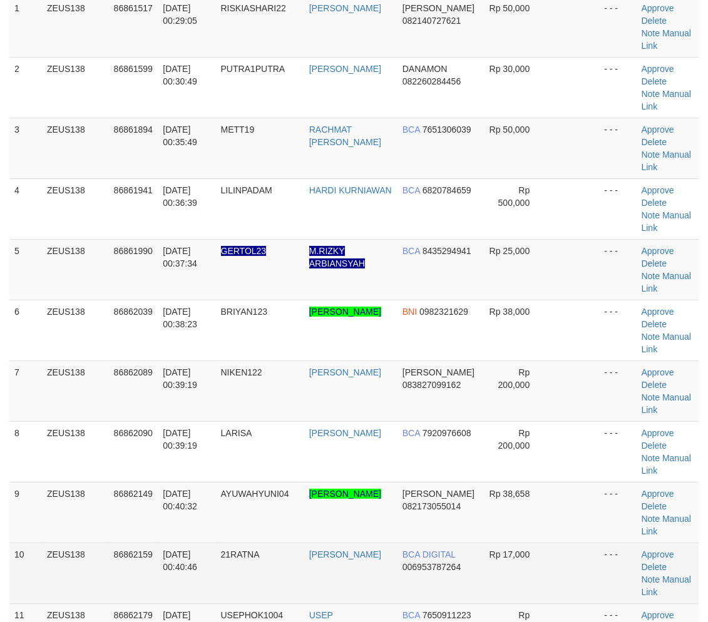
scroll to position [207, 0]
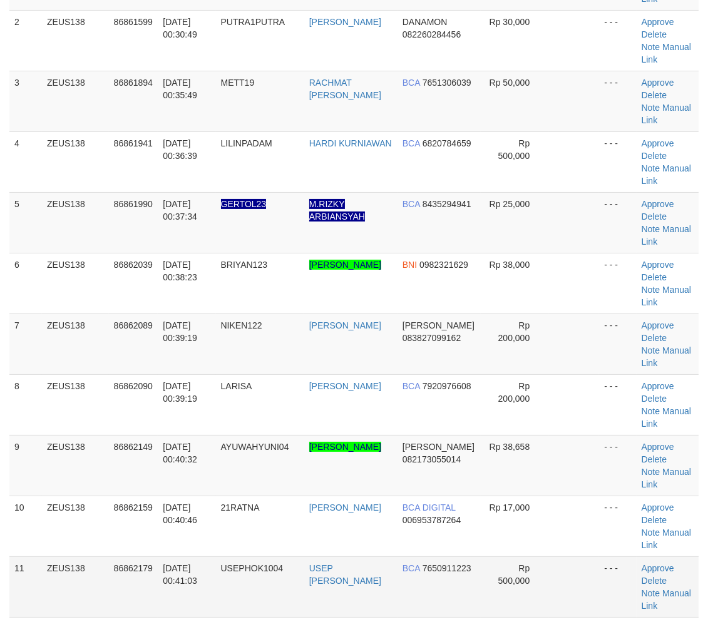
click at [561, 556] on td at bounding box center [573, 586] width 51 height 61
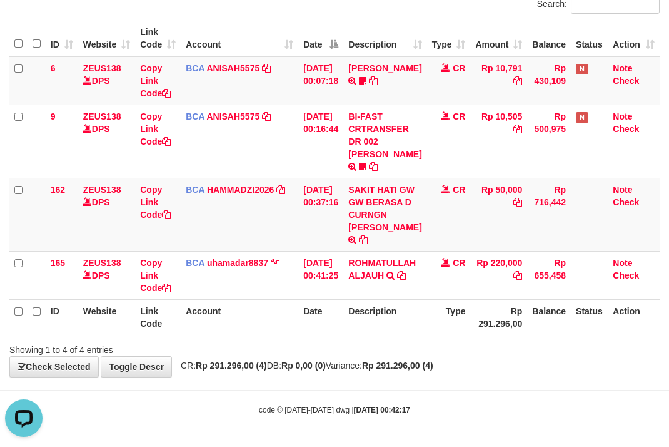
drag, startPoint x: 246, startPoint y: 316, endPoint x: 234, endPoint y: 312, distance: 12.7
click at [246, 311] on th "Account" at bounding box center [240, 317] width 118 height 36
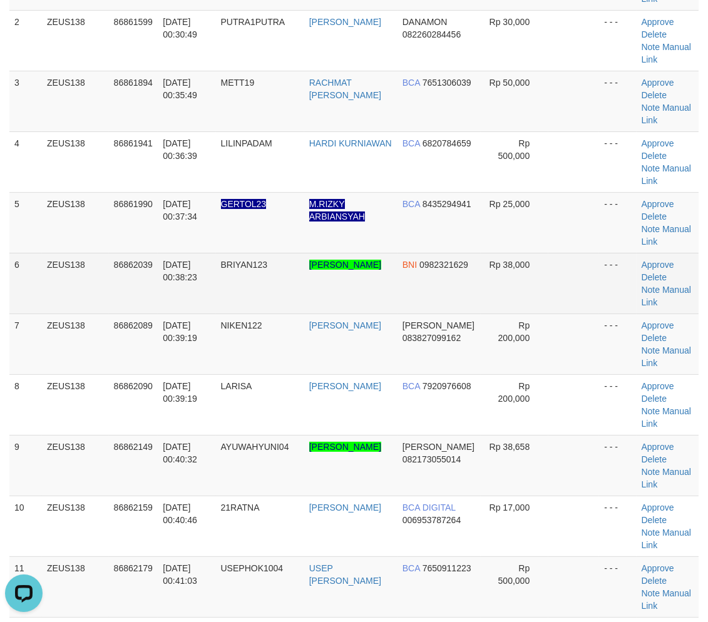
click at [599, 253] on td "- - -" at bounding box center [617, 283] width 37 height 61
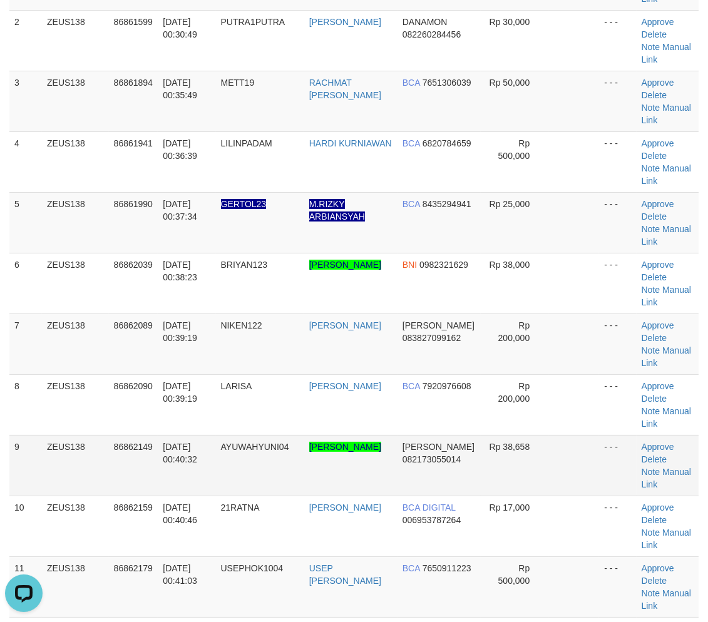
scroll to position [323, 0]
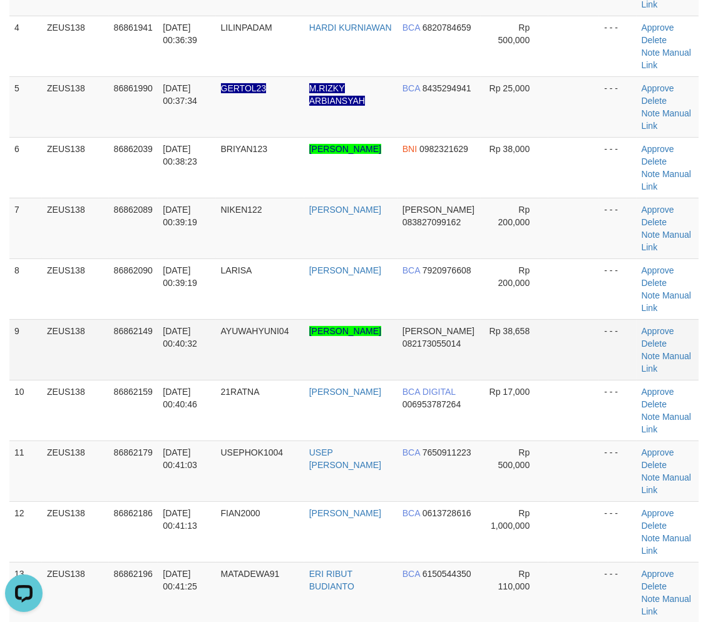
click at [599, 319] on td "- - -" at bounding box center [617, 349] width 37 height 61
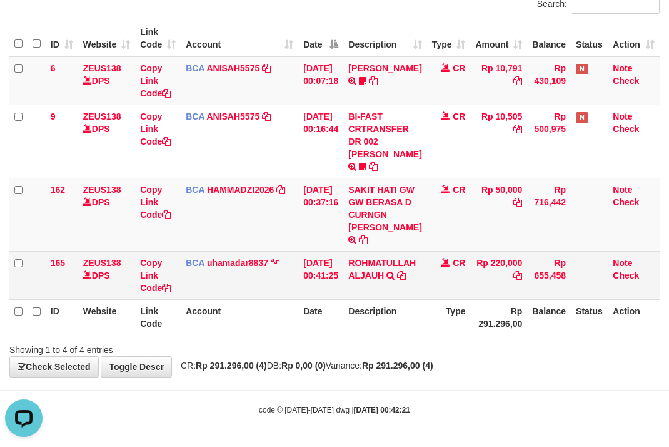
click at [436, 292] on td "CR" at bounding box center [449, 275] width 44 height 48
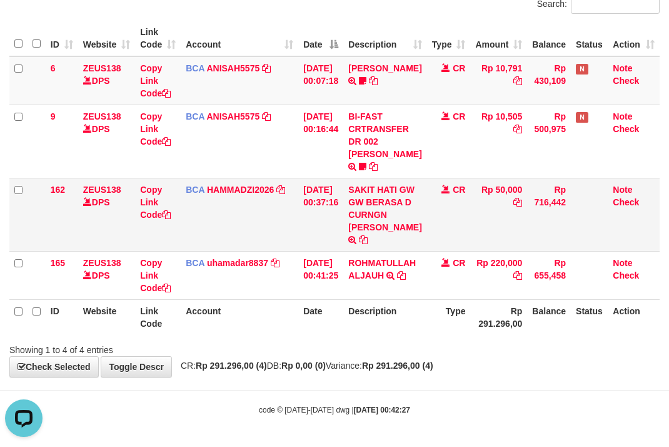
drag, startPoint x: 240, startPoint y: 226, endPoint x: 210, endPoint y: 222, distance: 30.3
click at [241, 225] on td "BCA HAMMADZI2026 DPS MUHAMMAD ZIDAN KURNIAWAN mutasi_20250901_4694 | 162 mutasi…" at bounding box center [240, 214] width 118 height 73
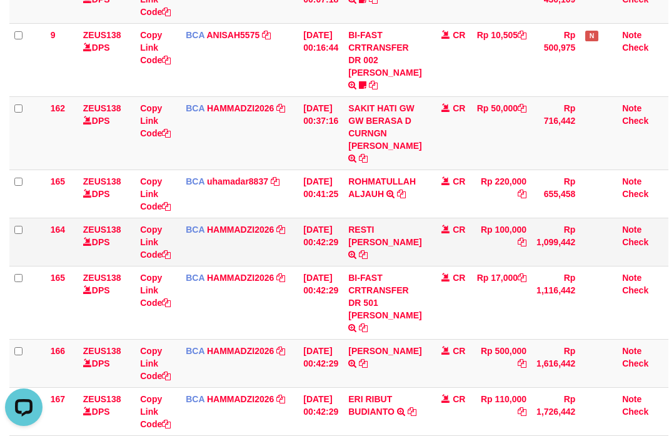
scroll to position [204, 0]
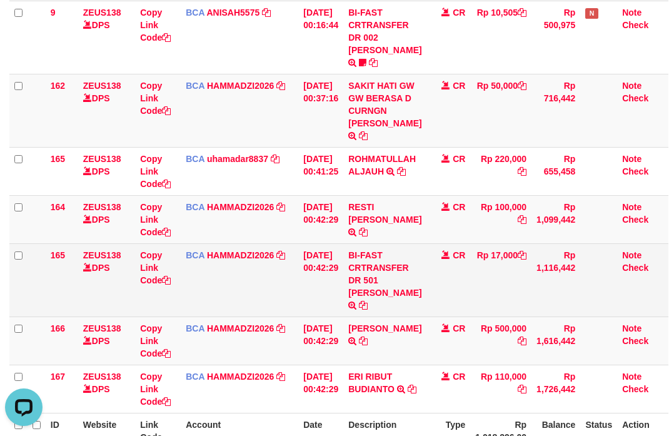
click at [402, 288] on td "BI-FAST CRTRANSFER DR 501 RATNA SUMINAR" at bounding box center [384, 279] width 83 height 73
copy td "RATNA"
click at [148, 285] on link "Copy Link Code" at bounding box center [155, 267] width 31 height 35
copy td "RATNA"
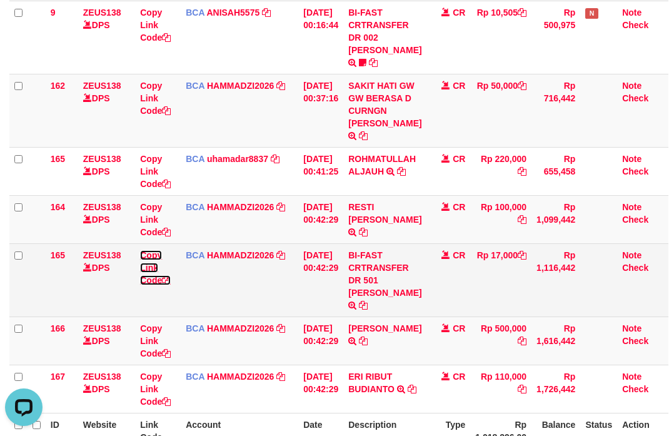
click at [148, 285] on link "Copy Link Code" at bounding box center [155, 267] width 31 height 35
drag, startPoint x: 148, startPoint y: 289, endPoint x: 130, endPoint y: 284, distance: 18.2
click at [146, 285] on link "Copy Link Code" at bounding box center [155, 267] width 31 height 35
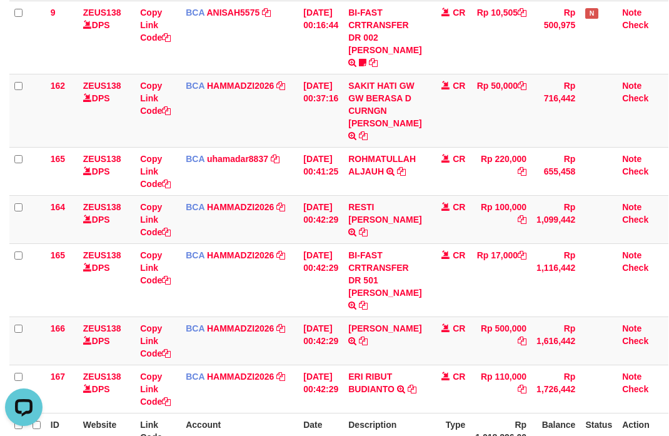
scroll to position [186, 0]
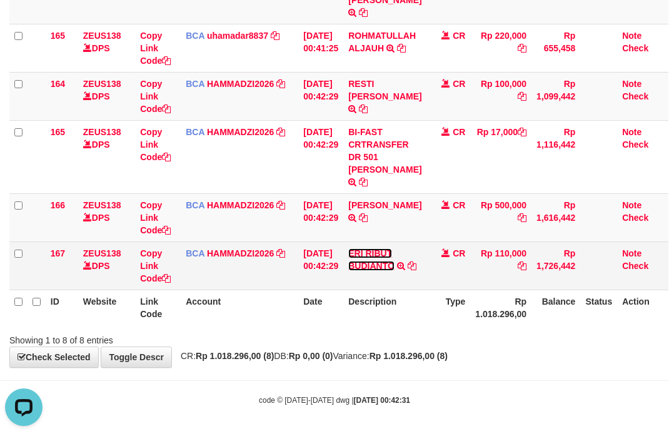
click at [389, 248] on link "ERI RIBUT BUDIANTO" at bounding box center [371, 259] width 46 height 23
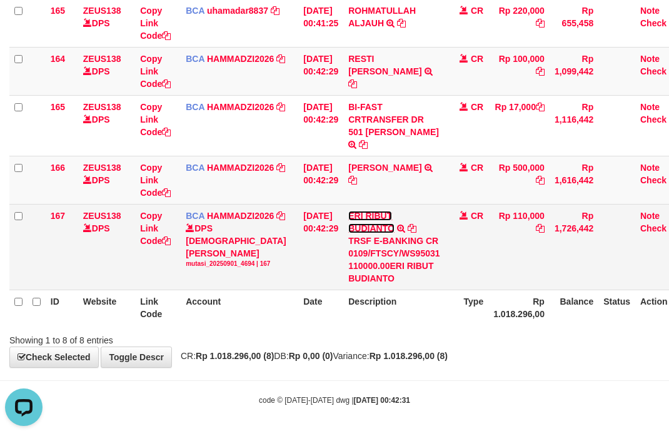
scroll to position [315, 0]
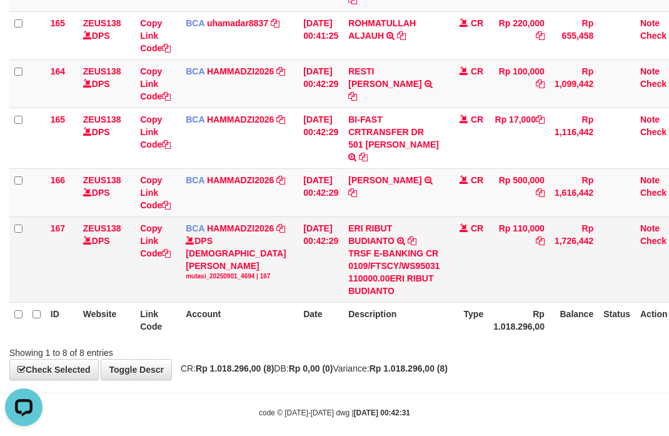
click at [368, 219] on td "ERI RIBUT BUDIANTO TRSF E-BANKING CR 0109/FTSCY/WS95031 110000.00ERI RIBUT BUDI…" at bounding box center [393, 259] width 101 height 86
copy link "ERI"
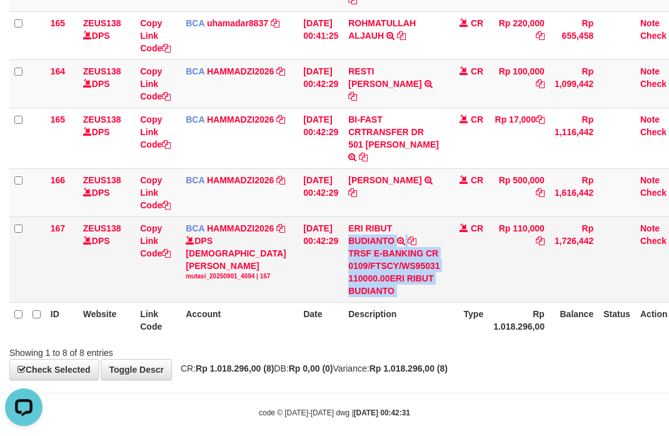
drag, startPoint x: 449, startPoint y: 216, endPoint x: 38, endPoint y: 160, distance: 414.9
click at [448, 216] on tr "167 ZEUS138 DPS Copy Link Code BCA HAMMADZI2026 DPS MUHAMMAD ZIDAN KURNIAWAN mu…" at bounding box center [348, 259] width 678 height 86
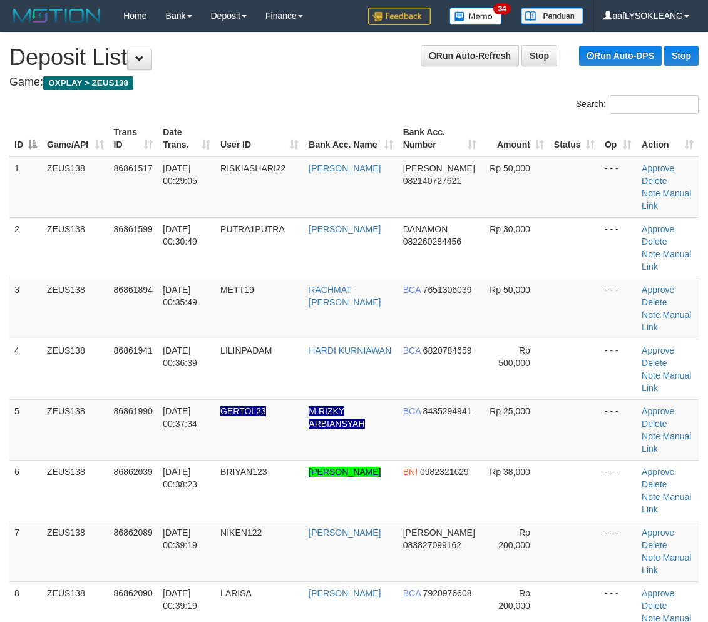
scroll to position [323, 0]
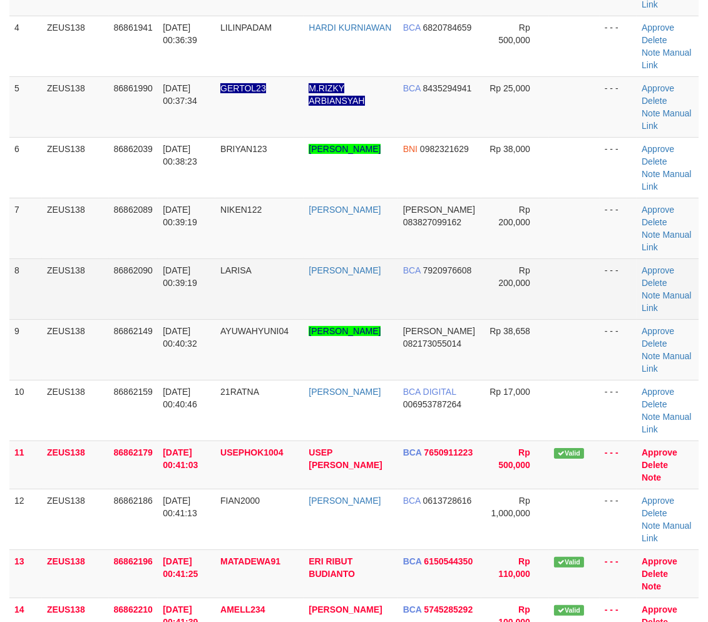
click at [534, 258] on td "Rp 200,000" at bounding box center [515, 288] width 68 height 61
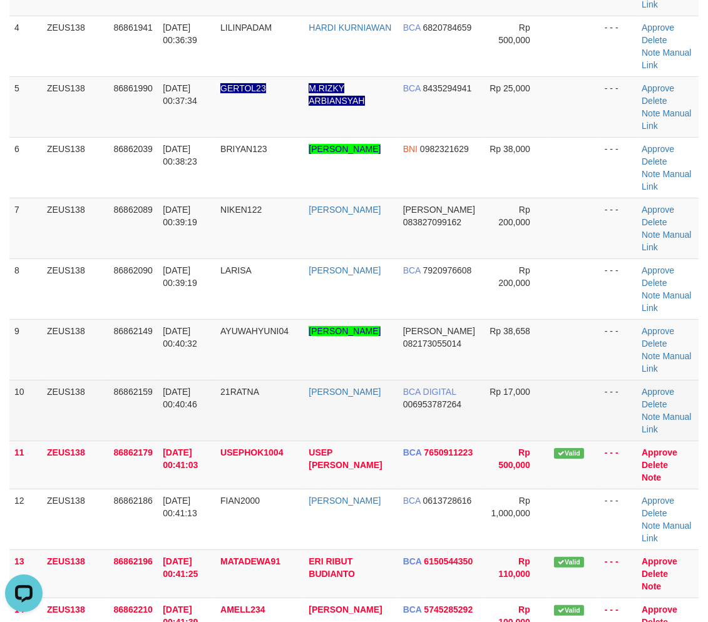
scroll to position [0, 0]
click at [666, 412] on link "Manual Link" at bounding box center [665, 423] width 49 height 23
click at [665, 412] on link "Manual Link" at bounding box center [665, 423] width 49 height 23
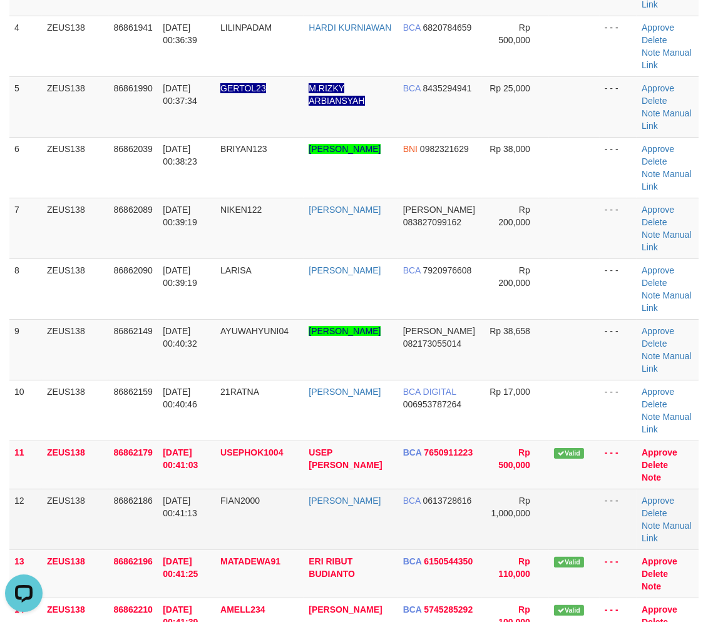
click at [539, 489] on td "Rp 1,000,000" at bounding box center [515, 519] width 68 height 61
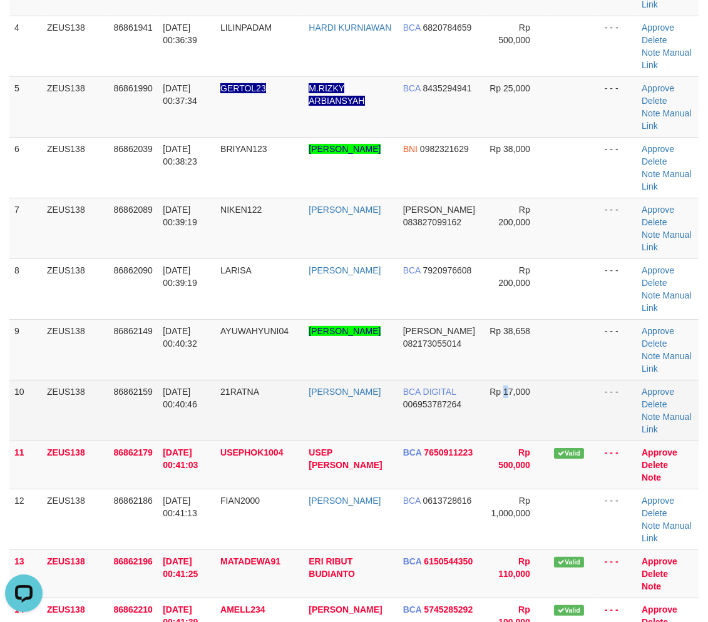
drag, startPoint x: 496, startPoint y: 290, endPoint x: 506, endPoint y: 289, distance: 9.4
click at [500, 380] on td "Rp 17,000" at bounding box center [515, 410] width 68 height 61
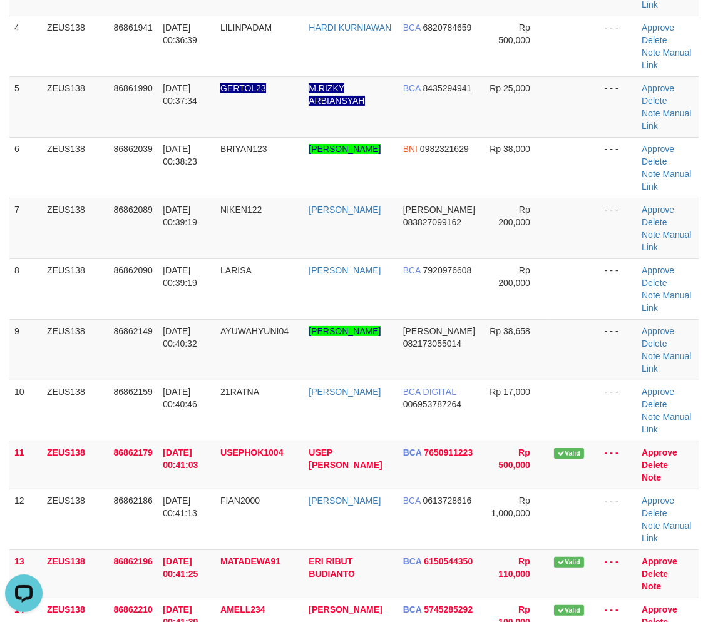
scroll to position [346, 0]
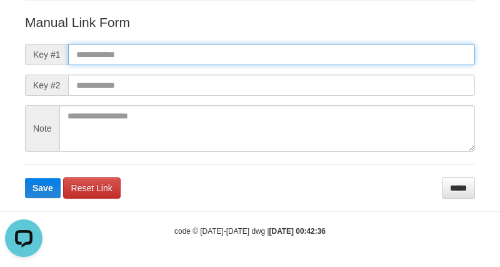
click at [340, 51] on input "text" at bounding box center [271, 54] width 407 height 21
paste input "**********"
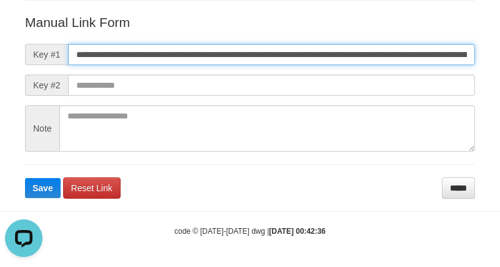
scroll to position [0, 866]
type input "**********"
click at [25, 178] on button "Save" at bounding box center [43, 188] width 36 height 20
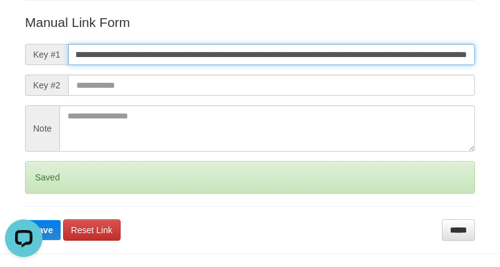
click at [25, 220] on button "Save" at bounding box center [43, 230] width 36 height 20
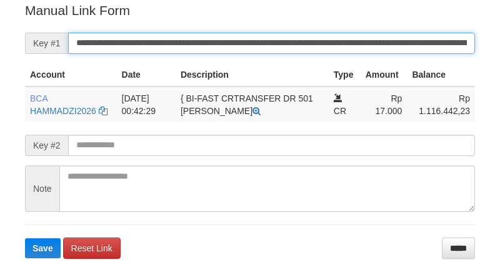
click at [25, 238] on button "Save" at bounding box center [43, 248] width 36 height 20
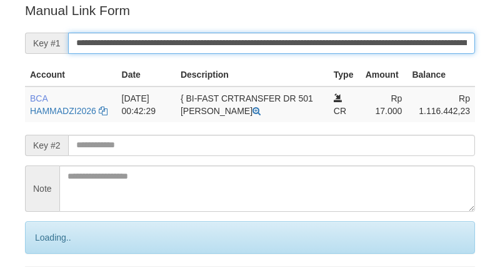
drag, startPoint x: 0, startPoint y: 0, endPoint x: 415, endPoint y: 36, distance: 416.3
click at [415, 36] on input "**********" at bounding box center [271, 43] width 407 height 21
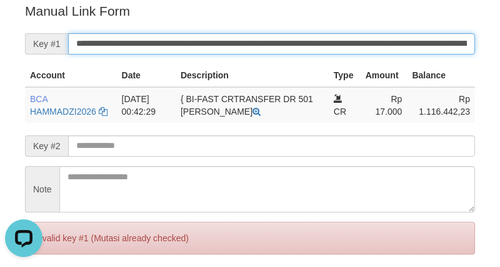
scroll to position [0, 0]
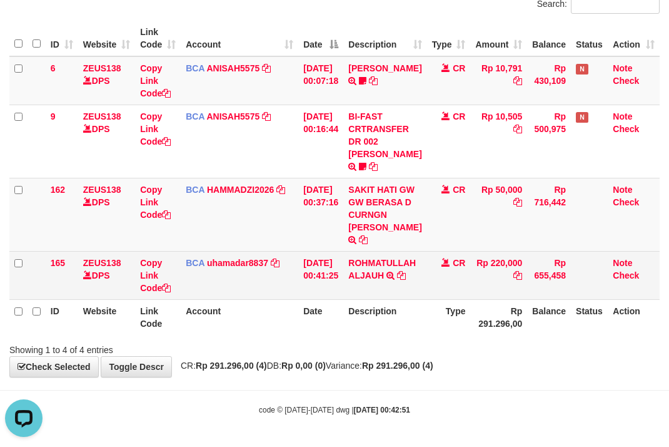
drag, startPoint x: 477, startPoint y: 354, endPoint x: 253, endPoint y: 269, distance: 239.6
click at [466, 347] on div "Showing 1 to 4 of 4 entries" at bounding box center [334, 347] width 669 height 18
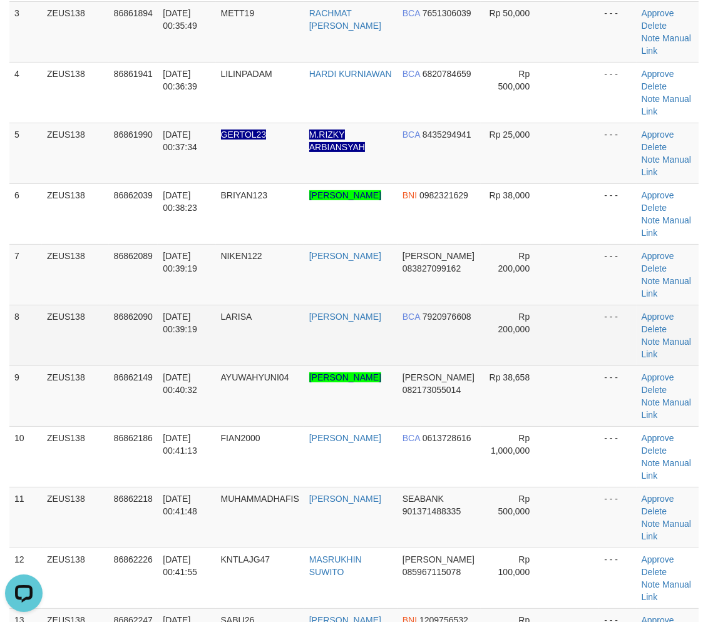
scroll to position [207, 0]
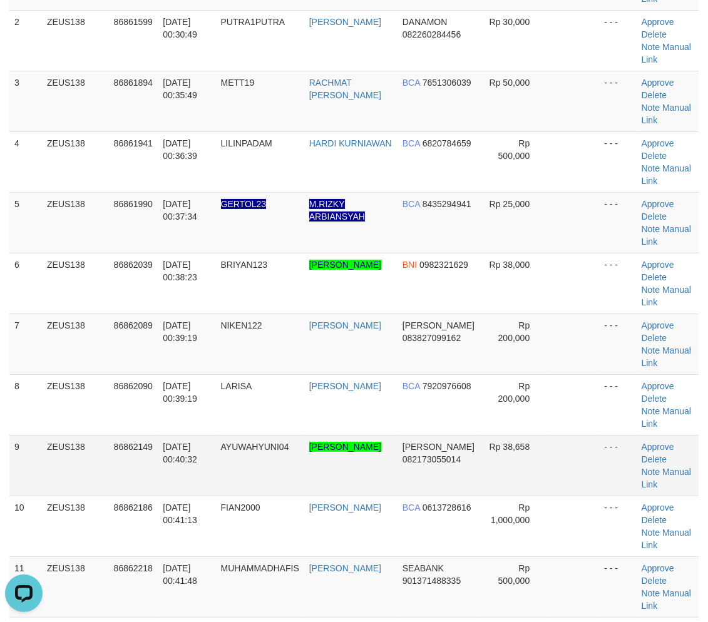
drag, startPoint x: 541, startPoint y: 369, endPoint x: 620, endPoint y: 380, distance: 80.2
click at [555, 435] on tr "9 ZEUS138 86862149 [DATE] 00:40:32 AYUWAHYUNI04 [PERSON_NAME] 082173055014 Rp 3…" at bounding box center [353, 465] width 689 height 61
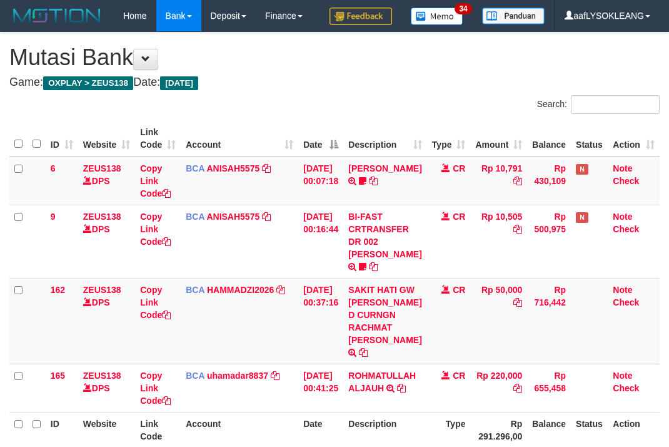
scroll to position [111, 0]
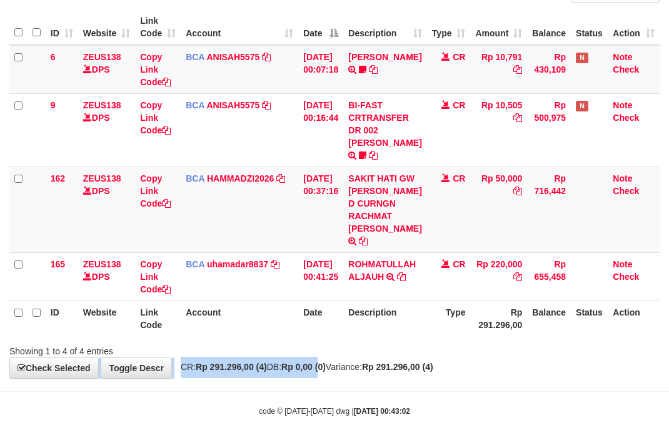
drag, startPoint x: 329, startPoint y: 346, endPoint x: 323, endPoint y: 343, distance: 6.4
click at [326, 345] on div "**********" at bounding box center [334, 149] width 669 height 457
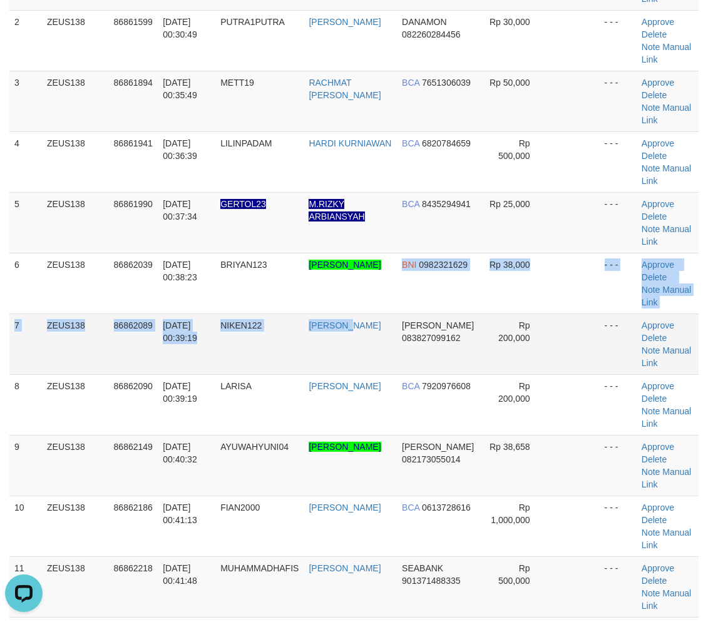
drag, startPoint x: 353, startPoint y: 313, endPoint x: 405, endPoint y: 317, distance: 52.7
click at [365, 310] on tbody "1 ZEUS138 86861517 01/09/2025 00:29:05 RISKIASHARI22 RIZKY ASHARI DANA 08214072…" at bounding box center [353, 435] width 689 height 972
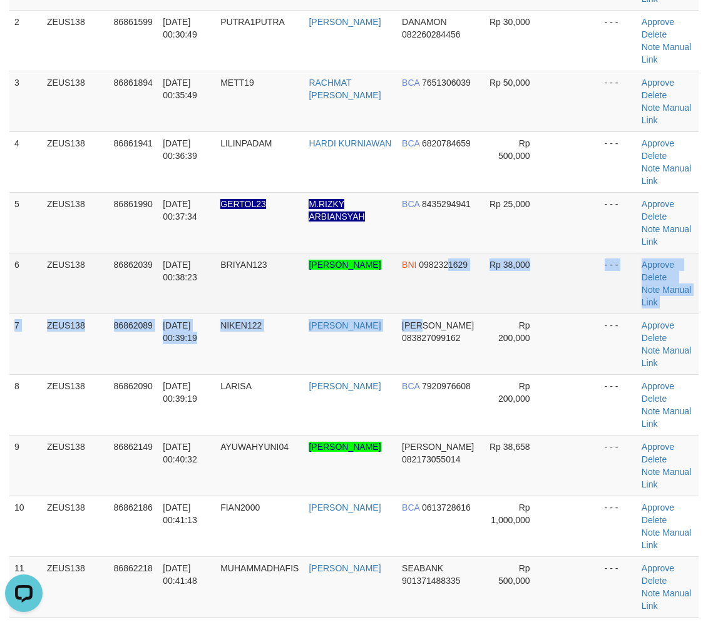
drag, startPoint x: 446, startPoint y: 303, endPoint x: 540, endPoint y: 308, distance: 94.0
click at [454, 303] on tbody "1 ZEUS138 86861517 01/09/2025 00:29:05 RISKIASHARI22 RIZKY ASHARI DANA 08214072…" at bounding box center [353, 435] width 689 height 972
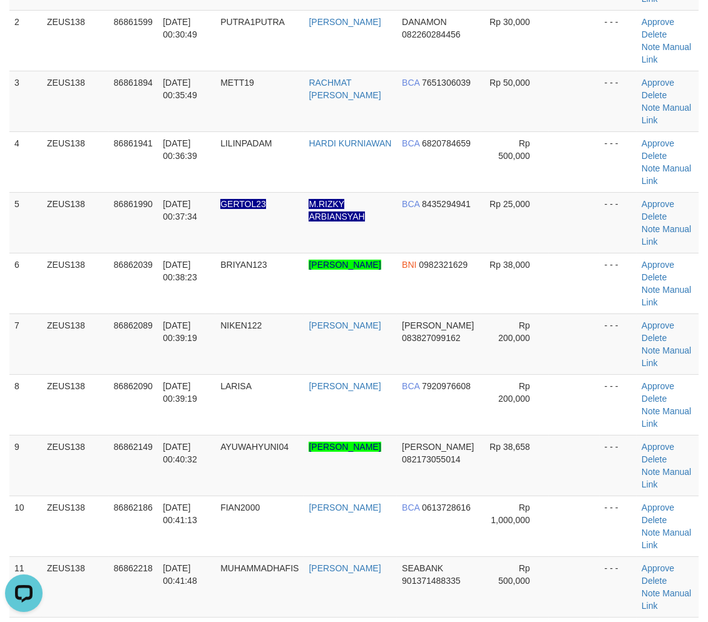
drag, startPoint x: 612, startPoint y: 349, endPoint x: 715, endPoint y: 365, distance: 104.5
click at [643, 353] on tr "7 ZEUS138 86862089 [DATE] 00:39:19 NIKEN122 DENI [PERSON_NAME] 083827099162 Rp …" at bounding box center [353, 343] width 689 height 61
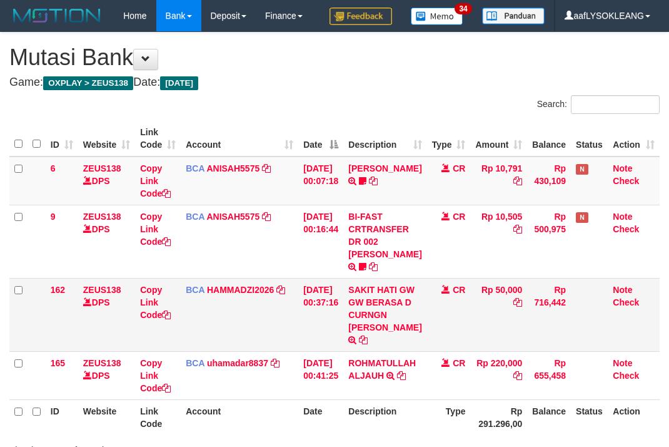
scroll to position [111, 0]
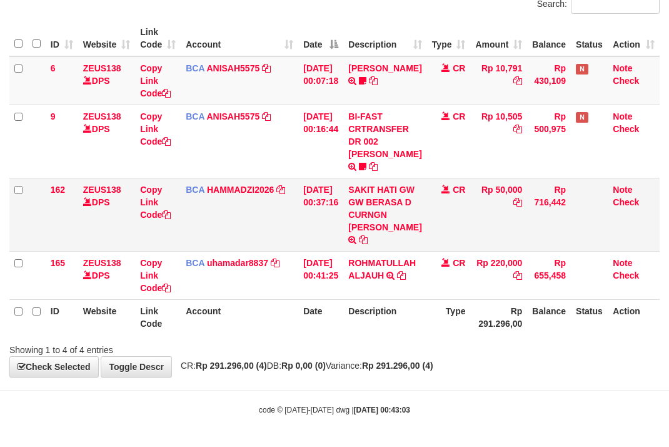
click at [227, 219] on td "BCA HAMMADZI2026 DPS MUHAMMAD ZIDAN KURNIAWAN mutasi_20250901_4694 | 162 mutasi…" at bounding box center [240, 214] width 118 height 73
drag, startPoint x: 416, startPoint y: 239, endPoint x: 392, endPoint y: 240, distance: 23.8
click at [397, 235] on td "SAKIT HATI GW GW BERASA D CURNGN [PERSON_NAME] TRSF E-BANKING CR 0109/FTSCY/WS9…" at bounding box center [384, 214] width 83 height 73
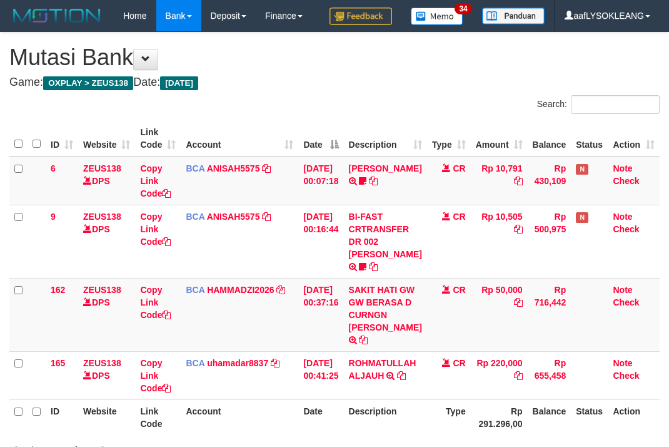
scroll to position [111, 0]
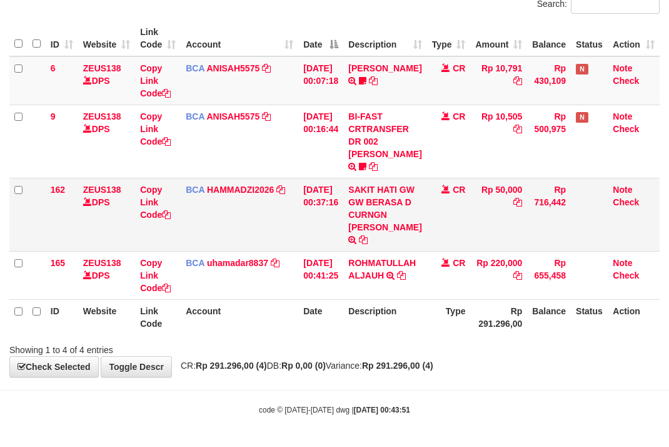
click at [175, 178] on td "Copy Link Code" at bounding box center [158, 214] width 46 height 73
click at [230, 191] on td "BCA HAMMADZI2026 DPS [PERSON_NAME] mutasi_20250901_4694 | 162 mutasi_20250901_4…" at bounding box center [240, 214] width 118 height 73
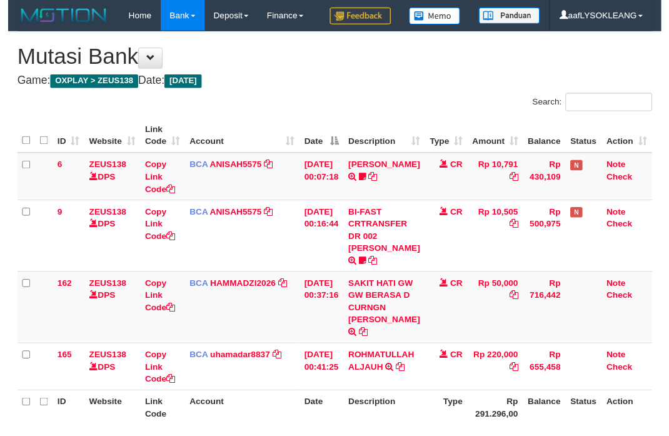
scroll to position [111, 0]
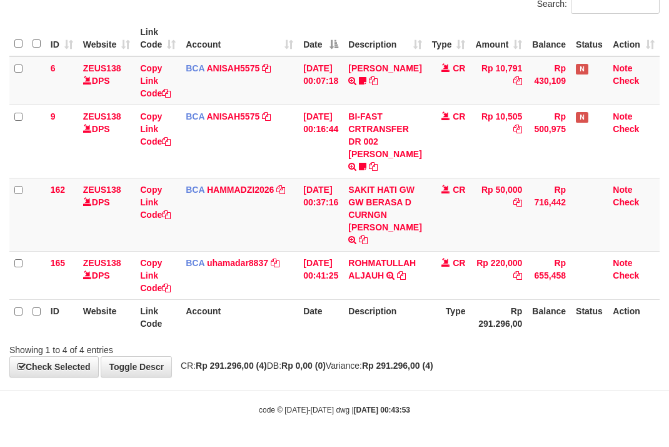
drag, startPoint x: 275, startPoint y: 190, endPoint x: 0, endPoint y: 155, distance: 277.4
click at [270, 191] on td "BCA HAMMADZI2026 DPS [PERSON_NAME] mutasi_20250901_4694 | 162 mutasi_20250901_4…" at bounding box center [240, 214] width 118 height 73
click at [233, 185] on link "HAMMADZI2026" at bounding box center [240, 190] width 67 height 10
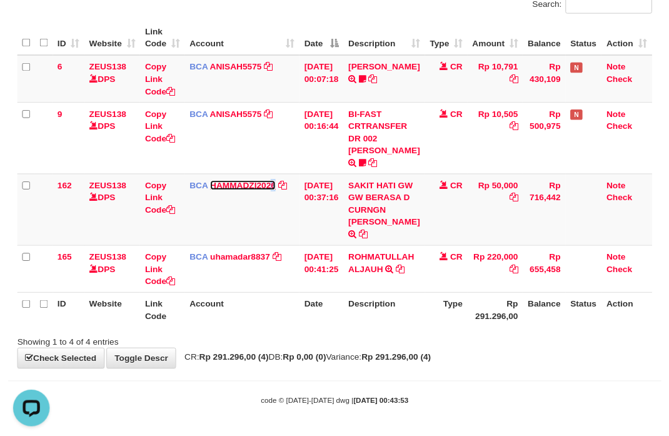
scroll to position [0, 0]
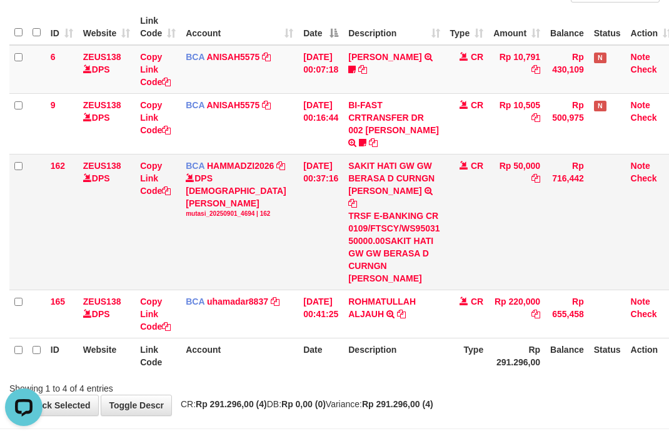
drag, startPoint x: 265, startPoint y: 172, endPoint x: 249, endPoint y: 173, distance: 15.7
click at [265, 172] on div "DPS MUHAMMAD ZIDAN KURNIAWAN mutasi_20250901_4694 | 162" at bounding box center [240, 195] width 108 height 46
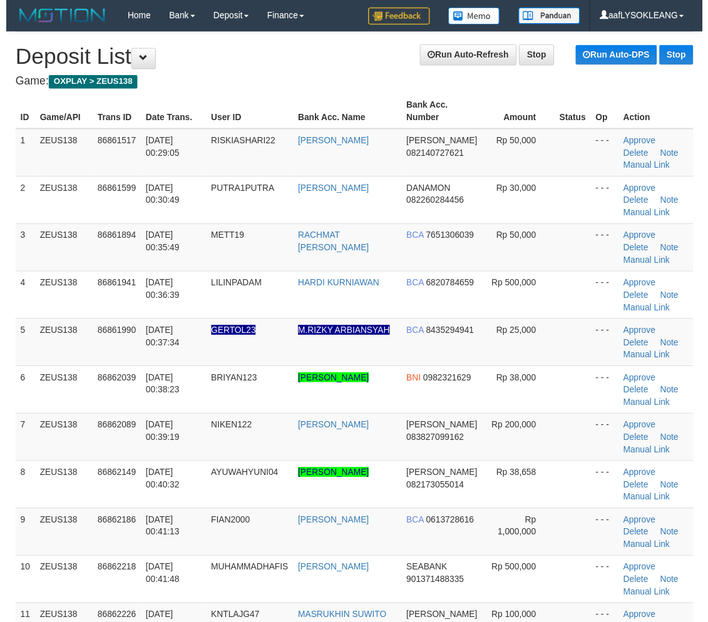
scroll to position [207, 0]
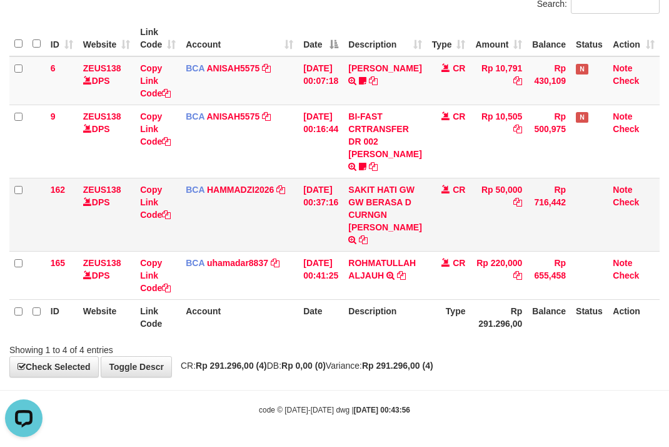
click at [283, 217] on td "BCA HAMMADZI2026 DPS [PERSON_NAME] mutasi_20250901_4694 | 162 mutasi_20250901_4…" at bounding box center [240, 214] width 118 height 73
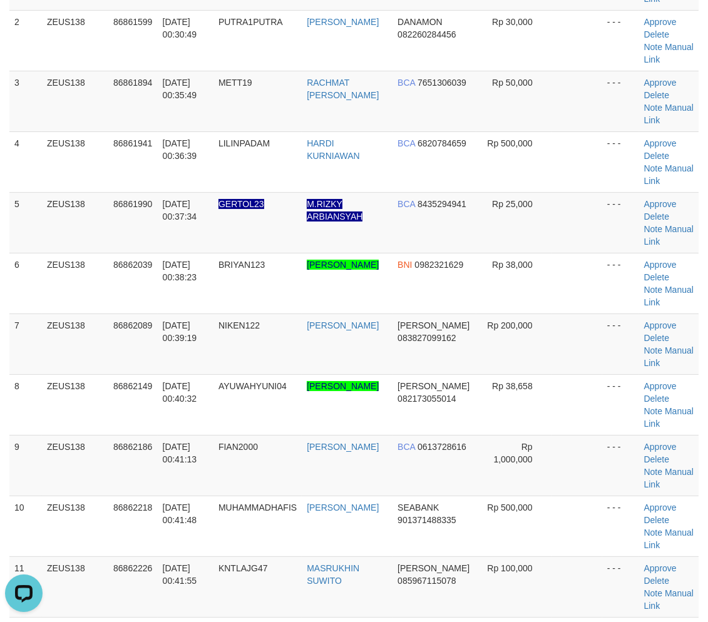
drag, startPoint x: 593, startPoint y: 366, endPoint x: 714, endPoint y: 375, distance: 121.7
click at [629, 367] on tr "7 ZEUS138 86862089 01/09/2025 00:39:19 NIKEN122 DENI PERMANA DANA 083827099162 …" at bounding box center [353, 343] width 689 height 61
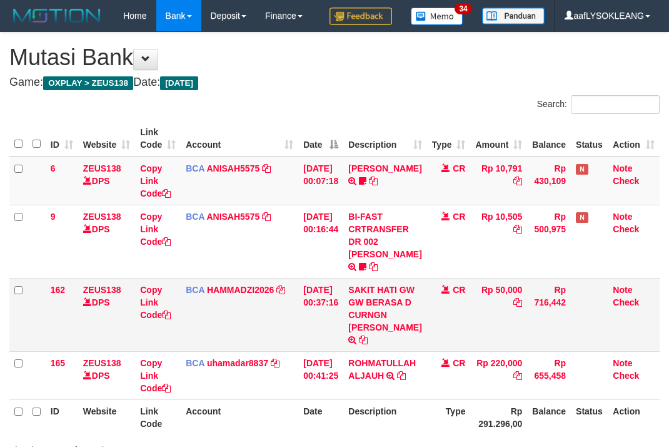
click at [302, 278] on td "[DATE] 00:37:16" at bounding box center [320, 314] width 45 height 73
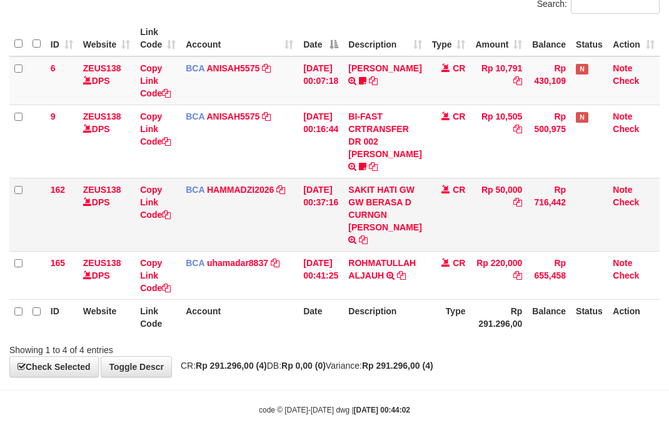
scroll to position [111, 0]
drag, startPoint x: 437, startPoint y: 238, endPoint x: 465, endPoint y: 234, distance: 28.5
click at [439, 235] on td "CR" at bounding box center [449, 214] width 44 height 73
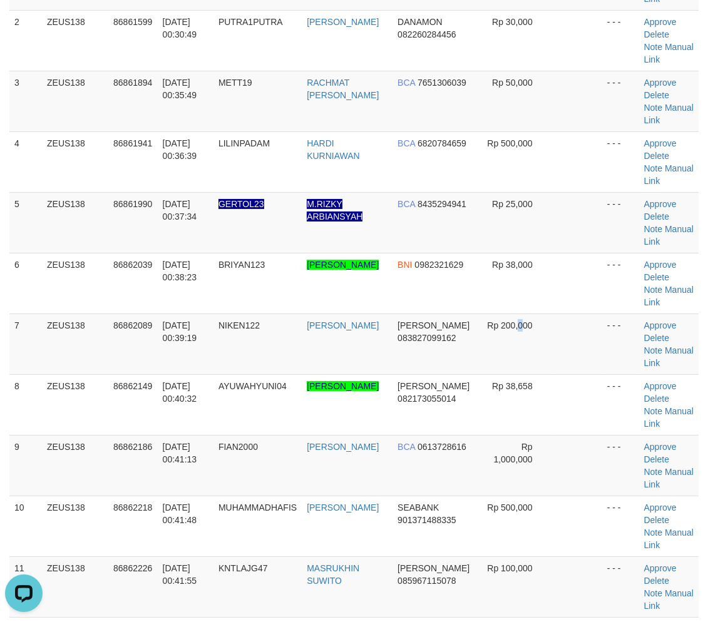
drag, startPoint x: 517, startPoint y: 352, endPoint x: 716, endPoint y: 385, distance: 201.7
click at [522, 351] on td "Rp 200,000" at bounding box center [513, 343] width 74 height 61
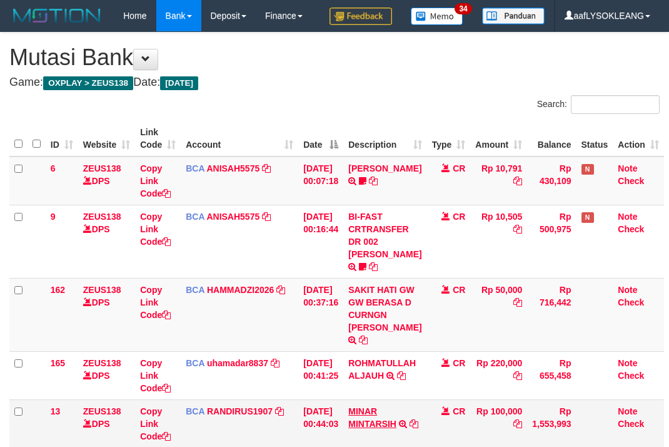
scroll to position [160, 0]
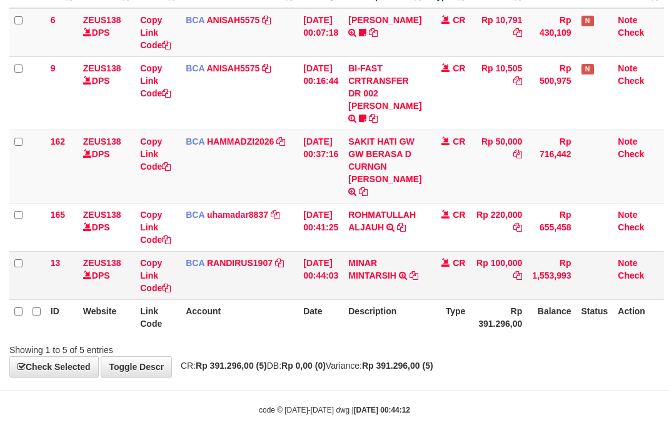
click at [390, 262] on td "MINAR MINTARSIH TRSF E-BANKING CR 0109/FTSCY/WS95031 100000.00MINAR MINTARSIH" at bounding box center [384, 275] width 83 height 48
copy link "MINAR"
click at [390, 262] on td "MINAR MINTARSIH TRSF E-BANKING CR 0109/FTSCY/WS95031 100000.00MINAR MINTARSIH" at bounding box center [384, 275] width 83 height 48
drag, startPoint x: 285, startPoint y: 222, endPoint x: 4, endPoint y: 130, distance: 295.6
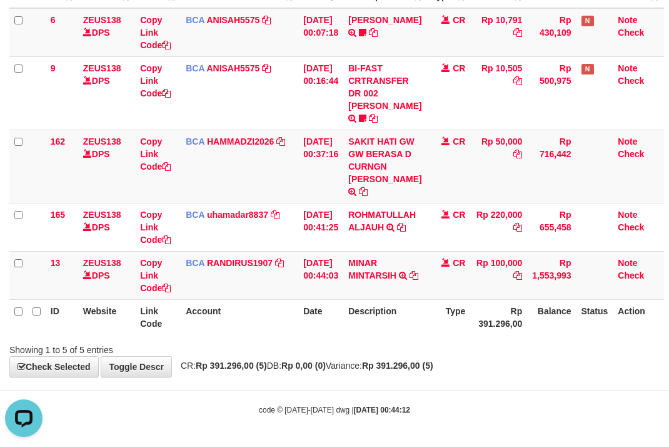
click at [273, 221] on td "BCA uhamadar8837 DPS MUHAMAD ARYA MAFIUDIN mutasi_20250901_4239 | 165 mutasi_20…" at bounding box center [240, 227] width 118 height 48
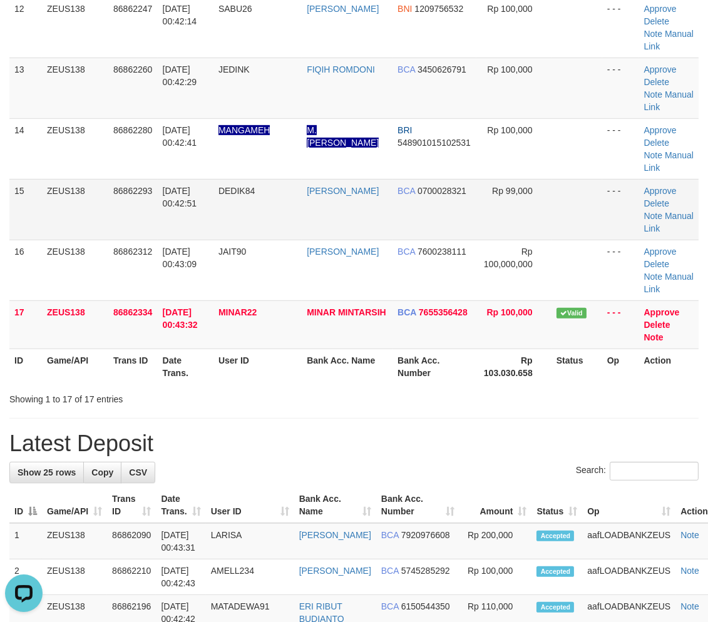
drag, startPoint x: 379, startPoint y: 196, endPoint x: 459, endPoint y: 210, distance: 80.6
click at [415, 203] on tr "15 ZEUS138 86862293 01/09/2025 00:42:51 DEDIK84 DEDI KURNIAWAN BCA 0700028321 R…" at bounding box center [353, 209] width 689 height 61
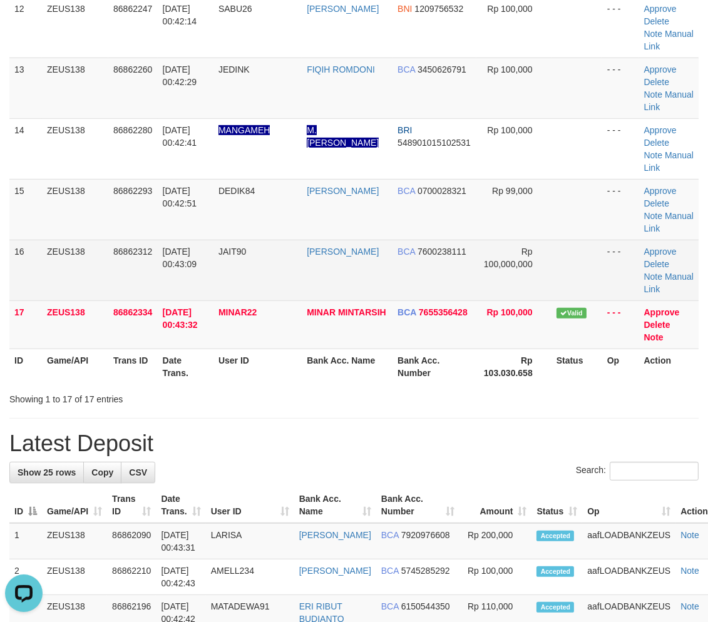
click at [622, 255] on td "- - -" at bounding box center [620, 270] width 37 height 61
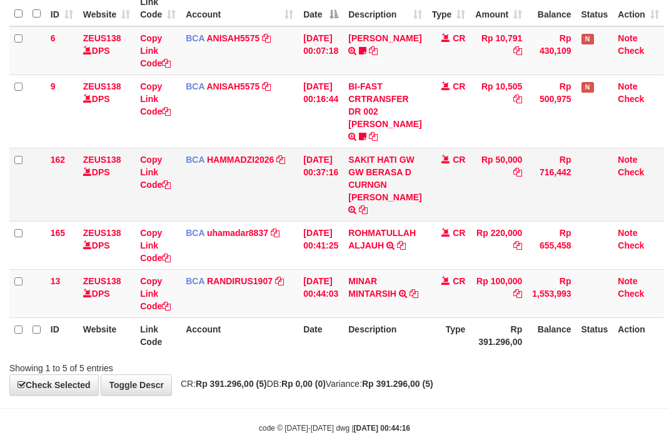
drag, startPoint x: 0, startPoint y: 0, endPoint x: 430, endPoint y: 197, distance: 472.8
click at [430, 197] on td "CR" at bounding box center [449, 184] width 44 height 73
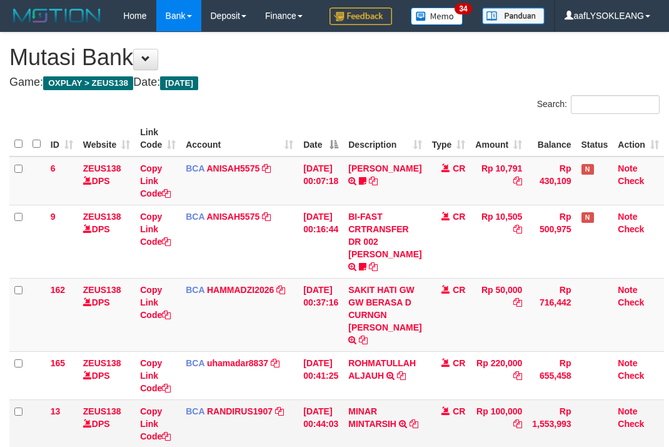
scroll to position [160, 0]
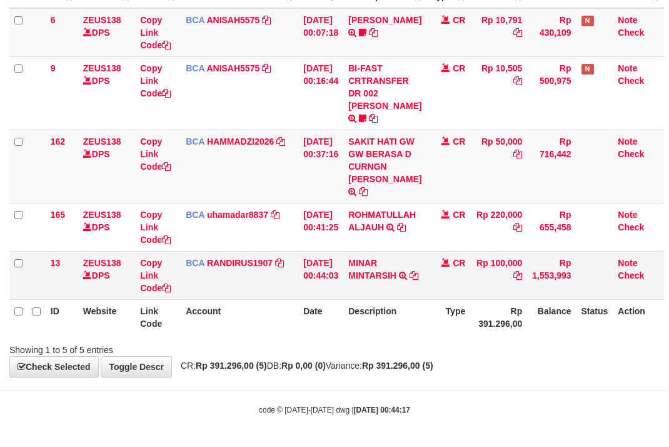
click at [395, 253] on td "MINAR MINTARSIH TRSF E-BANKING CR 0109/FTSCY/WS95031 100000.00MINAR MINTARSIH" at bounding box center [384, 275] width 83 height 48
copy td "MINAR MINTARSIH"
click at [395, 253] on td "MINAR MINTARSIH TRSF E-BANKING CR 0109/FTSCY/WS95031 100000.00MINAR MINTARSIH" at bounding box center [384, 275] width 83 height 48
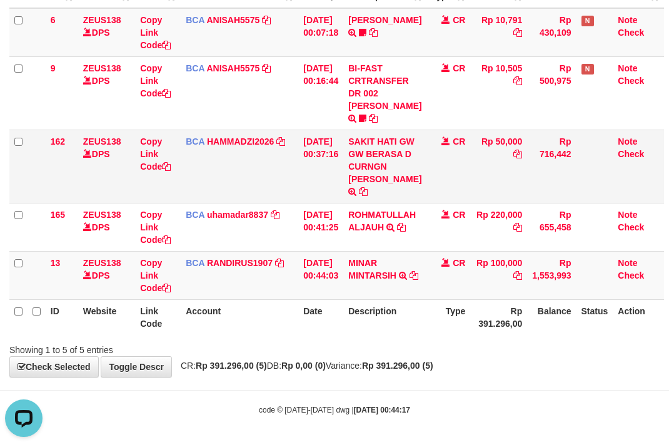
click at [427, 159] on td "SAKIT HATI GW GW BERASA D CURNGN RACHMAT AGUS SAPUT TRSF E-BANKING CR 0109/FTSC…" at bounding box center [384, 166] width 83 height 73
click at [405, 270] on td "MINAR MINTARSIH TRSF E-BANKING CR 0109/FTSCY/WS95031 100000.00MINAR MINTARSIH" at bounding box center [384, 275] width 83 height 48
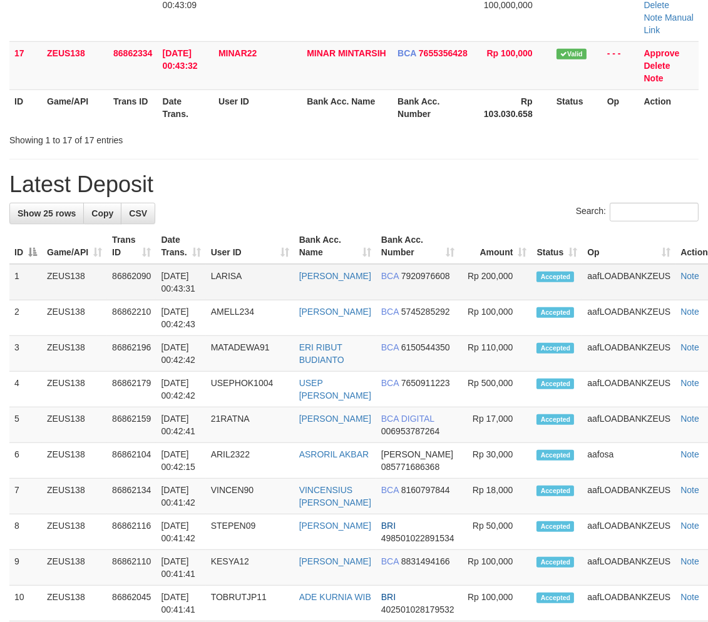
click at [500, 285] on tr "1 ZEUS138 86862090 01/09/2025 00:43:31 LARISA MOHAMMAD ARDIN BCA 7920976608 Rp …" at bounding box center [367, 282] width 717 height 36
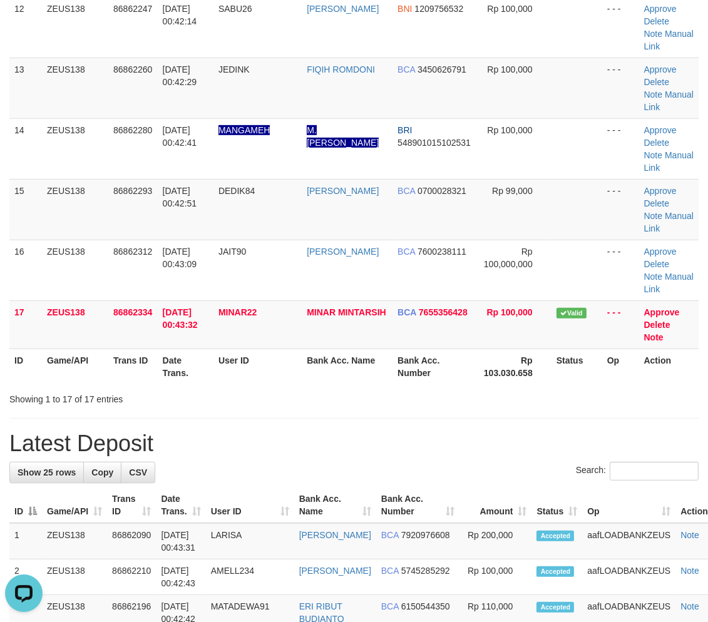
drag, startPoint x: 529, startPoint y: 363, endPoint x: 571, endPoint y: 371, distance: 42.6
click at [536, 365] on th "Rp 103.030.658" at bounding box center [513, 366] width 74 height 36
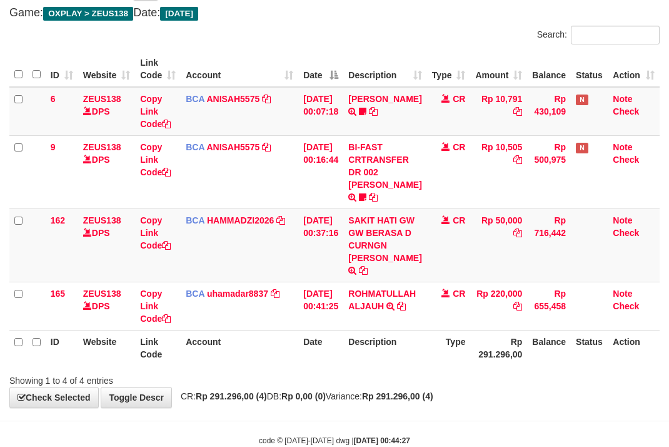
scroll to position [111, 0]
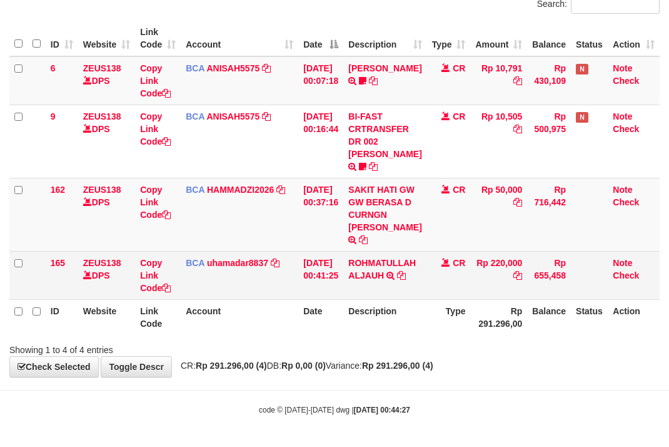
click at [368, 254] on td "ROHMATULLAH ALJAUH TRSF E-BANKING CR 09/01 Z5ZU1 ROHMATULLAH ALJAUH" at bounding box center [384, 275] width 83 height 48
copy link "ROHMATULLAH"
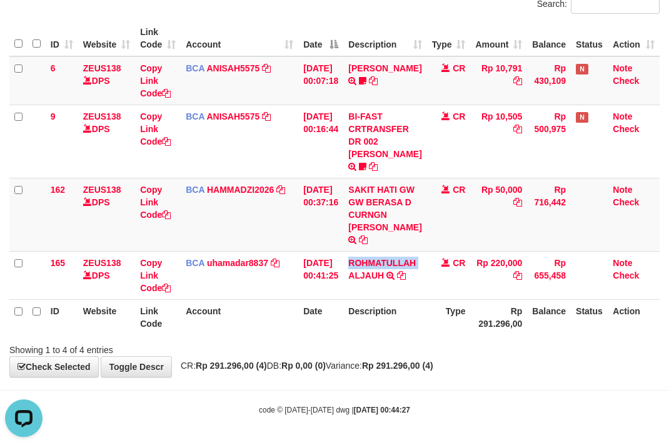
scroll to position [0, 0]
drag, startPoint x: 267, startPoint y: 222, endPoint x: 3, endPoint y: 188, distance: 266.2
click at [204, 213] on td "BCA HAMMADZI2026 DPS MUHAMMAD ZIDAN KURNIAWAN mutasi_20250901_4694 | 162 mutasi…" at bounding box center [240, 214] width 118 height 73
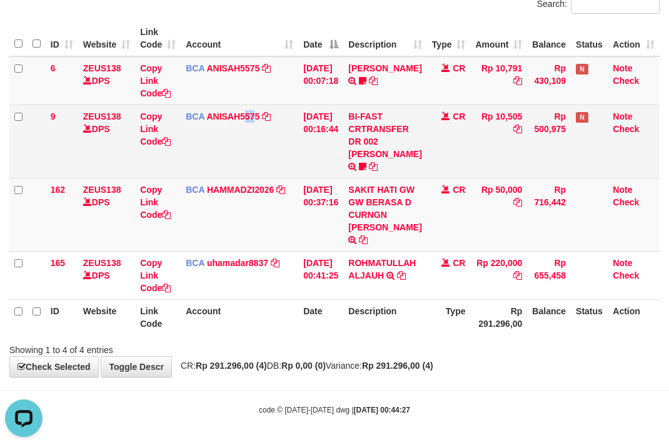
drag, startPoint x: 246, startPoint y: 149, endPoint x: 119, endPoint y: 150, distance: 127.6
click at [236, 153] on td "BCA ANISAH5575 DPS ANISAH mutasi_20250901_3827 | 9 mutasi_20250901_3827 | 9" at bounding box center [240, 140] width 118 height 73
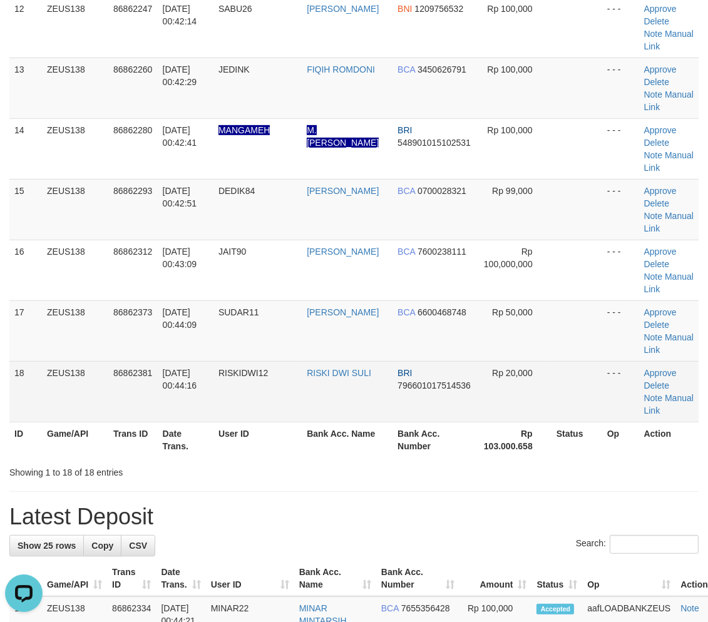
click at [566, 368] on td at bounding box center [576, 391] width 51 height 61
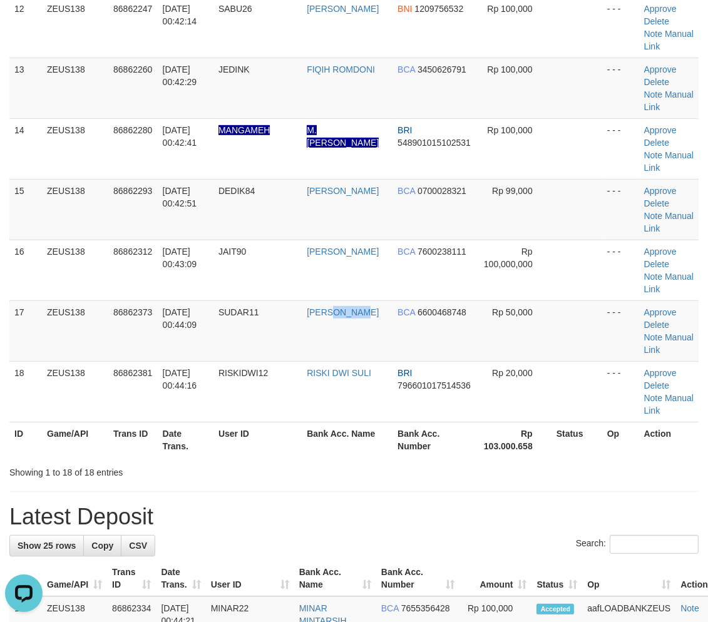
drag, startPoint x: 370, startPoint y: 316, endPoint x: 698, endPoint y: 349, distance: 329.5
click at [430, 315] on tr "17 ZEUS138 86862373 01/09/2025 00:44:09 SUDAR11 ADE YULIANTO BCA 6600468748 Rp …" at bounding box center [353, 330] width 689 height 61
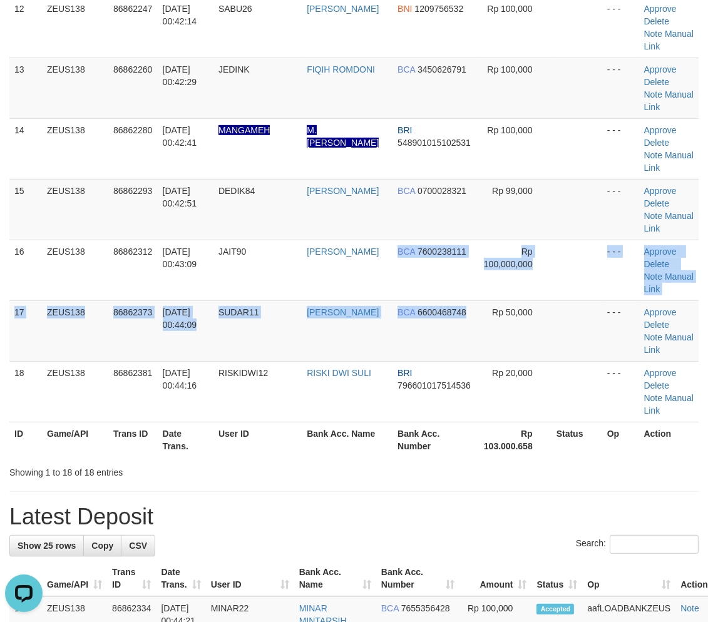
drag, startPoint x: 435, startPoint y: 294, endPoint x: 715, endPoint y: 346, distance: 285.0
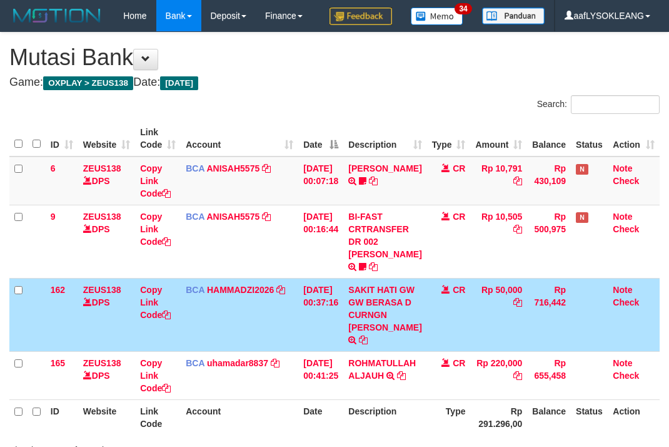
scroll to position [111, 0]
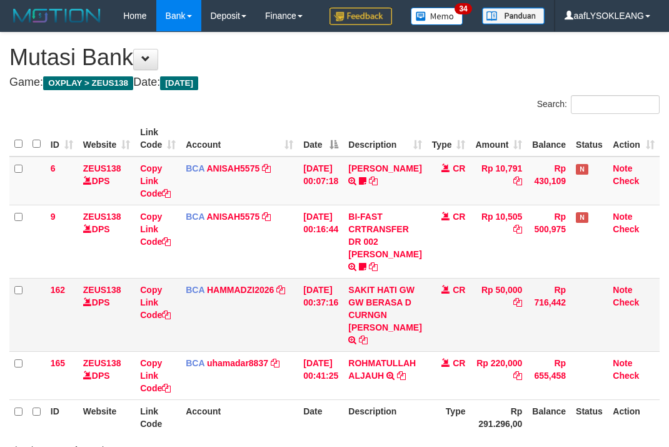
scroll to position [111, 0]
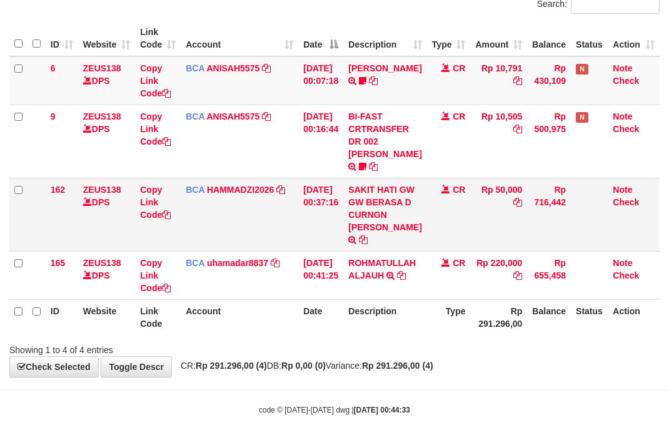
drag, startPoint x: 0, startPoint y: 0, endPoint x: 280, endPoint y: 226, distance: 359.9
click at [282, 226] on td "BCA HAMMADZI2026 DPS MUHAMMAD ZIDAN KURNIAWAN mutasi_20250901_4694 | 162 mutasi…" at bounding box center [240, 214] width 118 height 73
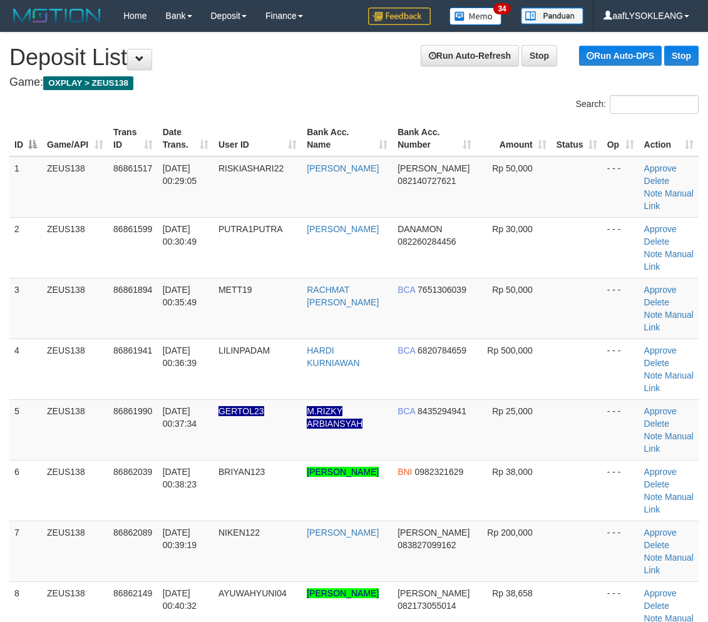
scroll to position [1122, 0]
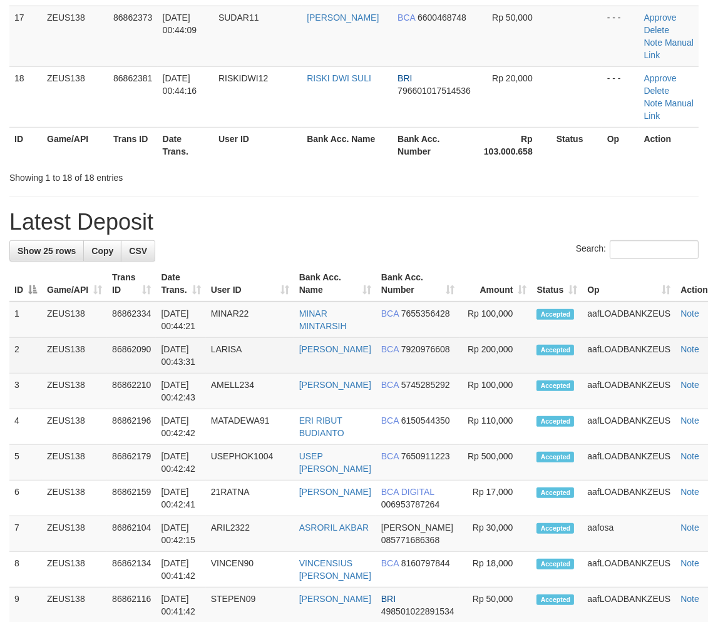
click at [342, 368] on td "[PERSON_NAME]" at bounding box center [335, 356] width 82 height 36
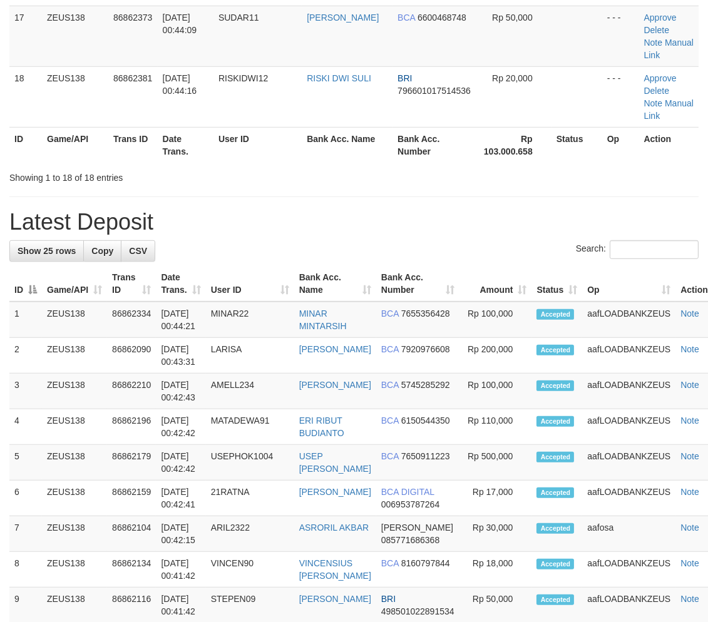
scroll to position [850, 0]
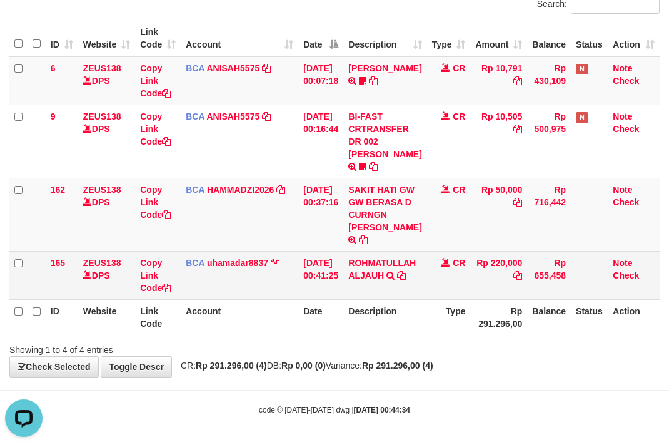
drag, startPoint x: 165, startPoint y: 265, endPoint x: 163, endPoint y: 255, distance: 10.2
click at [163, 257] on td "Copy Link Code" at bounding box center [158, 275] width 46 height 48
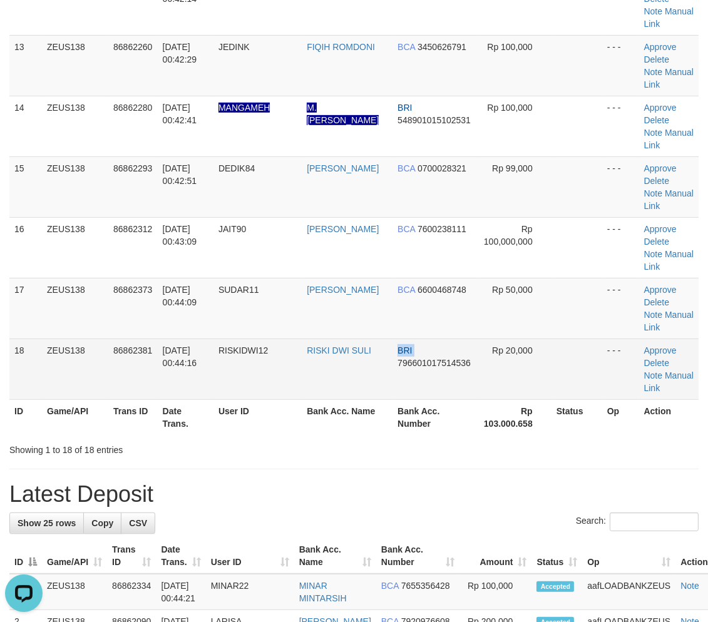
drag, startPoint x: 382, startPoint y: 370, endPoint x: 442, endPoint y: 383, distance: 61.5
click at [380, 370] on tr "18 ZEUS138 86862381 01/09/2025 00:44:16 RISKIDWI12 RISKI DWI SULI BRI 796601017…" at bounding box center [353, 368] width 689 height 61
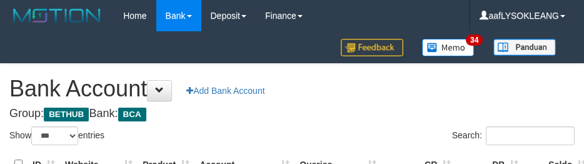
select select "***"
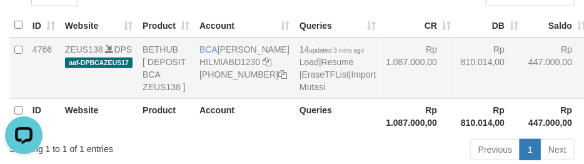
drag, startPoint x: 449, startPoint y: 96, endPoint x: 434, endPoint y: 98, distance: 14.4
click at [456, 98] on td "Rp 810.014,00" at bounding box center [490, 68] width 68 height 61
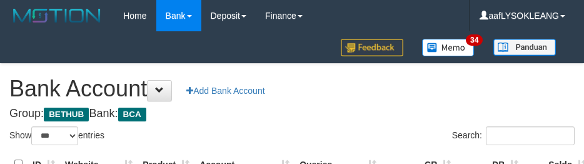
select select "***"
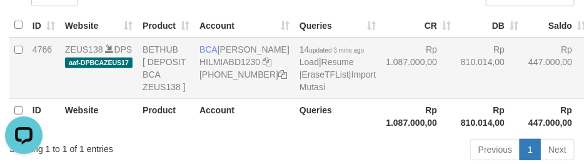
click at [456, 99] on td "Rp 810.014,00" at bounding box center [490, 68] width 68 height 61
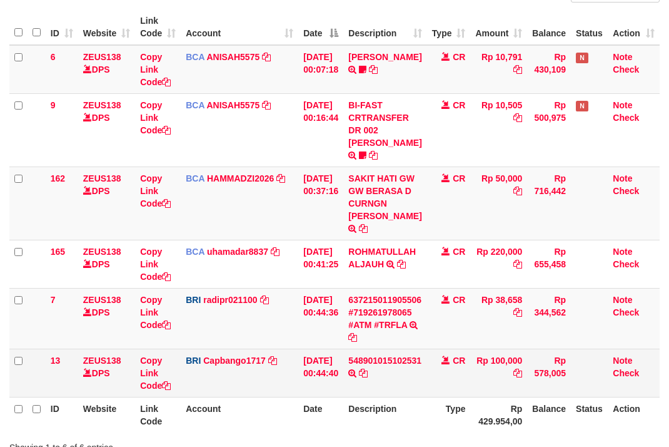
scroll to position [208, 0]
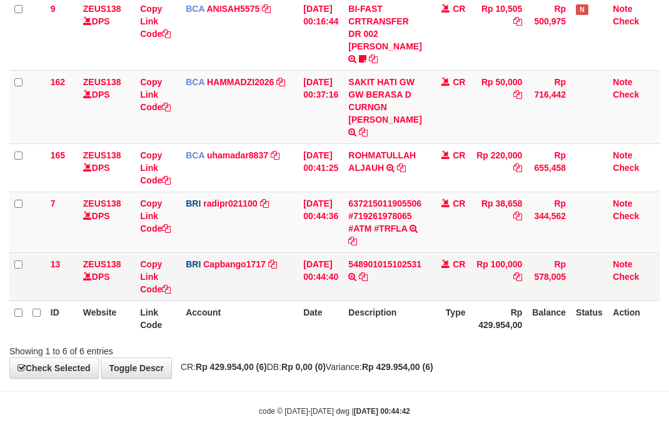
click at [379, 252] on td "548901015102531 TRANSFER NBMB 548901015102531â??â??â?? TO HELMI" at bounding box center [384, 276] width 83 height 48
click at [380, 252] on td "548901015102531 TRANSFER NBMB 548901015102531â??â??â?? TO HELMI" at bounding box center [384, 276] width 83 height 48
copy td "548901015102531"
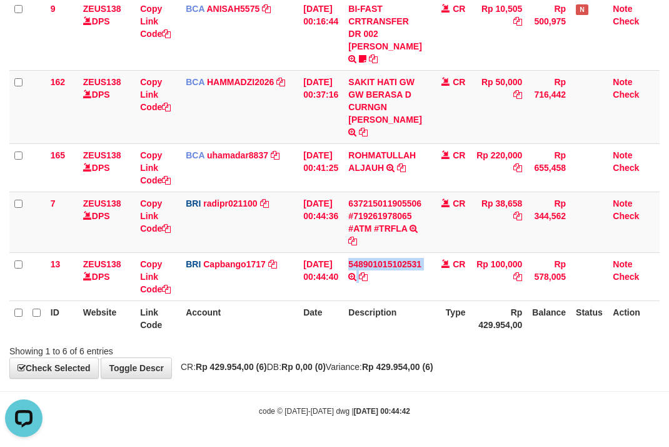
scroll to position [0, 0]
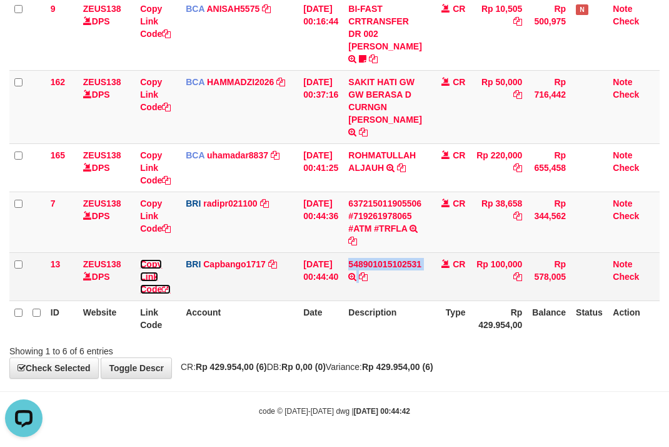
click at [147, 285] on link "Copy Link Code" at bounding box center [155, 276] width 31 height 35
copy td "548901015102531"
drag, startPoint x: 147, startPoint y: 285, endPoint x: 4, endPoint y: 221, distance: 157.1
click at [141, 283] on link "Copy Link Code" at bounding box center [155, 276] width 31 height 35
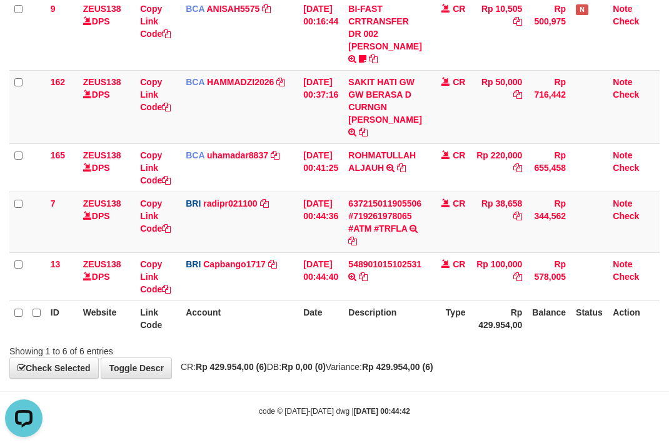
scroll to position [158, 0]
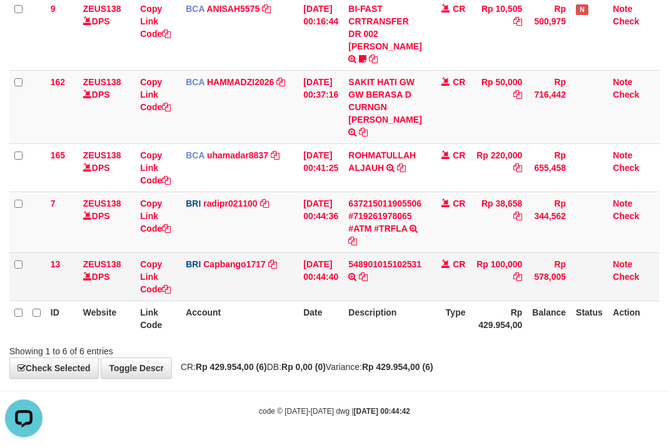
drag, startPoint x: 391, startPoint y: 269, endPoint x: 380, endPoint y: 269, distance: 10.6
click at [390, 269] on td "548901015102531 TRANSFER NBMB 548901015102531â??â??â?? TO HELMI" at bounding box center [384, 276] width 83 height 48
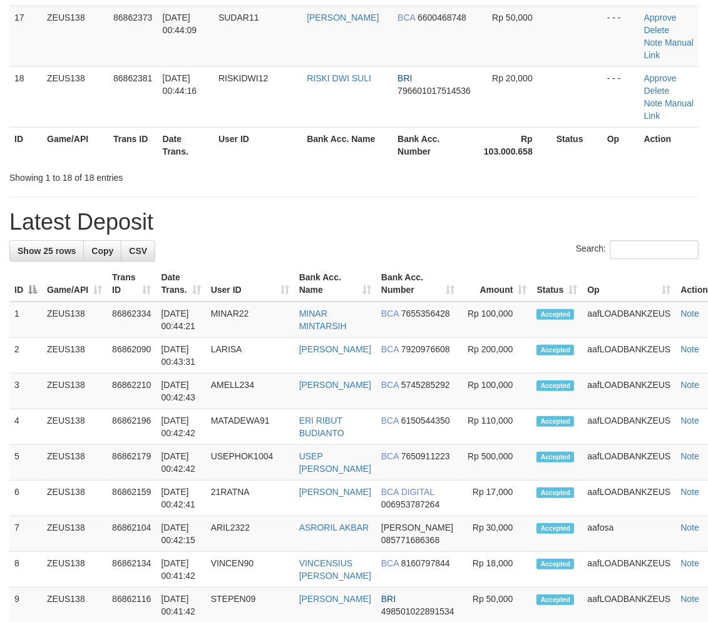
scroll to position [850, 0]
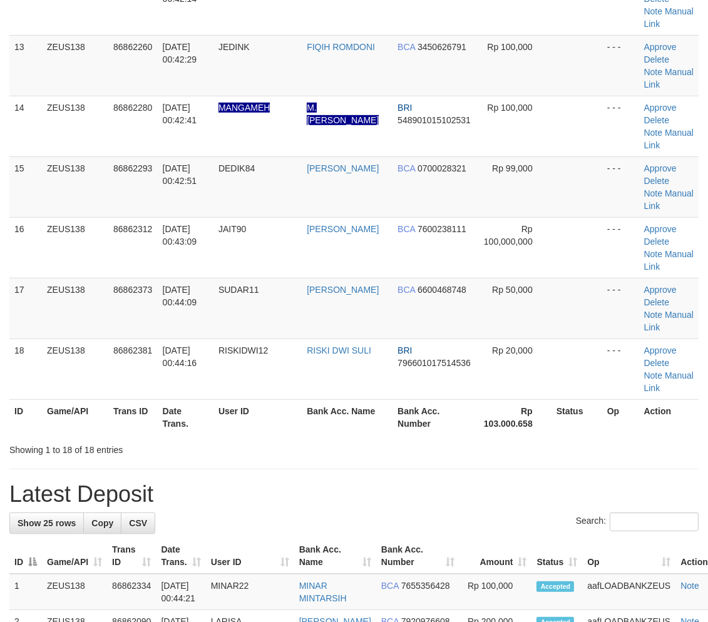
click at [424, 422] on th "Bank Acc. Number" at bounding box center [434, 417] width 84 height 36
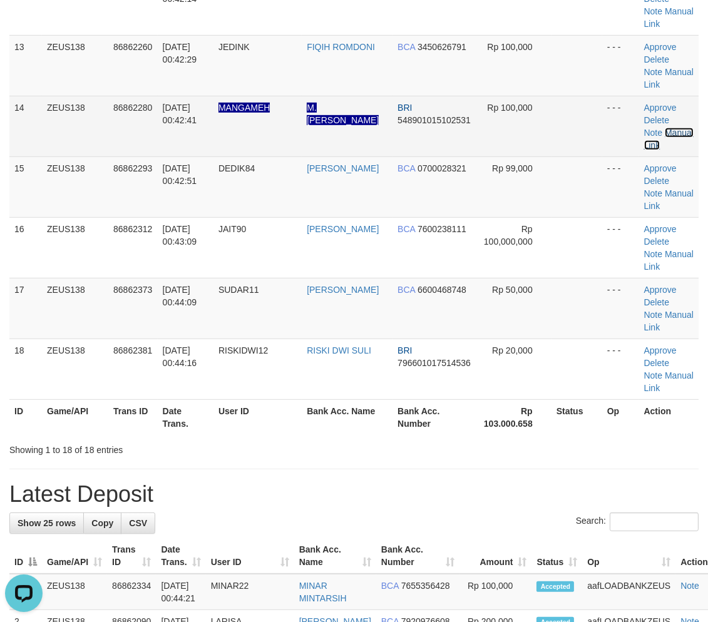
click at [680, 129] on link "Manual Link" at bounding box center [668, 139] width 49 height 23
click at [681, 133] on link "Manual Link" at bounding box center [668, 139] width 49 height 23
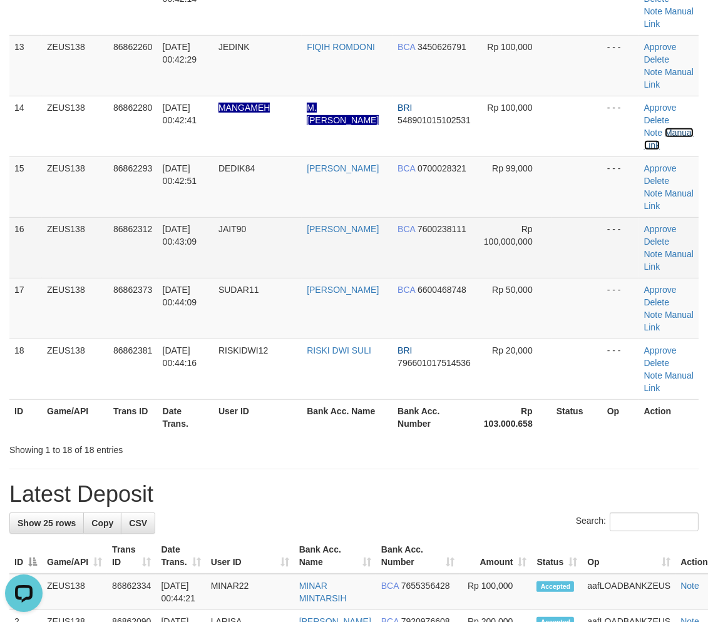
click at [644, 128] on link "Manual Link" at bounding box center [668, 139] width 49 height 23
click at [476, 270] on tr "16 ZEUS138 86862312 01/09/2025 00:43:09 JAIT90 MAROLOP CHRISTIAN BCA 7600238111…" at bounding box center [353, 247] width 689 height 61
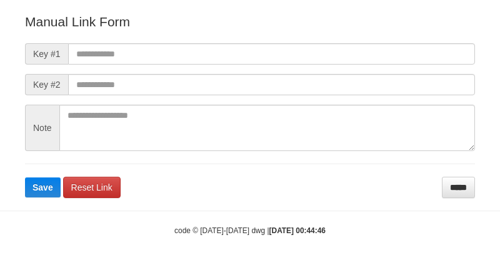
scroll to position [139, 0]
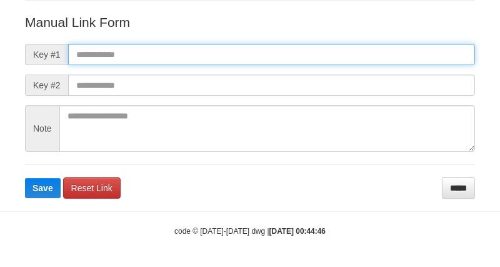
click at [430, 44] on input "text" at bounding box center [271, 54] width 407 height 21
paste input "**********"
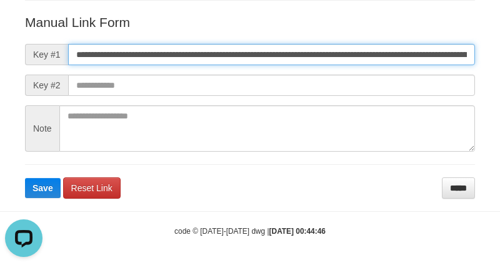
scroll to position [0, 690]
type input "**********"
click at [25, 178] on button "Save" at bounding box center [43, 188] width 36 height 20
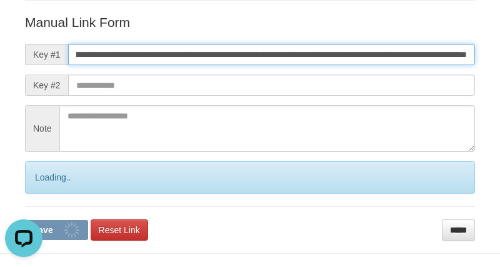
click at [25, 220] on button "Save" at bounding box center [56, 230] width 63 height 20
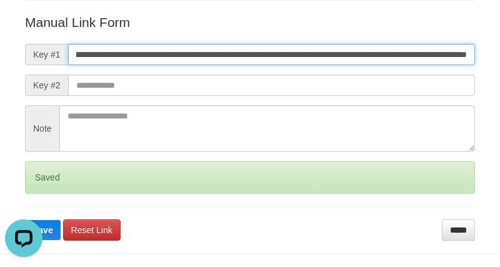
click at [25, 220] on button "Save" at bounding box center [43, 230] width 36 height 20
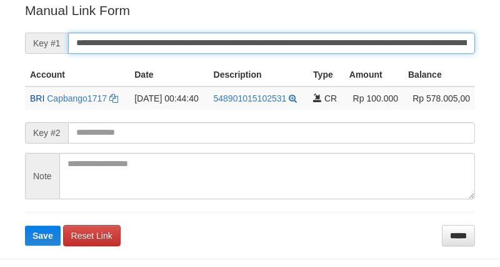
click at [25, 225] on button "Save" at bounding box center [43, 235] width 36 height 20
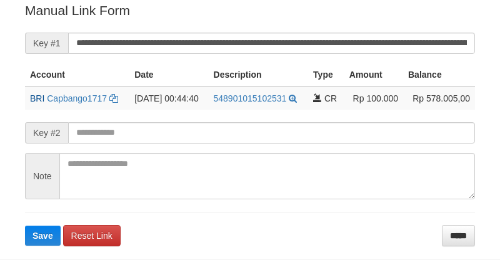
click at [420, 33] on input "**********" at bounding box center [271, 43] width 407 height 21
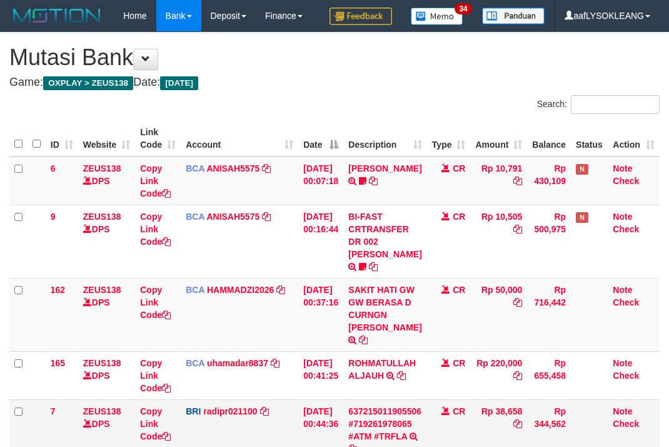
scroll to position [160, 0]
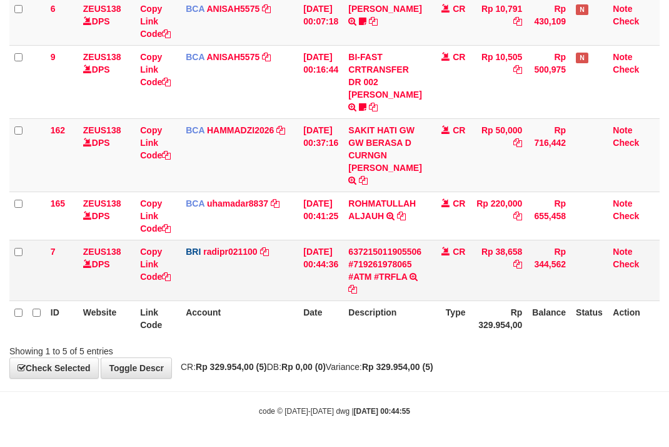
click at [519, 253] on td "Rp 38,658" at bounding box center [498, 270] width 57 height 61
copy td "38,658"
click at [150, 274] on link "Copy Link Code" at bounding box center [155, 263] width 31 height 35
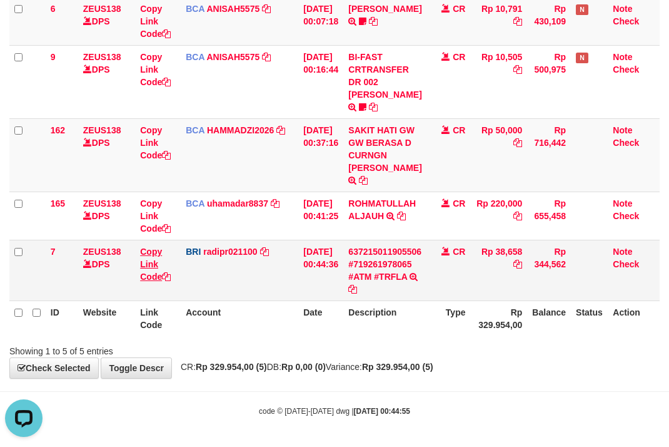
copy td "38,658"
drag, startPoint x: 149, startPoint y: 274, endPoint x: 4, endPoint y: 235, distance: 150.4
click at [125, 270] on tr "7 ZEUS138 DPS Copy Link Code BRI radipr021100 DPS REYNALDI ADI PRATAMA mutasi_2…" at bounding box center [334, 270] width 651 height 61
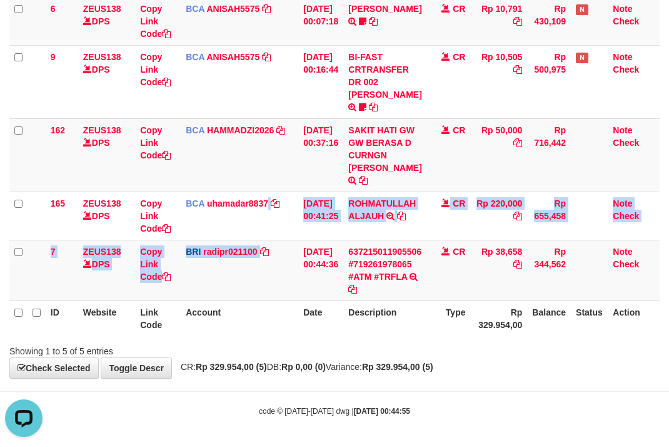
drag, startPoint x: 267, startPoint y: 229, endPoint x: 1, endPoint y: 223, distance: 265.3
click at [255, 230] on tbody "6 ZEUS138 DPS Copy Link Code BCA ANISAH5575 DPS ANISAH mutasi_20250901_3827 | 6…" at bounding box center [334, 149] width 651 height 304
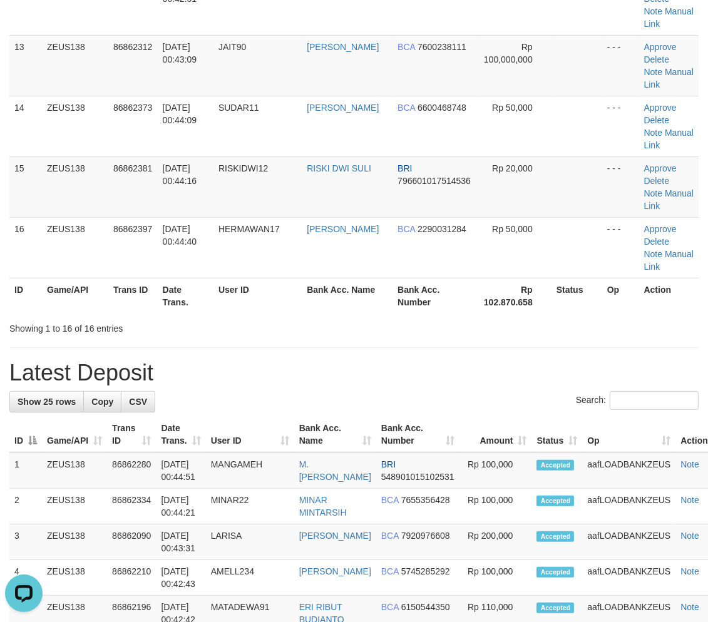
click at [442, 347] on hr at bounding box center [353, 347] width 689 height 1
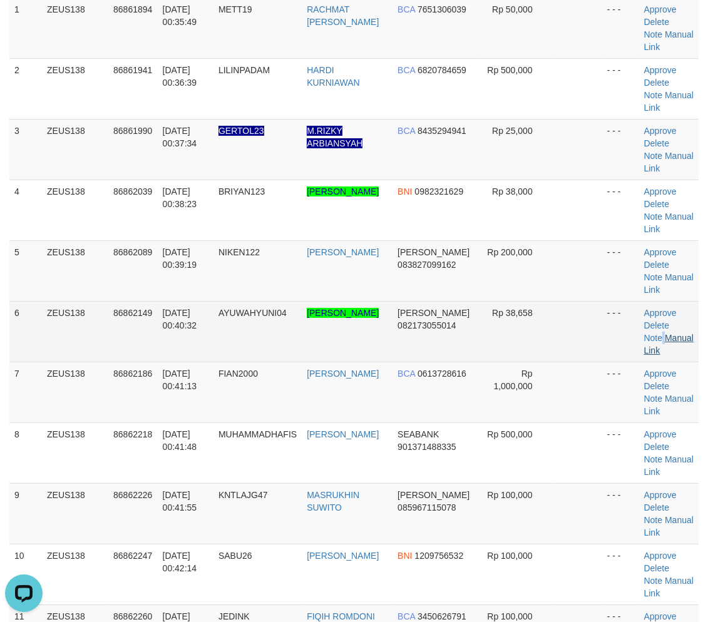
click at [661, 334] on td "Approve Delete Note Manual Link" at bounding box center [668, 331] width 59 height 61
click at [672, 339] on link "Manual Link" at bounding box center [668, 344] width 49 height 23
click at [679, 334] on link "Manual Link" at bounding box center [668, 344] width 49 height 23
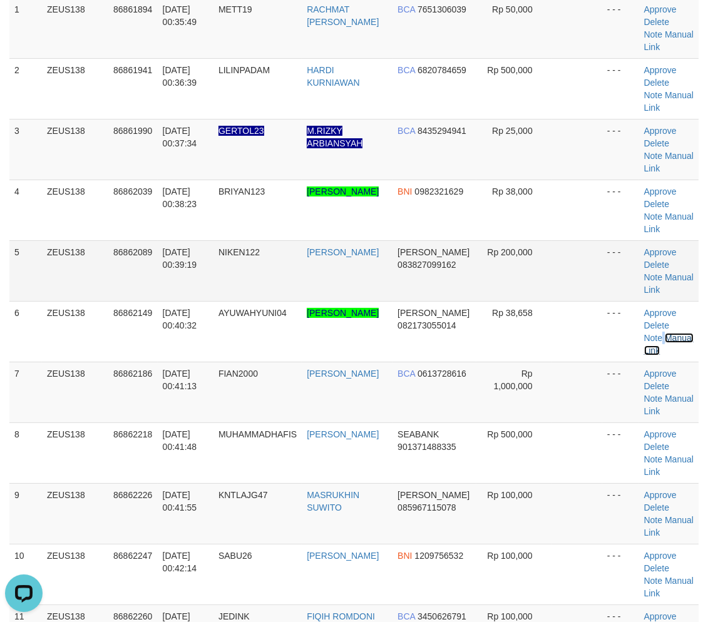
click at [644, 333] on link "Manual Link" at bounding box center [668, 344] width 49 height 23
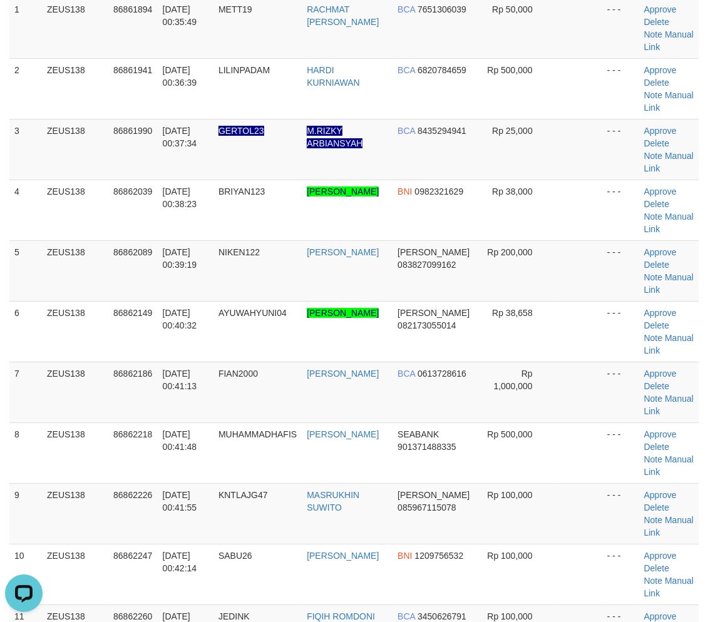
drag, startPoint x: 493, startPoint y: 383, endPoint x: 698, endPoint y: 461, distance: 219.6
click at [566, 409] on tr "7 ZEUS138 86862186 01/09/2025 00:41:13 FIAN2000 ISMULLAH SARAGIH BCA 0613728616…" at bounding box center [353, 392] width 689 height 61
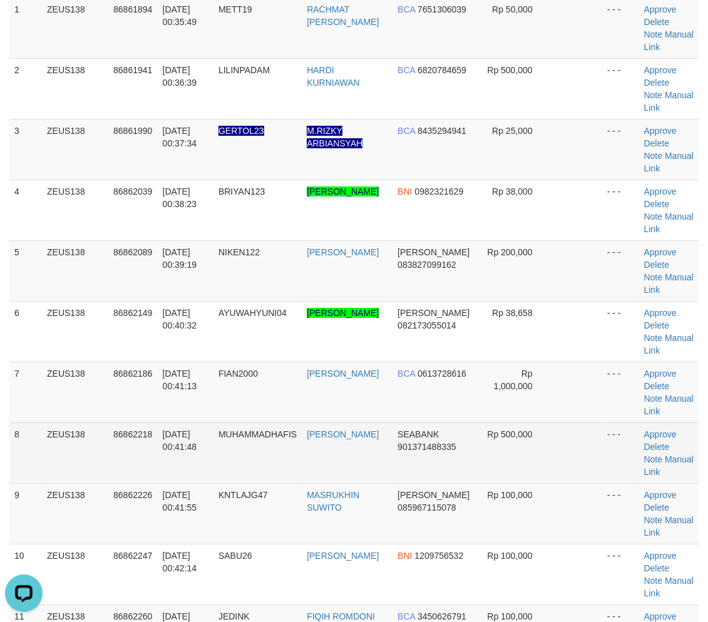
drag, startPoint x: 476, startPoint y: 402, endPoint x: 609, endPoint y: 427, distance: 135.0
click at [547, 414] on tr "7 ZEUS138 86862186 01/09/2025 00:41:13 FIAN2000 ISMULLAH SARAGIH BCA 0613728616…" at bounding box center [353, 392] width 689 height 61
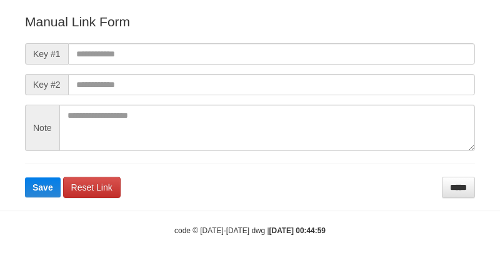
scroll to position [139, 0]
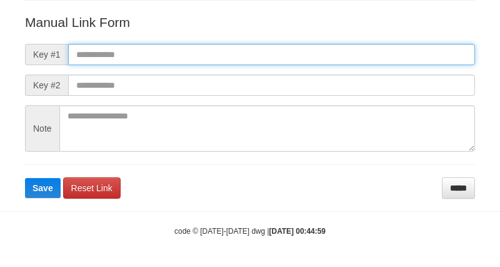
paste input "**********"
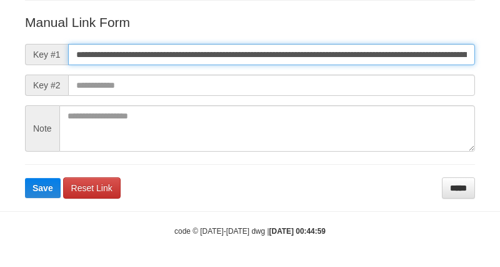
click at [390, 52] on input "**********" at bounding box center [271, 54] width 407 height 21
type input "**********"
click at [25, 178] on button "Save" at bounding box center [43, 188] width 36 height 20
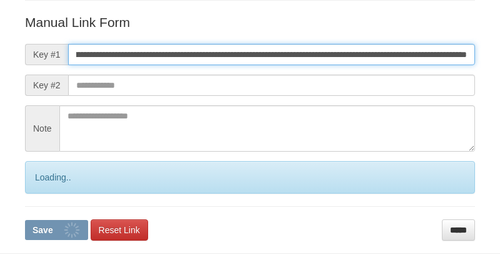
click at [25, 220] on button "Save" at bounding box center [56, 230] width 63 height 20
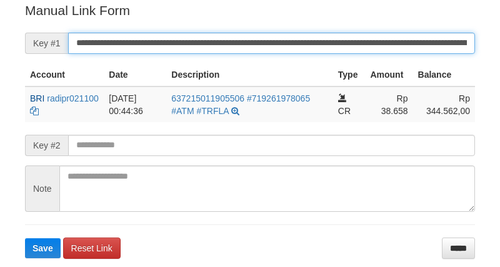
click at [25, 238] on button "Save" at bounding box center [43, 248] width 36 height 20
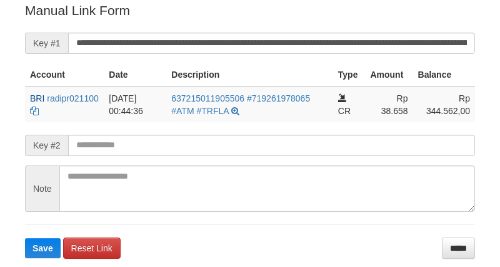
click at [25, 238] on button "Save" at bounding box center [43, 248] width 36 height 20
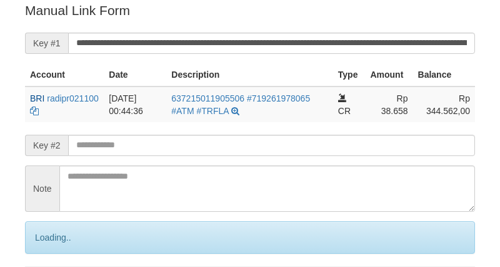
scroll to position [253, 0]
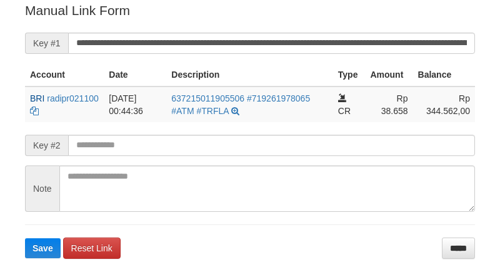
click at [25, 238] on button "Save" at bounding box center [43, 248] width 36 height 20
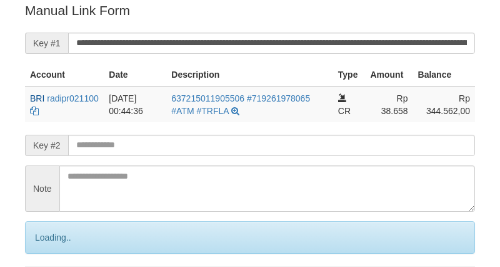
scroll to position [253, 0]
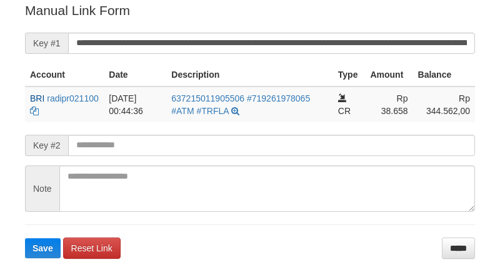
click at [25, 238] on button "Save" at bounding box center [43, 248] width 36 height 20
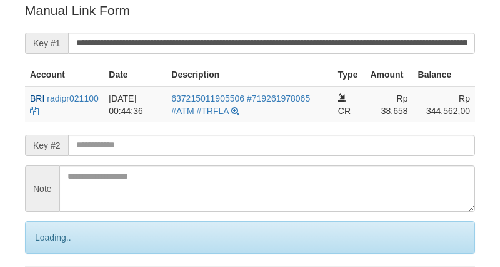
scroll to position [253, 0]
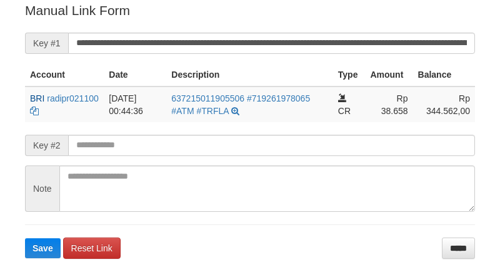
scroll to position [253, 0]
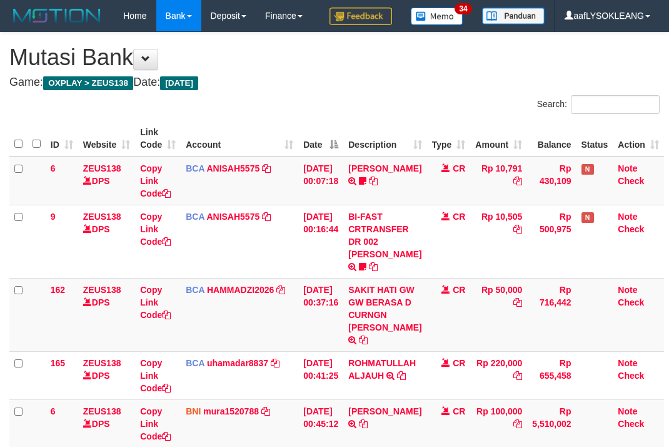
scroll to position [130, 0]
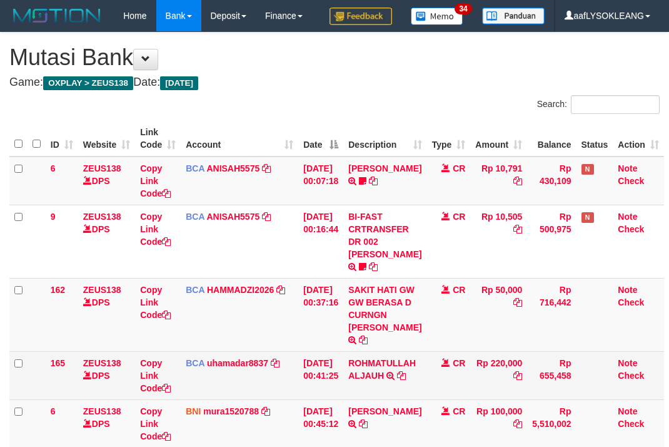
scroll to position [160, 0]
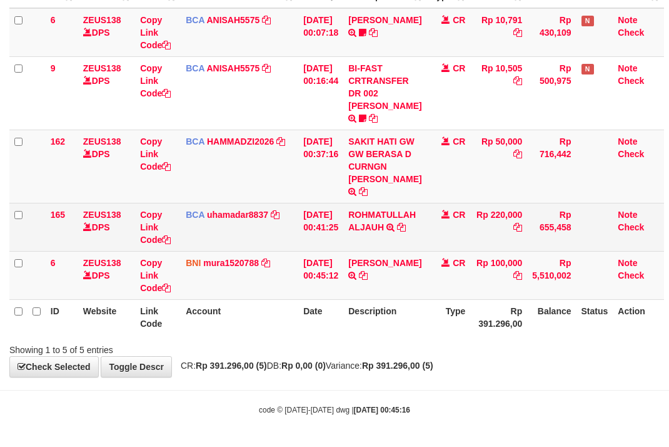
drag, startPoint x: 215, startPoint y: 245, endPoint x: 122, endPoint y: 228, distance: 94.1
click at [201, 244] on td "BCA uhamadar8837 DPS MUHAMAD ARYA MAFIUDIN mutasi_20250901_4239 | 165 mutasi_20…" at bounding box center [240, 227] width 118 height 48
click at [378, 210] on link "ROHMATULLAH ALJAUH" at bounding box center [382, 221] width 68 height 23
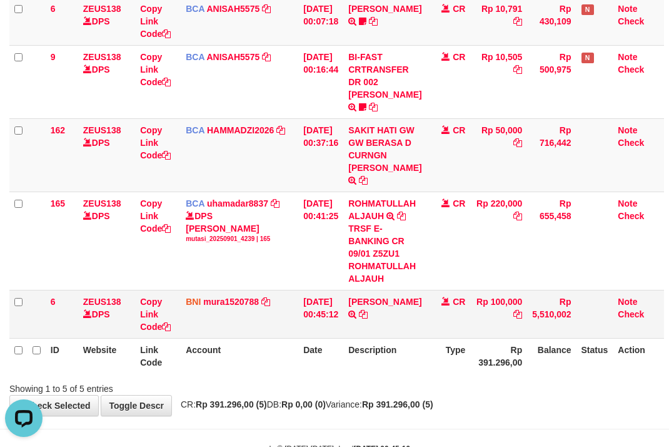
click at [403, 303] on td "ACHMAD RIYANTO TRANSFER DARI ACHMAD RIYANTO" at bounding box center [384, 314] width 83 height 48
click at [404, 305] on td "ACHMAD RIYANTO TRANSFER DARI ACHMAD RIYANTO" at bounding box center [384, 314] width 83 height 48
click at [404, 304] on td "ACHMAD RIYANTO TRANSFER DARI ACHMAD RIYANTO" at bounding box center [384, 314] width 83 height 48
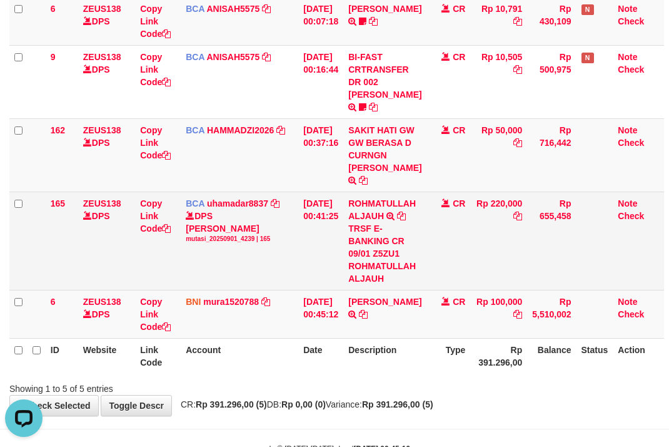
drag, startPoint x: 437, startPoint y: 278, endPoint x: 365, endPoint y: 255, distance: 74.8
click at [420, 272] on tr "165 ZEUS138 DPS Copy Link Code BCA uhamadar8837 DPS MUHAMAD ARYA MAFIUDIN mutas…" at bounding box center [336, 240] width 655 height 98
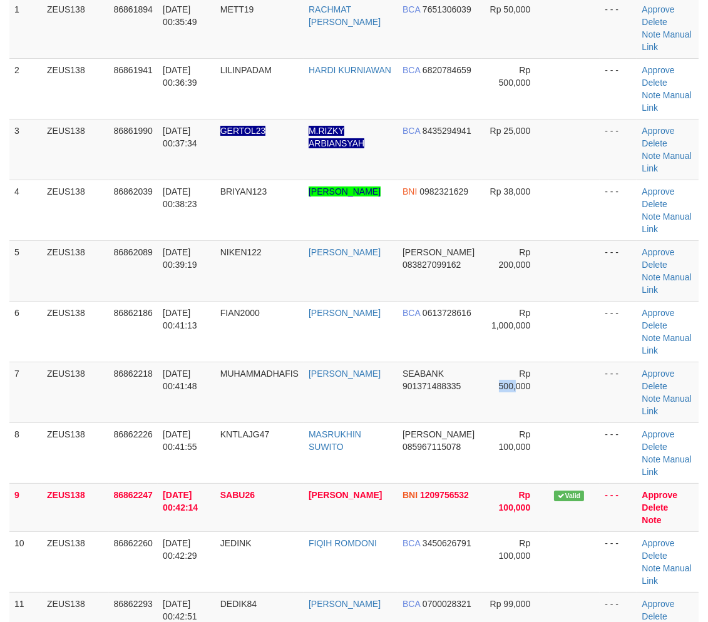
click at [526, 384] on td "Rp 500,000" at bounding box center [515, 392] width 68 height 61
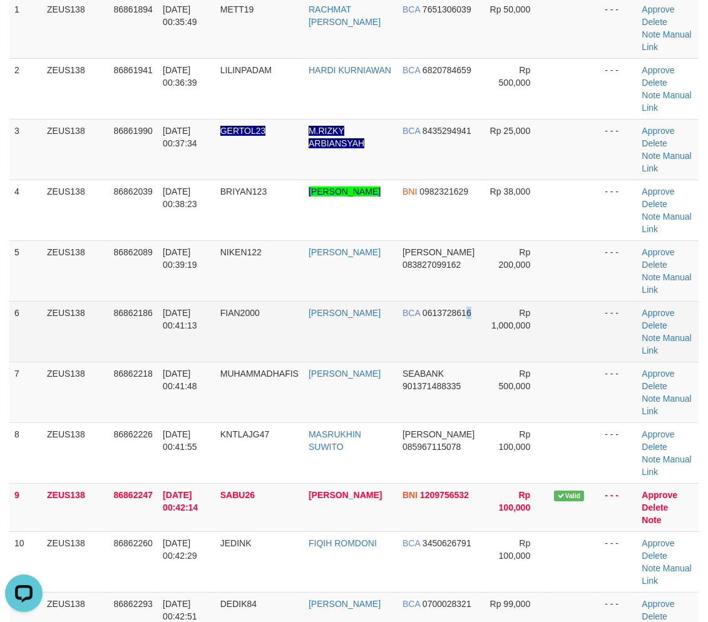
drag, startPoint x: 463, startPoint y: 357, endPoint x: 470, endPoint y: 358, distance: 7.6
click at [470, 358] on td "BCA 0613728616" at bounding box center [439, 331] width 84 height 61
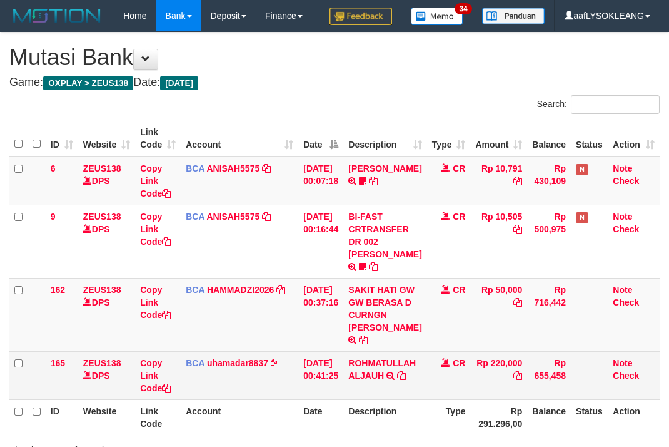
scroll to position [92, 0]
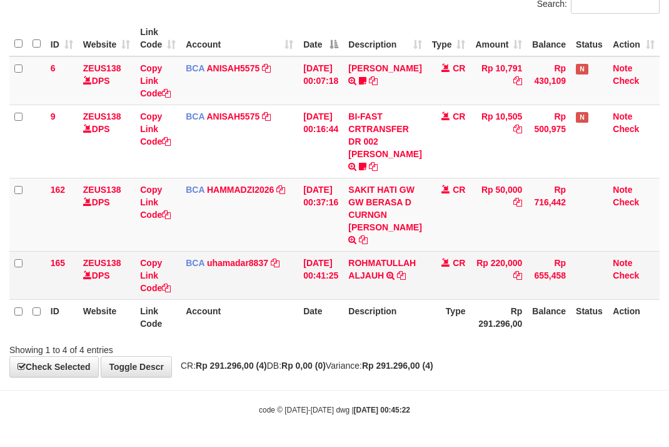
click at [365, 255] on td "ROHMATULLAH ALJAUH TRSF E-BANKING CR 09/01 Z5ZU1 ROHMATULLAH ALJAUH" at bounding box center [384, 275] width 83 height 48
copy link "ROHMATULLAH"
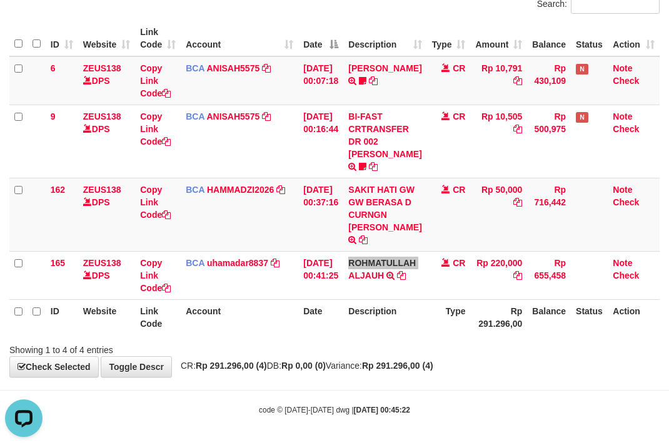
scroll to position [0, 0]
click at [329, 315] on tr "ID Website Link Code Account Date Description Type Rp 291.296,00 Balance Status…" at bounding box center [334, 317] width 651 height 36
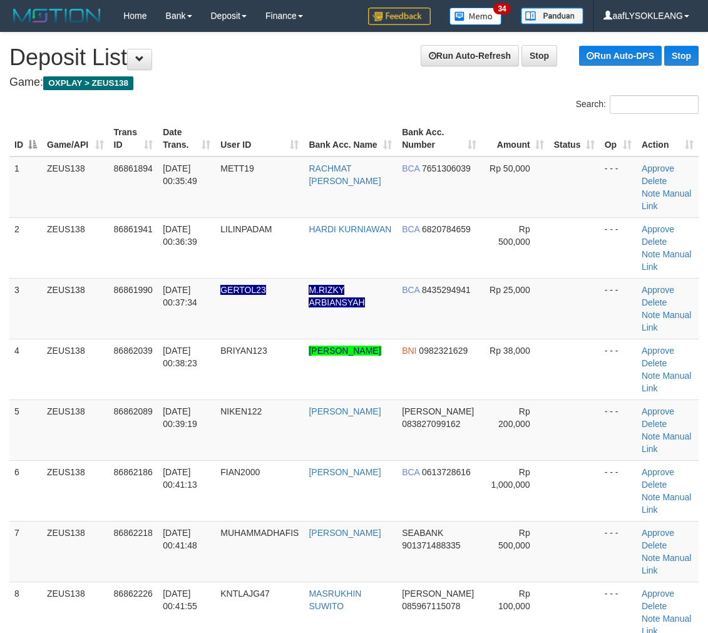
scroll to position [159, 0]
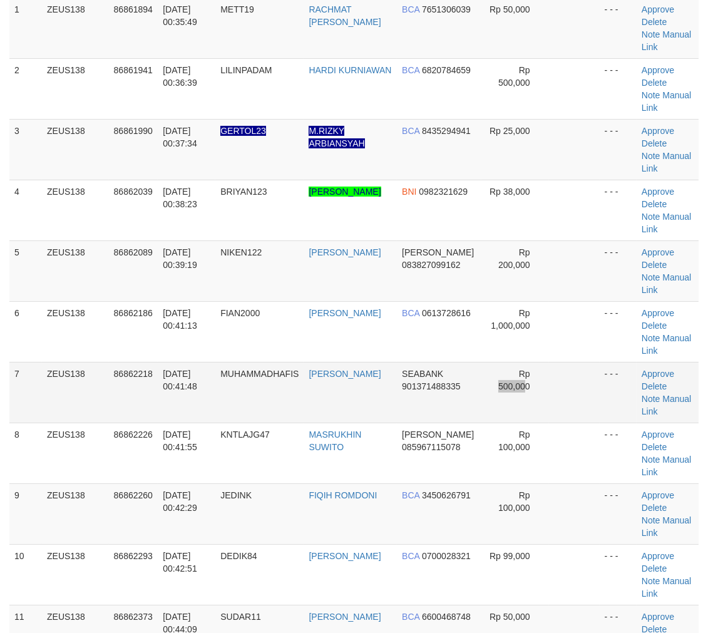
drag, startPoint x: 466, startPoint y: 409, endPoint x: 490, endPoint y: 410, distance: 23.8
click at [490, 410] on td "Rp 500,000" at bounding box center [515, 392] width 68 height 61
drag, startPoint x: 398, startPoint y: 392, endPoint x: 151, endPoint y: 270, distance: 275.3
click at [388, 388] on tr "7 ZEUS138 86862218 01/09/2025 00:41:48 MUHAMMADHAFIS MUHAMMAD HAFIS SEABANK 901…" at bounding box center [353, 392] width 689 height 61
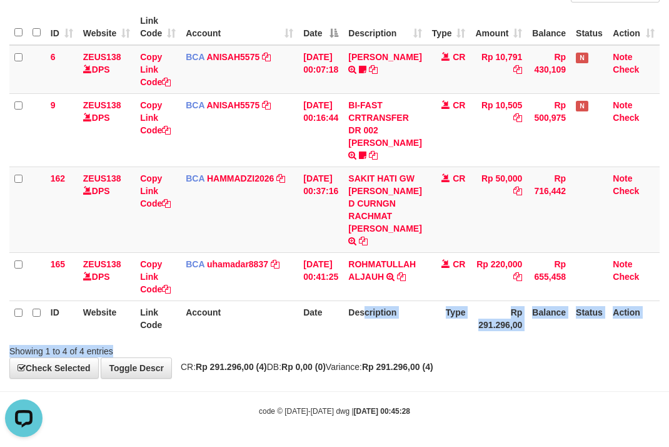
click at [363, 339] on div "Search: ID Website Link Code Account Date Description Type Amount Balance Statu…" at bounding box center [334, 170] width 651 height 373
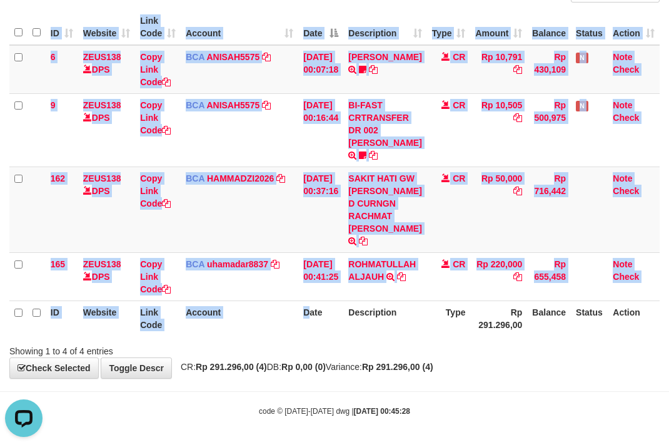
click at [319, 339] on div "Search: ID Website Link Code Account Date Description Type Amount Balance Statu…" at bounding box center [334, 170] width 651 height 373
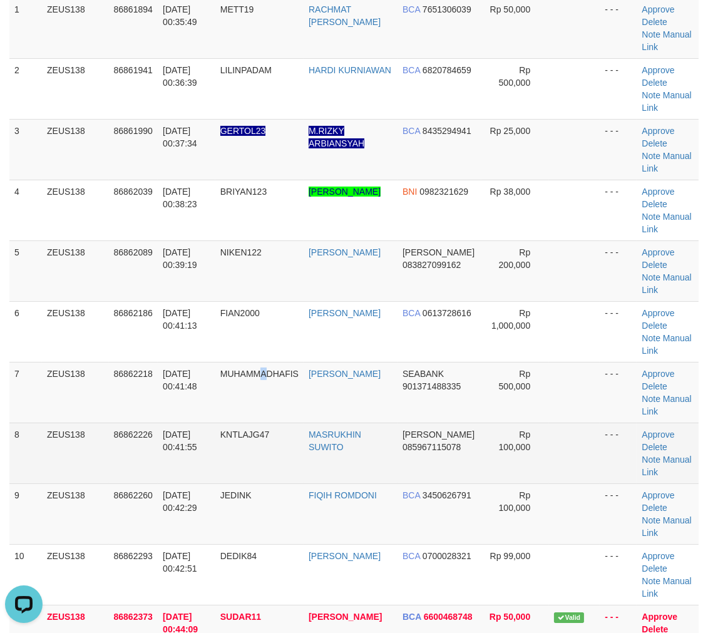
drag, startPoint x: 270, startPoint y: 399, endPoint x: 447, endPoint y: 459, distance: 187.2
click at [269, 393] on td "MUHAMMADHAFIS" at bounding box center [259, 392] width 88 height 61
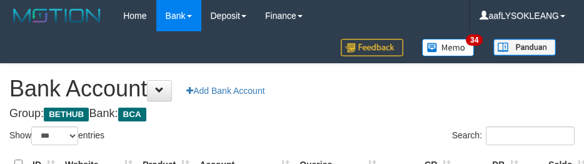
select select "***"
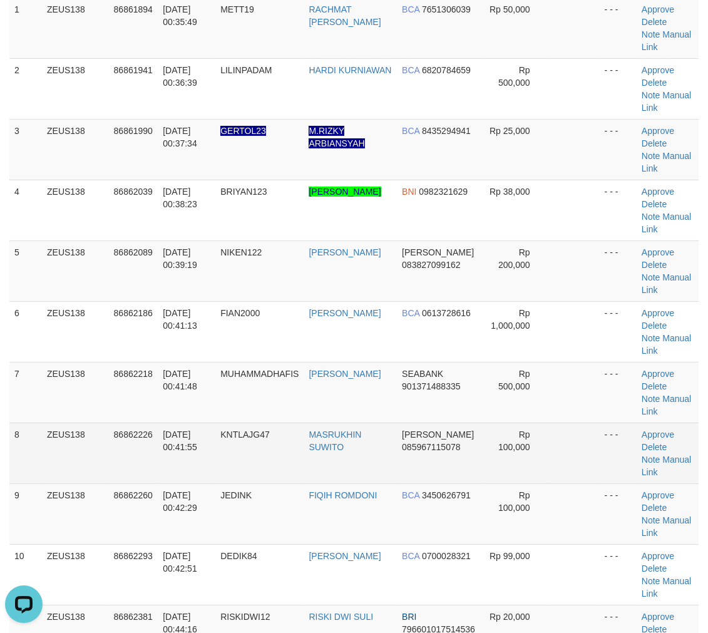
drag, startPoint x: 535, startPoint y: 430, endPoint x: 566, endPoint y: 436, distance: 31.9
click at [553, 434] on tr "8 ZEUS138 86862226 01/09/2025 00:41:55 KNTLAJG47 MASRUKHIN SUWITO DANA 08596711…" at bounding box center [353, 452] width 689 height 61
click at [602, 437] on td "- - -" at bounding box center [617, 452] width 37 height 61
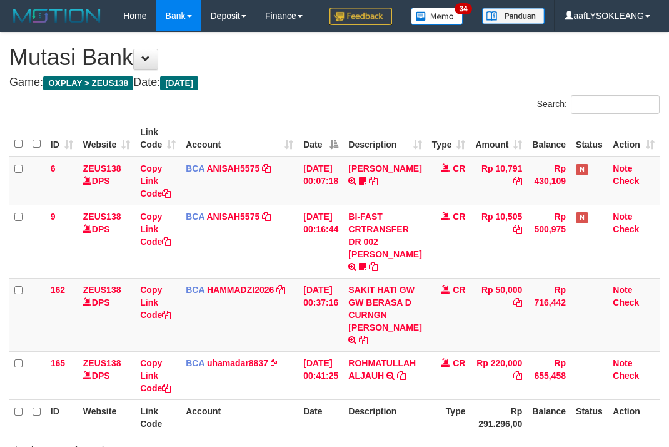
scroll to position [111, 0]
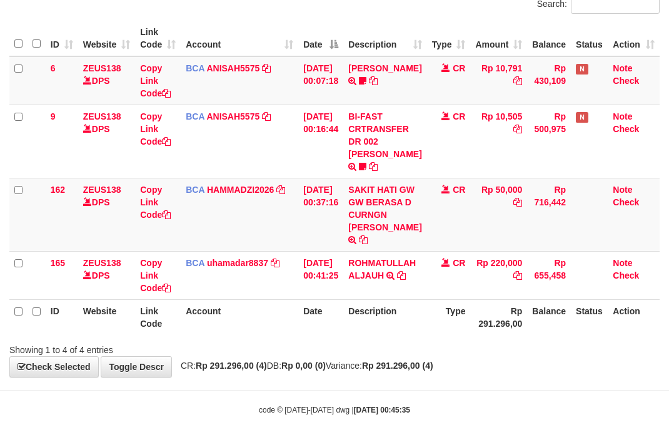
drag, startPoint x: 445, startPoint y: 340, endPoint x: 434, endPoint y: 333, distance: 13.2
click at [444, 338] on div "Showing 1 to 4 of 4 entries" at bounding box center [334, 347] width 669 height 18
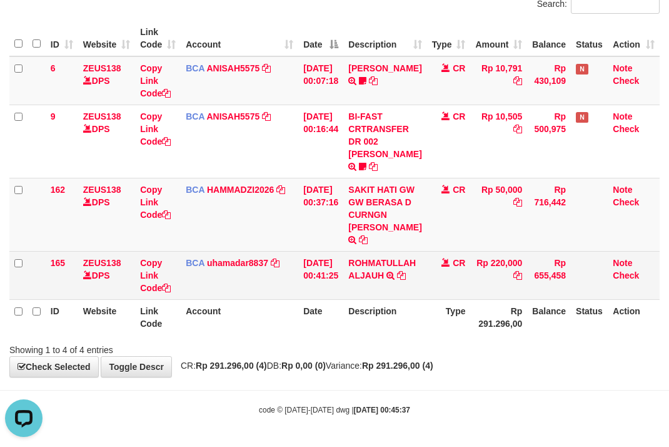
drag, startPoint x: 424, startPoint y: 340, endPoint x: 180, endPoint y: 288, distance: 249.0
click at [426, 339] on div "Showing 1 to 4 of 4 entries" at bounding box center [334, 347] width 669 height 18
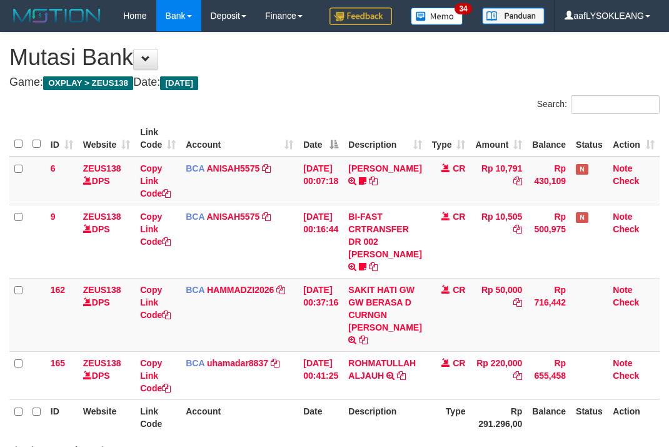
scroll to position [111, 0]
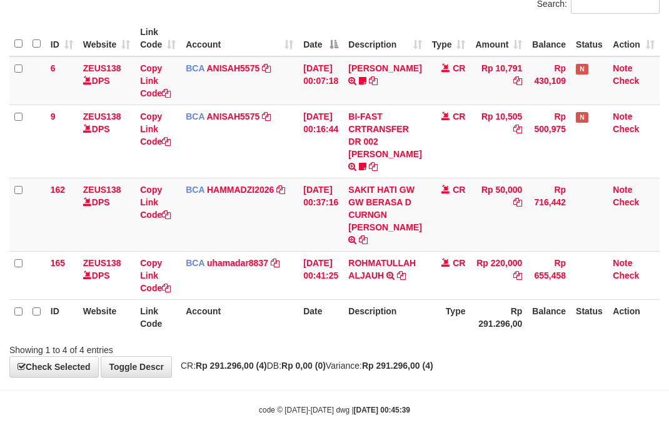
drag, startPoint x: 345, startPoint y: 347, endPoint x: 324, endPoint y: 344, distance: 21.4
click at [335, 346] on div "Showing 1 to 4 of 4 entries" at bounding box center [334, 347] width 669 height 18
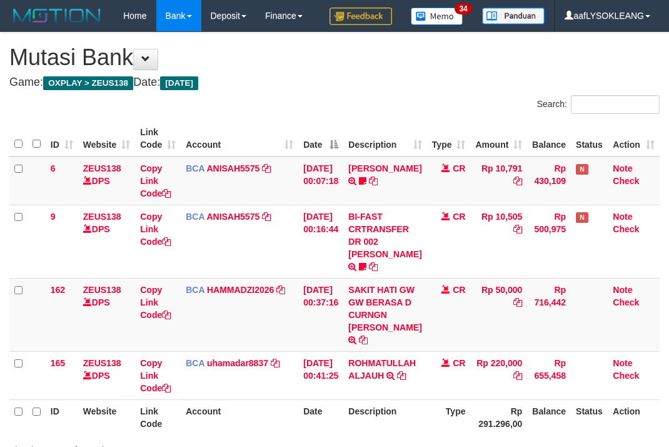
scroll to position [111, 0]
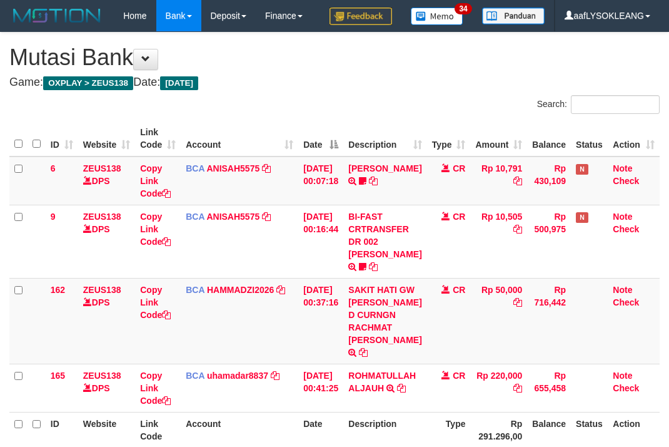
scroll to position [111, 0]
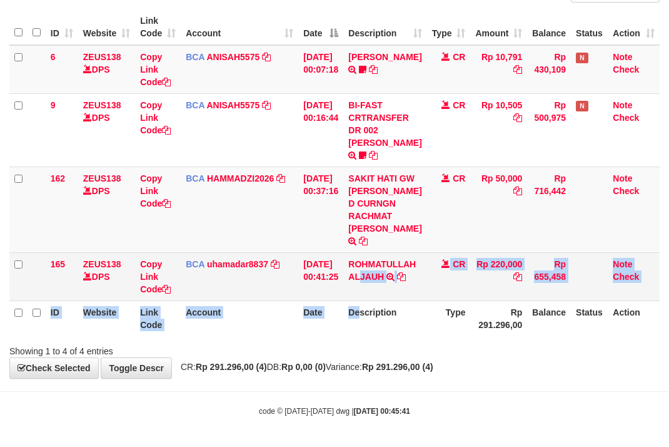
click at [368, 297] on table "ID Website Link Code Account Date Description Type Amount Balance Status Action…" at bounding box center [334, 172] width 651 height 327
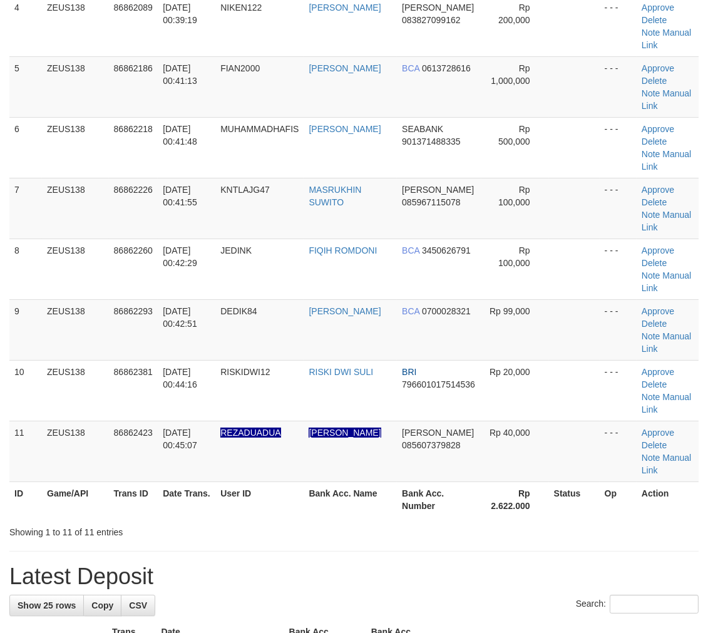
scroll to position [159, 0]
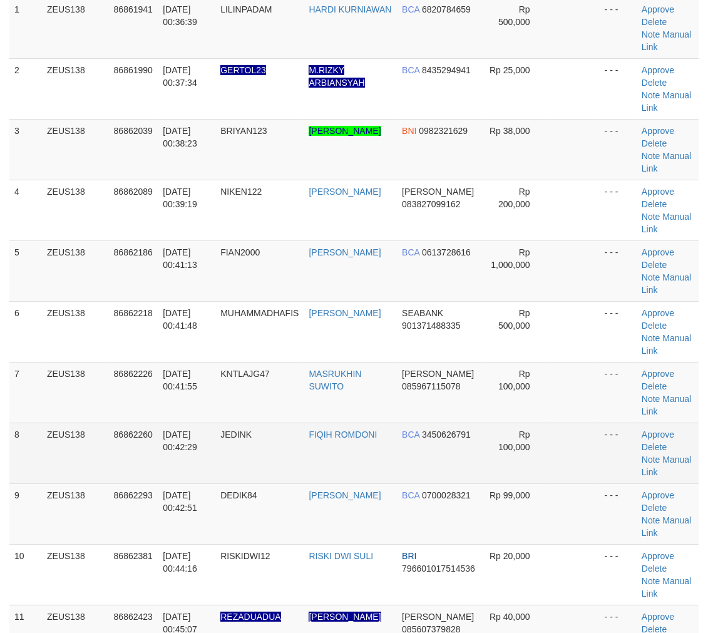
click at [444, 425] on td "BCA 3450626791" at bounding box center [439, 452] width 84 height 61
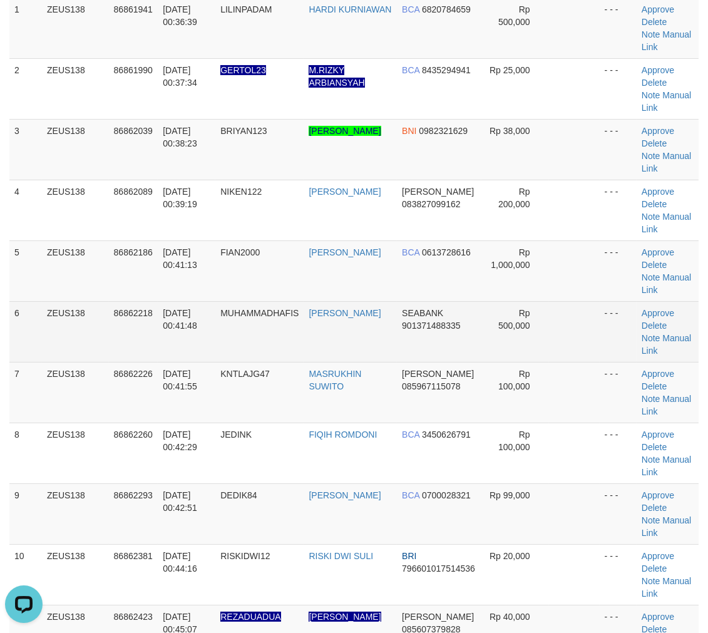
scroll to position [0, 0]
click at [560, 355] on td at bounding box center [574, 331] width 51 height 61
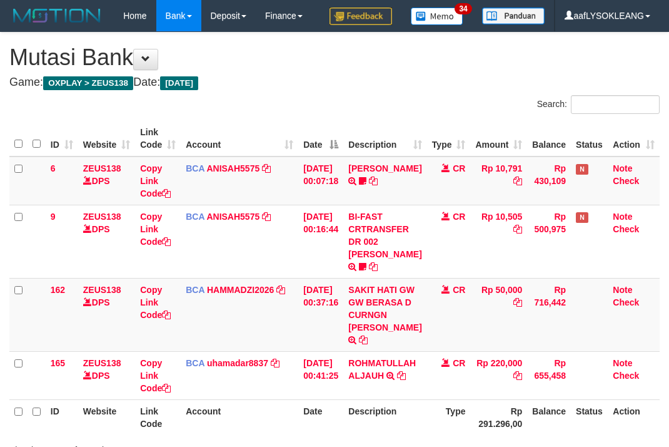
scroll to position [111, 0]
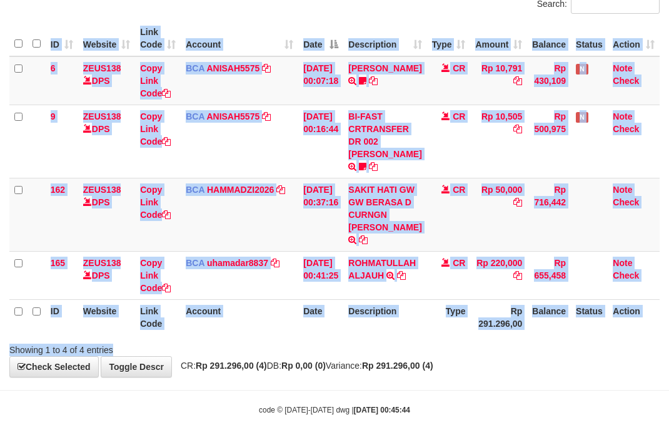
drag, startPoint x: 386, startPoint y: 336, endPoint x: 293, endPoint y: 307, distance: 97.7
click at [370, 335] on div "Search: ID Website Link Code Account Date Description Type Amount Balance Statu…" at bounding box center [334, 175] width 651 height 361
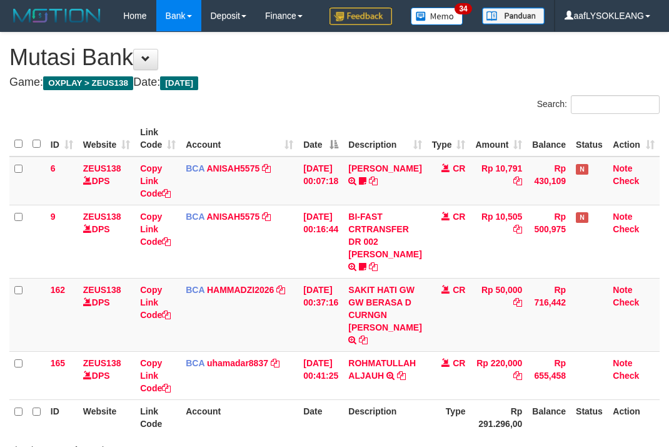
scroll to position [111, 0]
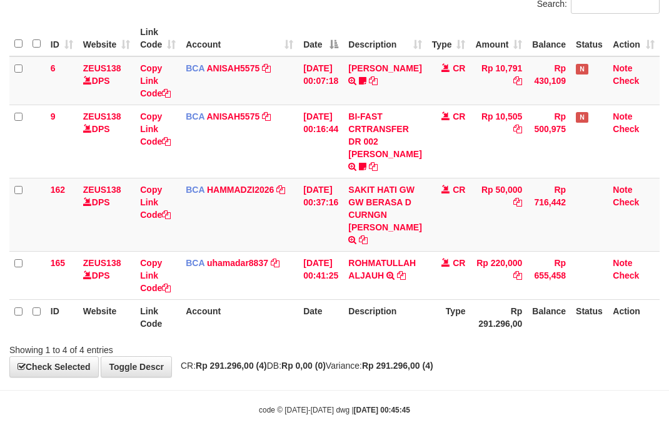
drag, startPoint x: 258, startPoint y: 290, endPoint x: 1, endPoint y: 203, distance: 271.6
click at [246, 290] on td "BCA uhamadar8837 DPS [PERSON_NAME] MAFIUDIN mutasi_20250901_4239 | 165 mutasi_2…" at bounding box center [240, 275] width 118 height 48
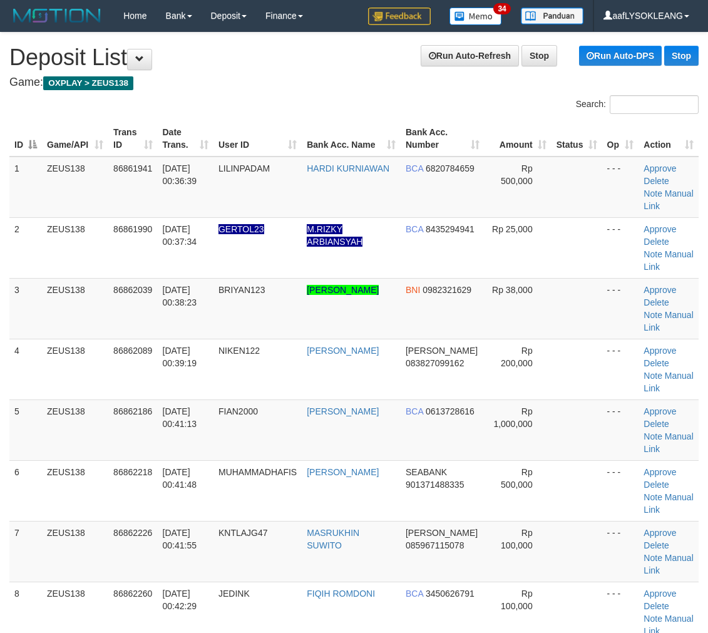
scroll to position [159, 0]
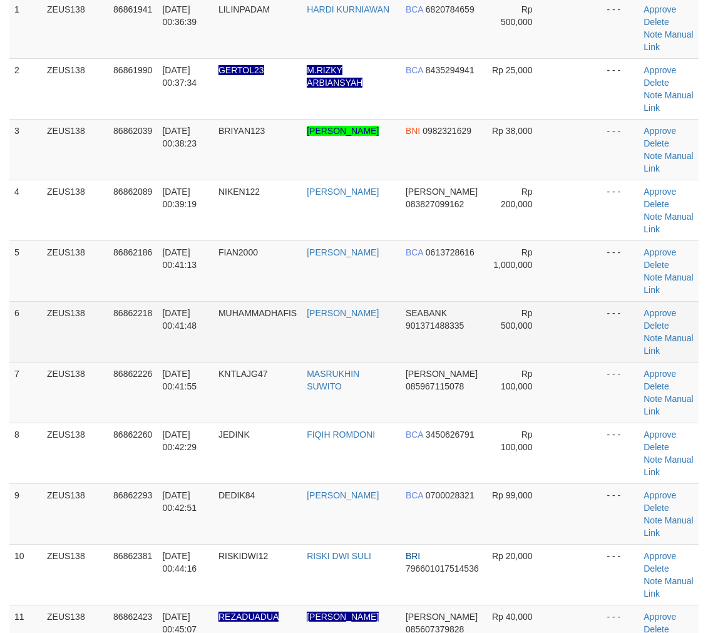
click at [512, 337] on td "Rp 500,000" at bounding box center [517, 331] width 67 height 61
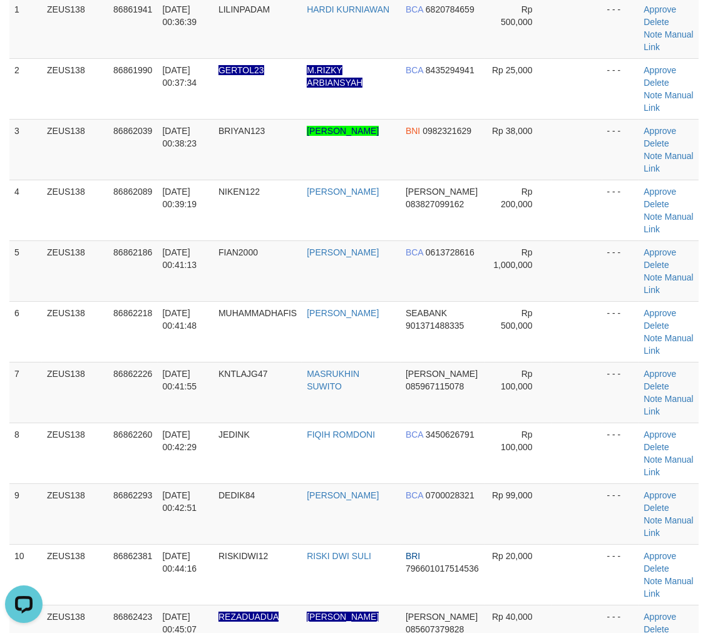
scroll to position [0, 0]
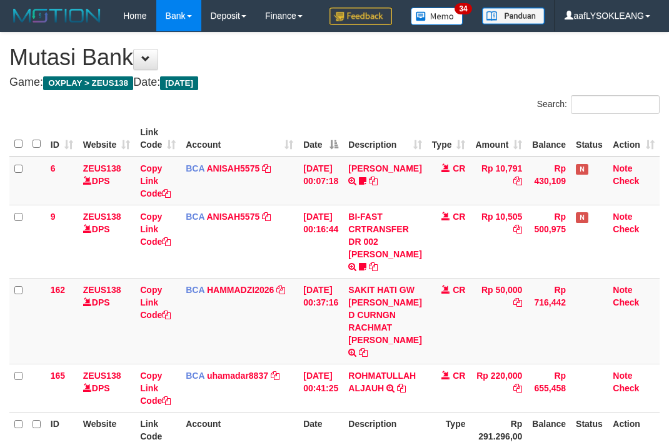
scroll to position [111, 0]
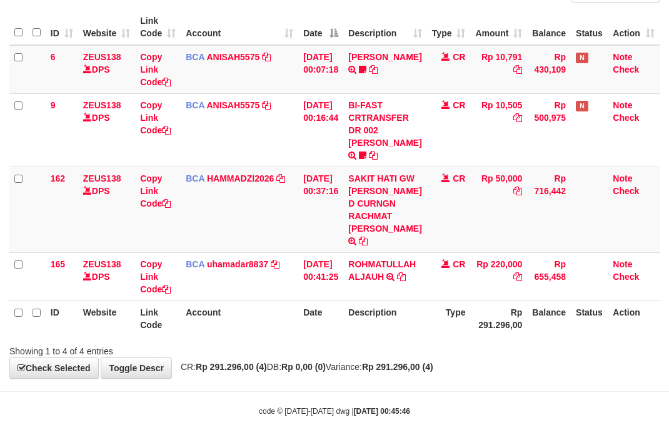
drag, startPoint x: 318, startPoint y: 338, endPoint x: 285, endPoint y: 316, distance: 40.1
click at [308, 328] on div "Search: ID Website Link Code Account Date Description Type Amount Balance Statu…" at bounding box center [334, 170] width 651 height 373
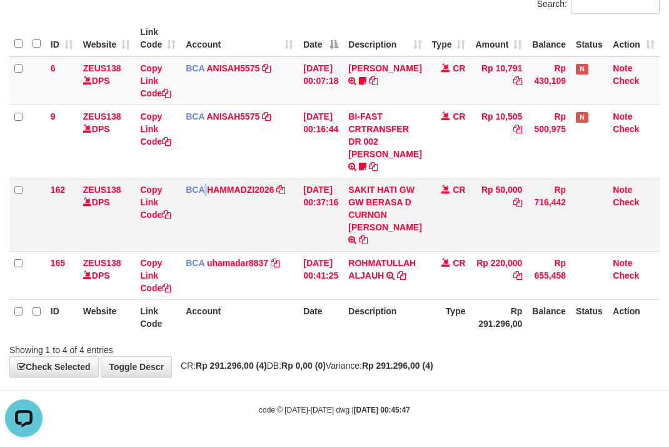
click at [205, 241] on td "BCA HAMMADZI2026 DPS MUHAMMAD ZIDAN KURNIAWAN mutasi_20250901_4694 | 162 mutasi…" at bounding box center [240, 214] width 118 height 73
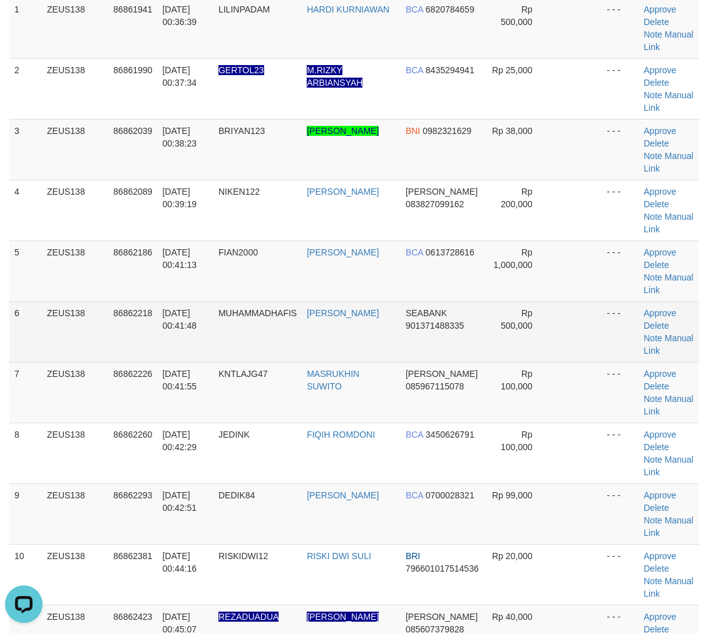
click at [576, 317] on td at bounding box center [576, 331] width 51 height 61
click at [561, 314] on td at bounding box center [576, 331] width 51 height 61
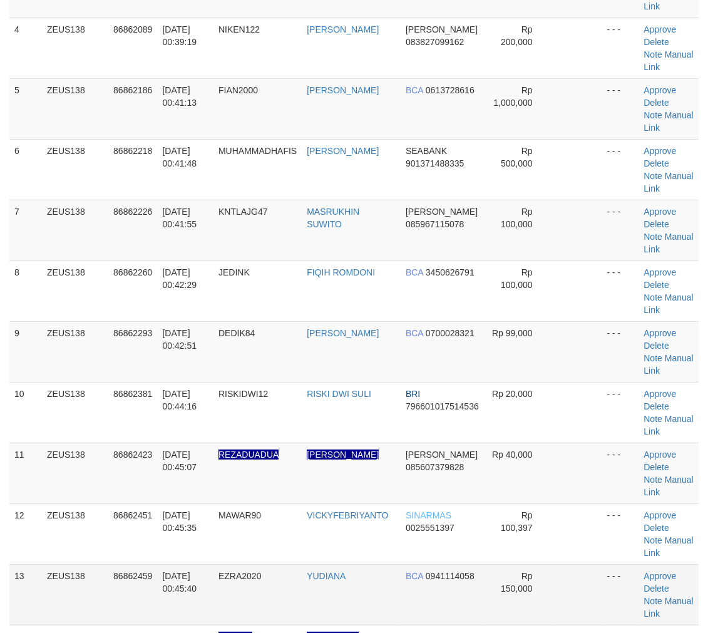
scroll to position [437, 0]
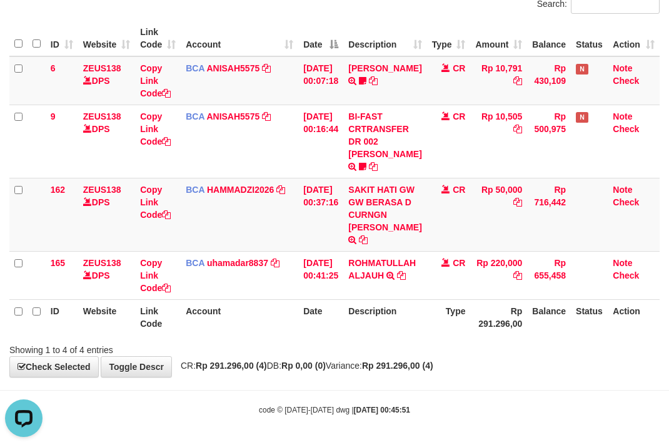
click at [254, 302] on th "Account" at bounding box center [240, 317] width 118 height 36
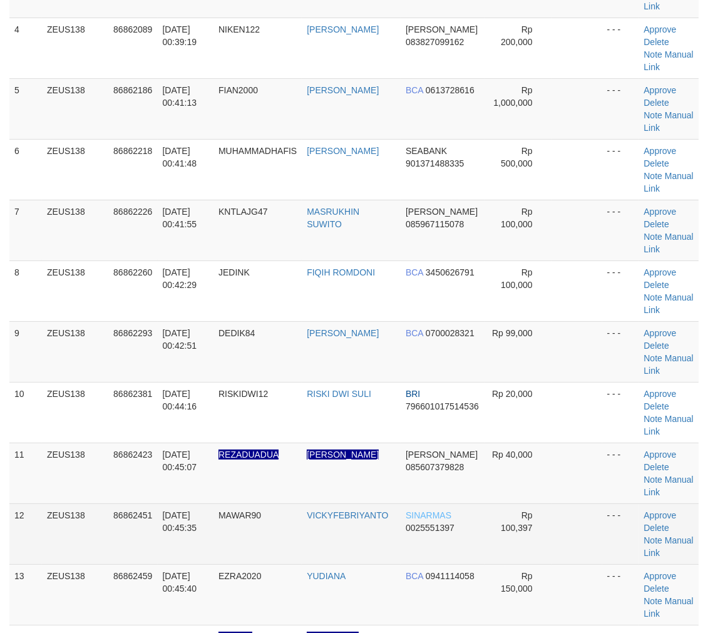
scroll to position [390, 0]
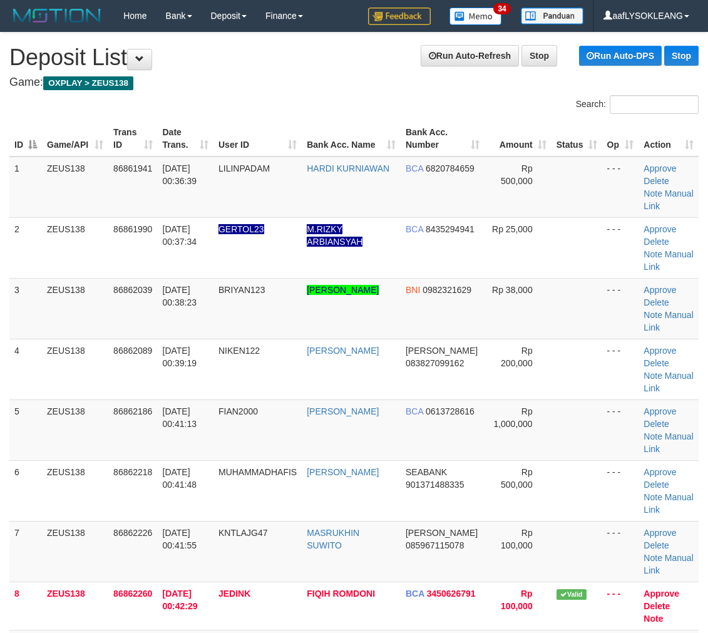
scroll to position [612, 0]
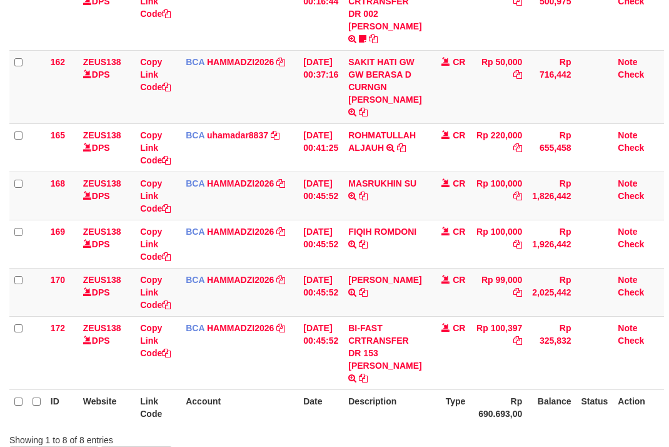
scroll to position [273, 0]
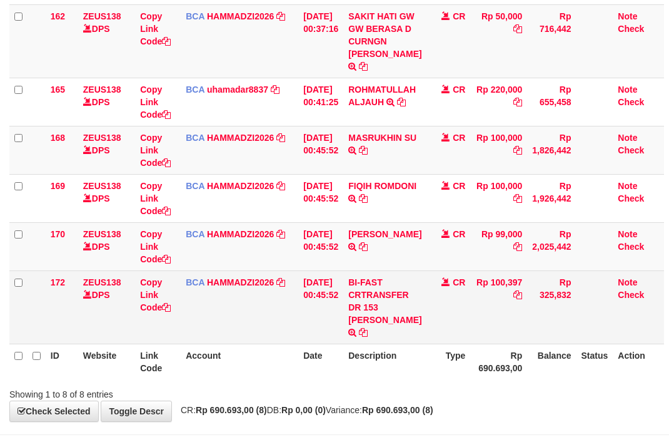
copy td "ICKY FEBRIYANT"
drag, startPoint x: 394, startPoint y: 315, endPoint x: 405, endPoint y: 332, distance: 20.0
click at [405, 332] on td "BI-FAST CRTRANSFER DR 153 VICKY FEBRIYANTO" at bounding box center [384, 306] width 83 height 73
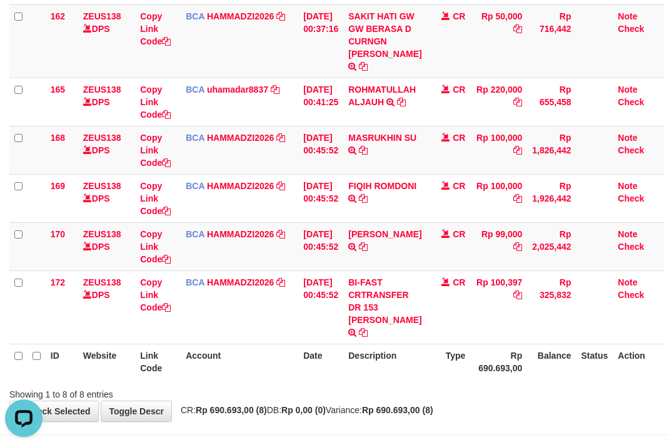
scroll to position [0, 0]
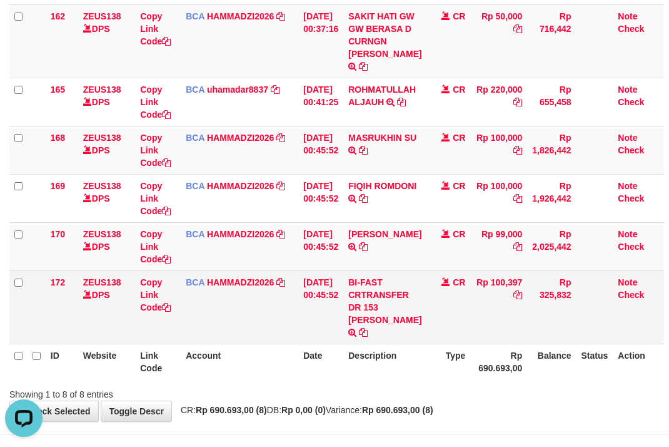
click at [507, 297] on td "Rp 100,397" at bounding box center [498, 306] width 57 height 73
copy td "100,397"
click at [116, 320] on td "ZEUS138 DPS" at bounding box center [106, 306] width 57 height 73
click at [163, 312] on link "Copy Link Code" at bounding box center [155, 294] width 31 height 35
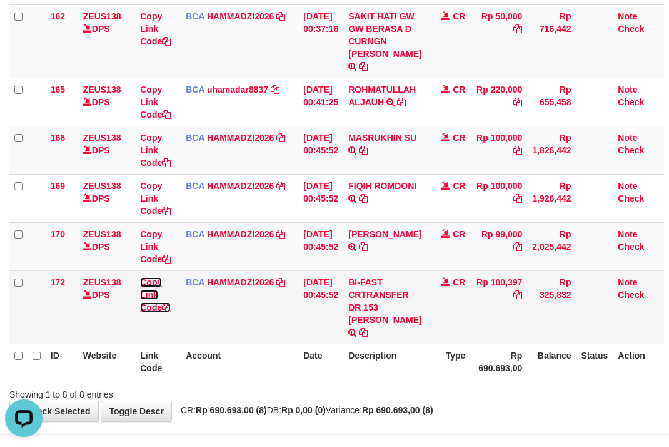
scroll to position [186, 0]
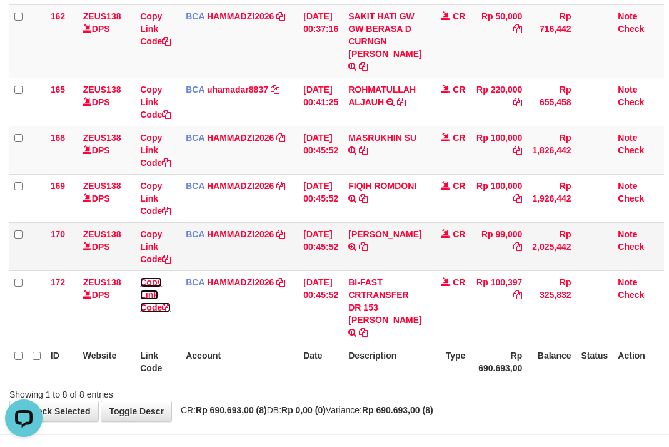
drag, startPoint x: 163, startPoint y: 321, endPoint x: 9, endPoint y: 264, distance: 164.1
click at [151, 312] on link "Copy Link Code" at bounding box center [155, 294] width 31 height 35
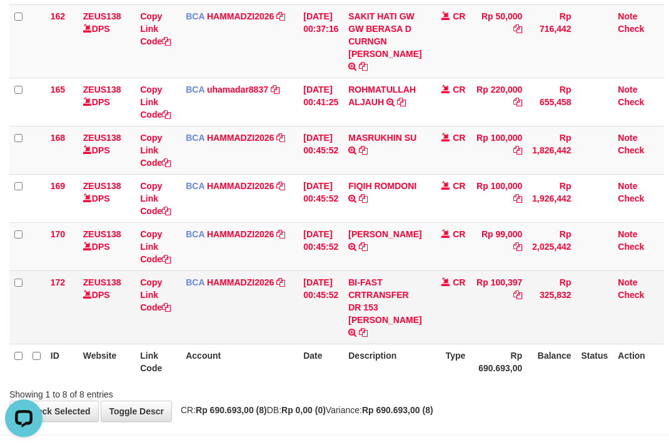
drag, startPoint x: 407, startPoint y: 326, endPoint x: 383, endPoint y: 324, distance: 23.8
click at [386, 324] on td "BI-FAST CRTRANSFER DR 153 VICKY FEBRIYANTO" at bounding box center [384, 306] width 83 height 73
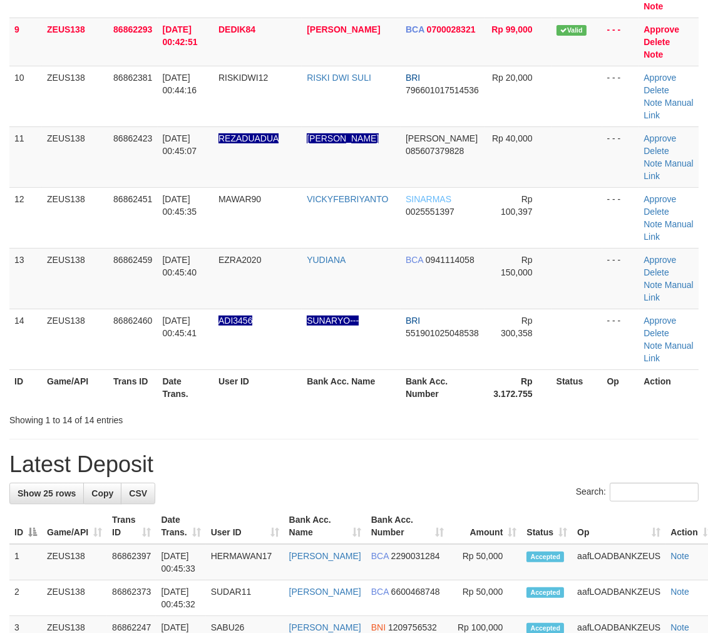
scroll to position [390, 0]
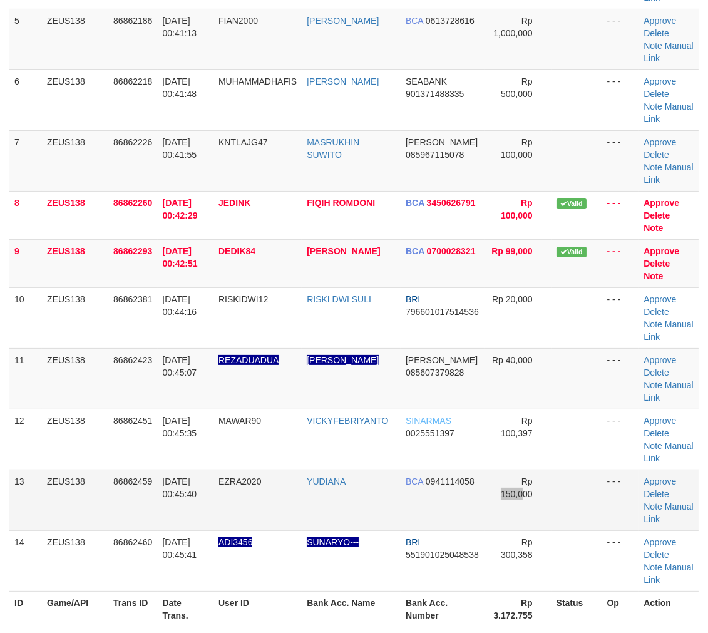
drag, startPoint x: 522, startPoint y: 493, endPoint x: 495, endPoint y: 489, distance: 27.3
click at [495, 489] on td "Rp 150,000" at bounding box center [517, 499] width 67 height 61
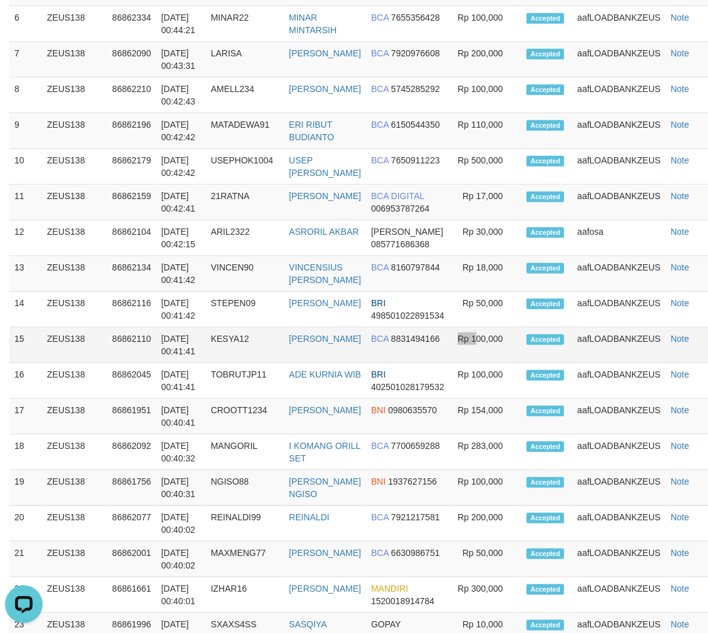
drag, startPoint x: 435, startPoint y: 367, endPoint x: 474, endPoint y: 377, distance: 40.5
click at [453, 363] on td "Rp 100,000" at bounding box center [485, 345] width 73 height 36
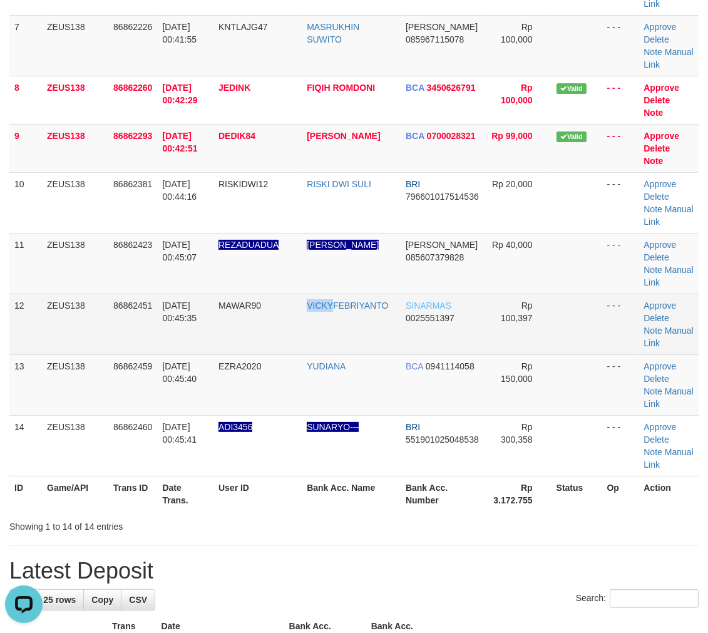
drag, startPoint x: 303, startPoint y: 318, endPoint x: 336, endPoint y: 321, distance: 33.3
click at [336, 321] on tr "12 ZEUS138 86862451 [DATE] 00:45:35 MAWAR90 VICKYFEBRIYANTO SINARMAS 0025551397…" at bounding box center [353, 323] width 689 height 61
click at [678, 343] on link "Manual Link" at bounding box center [667, 336] width 49 height 23
drag, startPoint x: 502, startPoint y: 330, endPoint x: 552, endPoint y: 349, distance: 53.5
click at [522, 337] on td "Rp 100,397" at bounding box center [517, 323] width 67 height 61
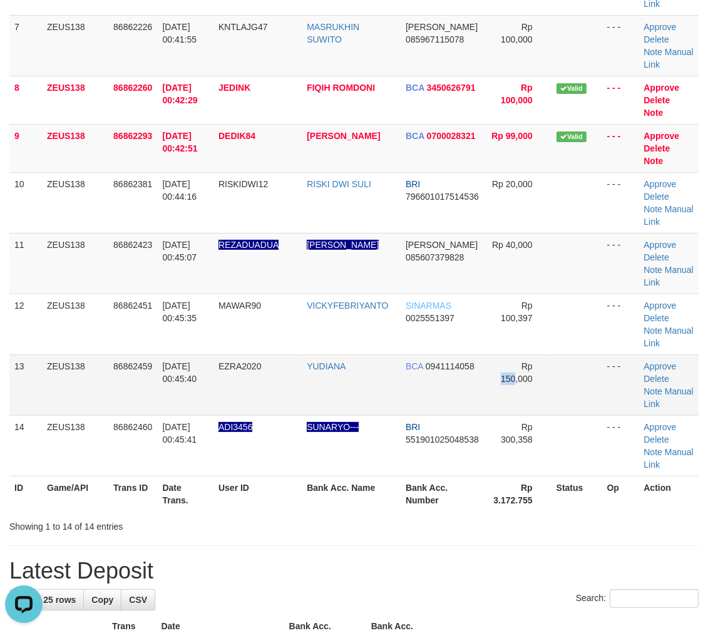
drag, startPoint x: 504, startPoint y: 377, endPoint x: 621, endPoint y: 407, distance: 120.8
click at [543, 388] on td "Rp 150,000" at bounding box center [517, 384] width 67 height 61
